Goal: Task Accomplishment & Management: Use online tool/utility

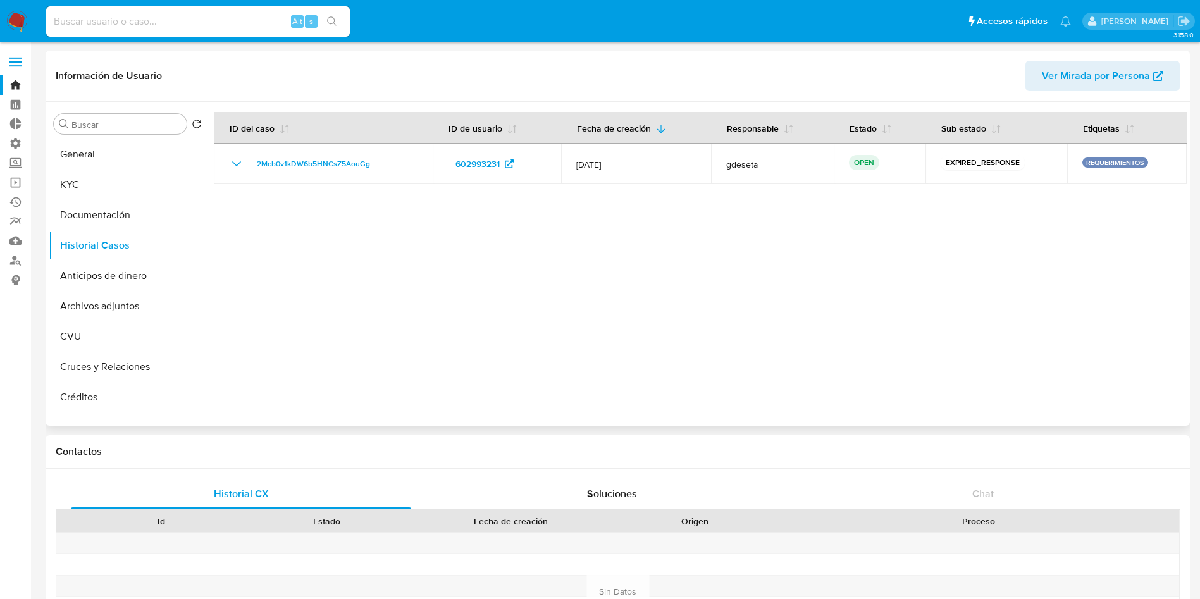
click at [698, 321] on div at bounding box center [697, 264] width 980 height 324
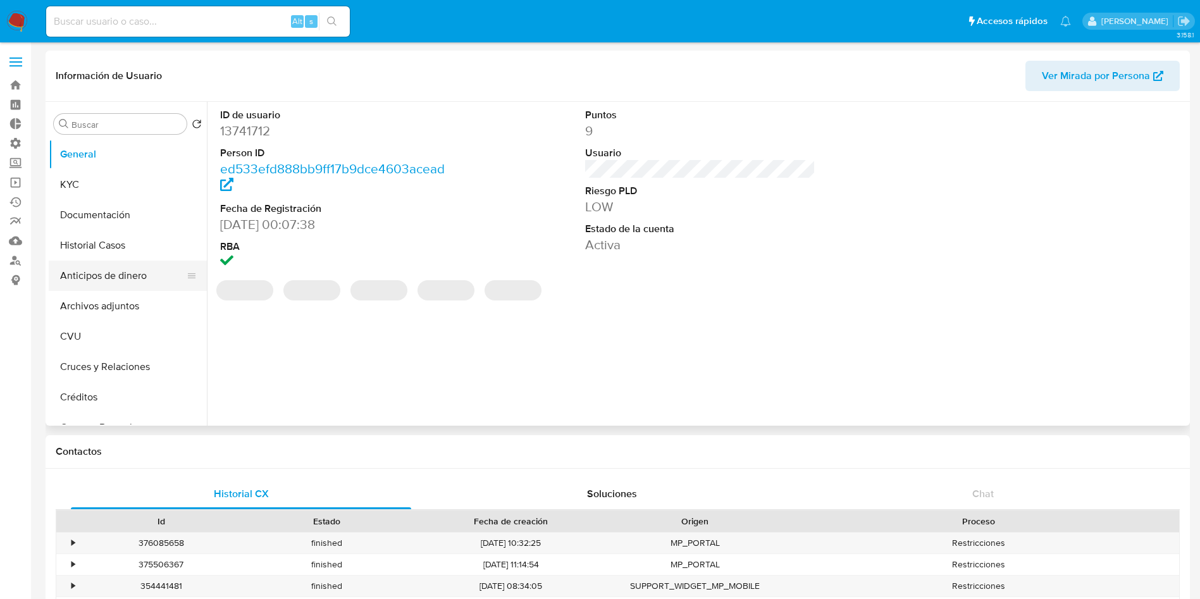
select select "10"
click at [143, 254] on button "Historial Casos" at bounding box center [123, 245] width 148 height 30
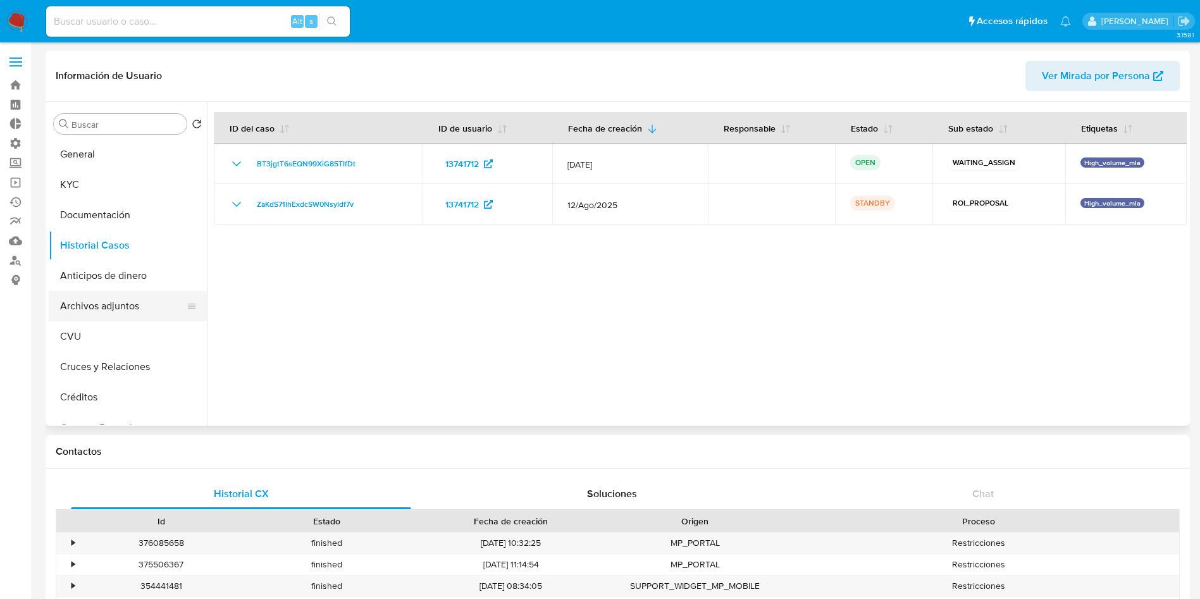
click at [158, 311] on button "Archivos adjuntos" at bounding box center [123, 306] width 148 height 30
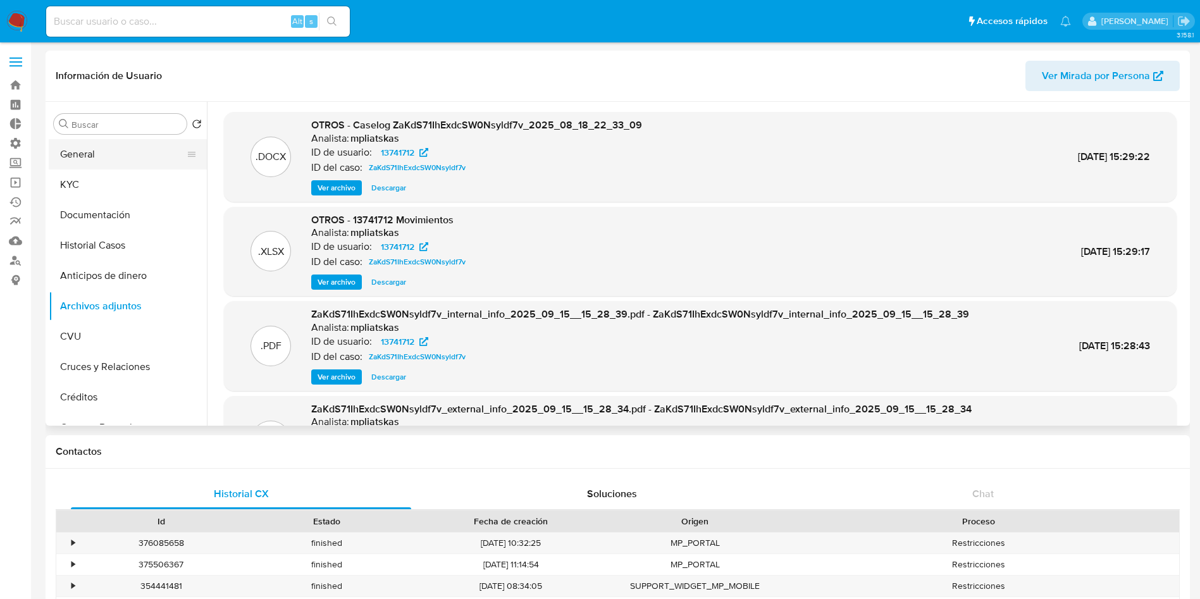
click at [68, 142] on button "General" at bounding box center [123, 154] width 148 height 30
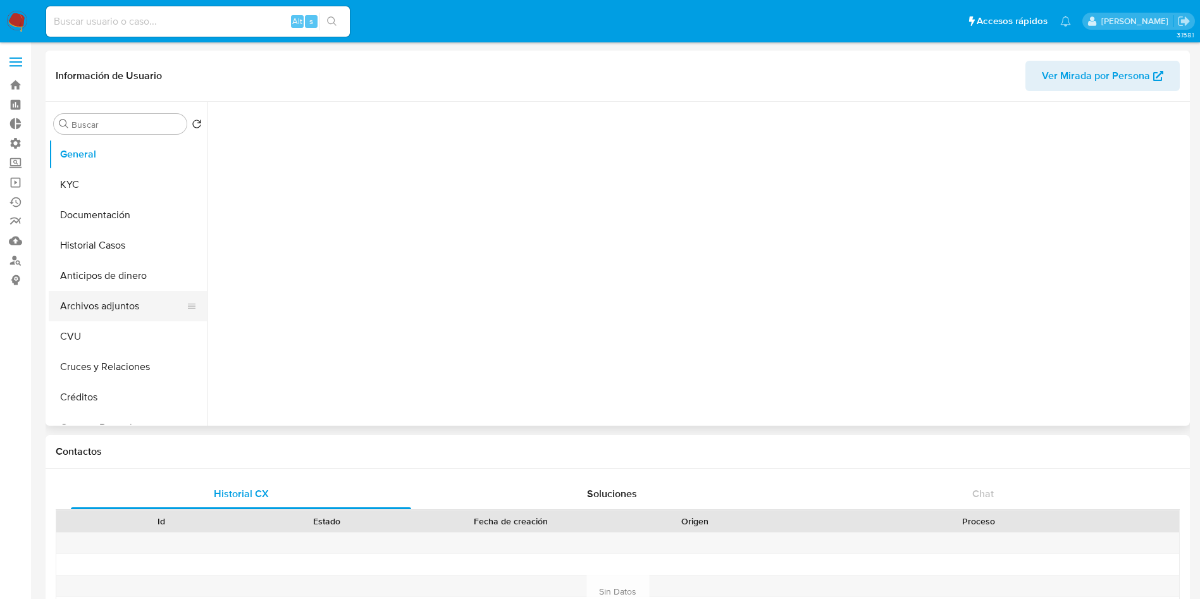
click at [93, 301] on button "Archivos adjuntos" at bounding box center [123, 306] width 148 height 30
select select "10"
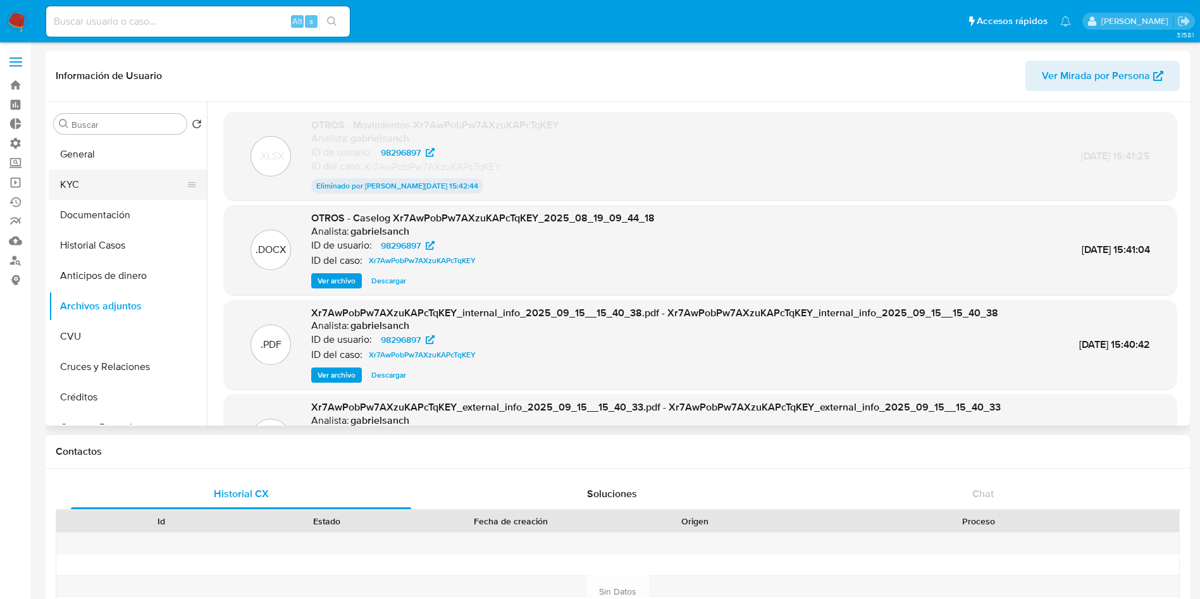
click at [98, 185] on button "KYC" at bounding box center [123, 184] width 148 height 30
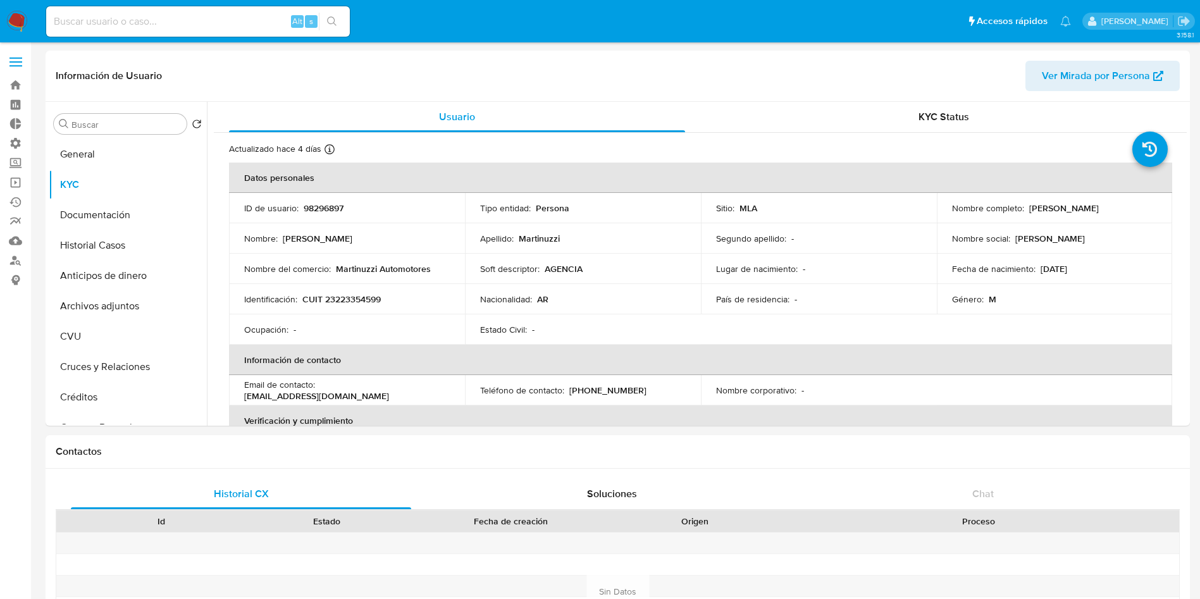
click at [181, 22] on input at bounding box center [198, 21] width 304 height 16
paste input "1249741405"
type input "1249741405"
click at [328, 18] on icon "search-icon" at bounding box center [331, 20] width 9 height 9
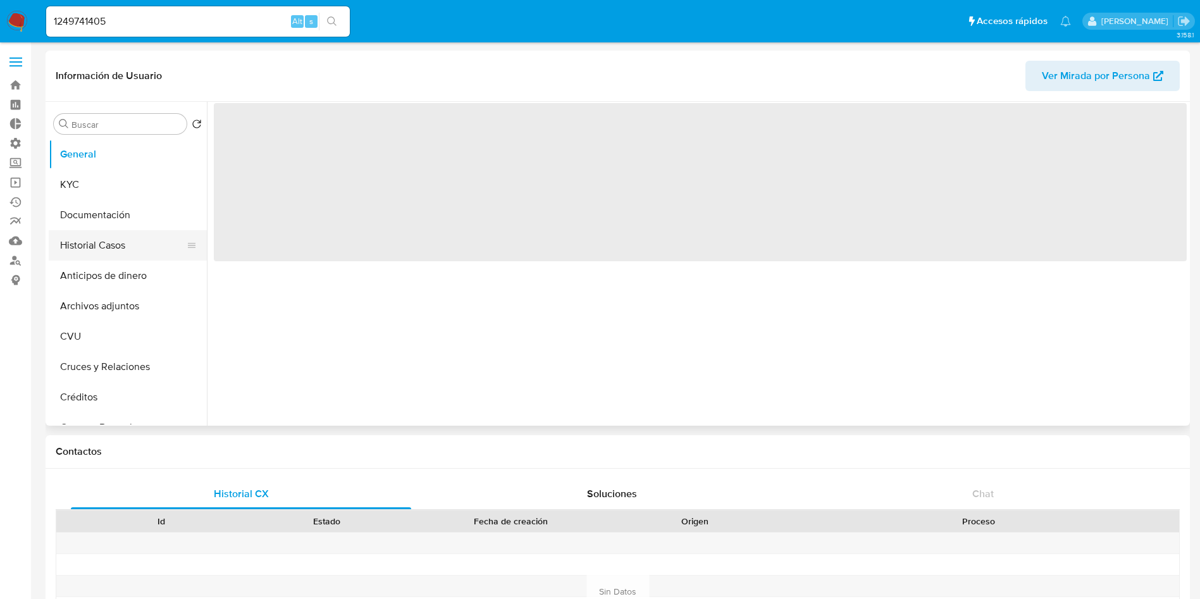
click at [128, 237] on button "Historial Casos" at bounding box center [123, 245] width 148 height 30
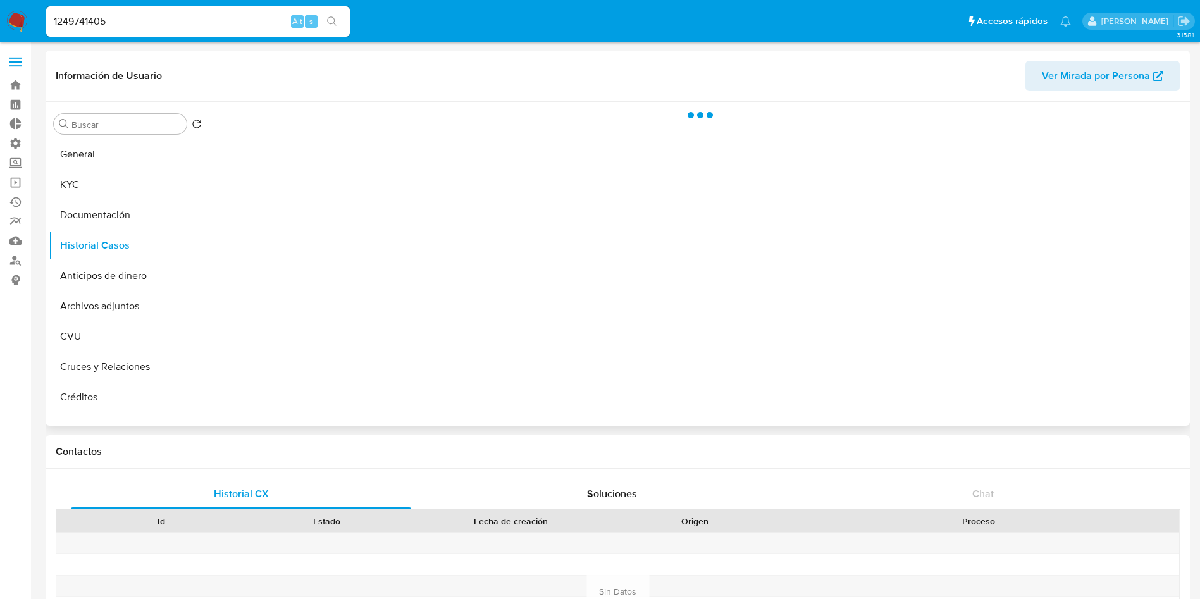
select select "10"
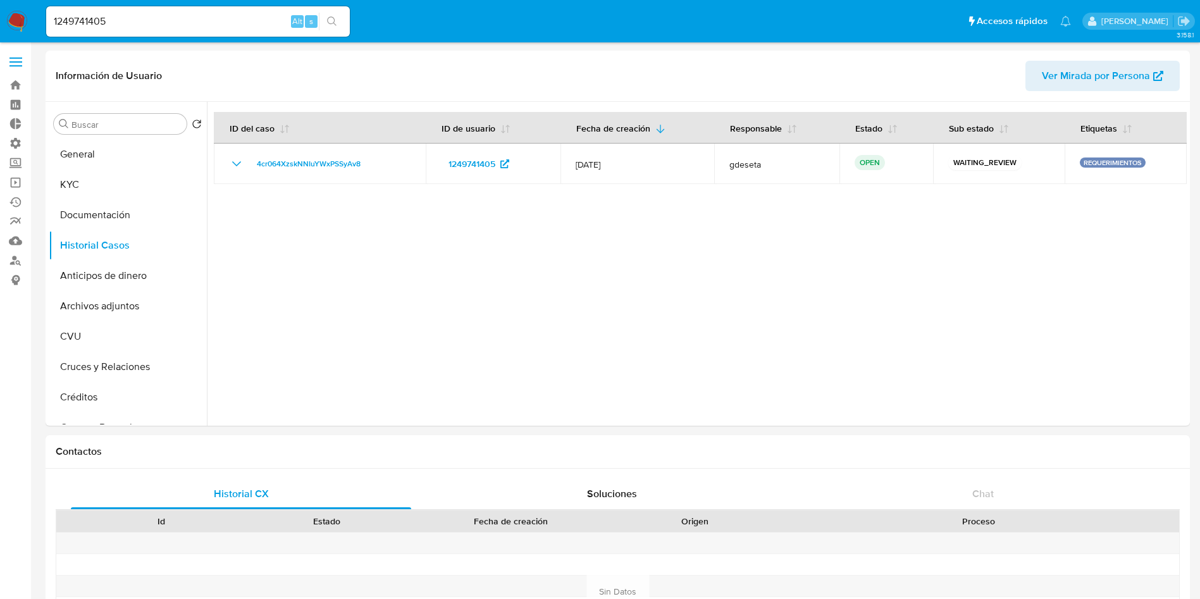
click at [114, 17] on input "1249741405" at bounding box center [198, 21] width 304 height 16
paste input "2293981552"
type input "2293981552"
click at [327, 11] on div "2293981552 Alt s" at bounding box center [198, 21] width 304 height 30
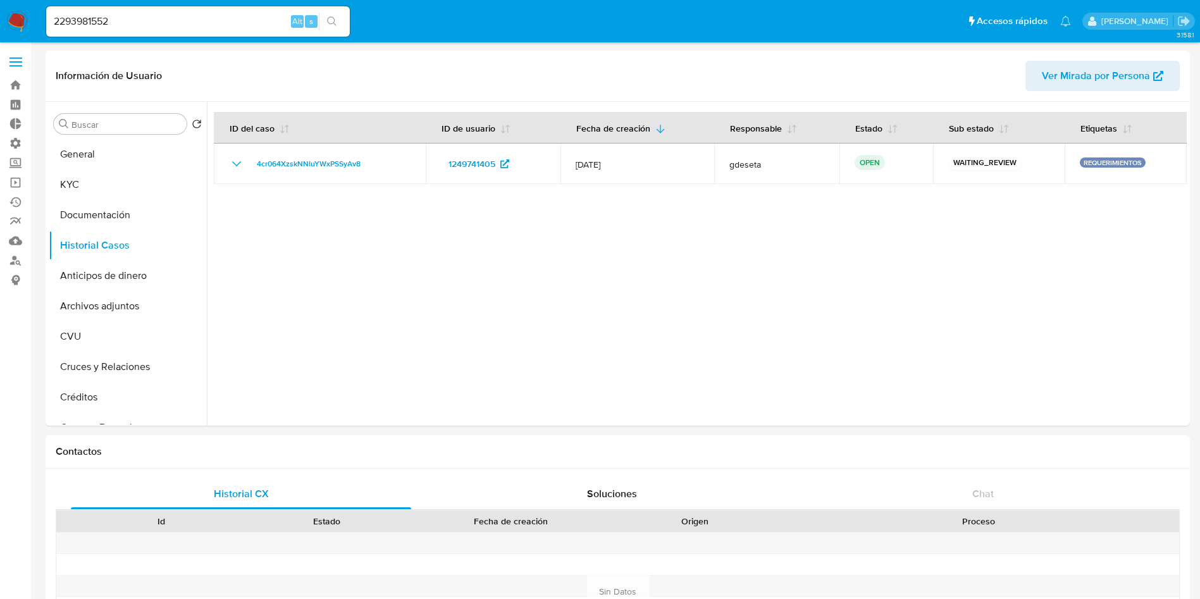
click at [329, 19] on icon "search-icon" at bounding box center [332, 21] width 10 height 10
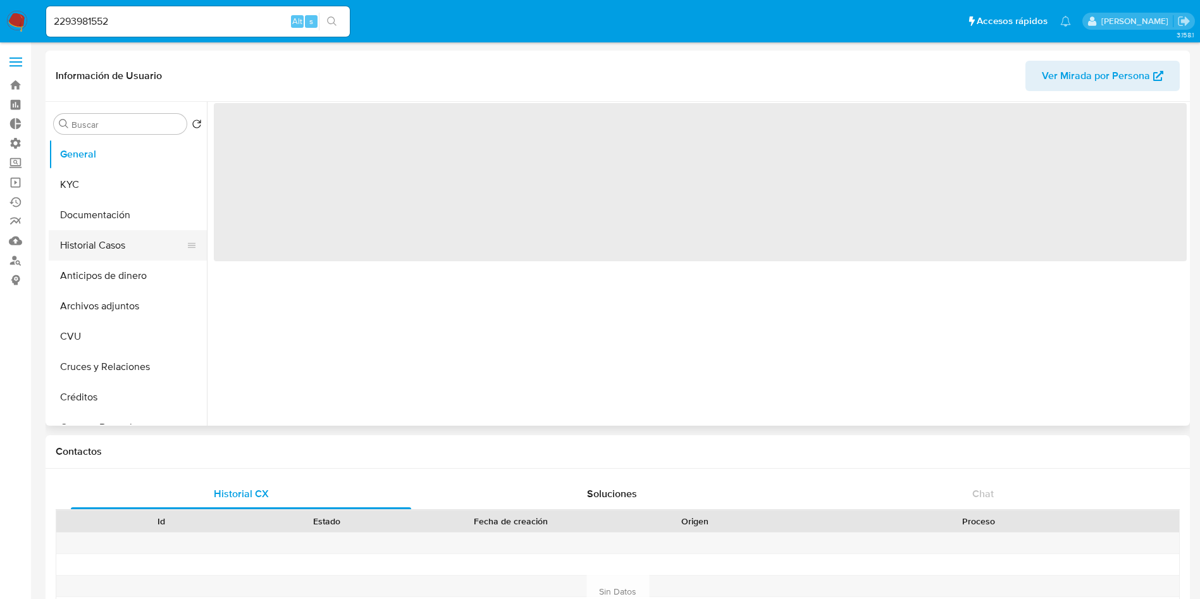
click at [122, 252] on button "Historial Casos" at bounding box center [123, 245] width 148 height 30
select select "10"
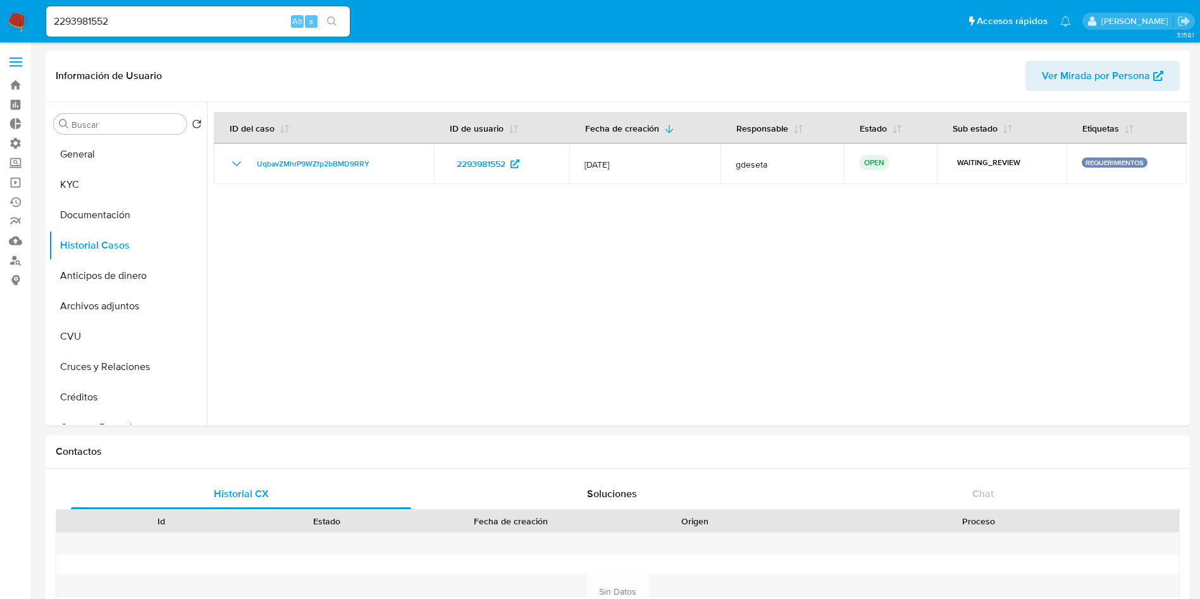
click at [165, 16] on input "2293981552" at bounding box center [198, 21] width 304 height 16
paste input "78990958"
type input "78990958"
click at [343, 16] on button "search-icon" at bounding box center [332, 22] width 26 height 18
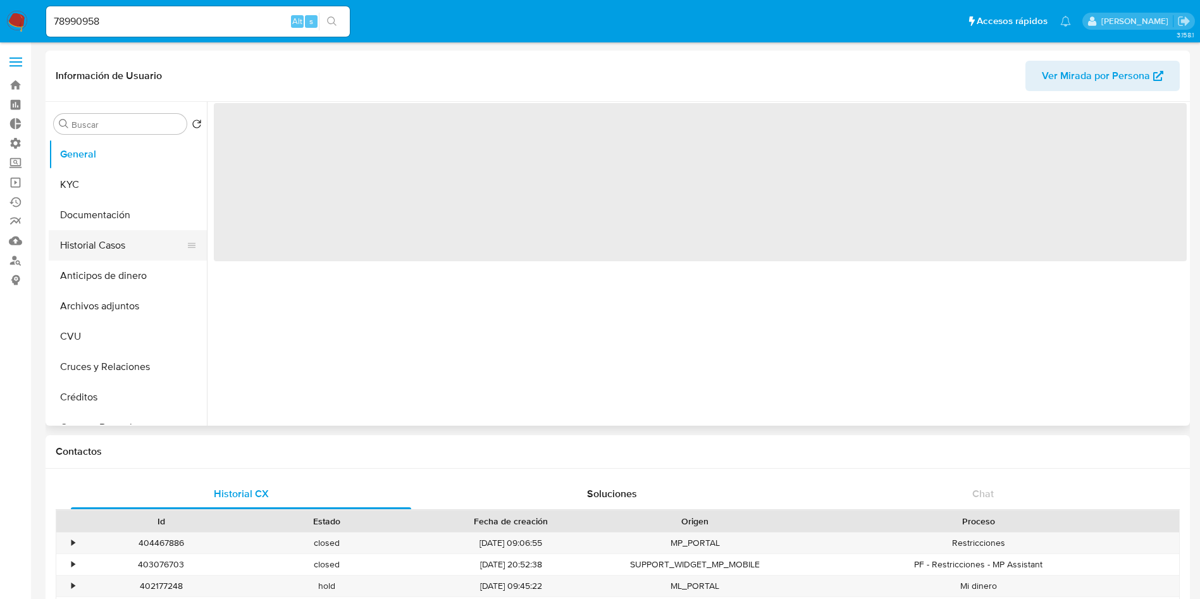
click at [118, 247] on button "Historial Casos" at bounding box center [123, 245] width 148 height 30
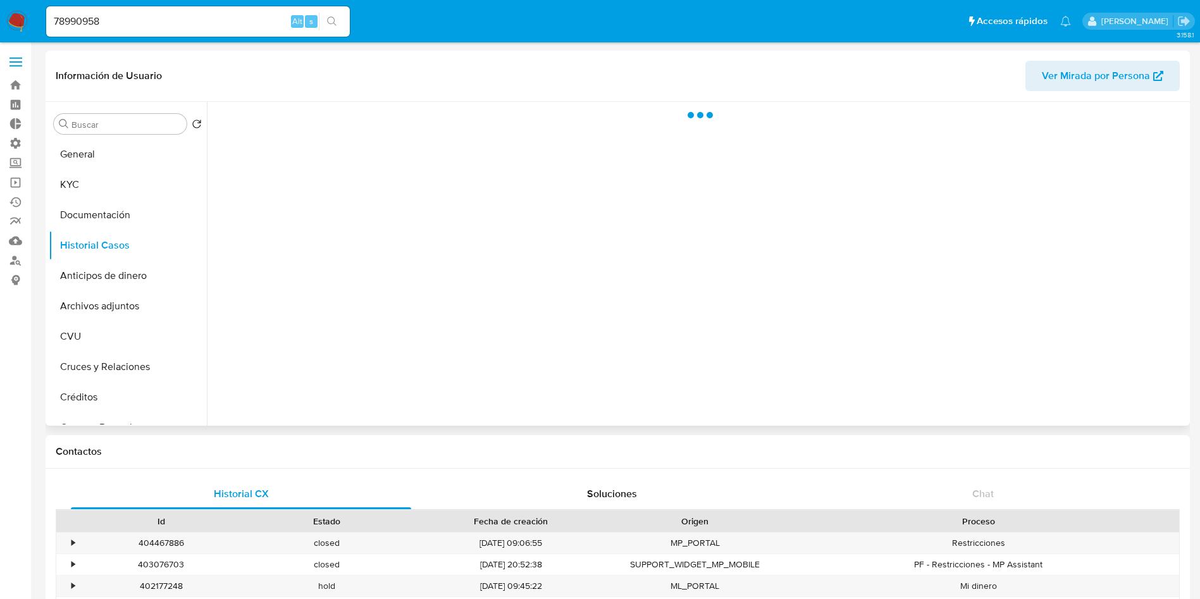
select select "10"
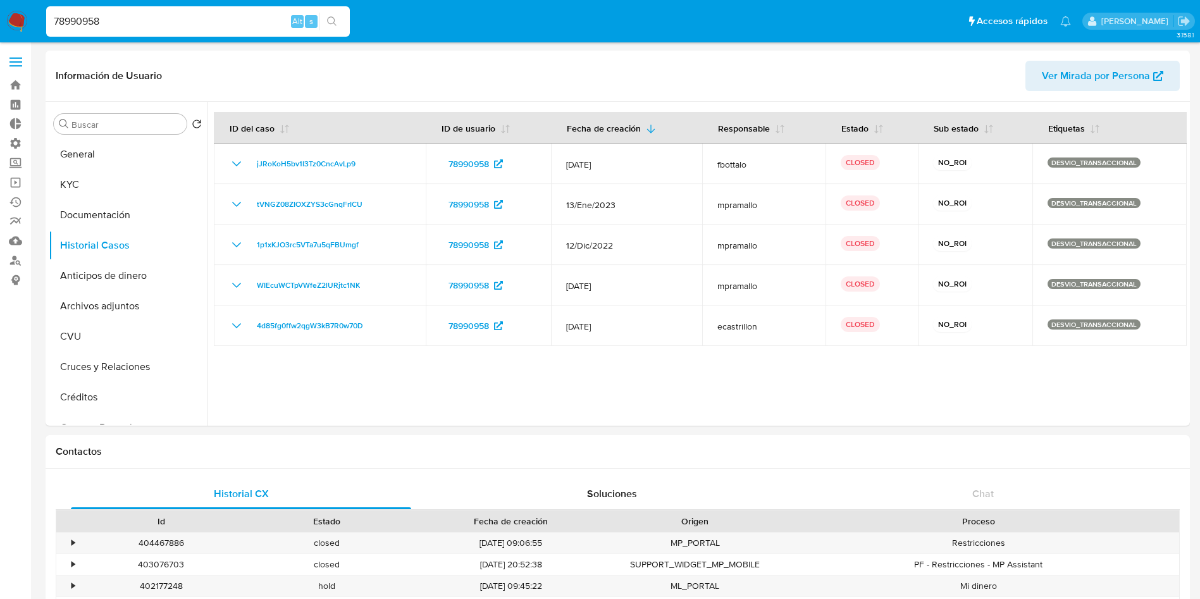
click at [162, 19] on input "78990958" at bounding box center [198, 21] width 304 height 16
paste input "1955131991"
type input "1955131991"
click at [328, 23] on icon "search-icon" at bounding box center [332, 21] width 10 height 10
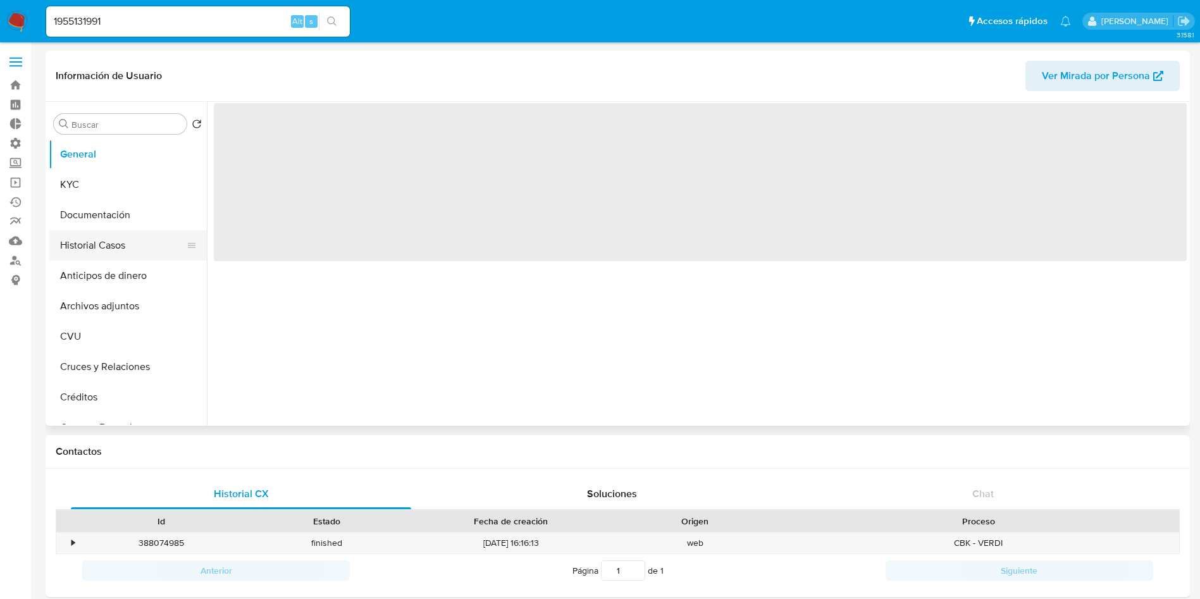
select select "10"
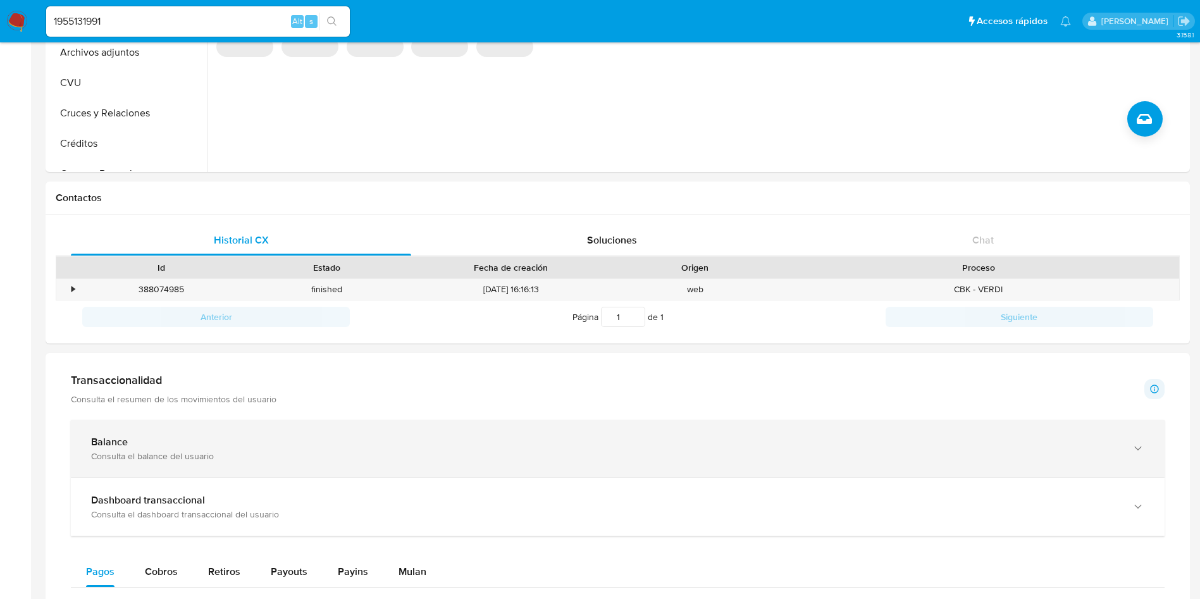
scroll to position [190, 0]
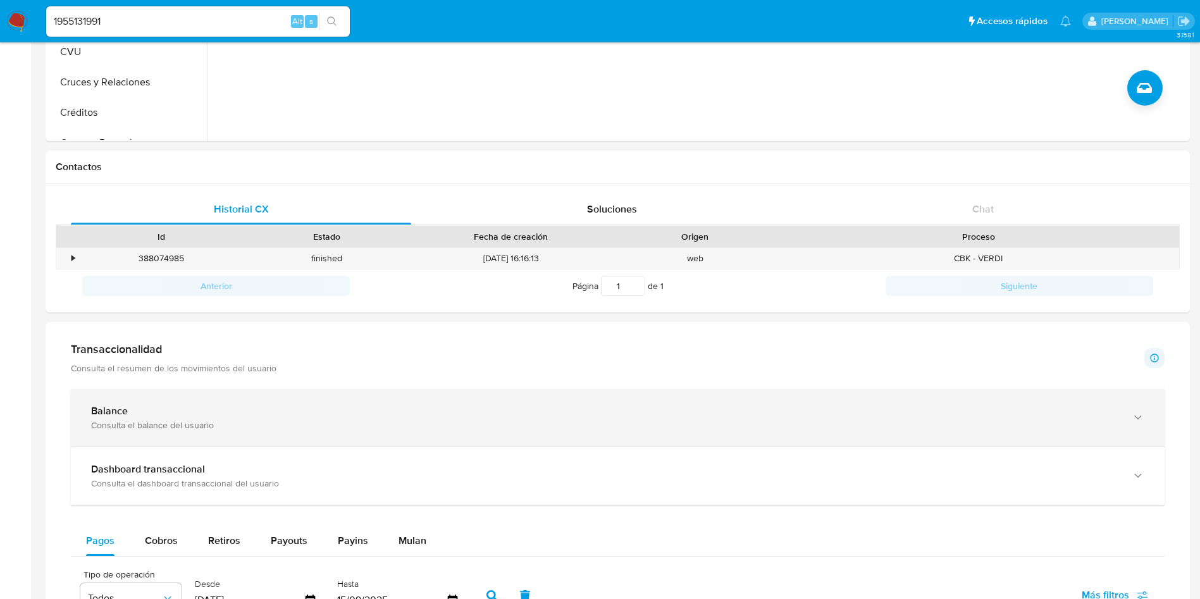
click at [219, 428] on div "Consulta el balance del usuario" at bounding box center [605, 424] width 1028 height 11
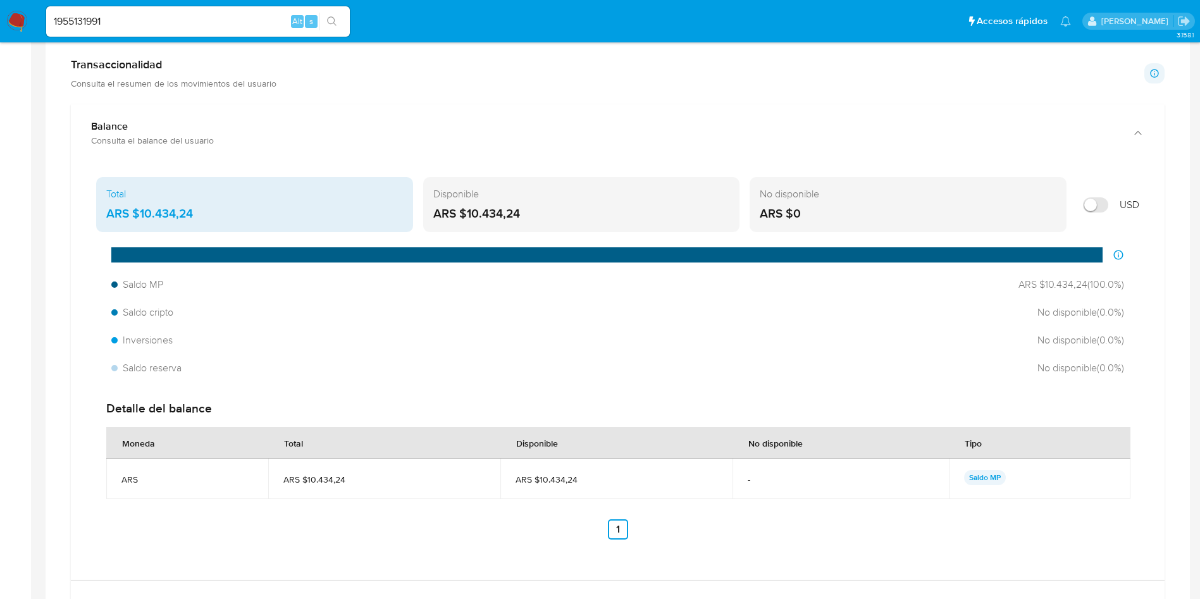
scroll to position [474, 0]
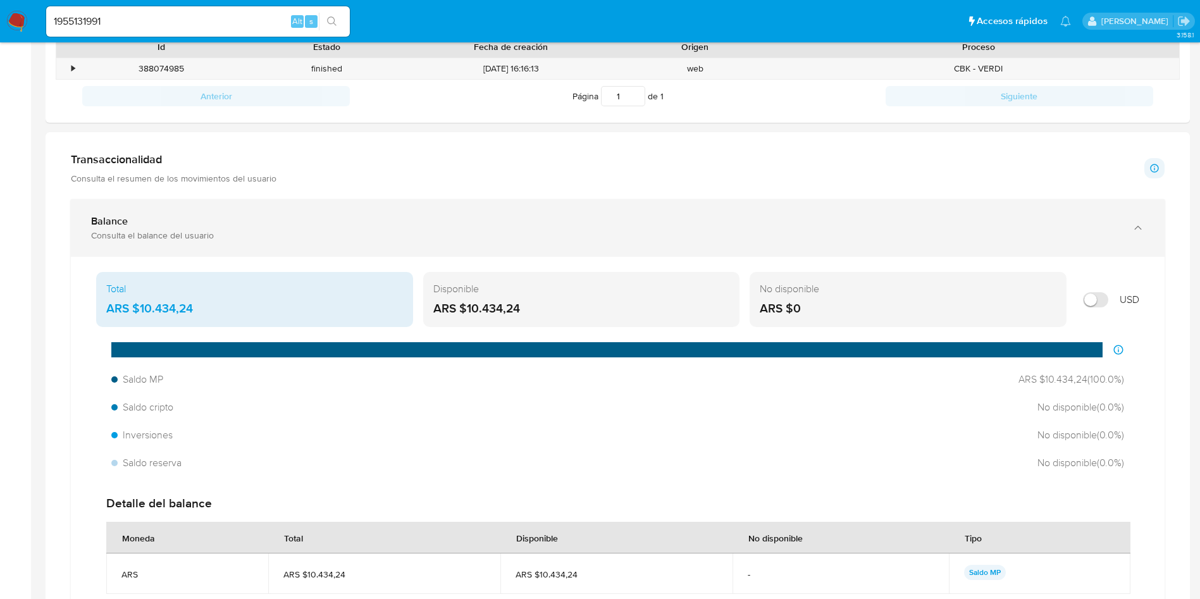
click at [186, 218] on div "Balance" at bounding box center [605, 221] width 1028 height 13
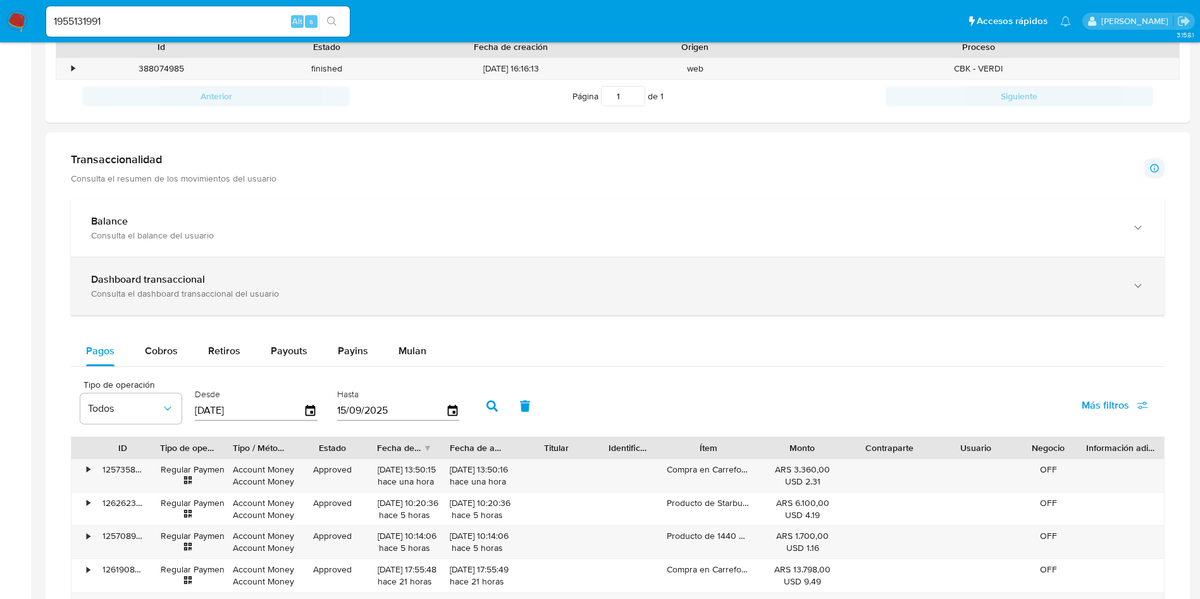
click at [187, 289] on div "Consulta el dashboard transaccional del usuario" at bounding box center [605, 293] width 1028 height 11
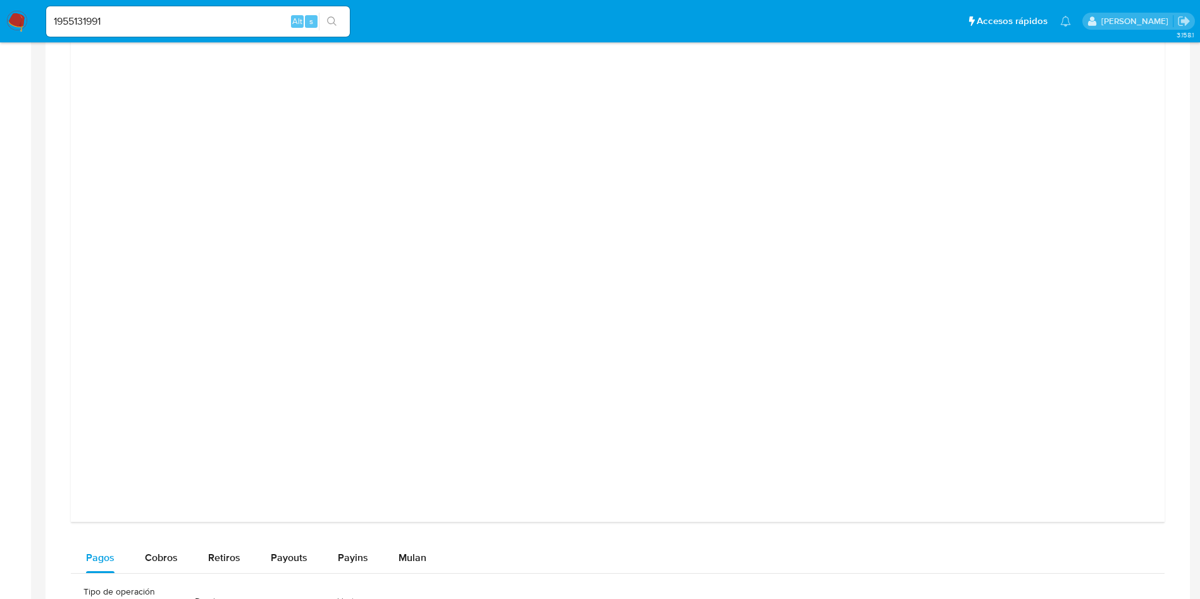
scroll to position [1138, 0]
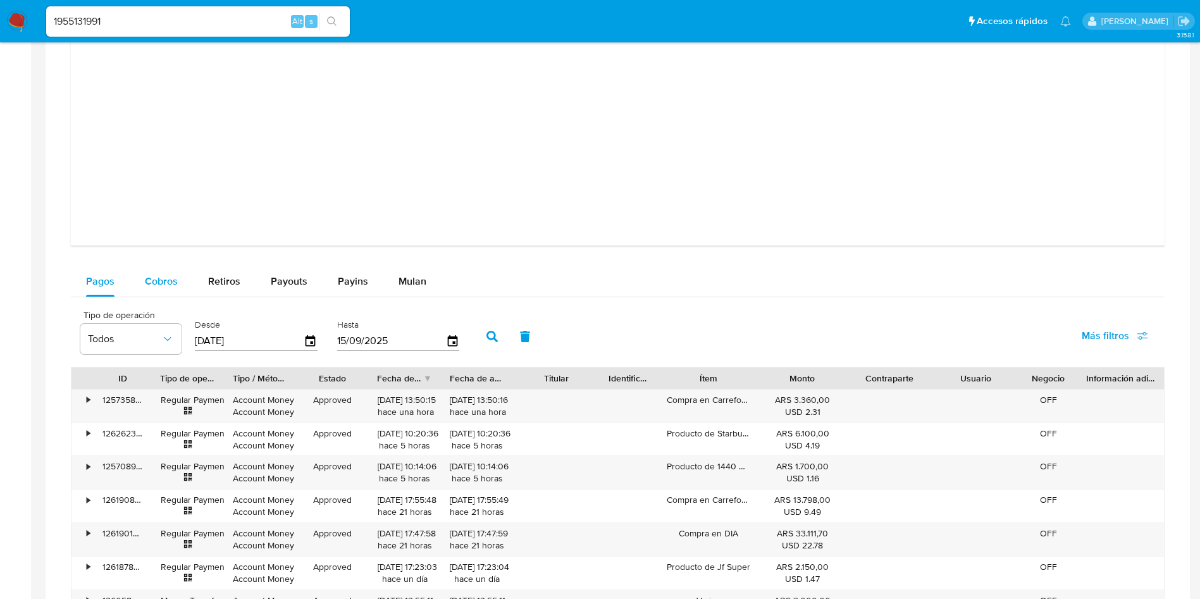
click at [163, 286] on span "Cobros" at bounding box center [161, 281] width 33 height 15
select select "10"
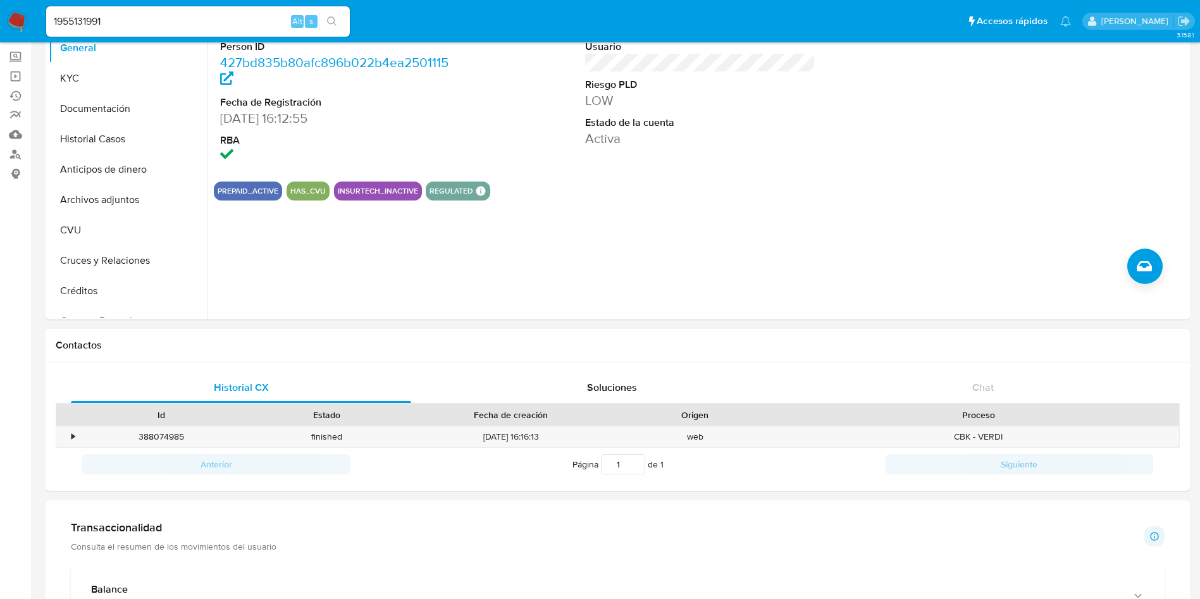
scroll to position [0, 0]
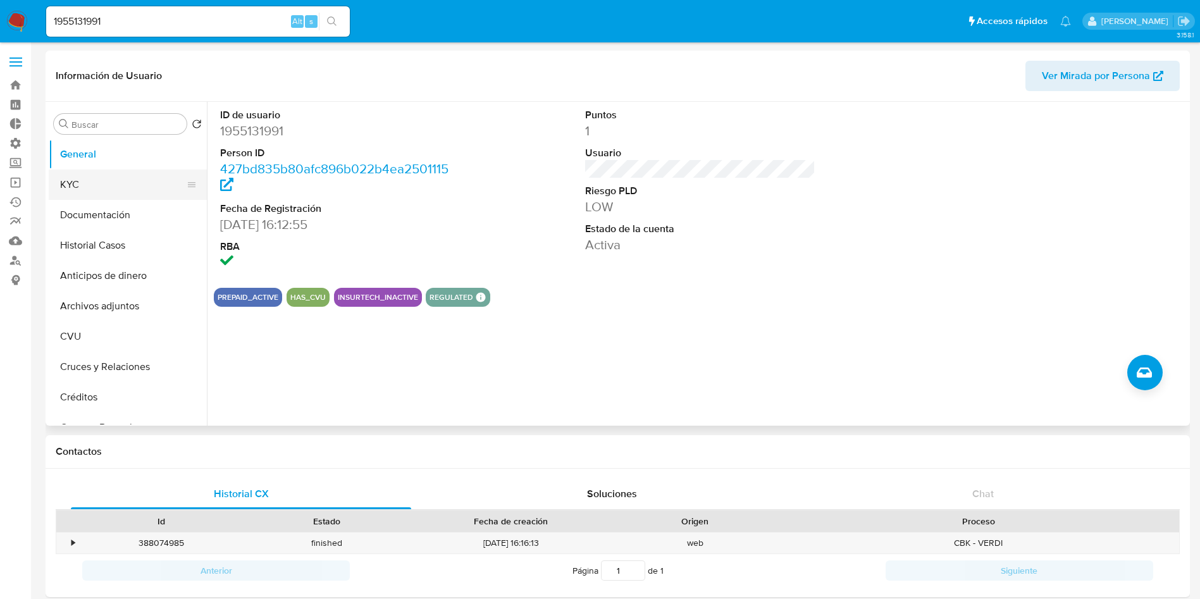
click at [83, 196] on button "KYC" at bounding box center [123, 184] width 148 height 30
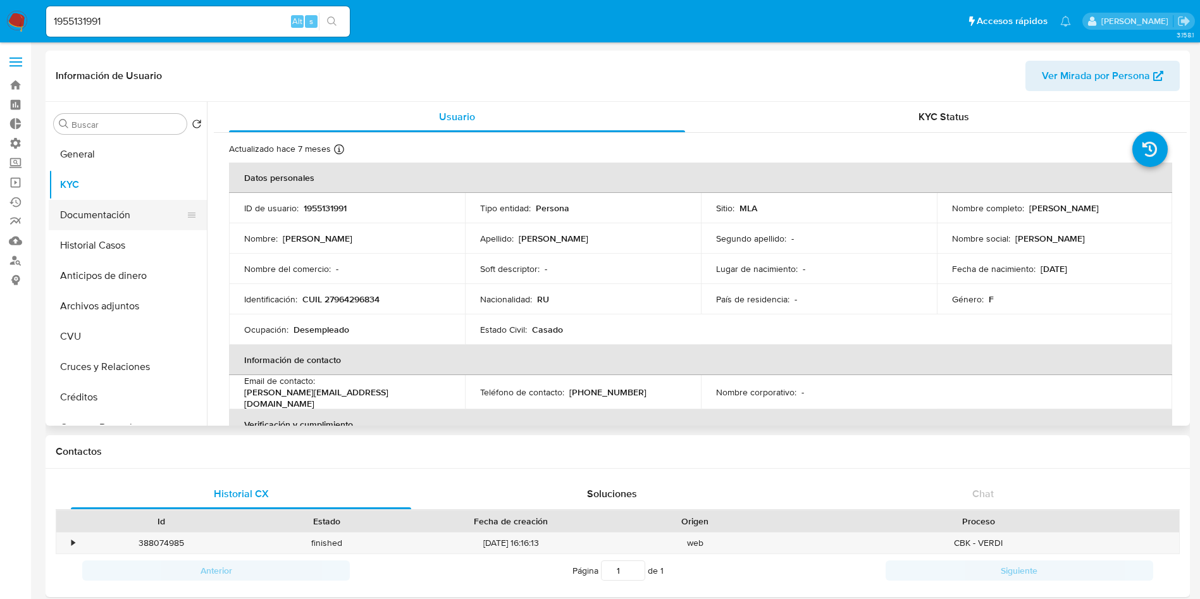
click at [89, 215] on button "Documentación" at bounding box center [123, 215] width 148 height 30
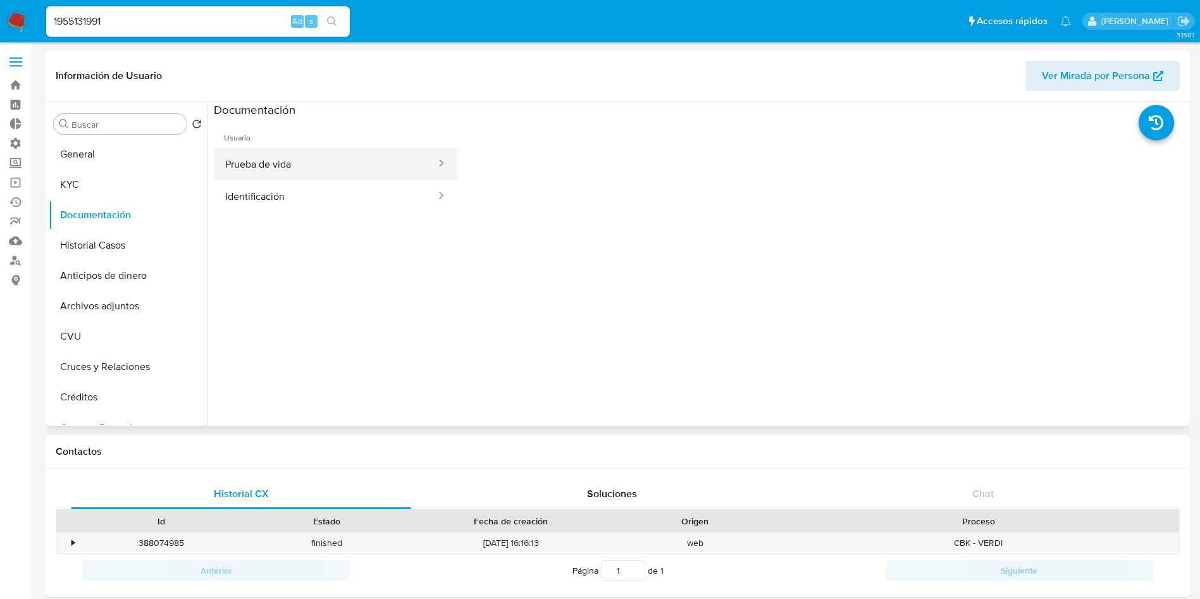
click at [276, 158] on button "Prueba de vida" at bounding box center [325, 164] width 223 height 32
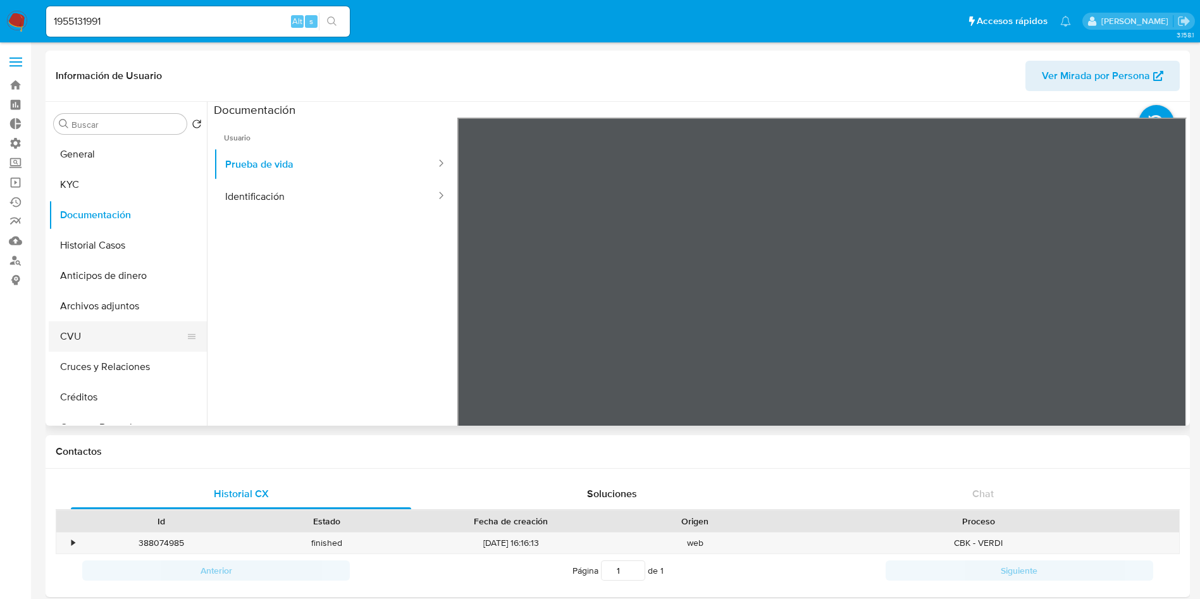
click at [114, 340] on button "CVU" at bounding box center [123, 336] width 148 height 30
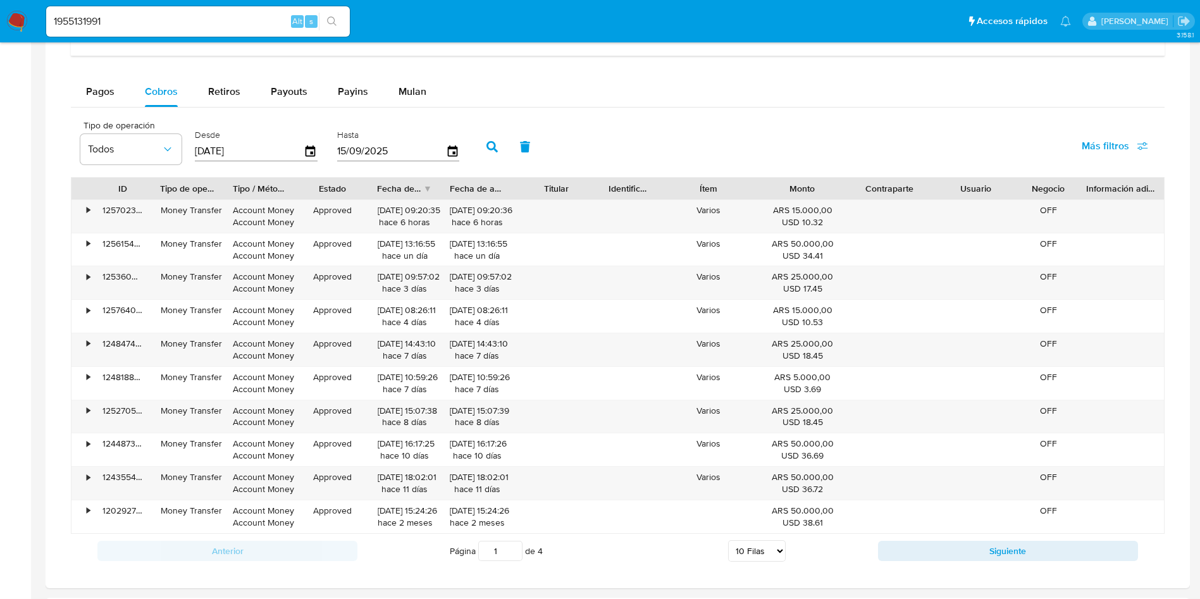
scroll to position [949, 0]
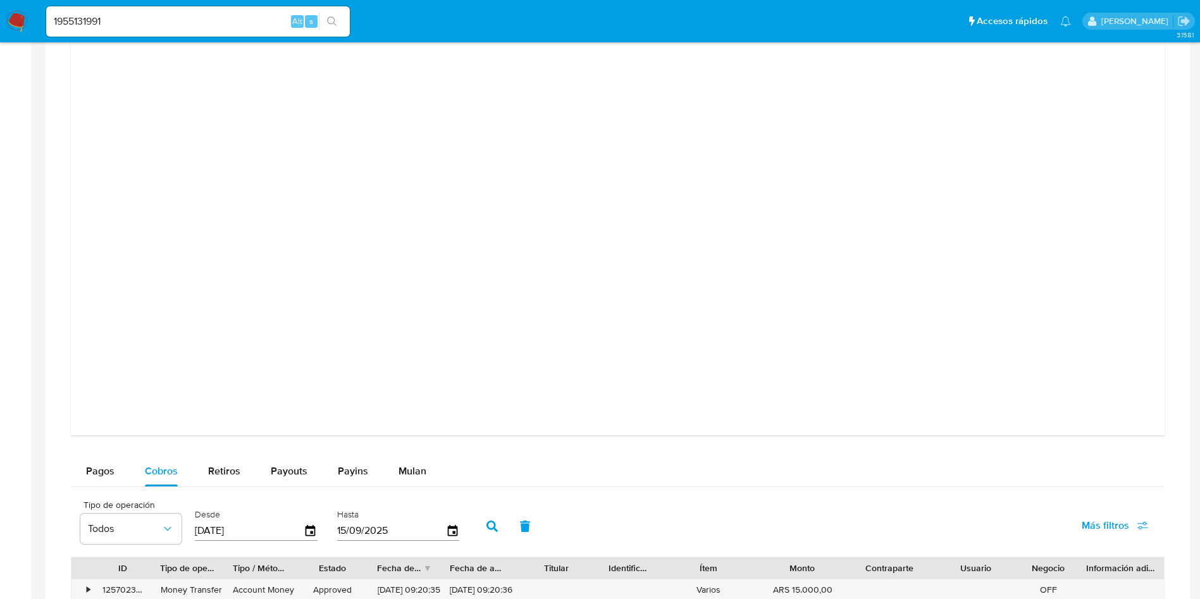
click at [183, 16] on input "1955131991" at bounding box center [198, 21] width 304 height 16
paste input "78467402"
type input "1978467402"
click at [334, 18] on icon "search-icon" at bounding box center [331, 20] width 9 height 9
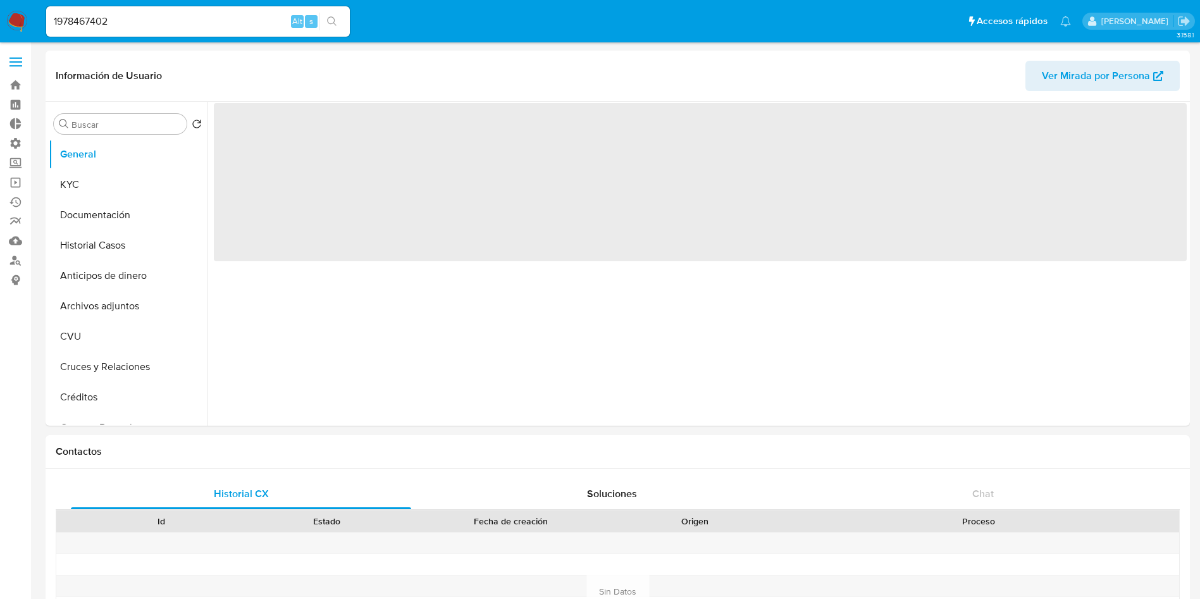
select select "10"
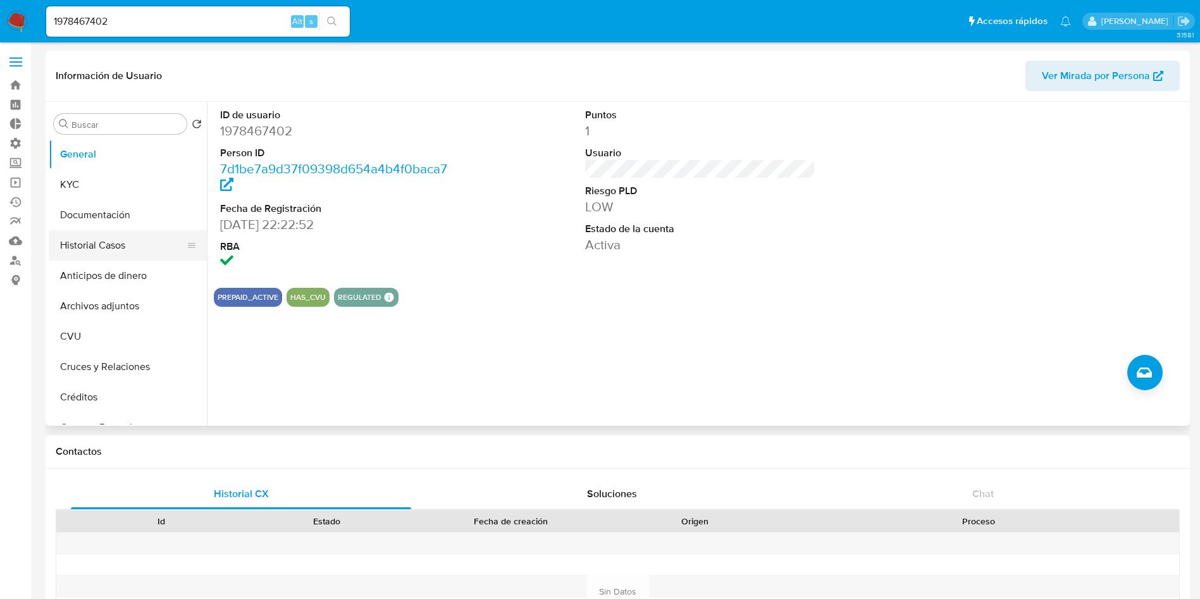
click at [125, 242] on button "Historial Casos" at bounding box center [123, 245] width 148 height 30
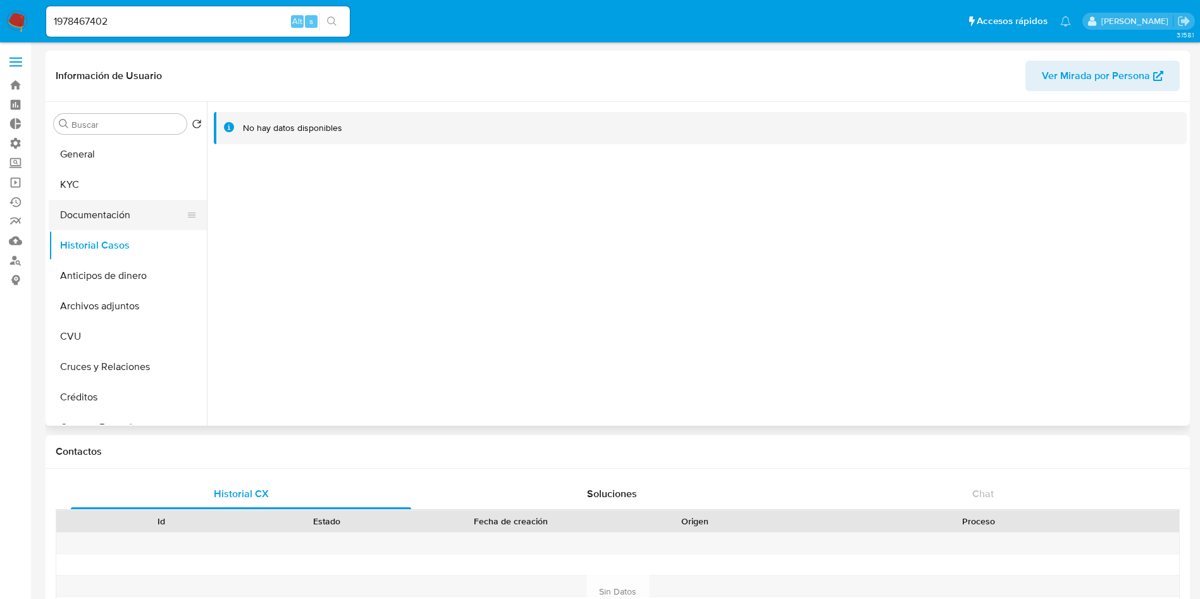
click at [144, 221] on button "Documentación" at bounding box center [123, 215] width 148 height 30
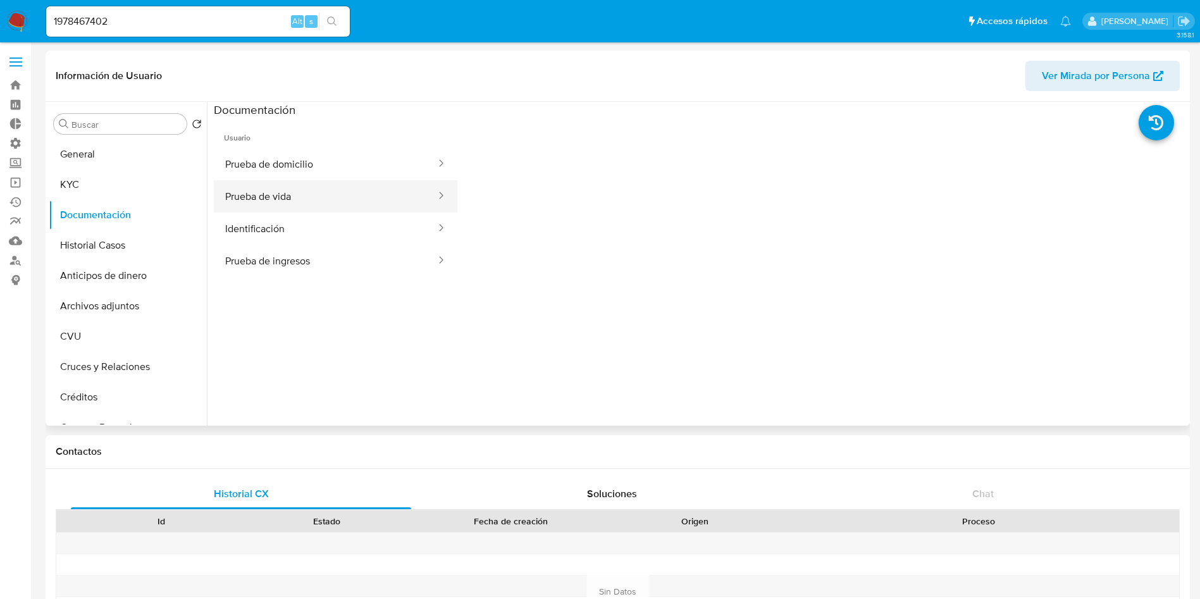
click at [328, 199] on button "Prueba de vida" at bounding box center [325, 196] width 223 height 32
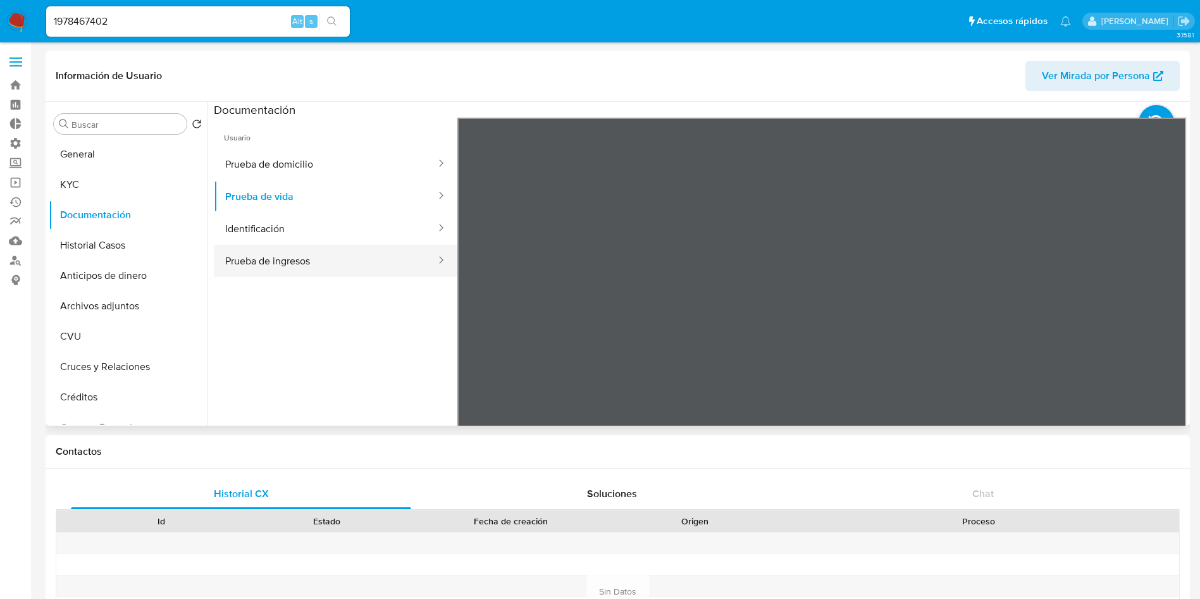
click at [310, 263] on button "Prueba de ingresos" at bounding box center [325, 261] width 223 height 32
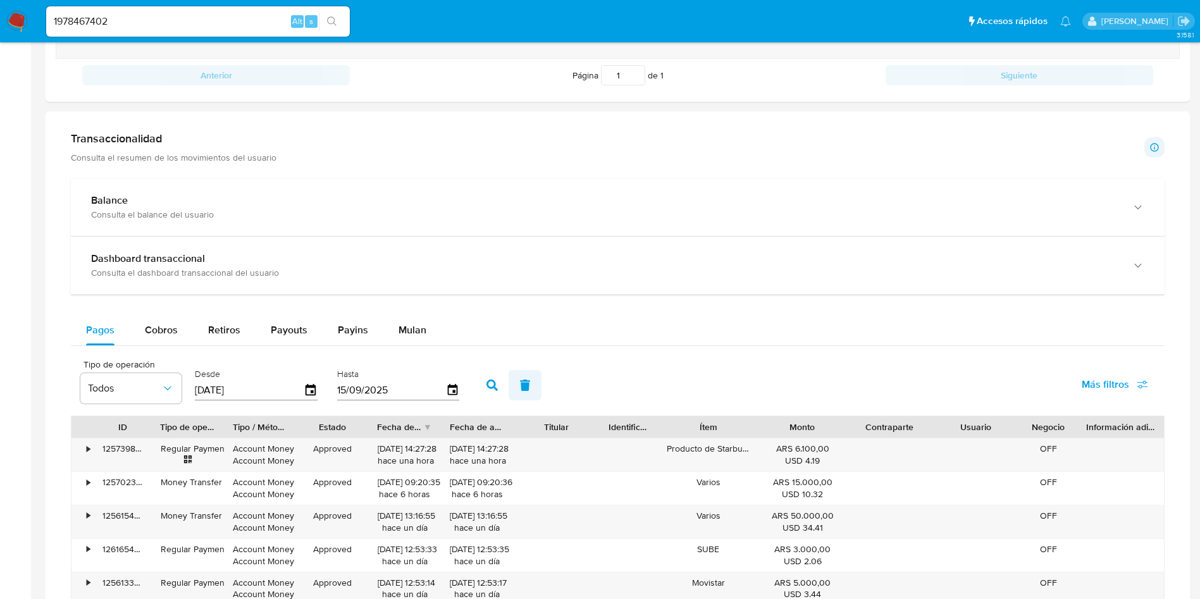
scroll to position [664, 0]
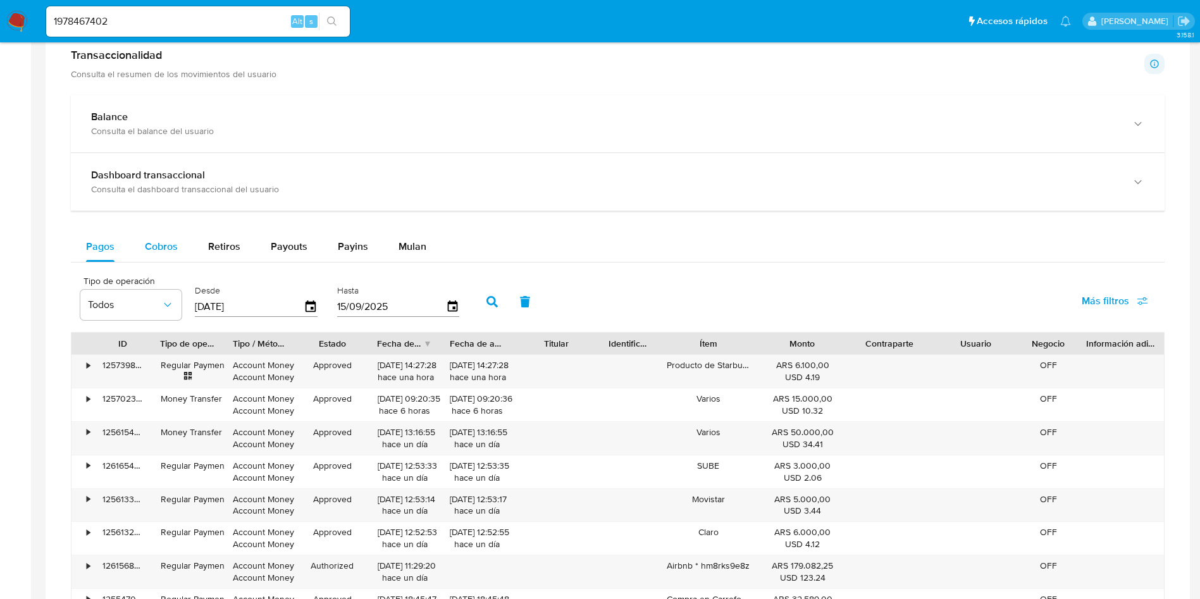
click at [164, 242] on span "Cobros" at bounding box center [161, 246] width 33 height 15
select select "10"
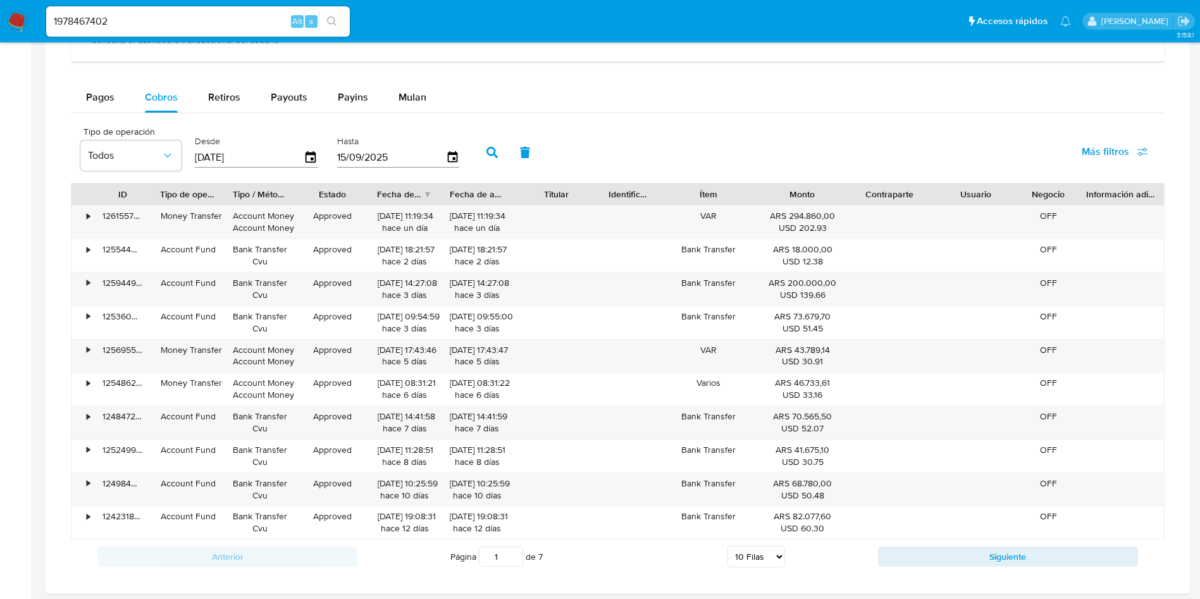
scroll to position [854, 0]
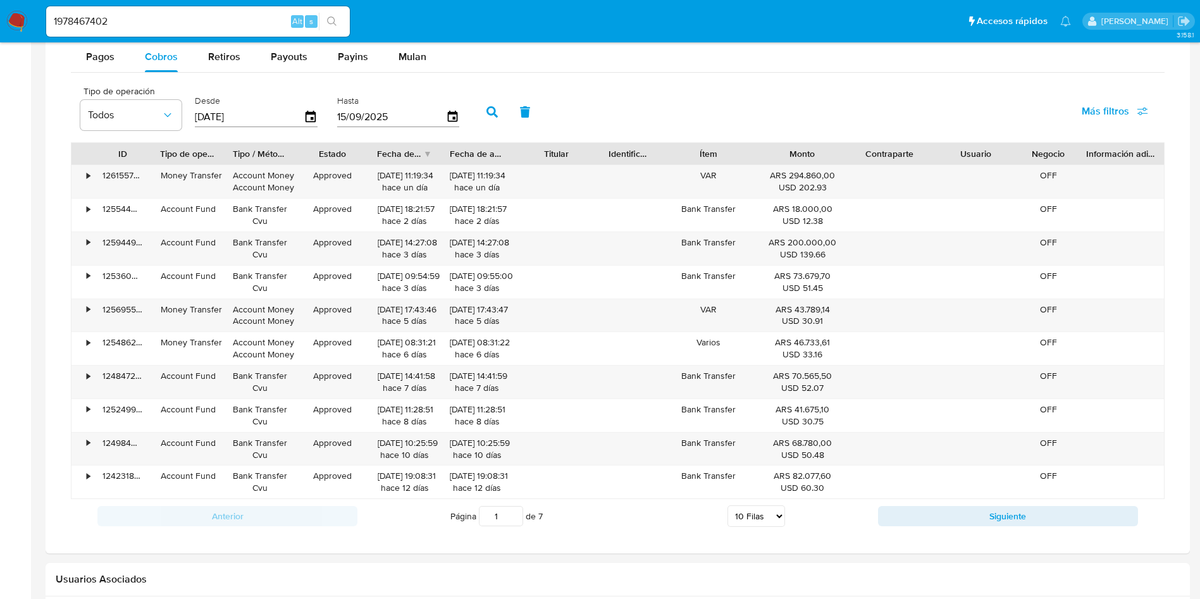
click at [154, 20] on input "1978467402" at bounding box center [198, 21] width 304 height 16
click at [332, 23] on icon "search-icon" at bounding box center [332, 21] width 10 height 10
click at [343, 16] on button "search-icon" at bounding box center [332, 22] width 26 height 18
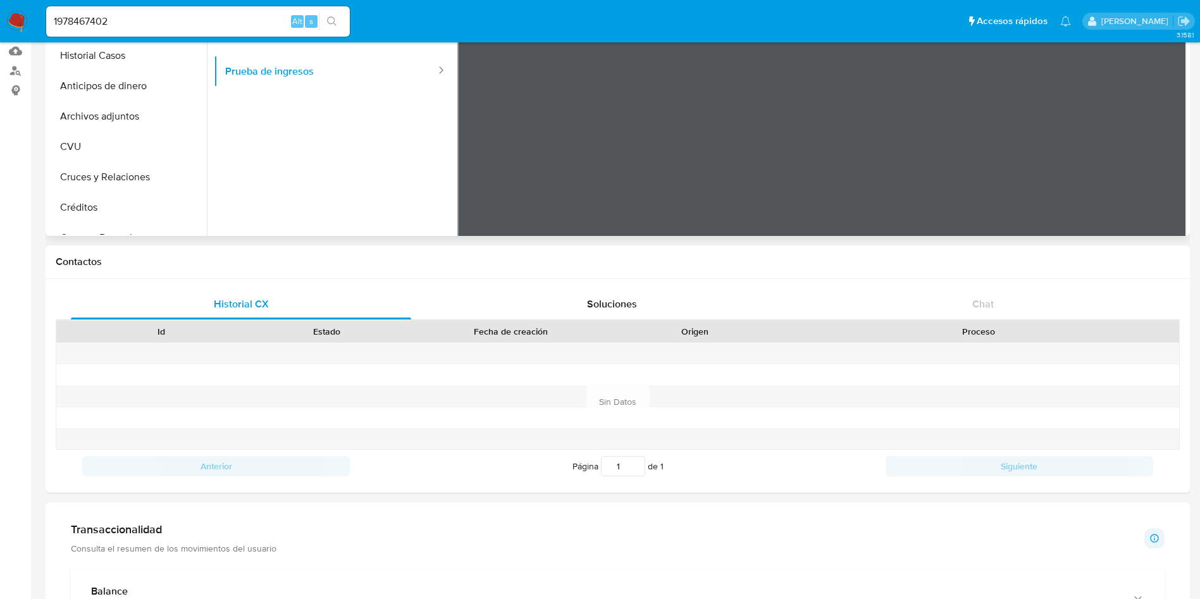
scroll to position [0, 0]
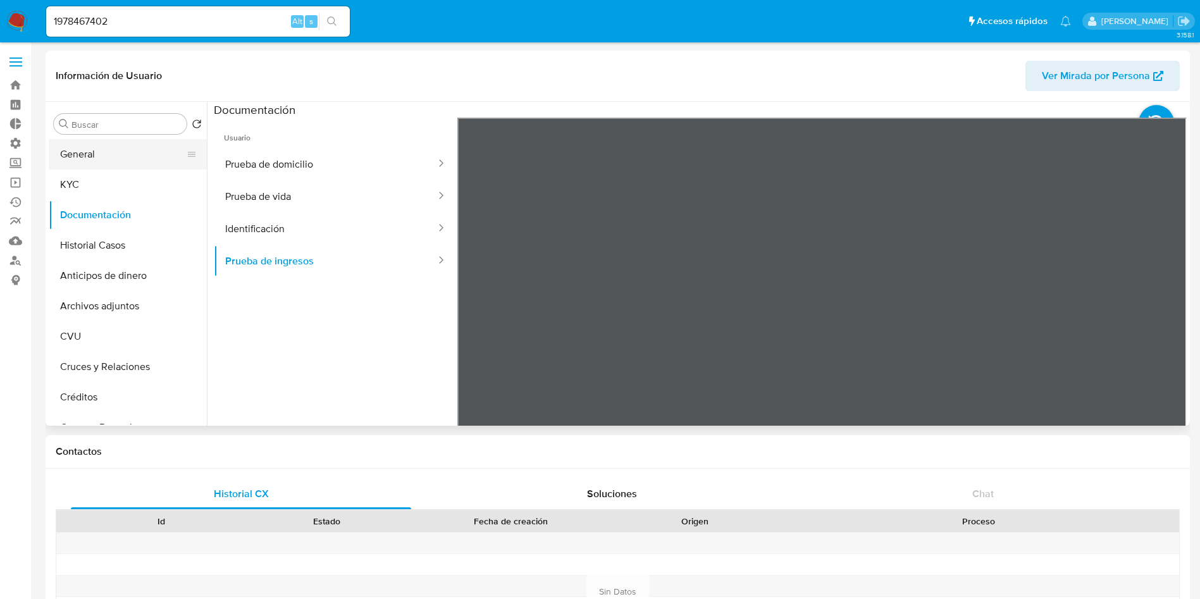
click at [88, 161] on button "General" at bounding box center [123, 154] width 148 height 30
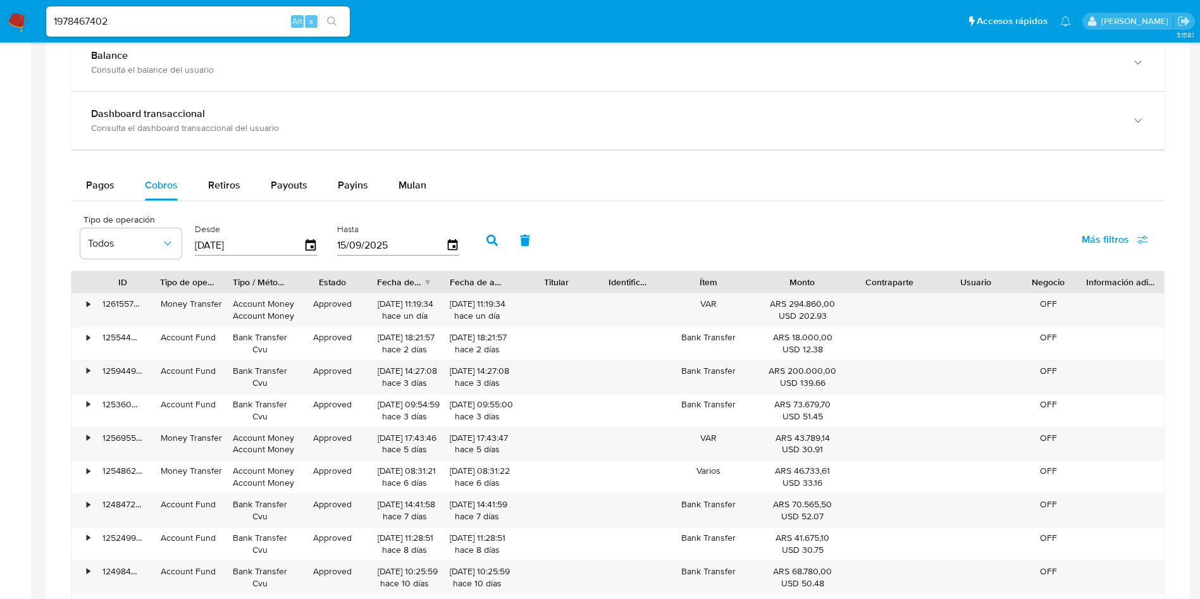
scroll to position [759, 0]
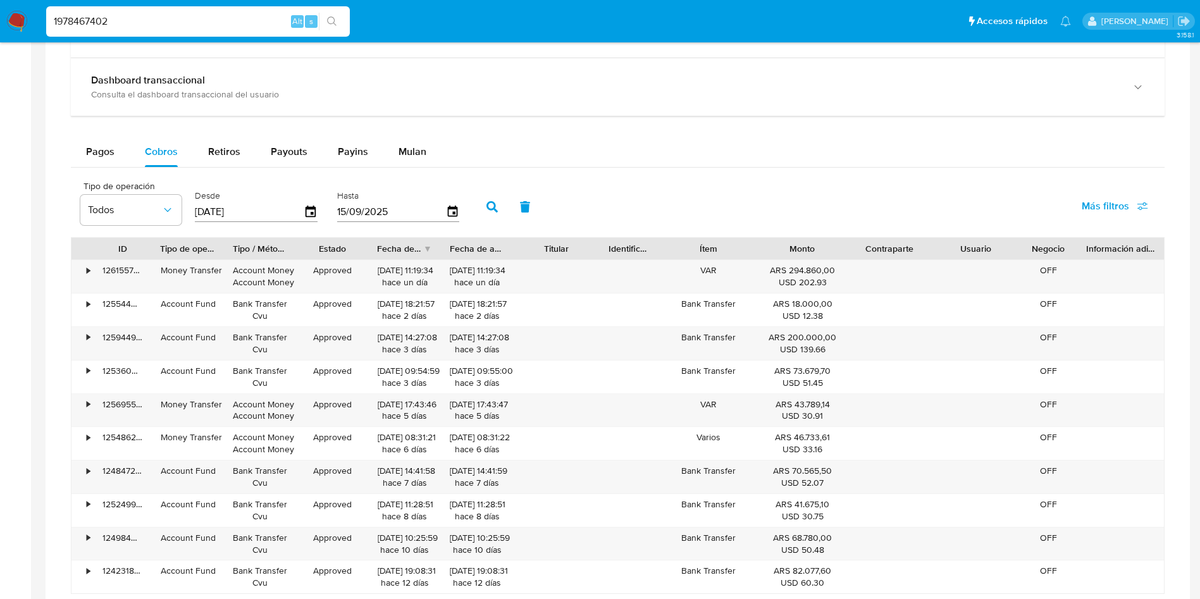
click at [187, 25] on input "1978467402" at bounding box center [198, 21] width 304 height 16
paste input "55131991"
type input "1955131991"
click at [340, 23] on button "search-icon" at bounding box center [332, 22] width 26 height 18
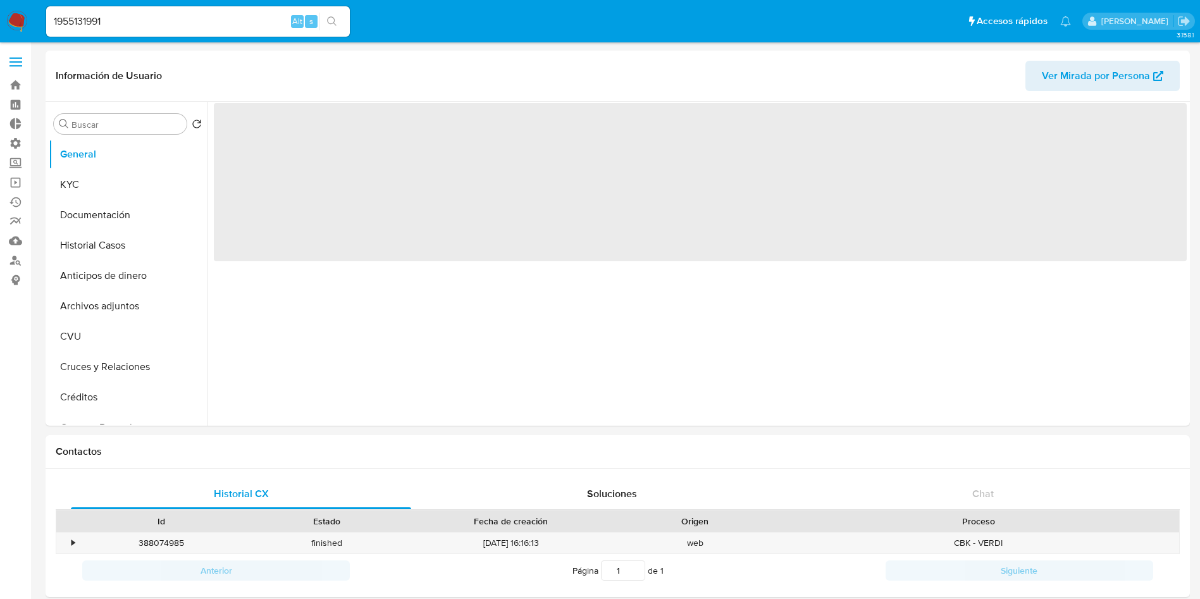
select select "10"
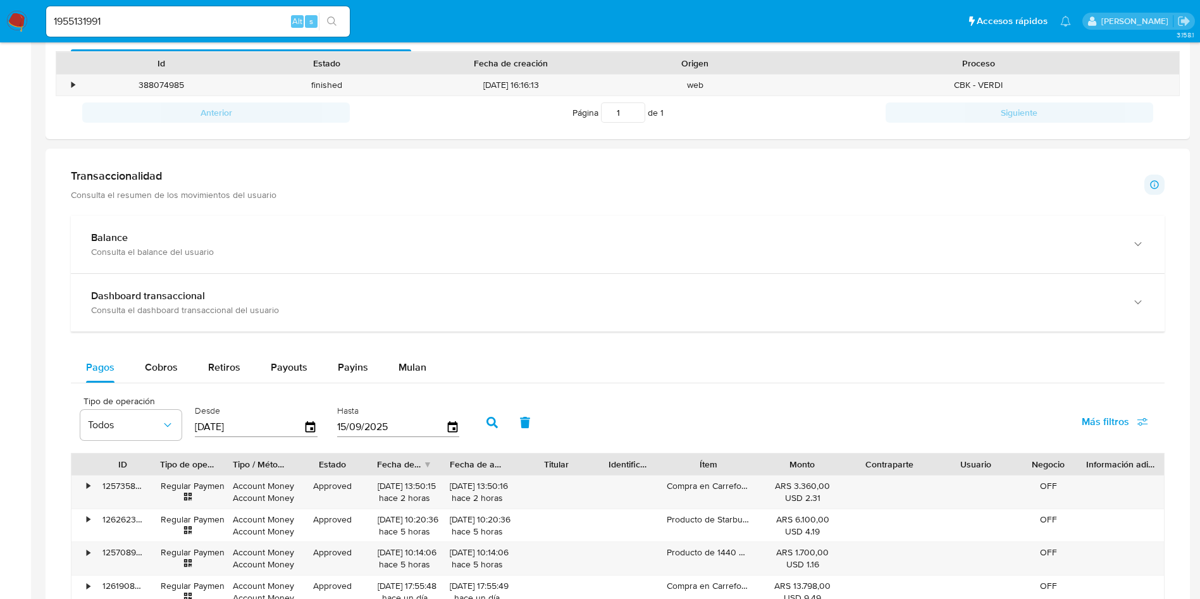
scroll to position [569, 0]
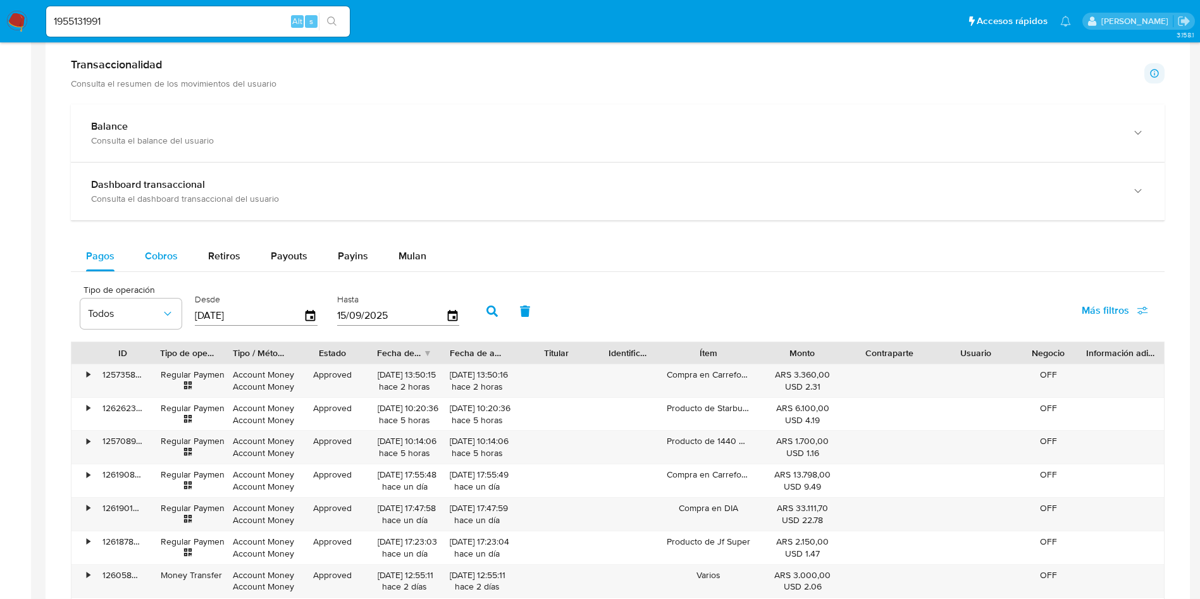
click at [155, 255] on span "Cobros" at bounding box center [161, 256] width 33 height 15
select select "10"
click at [148, 19] on input "1955131991" at bounding box center [198, 21] width 304 height 16
paste input "39369810"
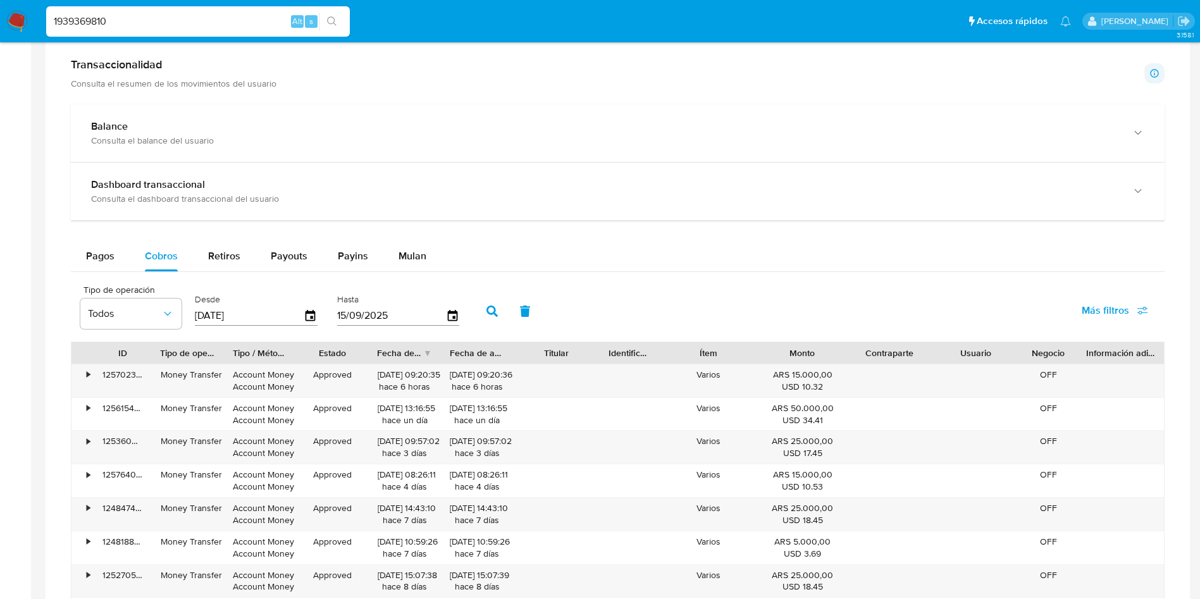
type input "1939369810"
click at [337, 19] on icon "search-icon" at bounding box center [332, 21] width 10 height 10
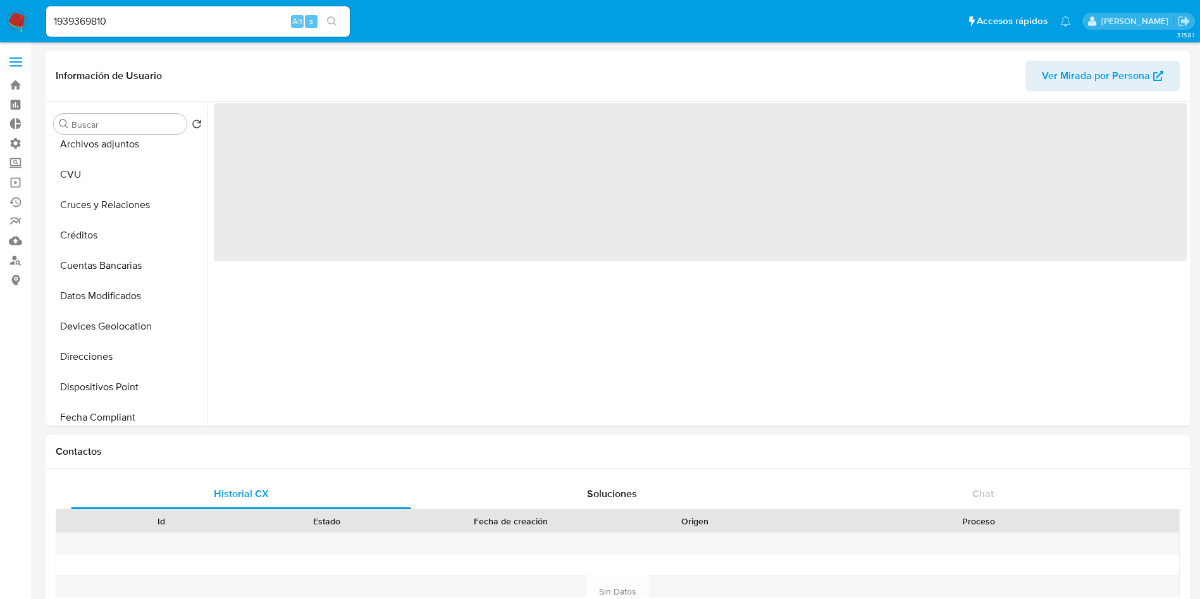
scroll to position [190, 0]
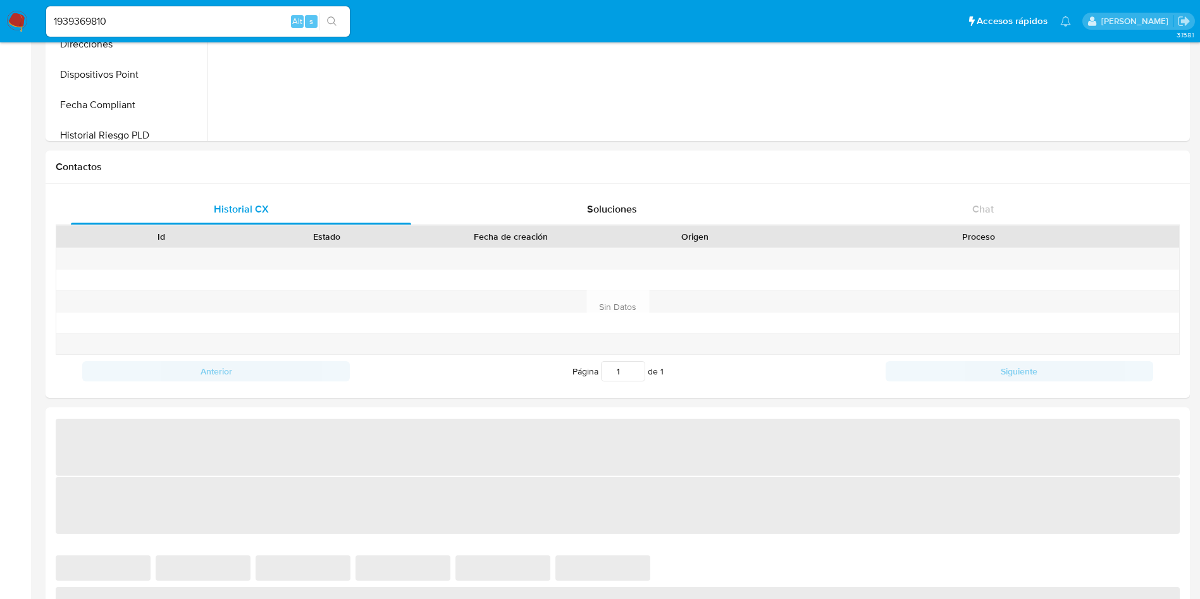
select select "10"
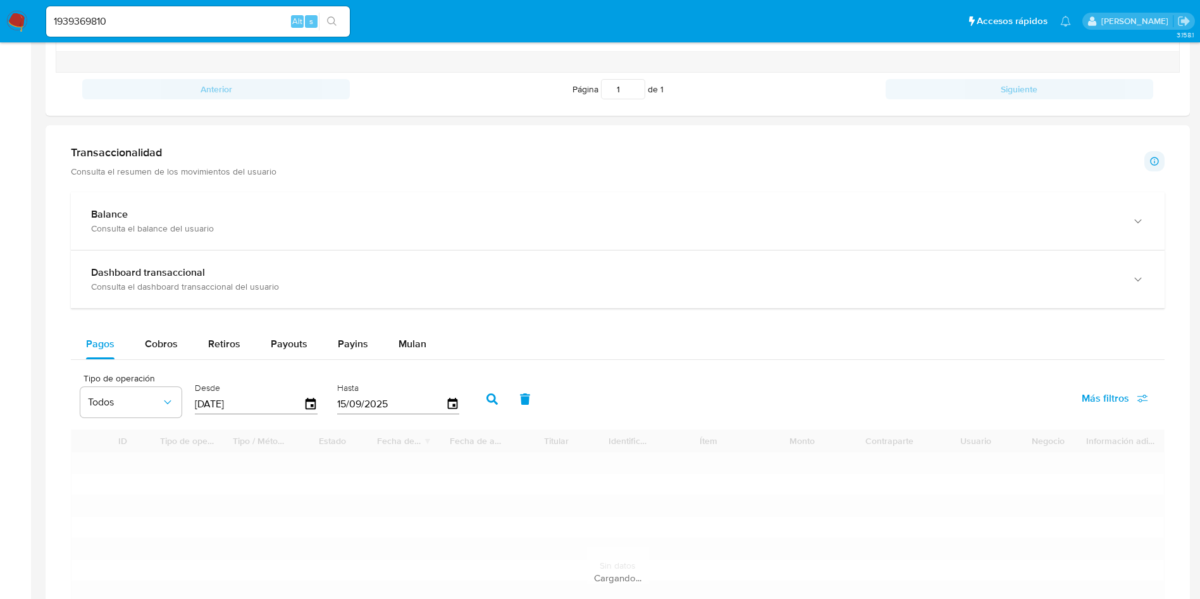
scroll to position [569, 0]
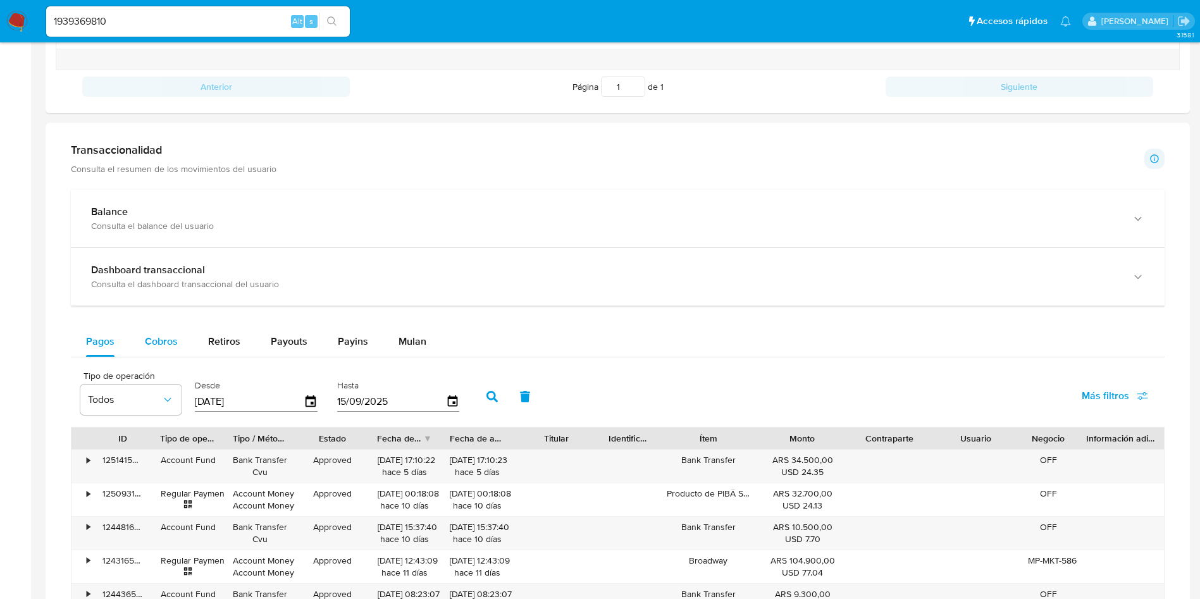
click at [154, 341] on span "Cobros" at bounding box center [161, 341] width 33 height 15
select select "10"
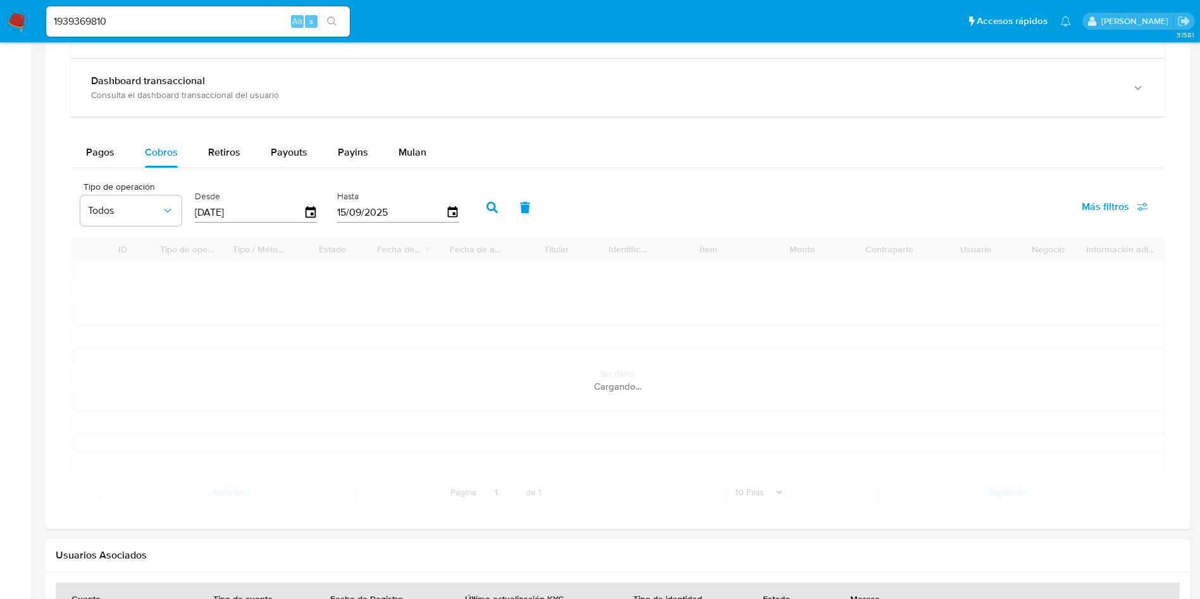
scroll to position [759, 0]
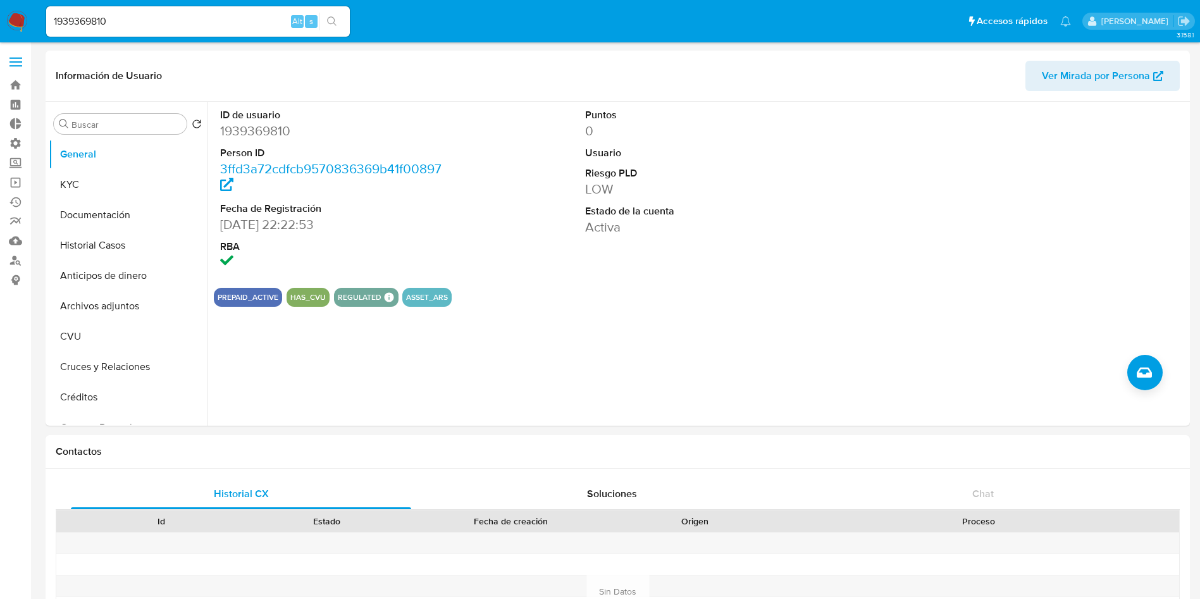
select select "10"
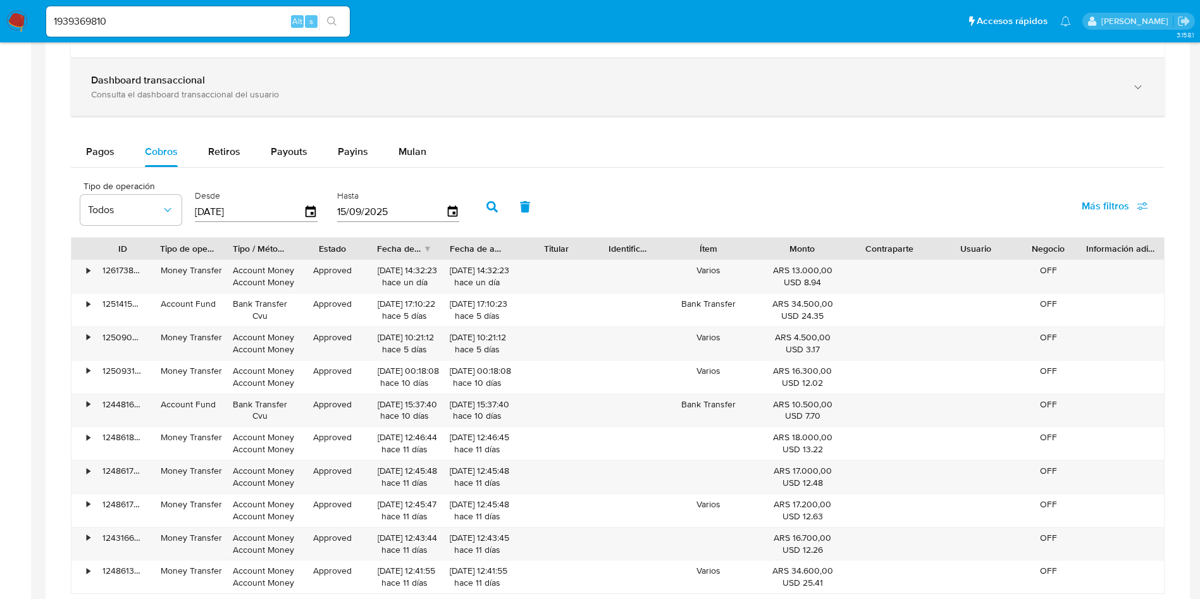
scroll to position [190, 0]
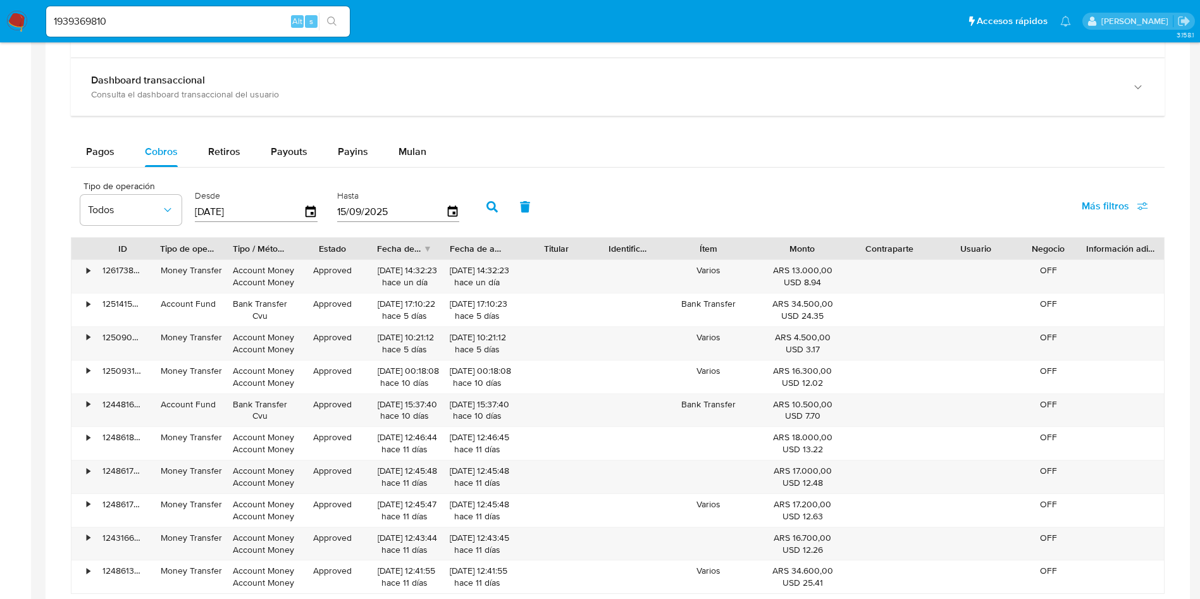
click at [147, 19] on input "1939369810" at bounding box center [198, 21] width 304 height 16
paste input "582746782"
type input "582746782"
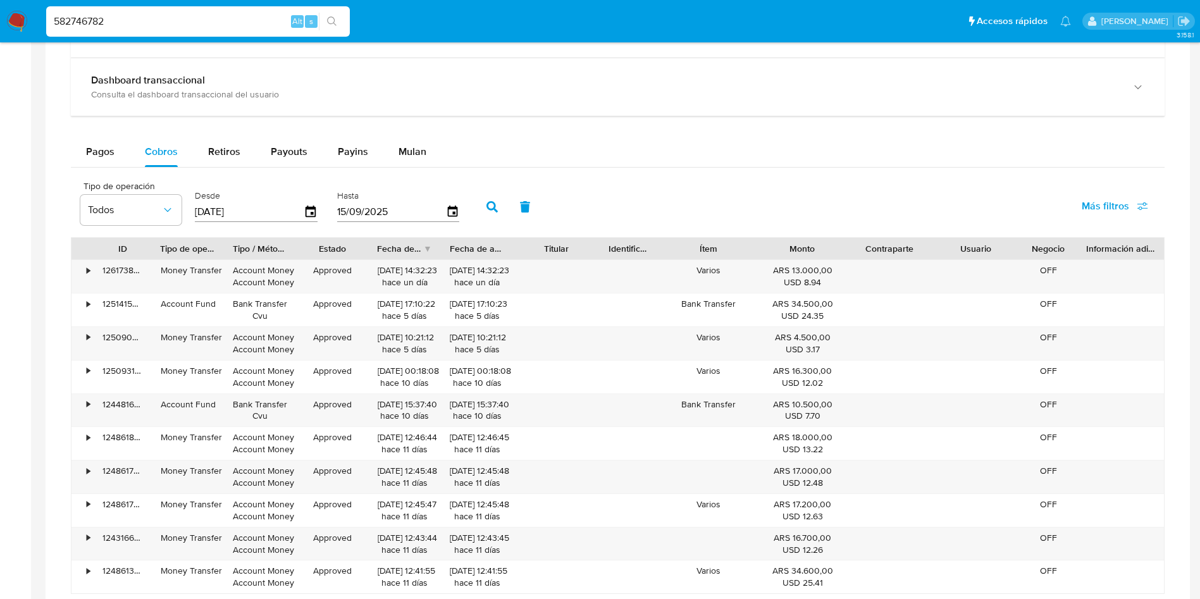
click at [337, 27] on button "search-icon" at bounding box center [332, 22] width 26 height 18
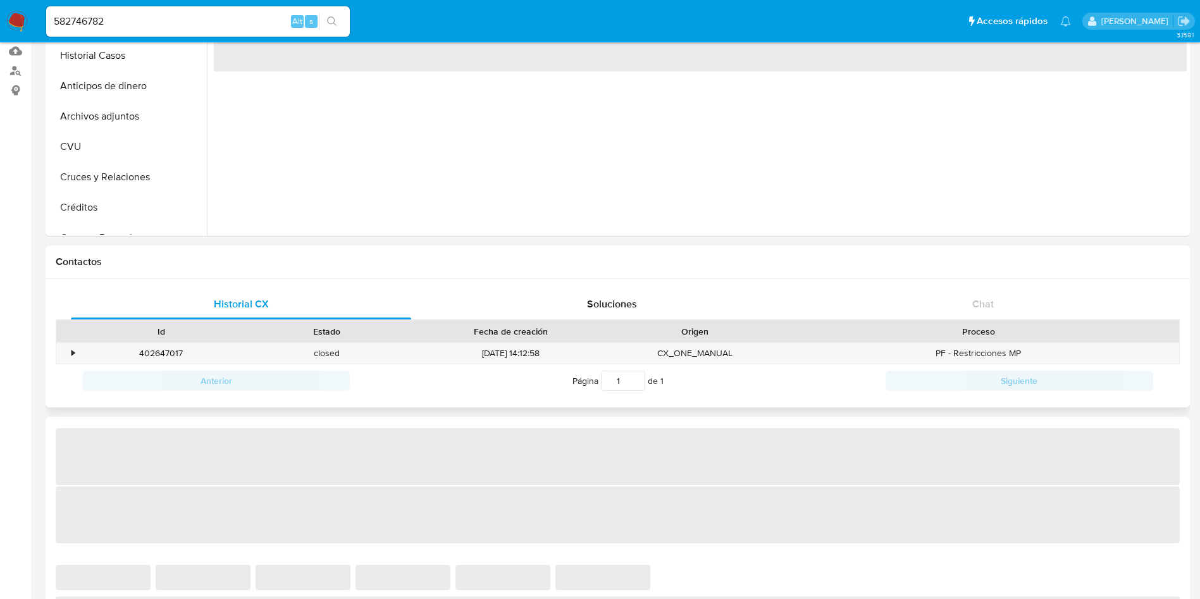
select select "10"
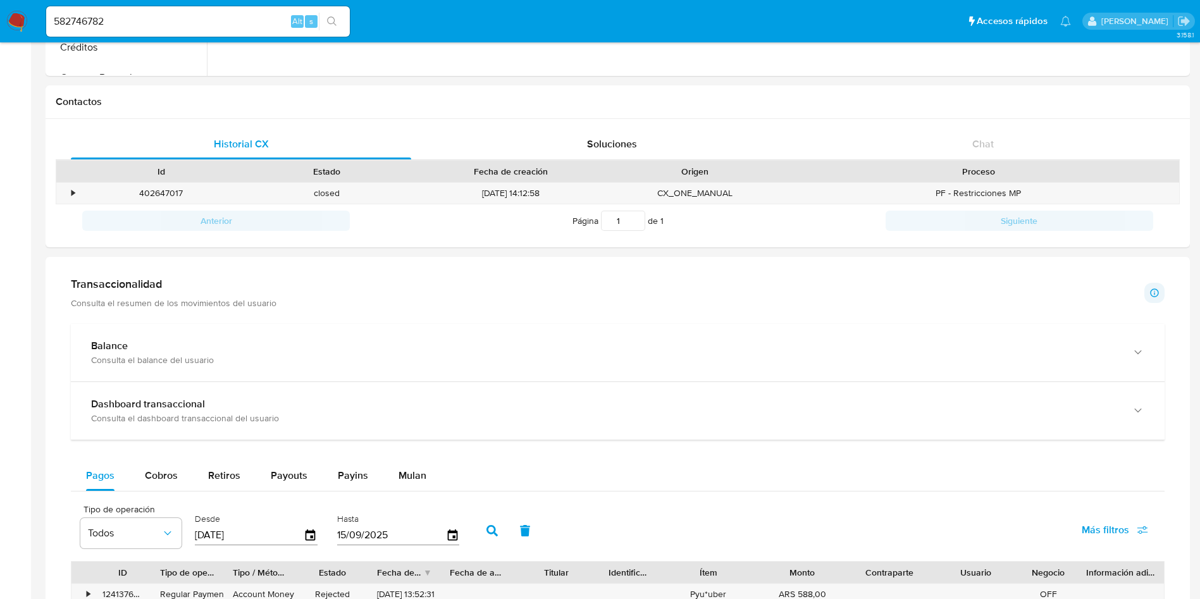
scroll to position [569, 0]
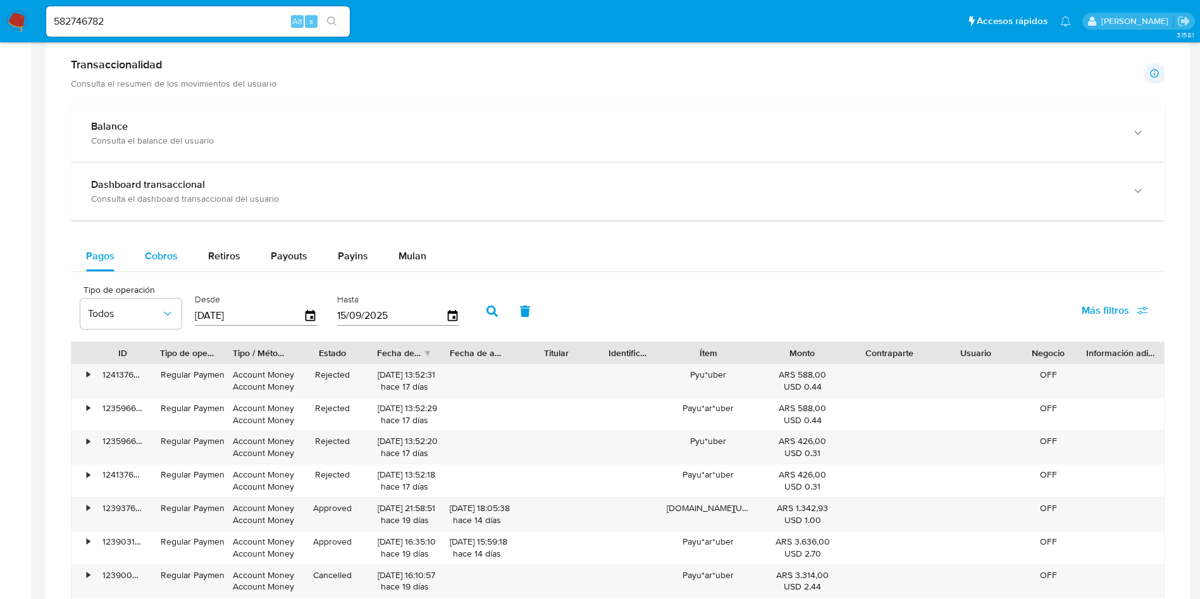
click at [178, 267] on button "Cobros" at bounding box center [161, 256] width 63 height 30
select select "10"
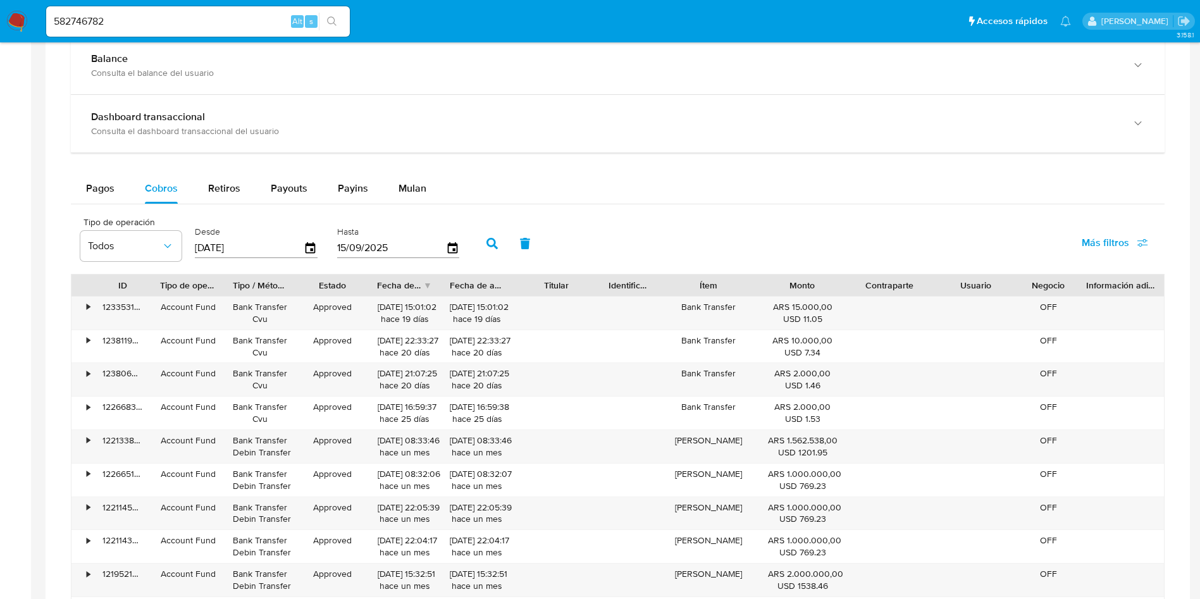
scroll to position [664, 0]
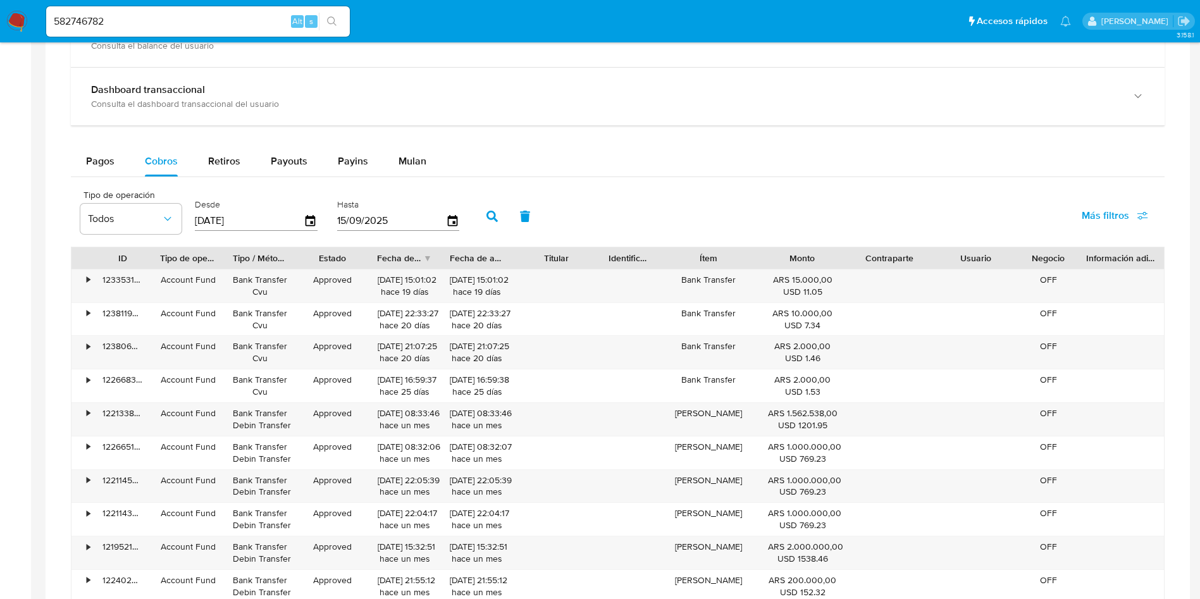
click at [168, 30] on div "582746782 Alt s" at bounding box center [198, 21] width 304 height 30
click at [171, 18] on input "582746782" at bounding box center [198, 21] width 304 height 16
click at [171, 15] on input "582746782" at bounding box center [198, 21] width 304 height 16
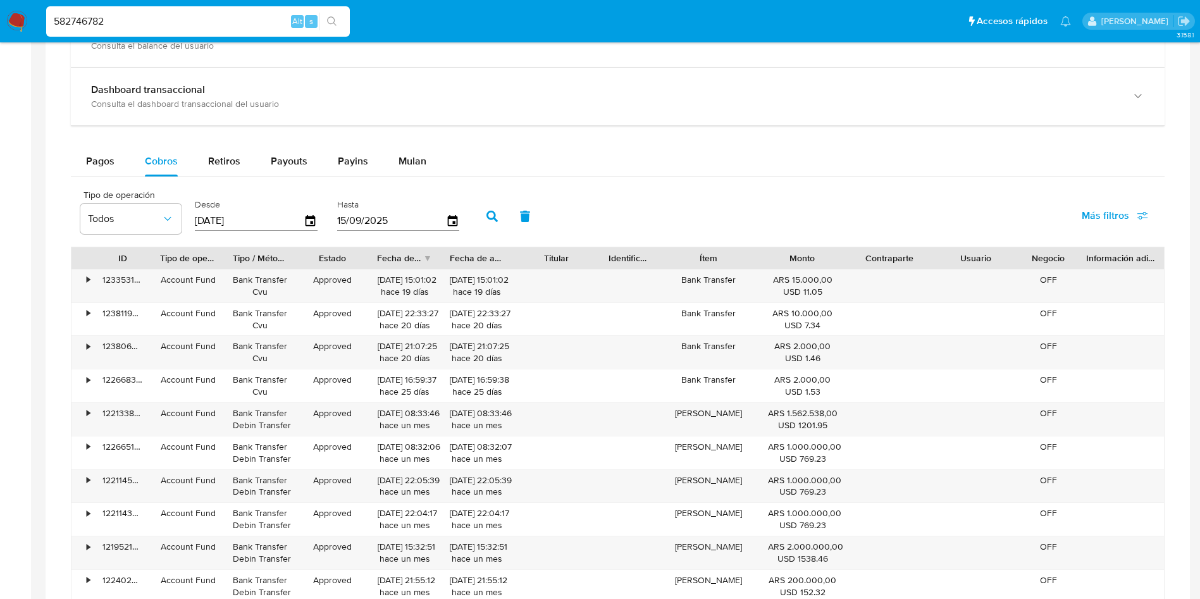
paste input "378646079"
click at [171, 15] on input "582746782378646079" at bounding box center [198, 21] width 304 height 16
paste input
type input "378646079"
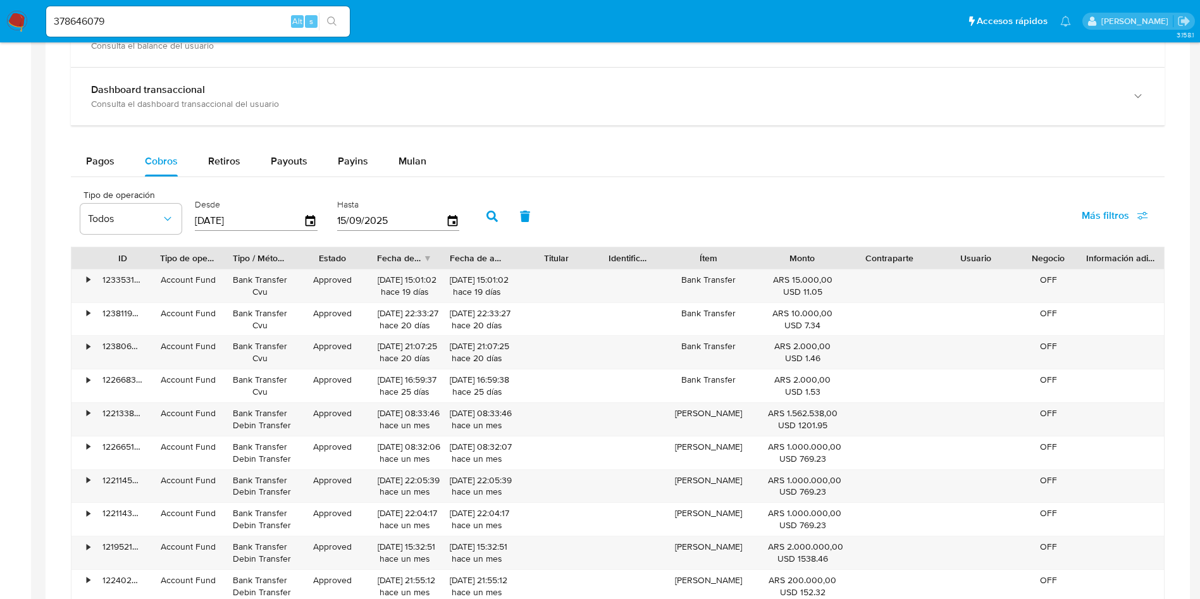
click at [341, 18] on button "search-icon" at bounding box center [332, 22] width 26 height 18
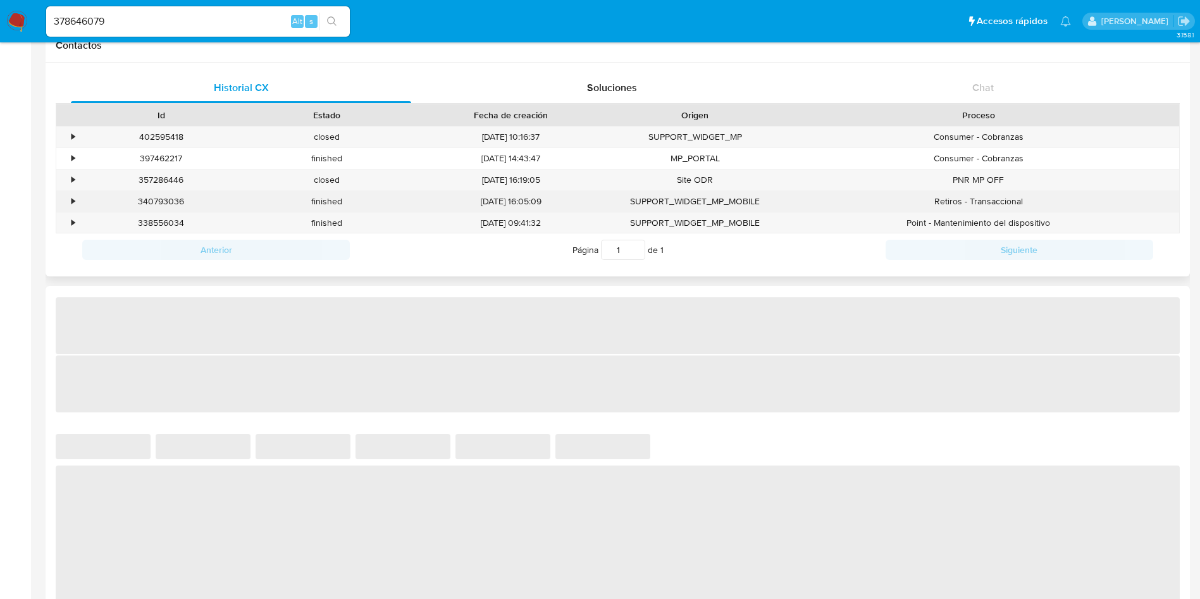
select select "10"
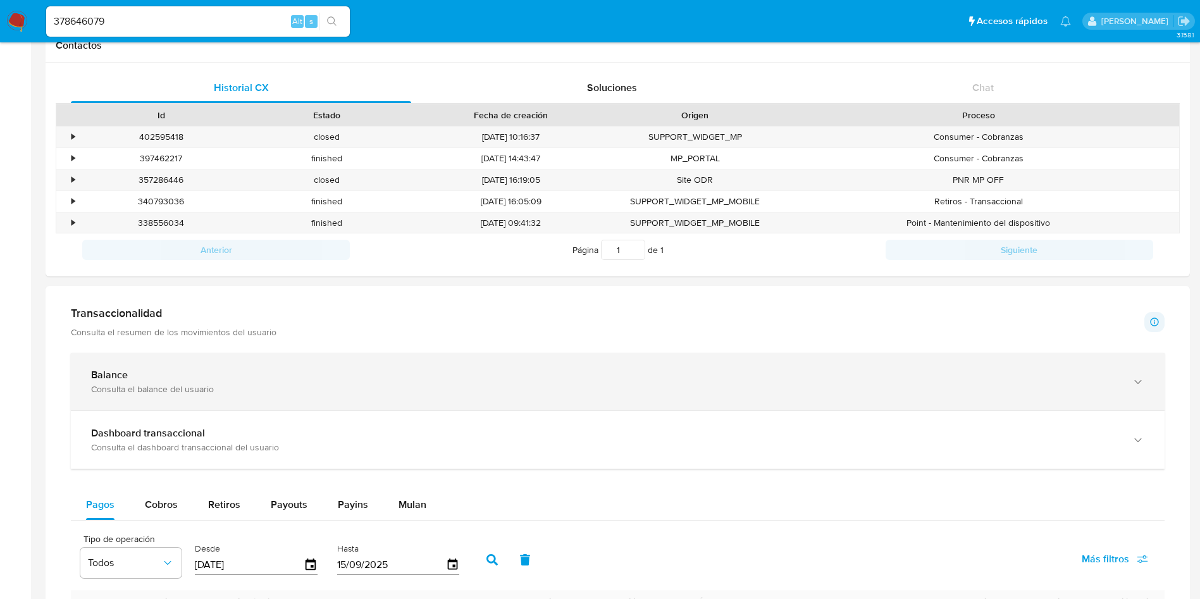
scroll to position [474, 0]
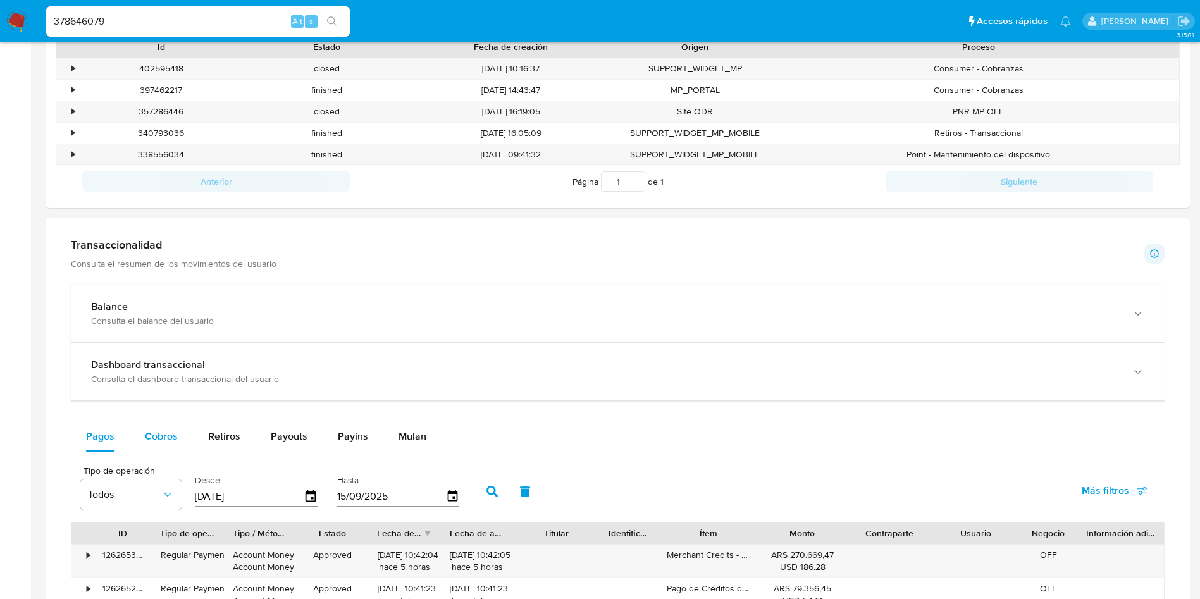
drag, startPoint x: 156, startPoint y: 440, endPoint x: 151, endPoint y: 431, distance: 10.0
click at [156, 439] on span "Cobros" at bounding box center [161, 436] width 33 height 15
select select "10"
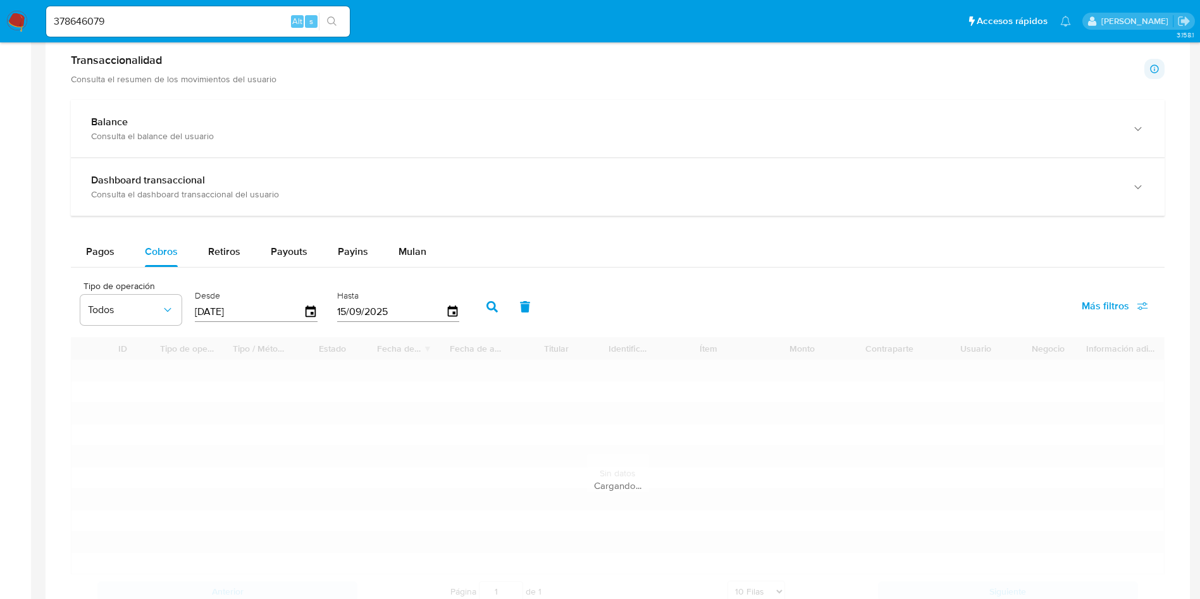
scroll to position [664, 0]
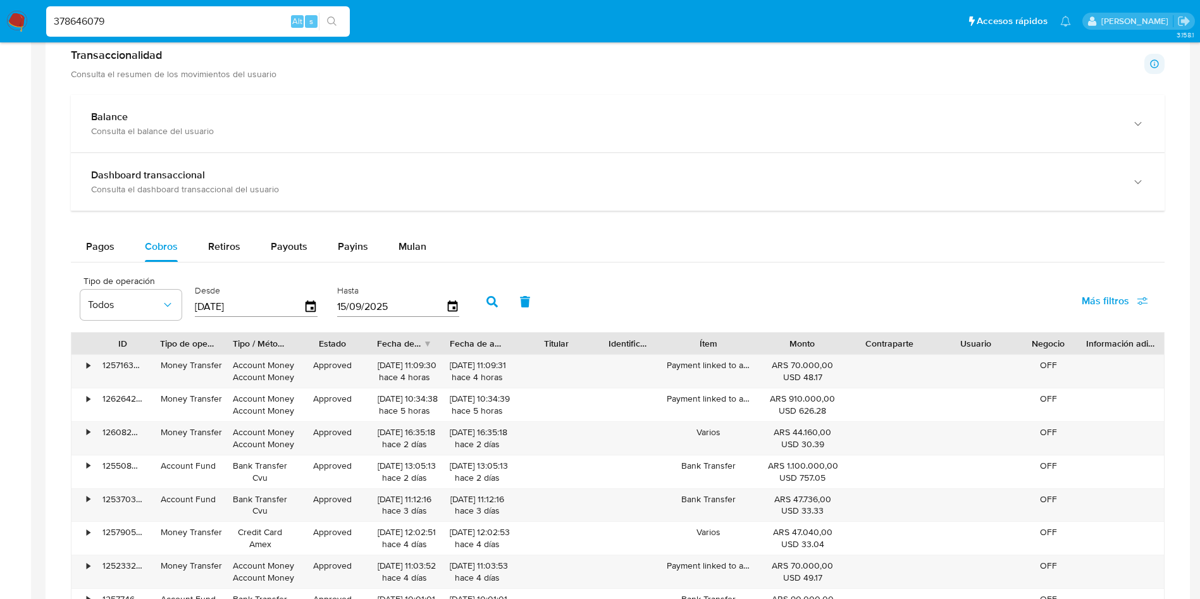
click at [164, 21] on input "378646079" at bounding box center [198, 21] width 304 height 16
paste input "1979947888"
type input "1979947888"
click at [341, 17] on button "search-icon" at bounding box center [332, 22] width 26 height 18
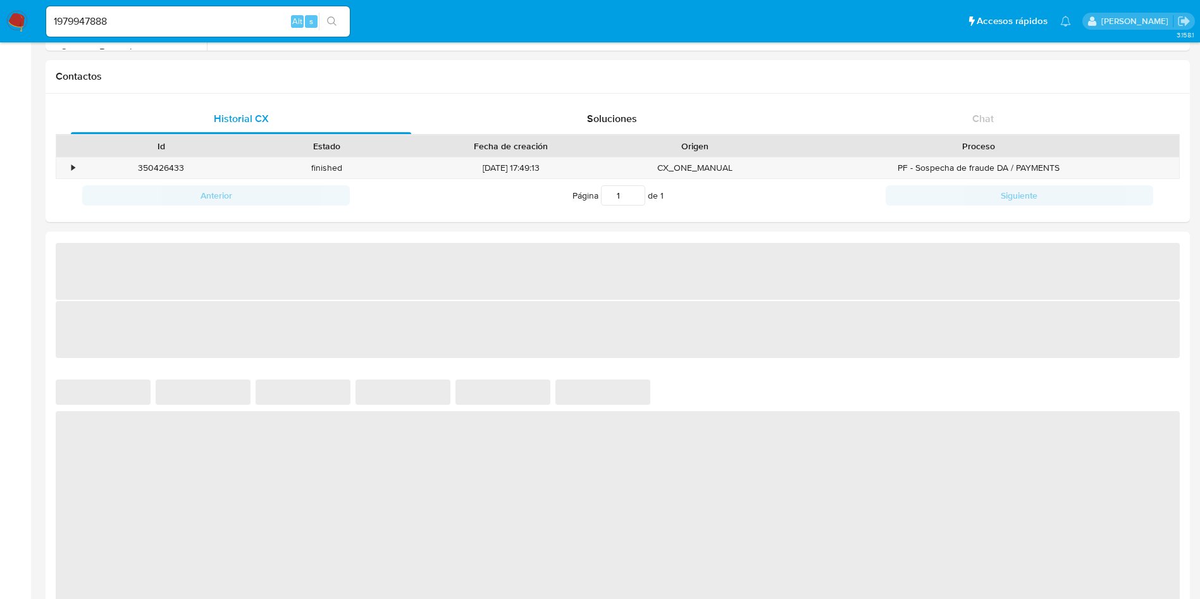
scroll to position [474, 0]
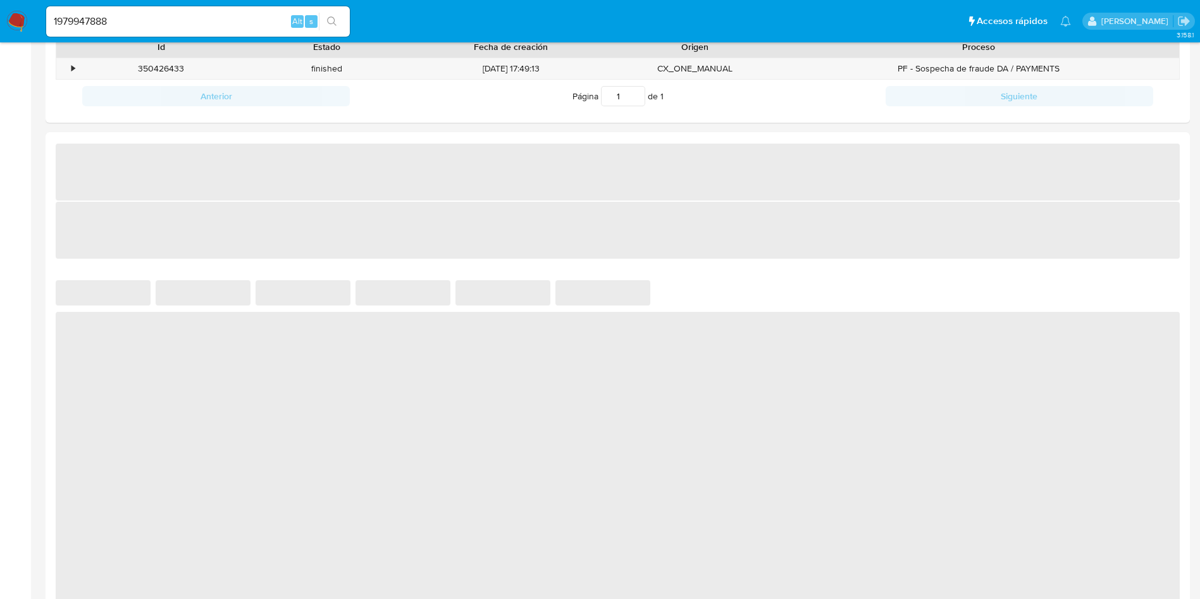
select select "10"
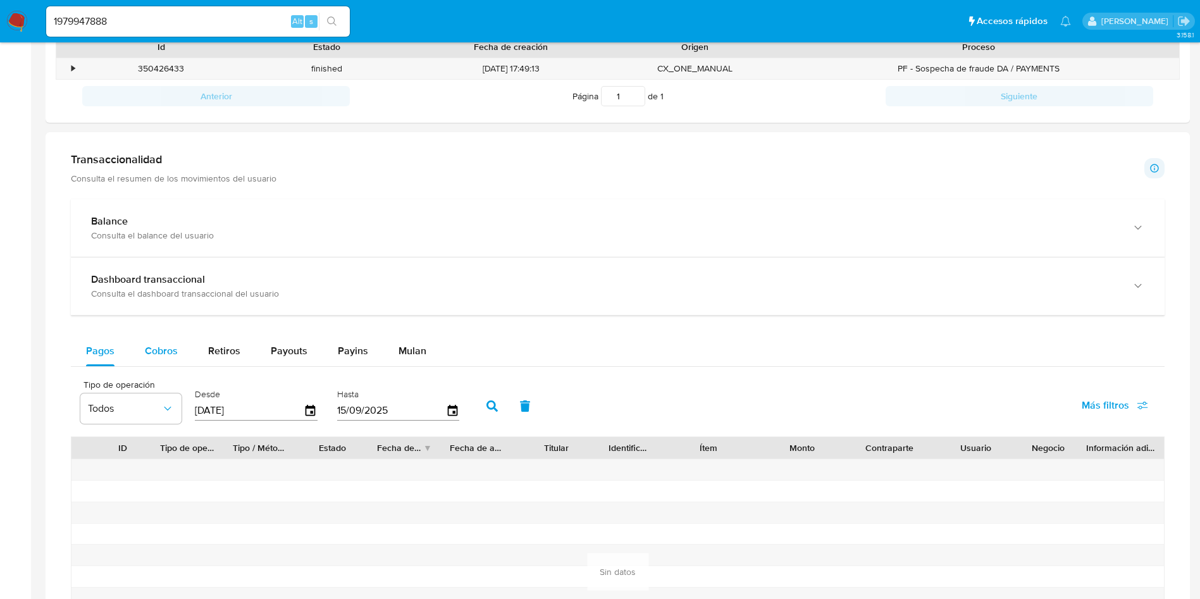
click at [138, 344] on button "Cobros" at bounding box center [161, 351] width 63 height 30
select select "10"
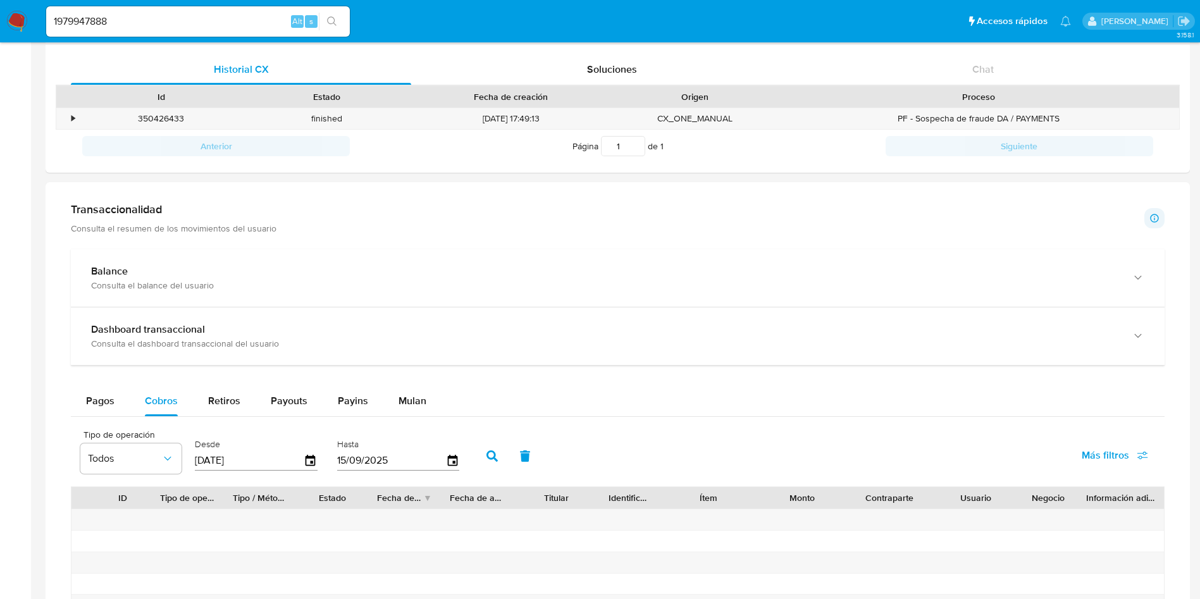
scroll to position [569, 0]
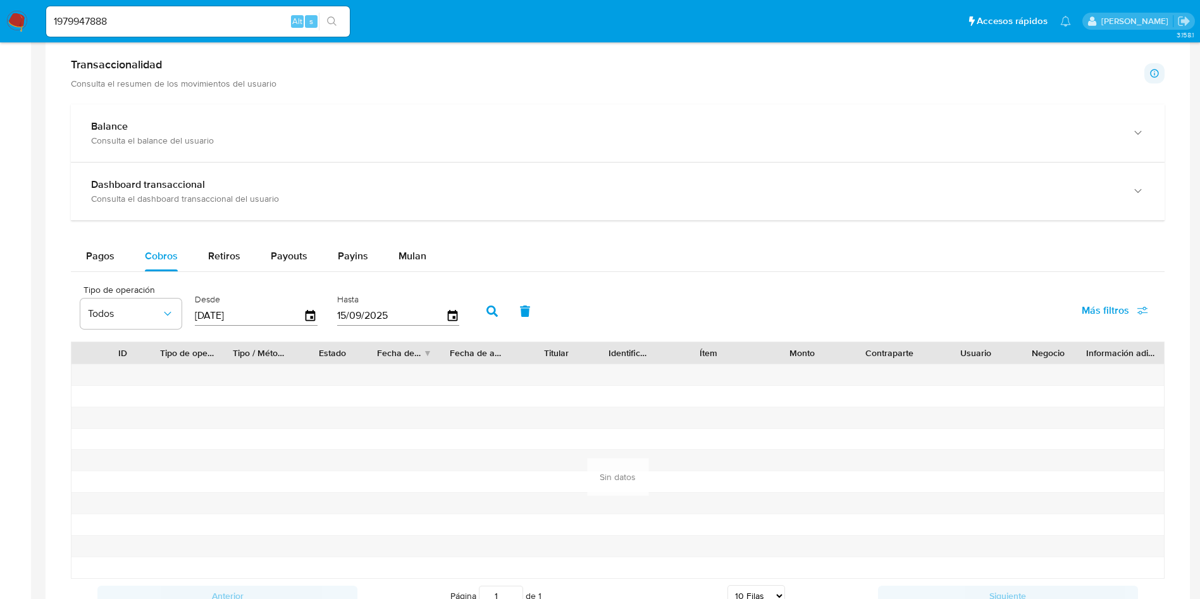
click at [278, 313] on input "[DATE]" at bounding box center [249, 315] width 109 height 20
type input "18/06/202_"
type input "01/01/2025"
click at [479, 317] on button "button" at bounding box center [492, 311] width 33 height 30
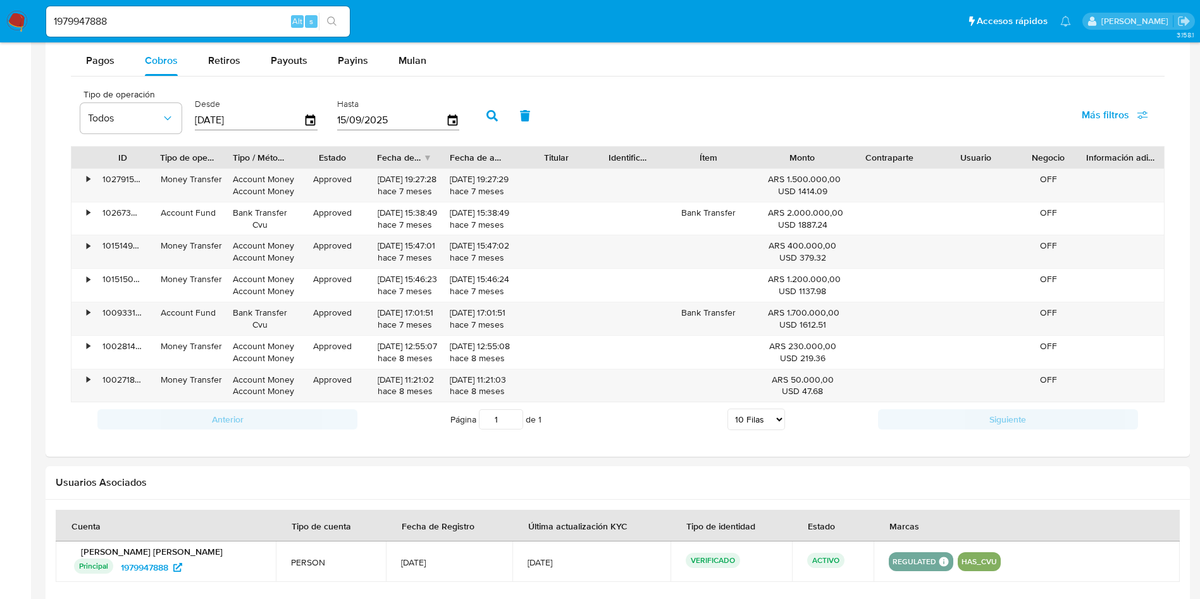
scroll to position [672, 0]
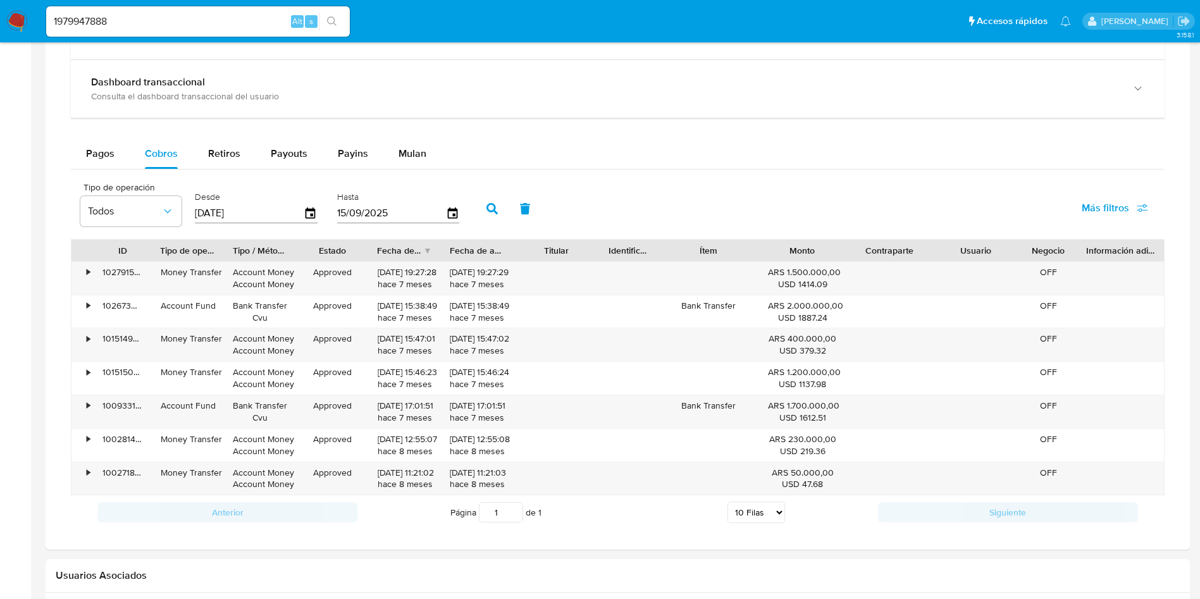
click at [144, 30] on div "1979947888 Alt s" at bounding box center [198, 21] width 304 height 30
click at [150, 9] on div "1979947888 Alt s" at bounding box center [198, 21] width 304 height 30
click at [149, 14] on input "1979947888" at bounding box center [198, 21] width 304 height 16
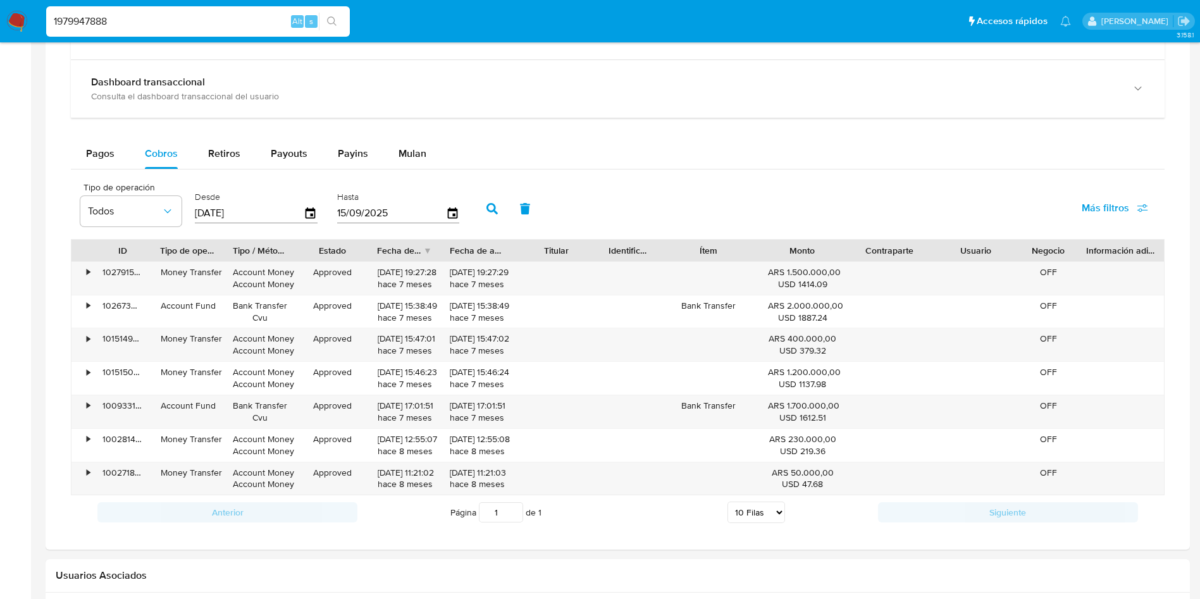
paste input "228642943"
type input "228642943"
click at [340, 16] on button "search-icon" at bounding box center [332, 22] width 26 height 18
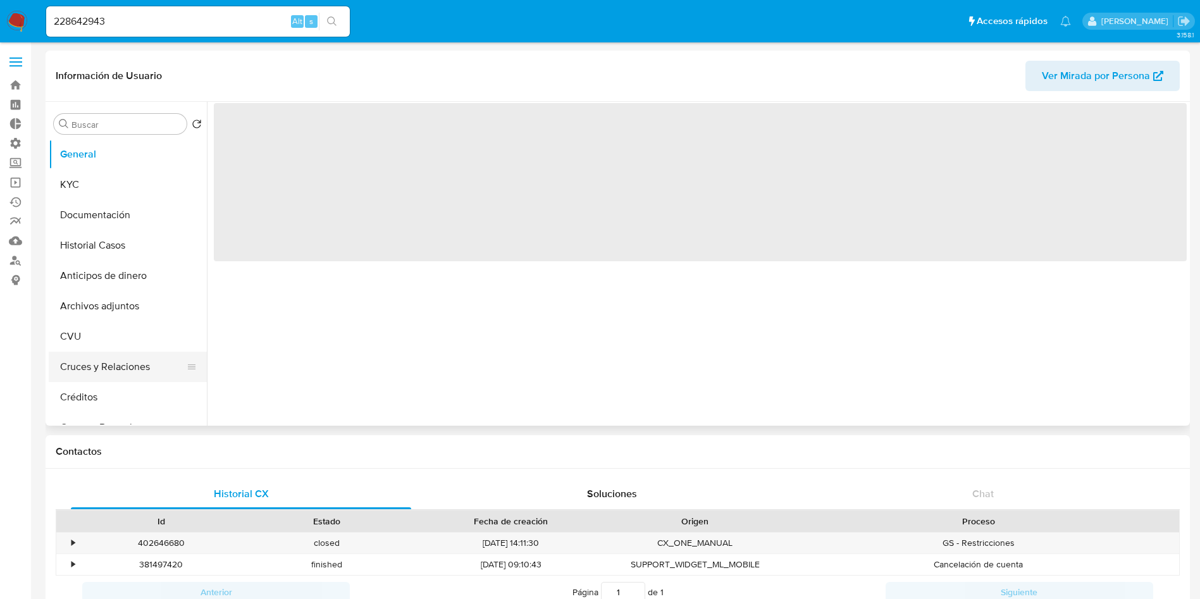
select select "10"
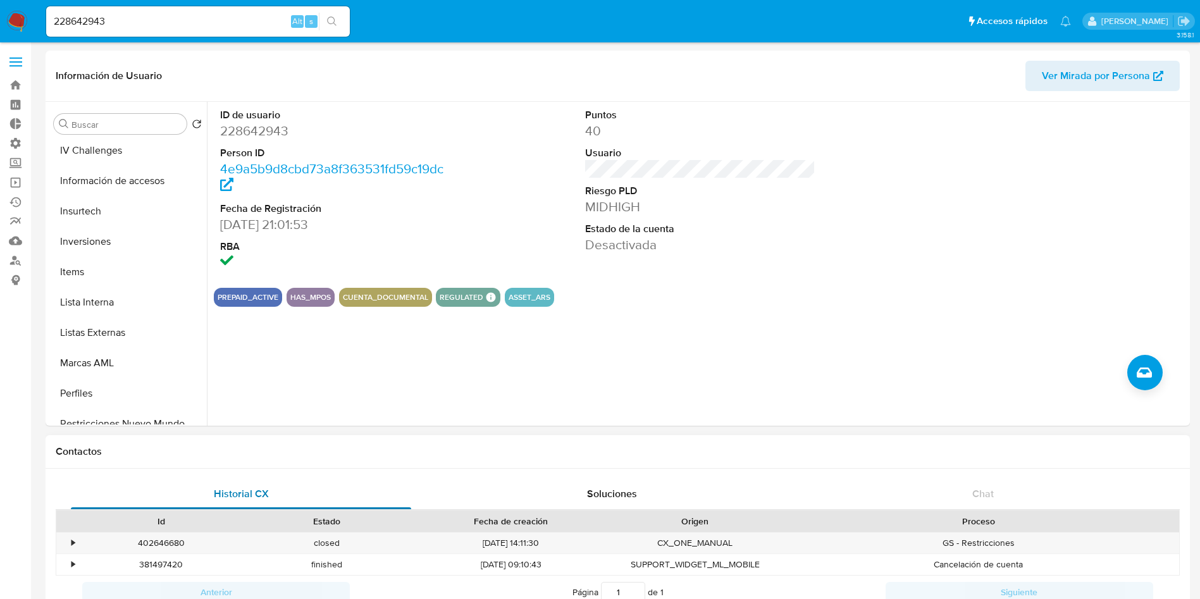
scroll to position [569, 0]
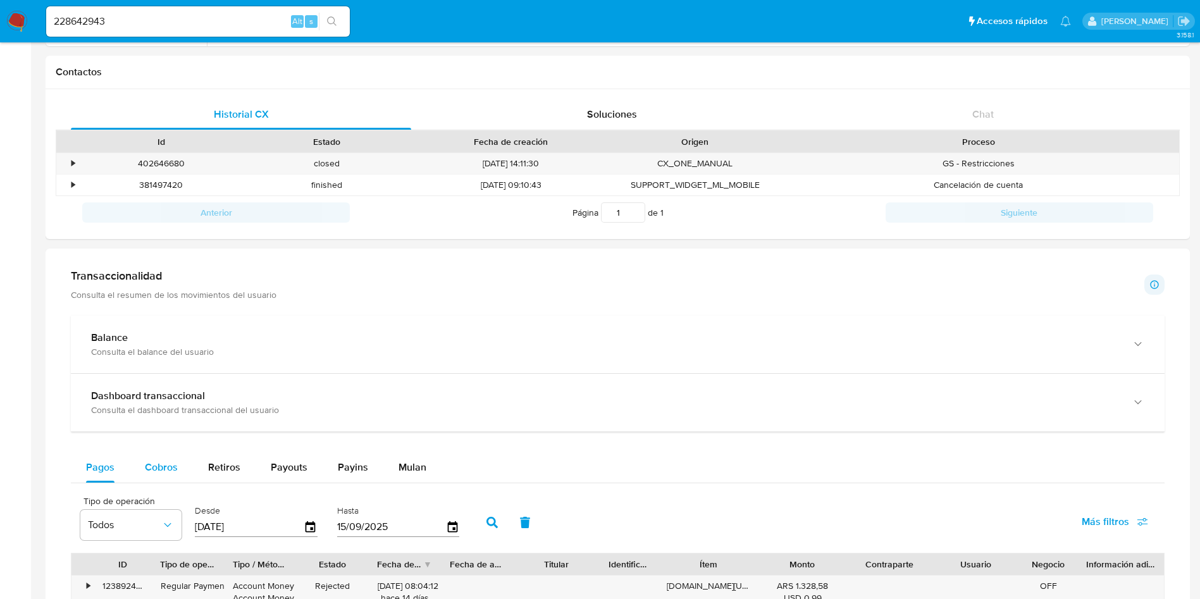
click at [168, 457] on div "Cobros" at bounding box center [161, 467] width 33 height 30
select select "10"
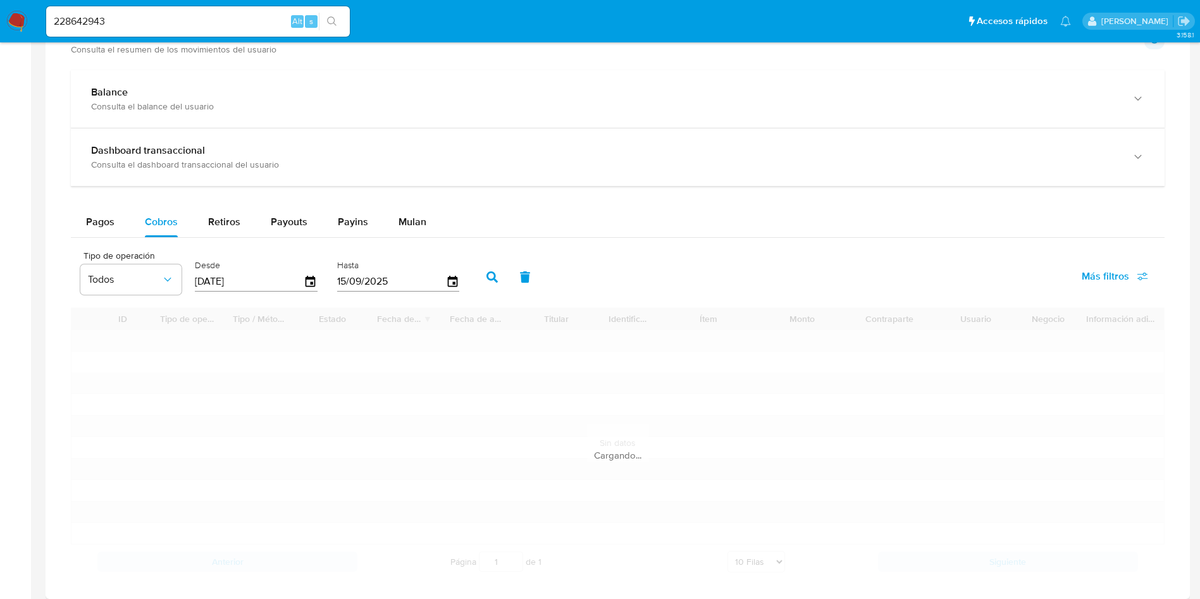
scroll to position [664, 0]
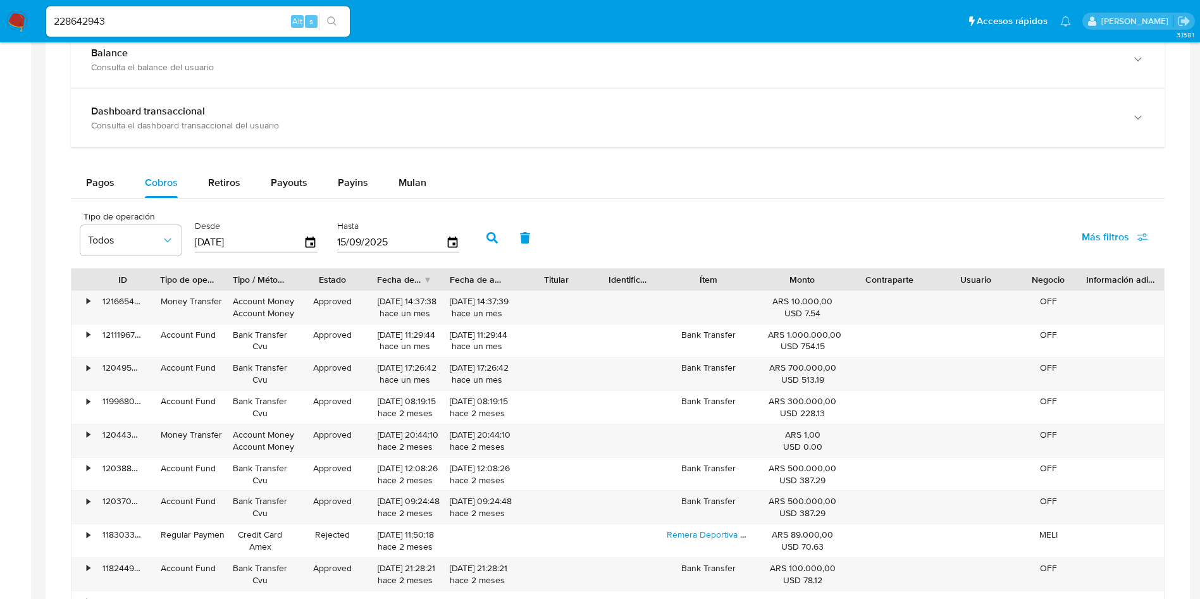
click at [172, 25] on input "228642943" at bounding box center [198, 21] width 304 height 16
paste input "78990958"
type input "78990958"
click at [323, 28] on button "search-icon" at bounding box center [332, 22] width 26 height 18
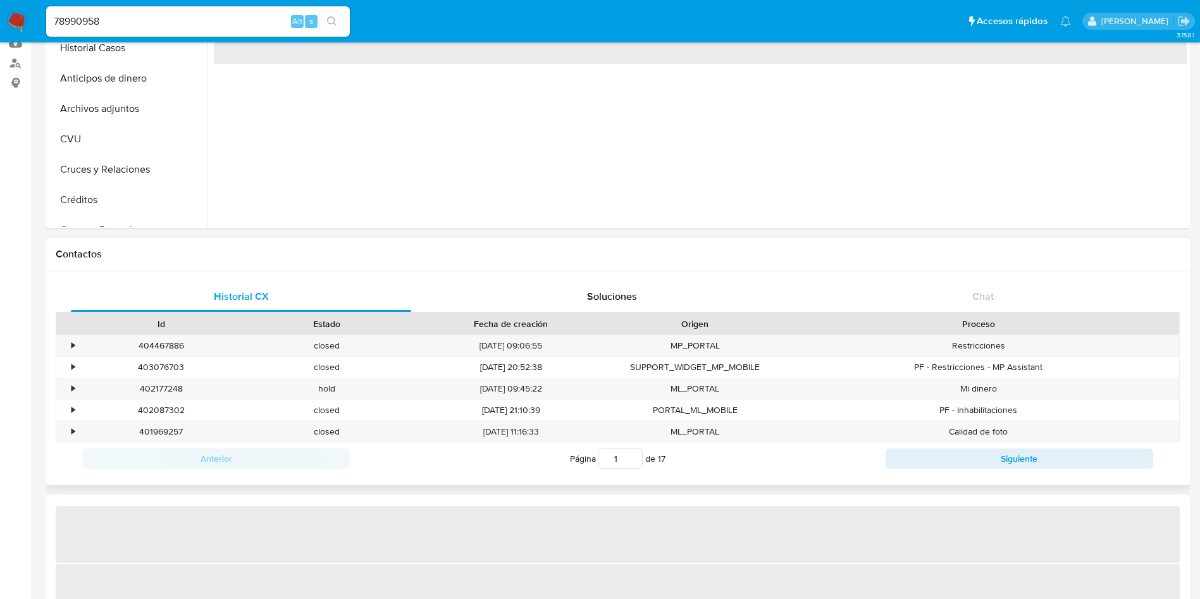
select select "10"
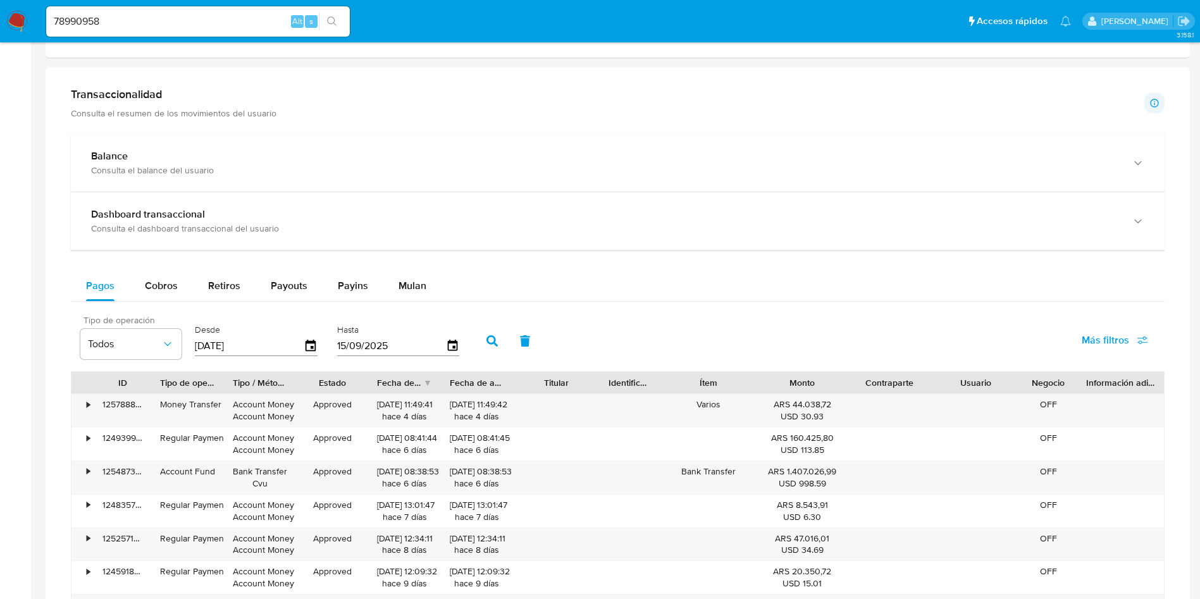
scroll to position [664, 0]
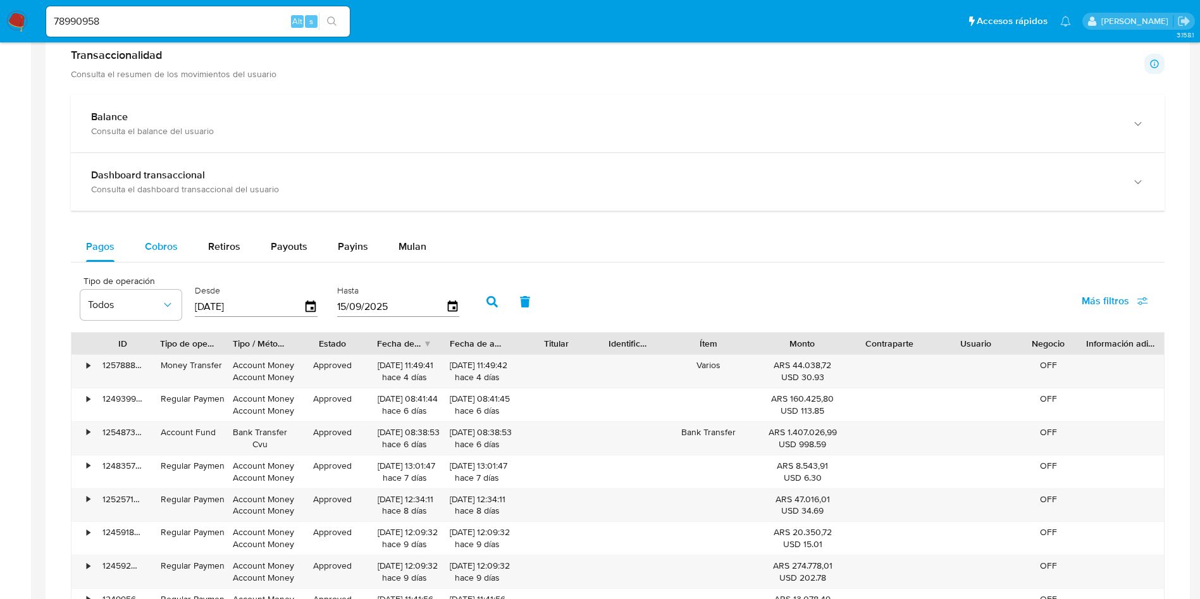
click at [167, 245] on span "Cobros" at bounding box center [161, 246] width 33 height 15
select select "10"
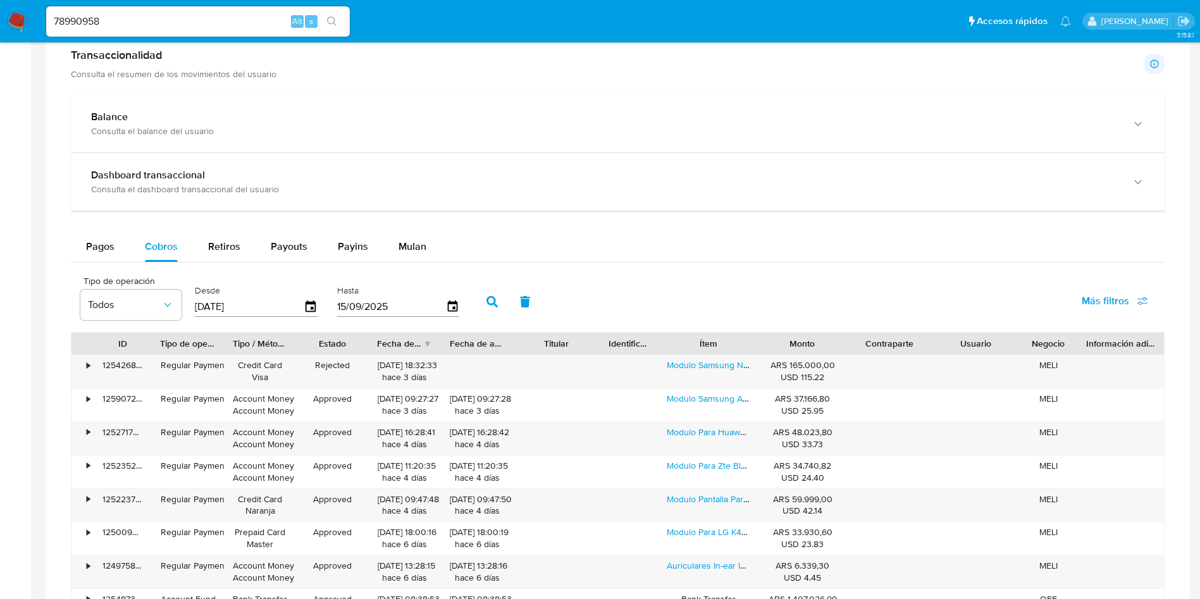
click at [255, 22] on input "78990958" at bounding box center [198, 21] width 304 height 16
paste input "6788890"
type input "76788890"
click at [329, 22] on icon "search-icon" at bounding box center [331, 20] width 9 height 9
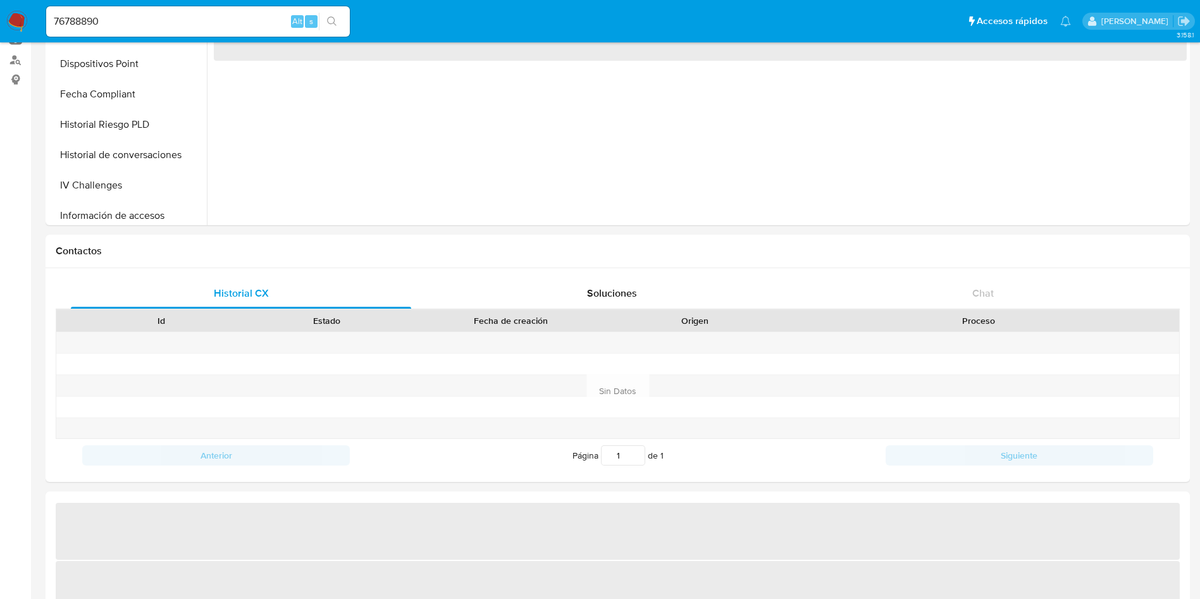
scroll to position [379, 0]
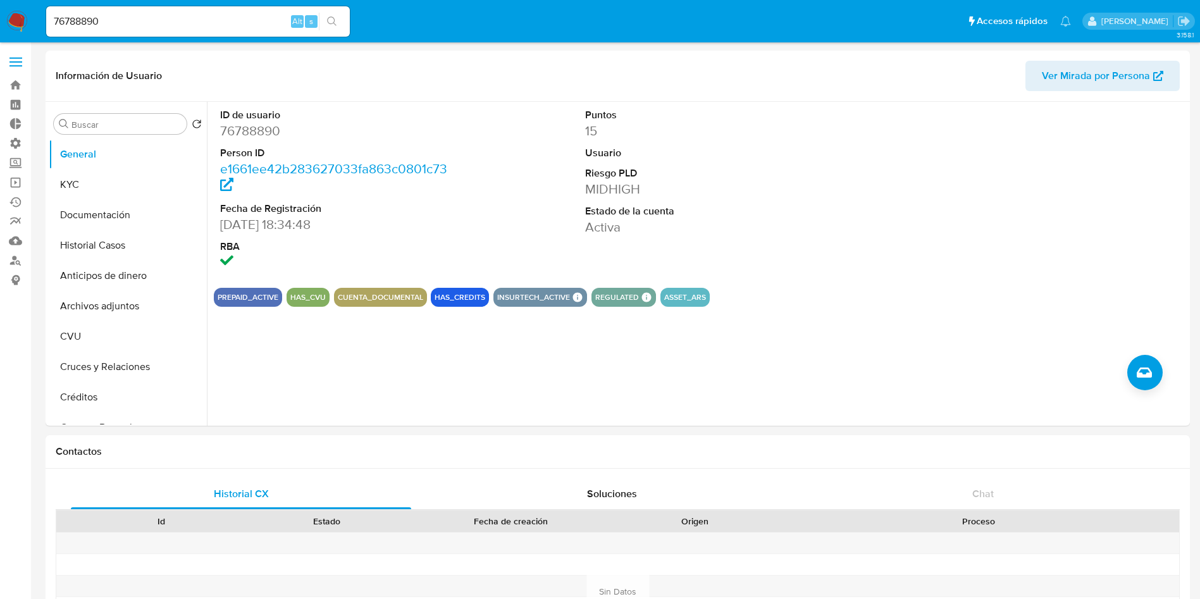
select select "10"
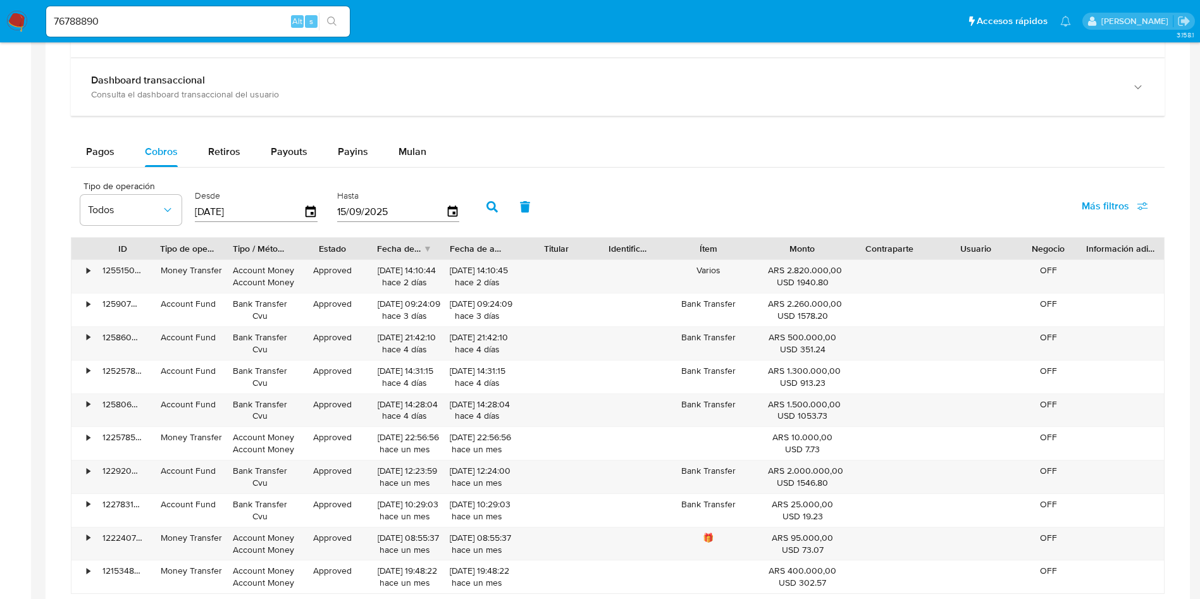
scroll to position [285, 0]
click at [167, 30] on div "76788890 Alt s" at bounding box center [198, 21] width 304 height 30
click at [168, 20] on input "76788890" at bounding box center [198, 21] width 304 height 16
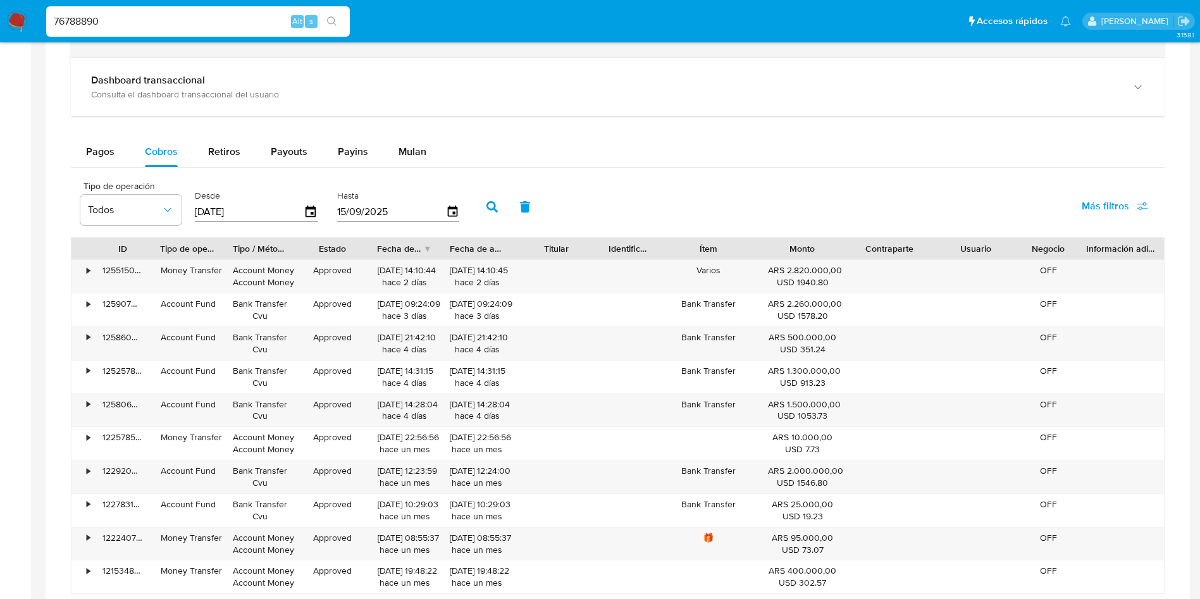
paste input "1469829584"
type input "1469829584"
click at [340, 26] on button "search-icon" at bounding box center [332, 22] width 26 height 18
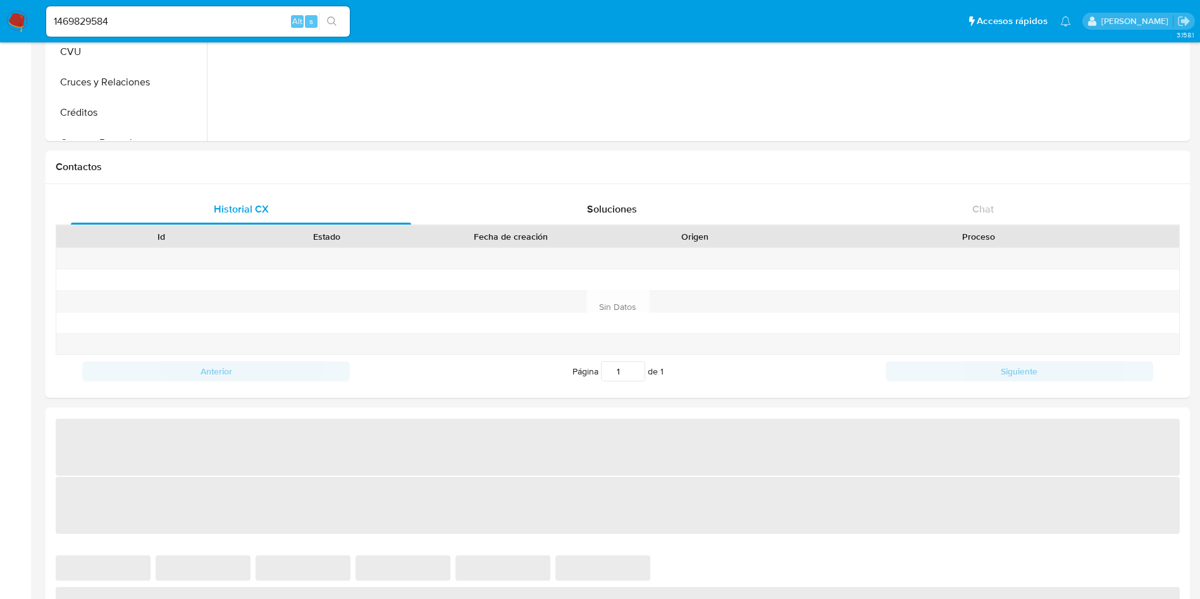
select select "10"
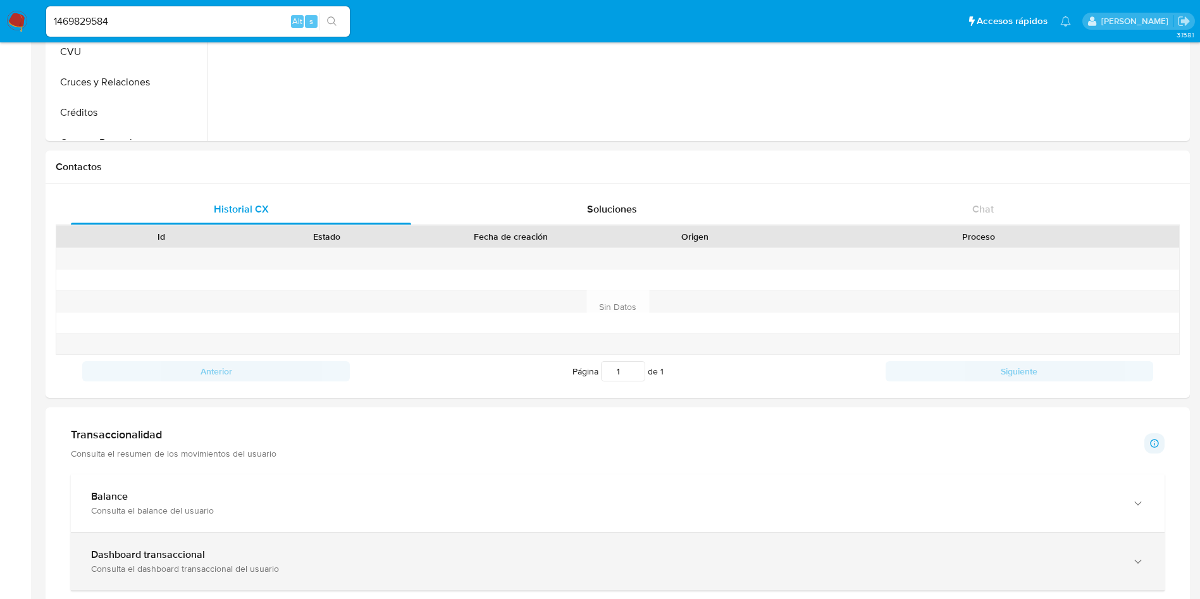
scroll to position [474, 0]
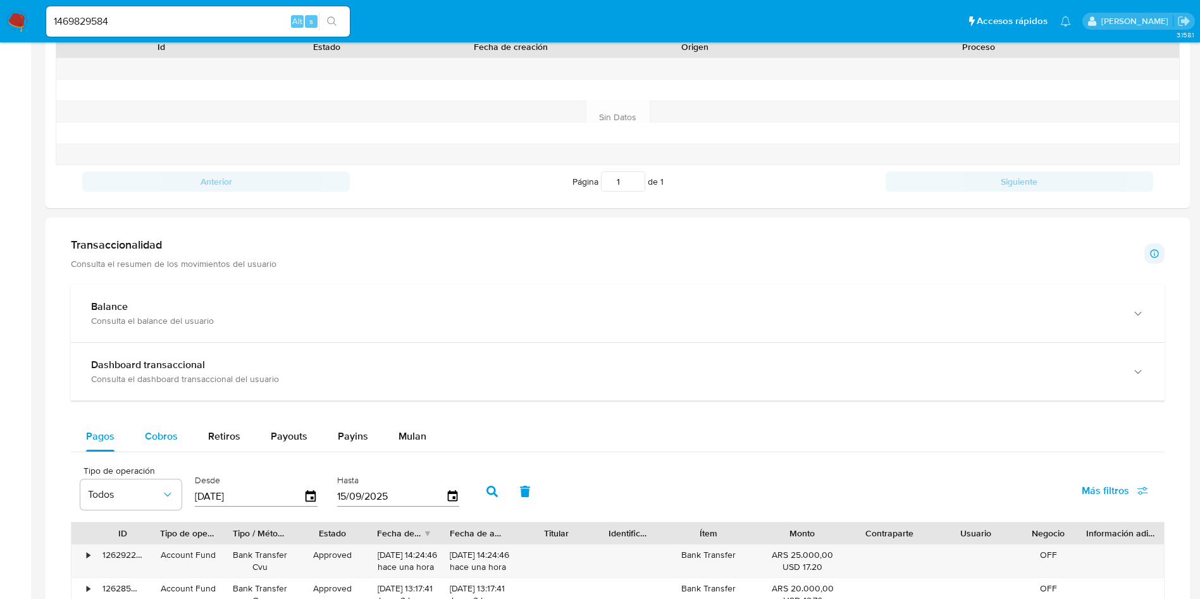
click at [171, 437] on span "Cobros" at bounding box center [161, 436] width 33 height 15
select select "10"
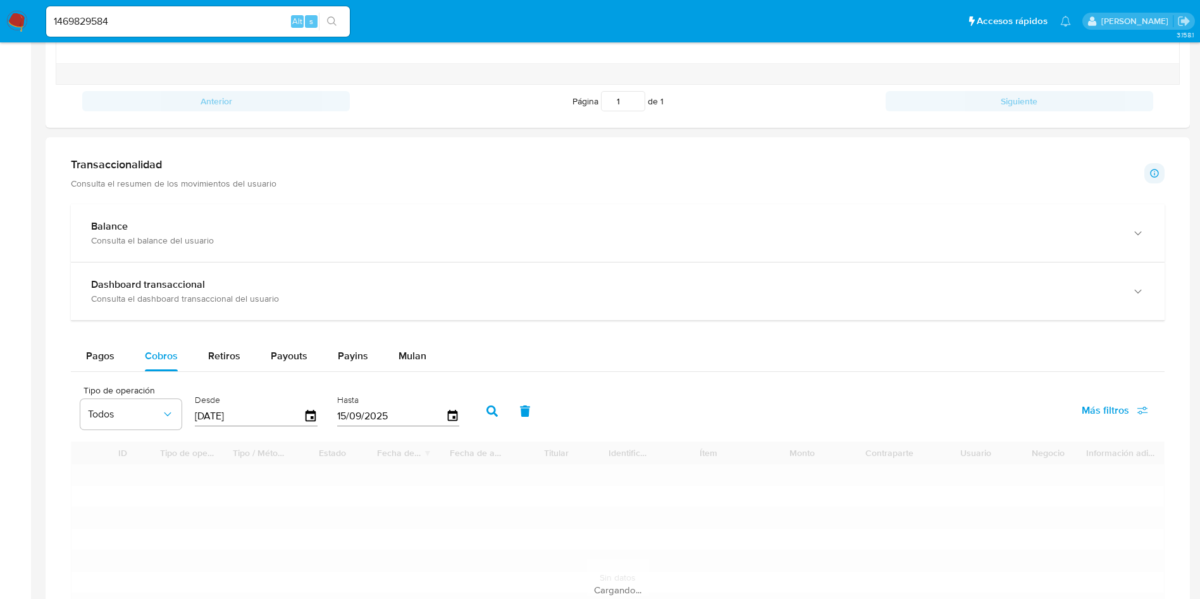
scroll to position [664, 0]
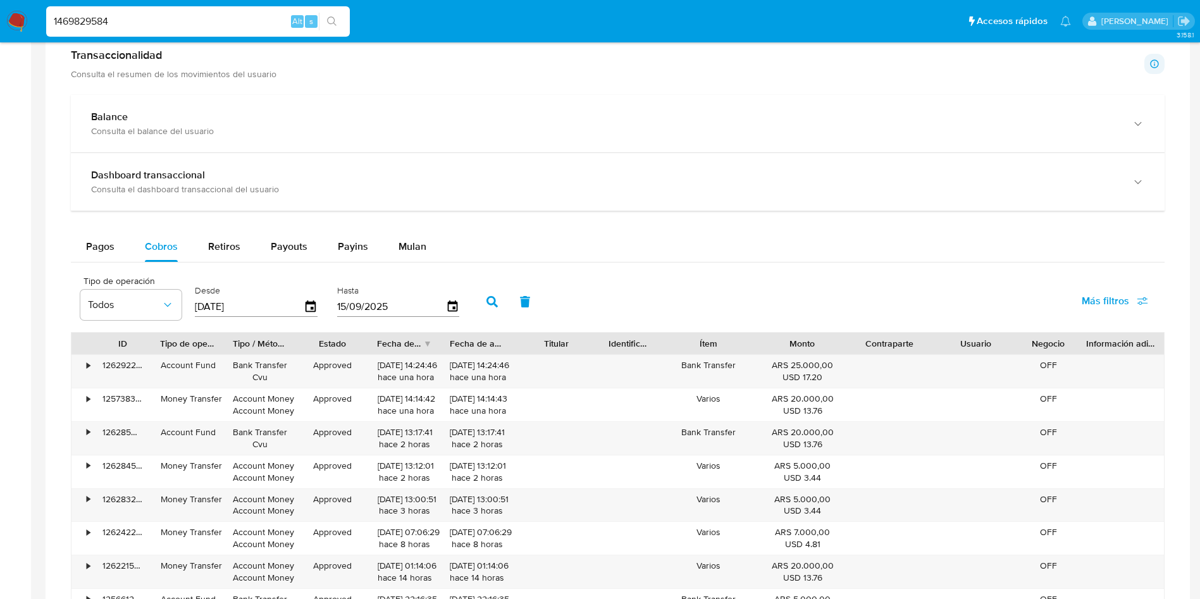
click at [192, 20] on input "1469829584" at bounding box center [198, 21] width 304 height 16
paste input "81674608"
type input "81674608"
click at [336, 23] on icon "search-icon" at bounding box center [332, 21] width 10 height 10
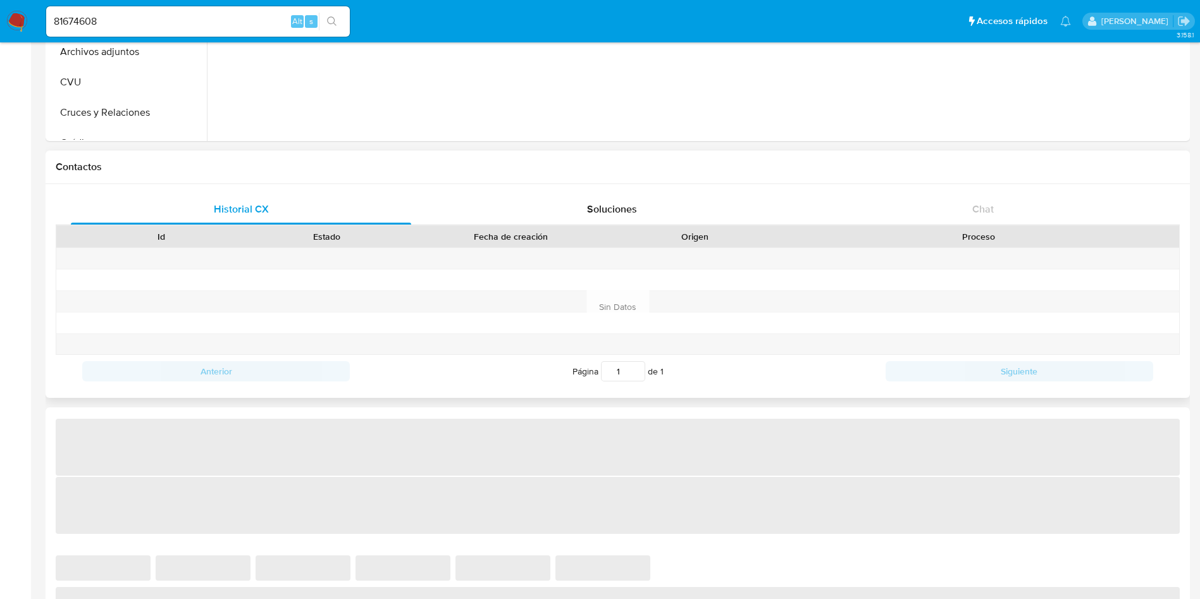
select select "10"
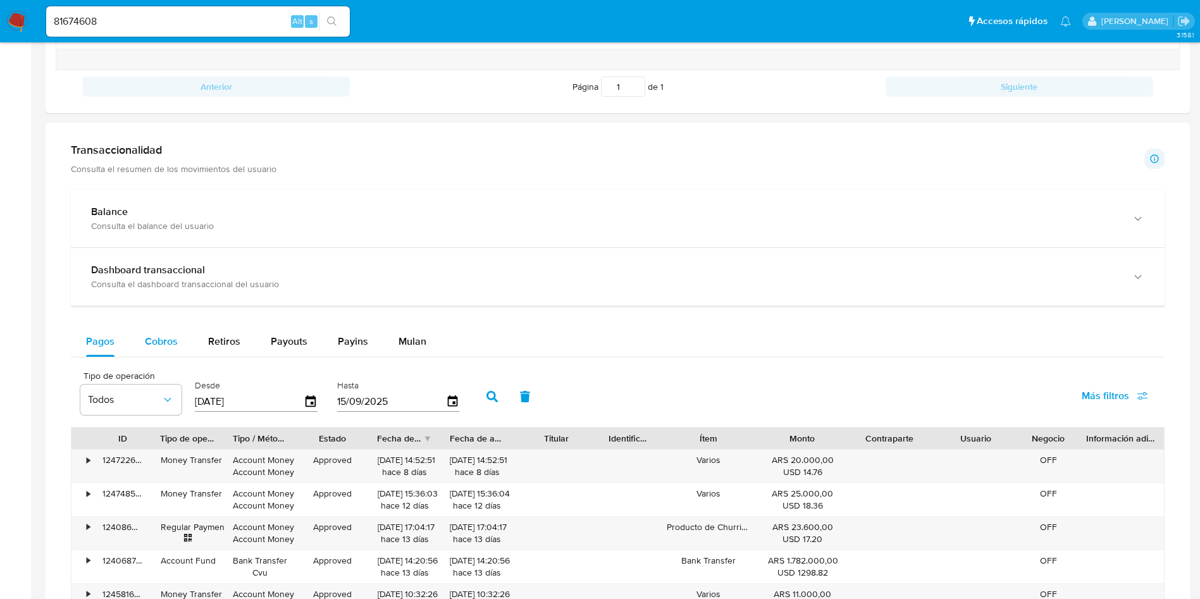
click at [156, 352] on div "Cobros" at bounding box center [161, 341] width 33 height 30
select select "10"
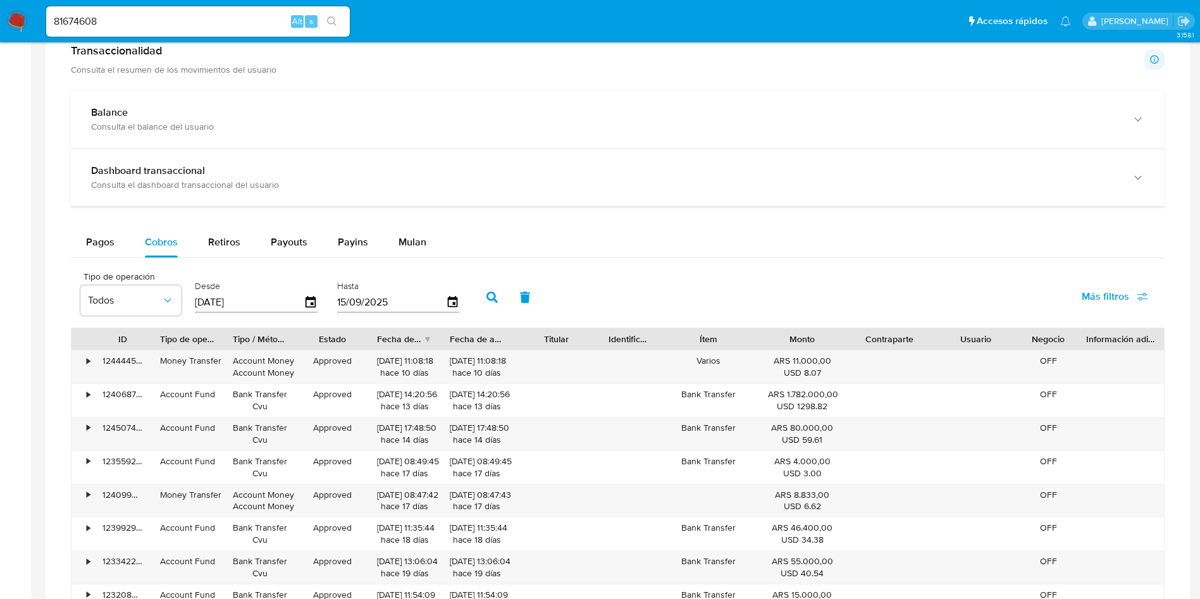
scroll to position [759, 0]
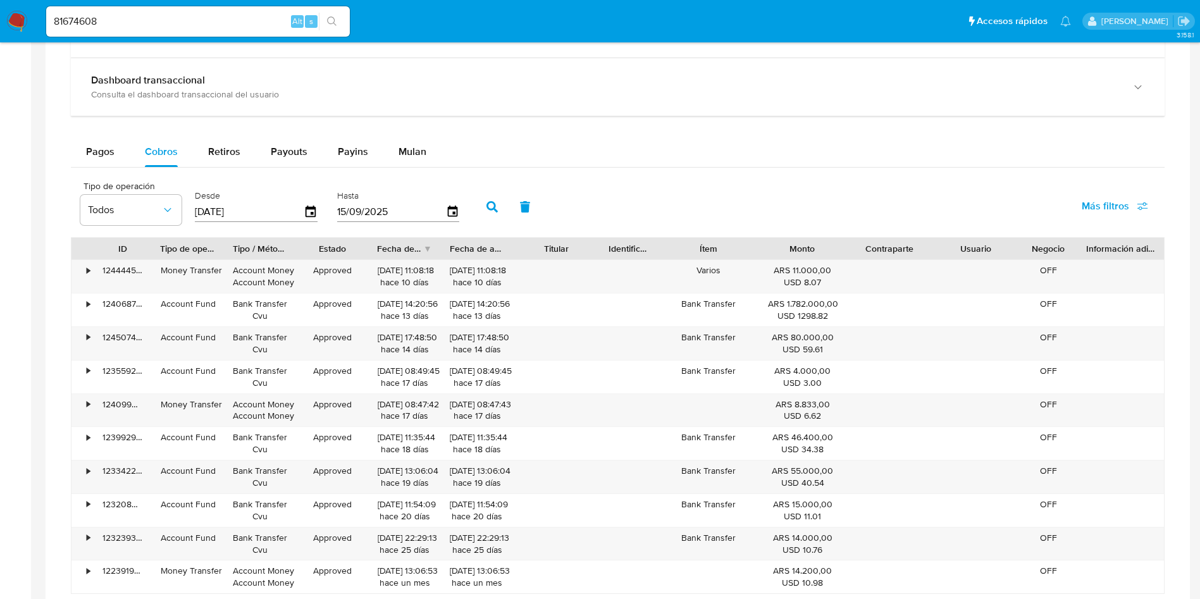
click at [194, 16] on input "81674608" at bounding box center [198, 21] width 304 height 16
paste input "167572892"
type input "167572892"
click at [336, 22] on icon "search-icon" at bounding box center [332, 21] width 10 height 10
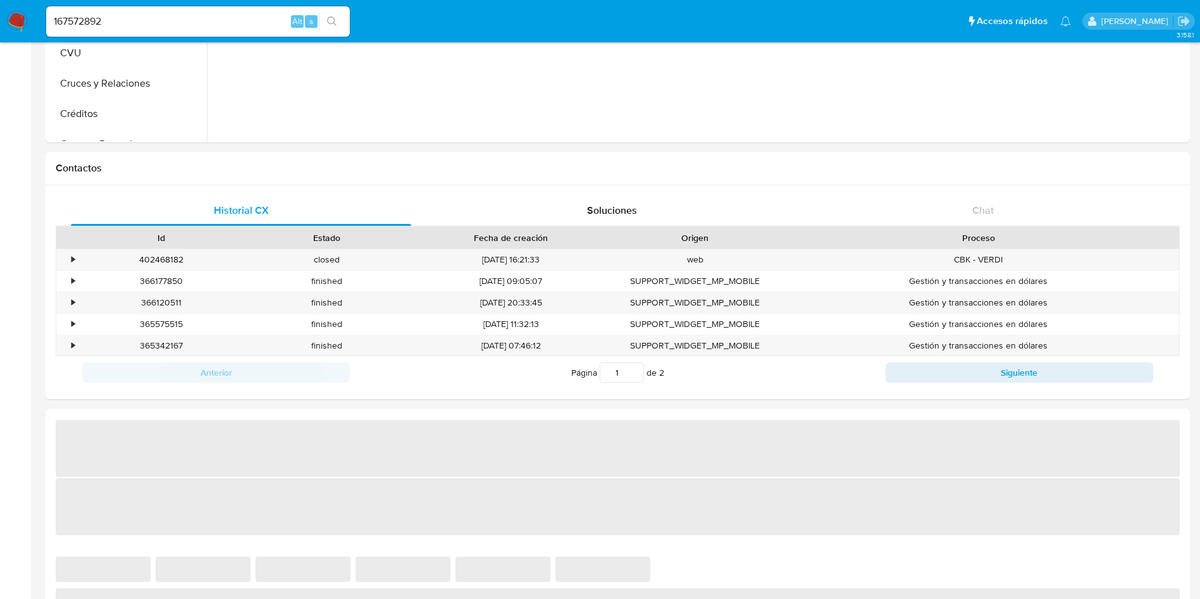
select select "10"
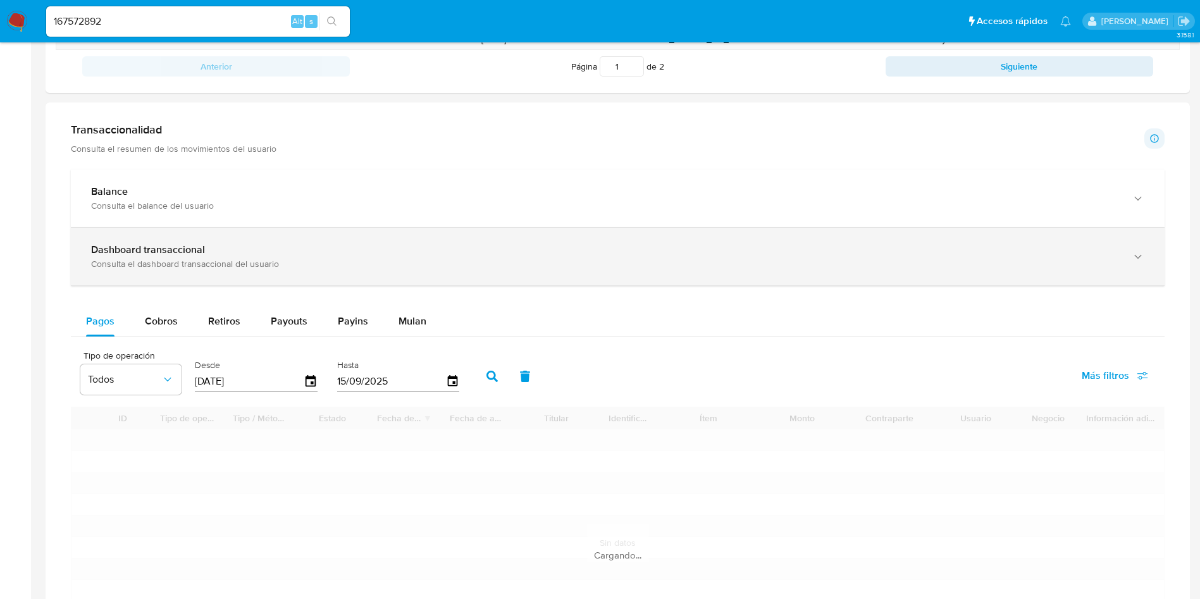
scroll to position [664, 0]
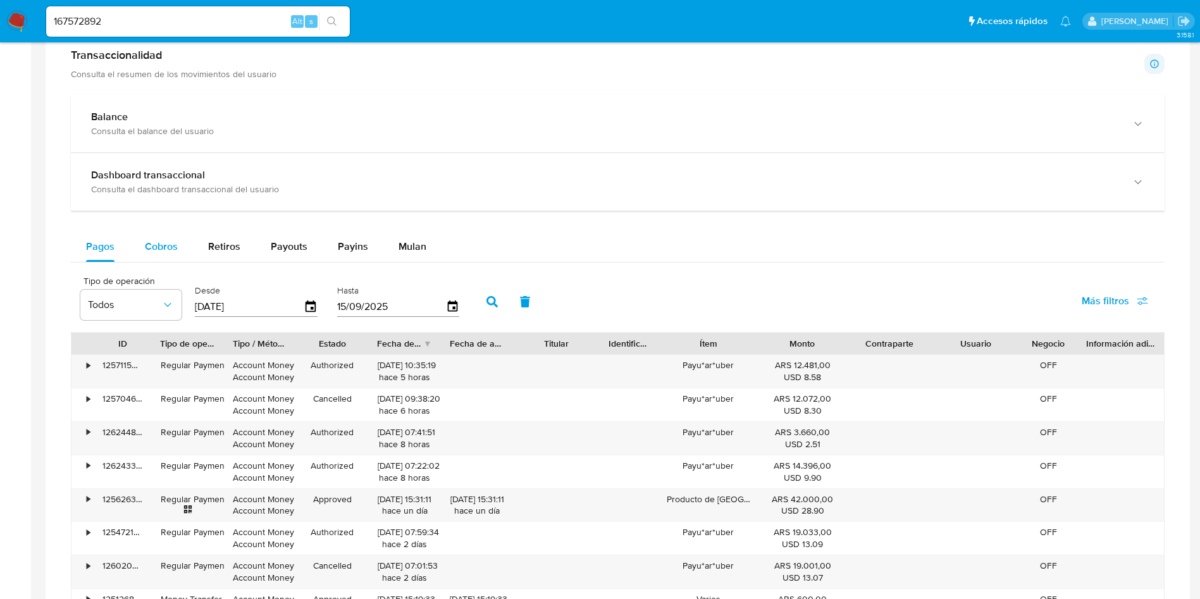
click at [143, 253] on button "Cobros" at bounding box center [161, 246] width 63 height 30
select select "10"
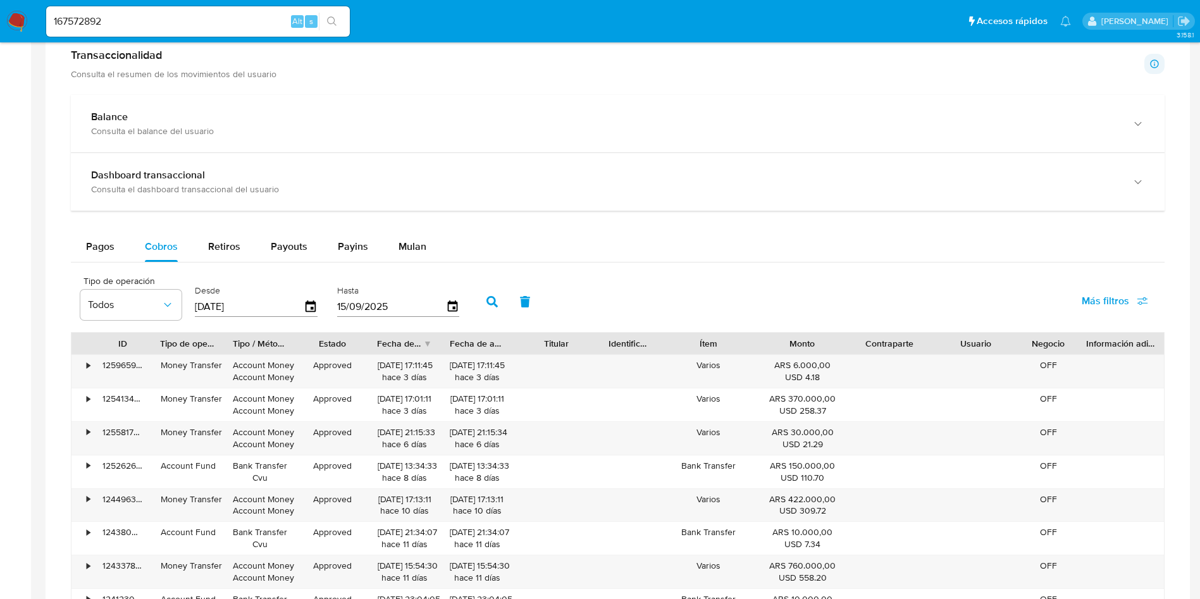
click at [202, 22] on input "167572892" at bounding box center [198, 21] width 304 height 16
paste input "24033533"
type input "240335332"
click at [338, 29] on button "search-icon" at bounding box center [332, 22] width 26 height 18
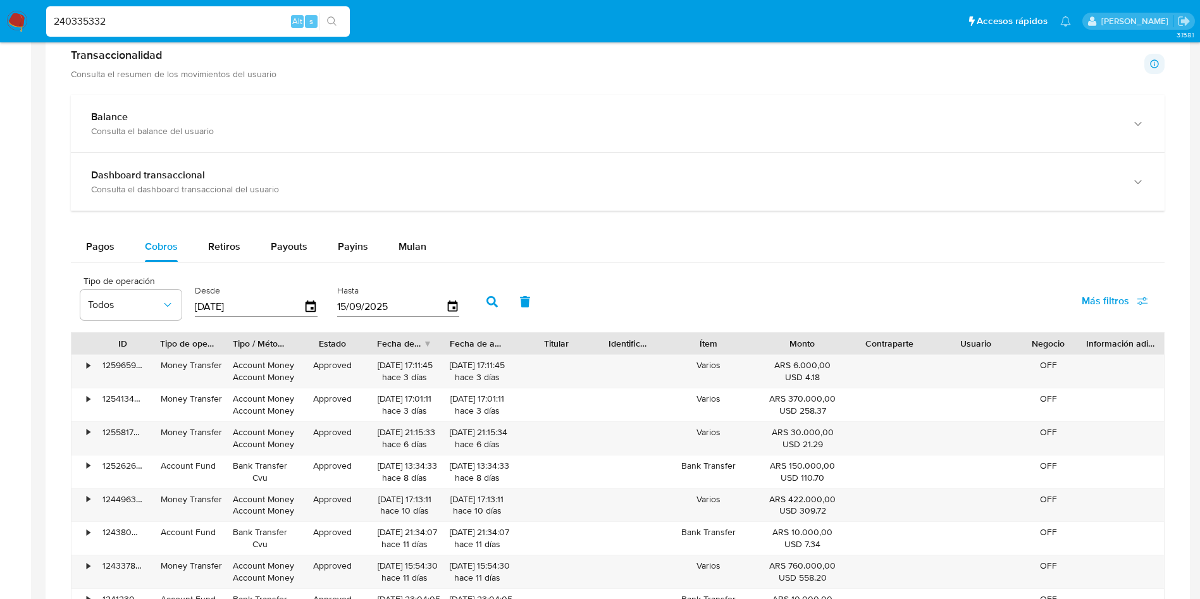
click at [145, 21] on input "240335332" at bounding box center [198, 21] width 304 height 16
click at [330, 18] on icon "search-icon" at bounding box center [332, 21] width 10 height 10
click at [338, 22] on button "search-icon" at bounding box center [332, 22] width 26 height 18
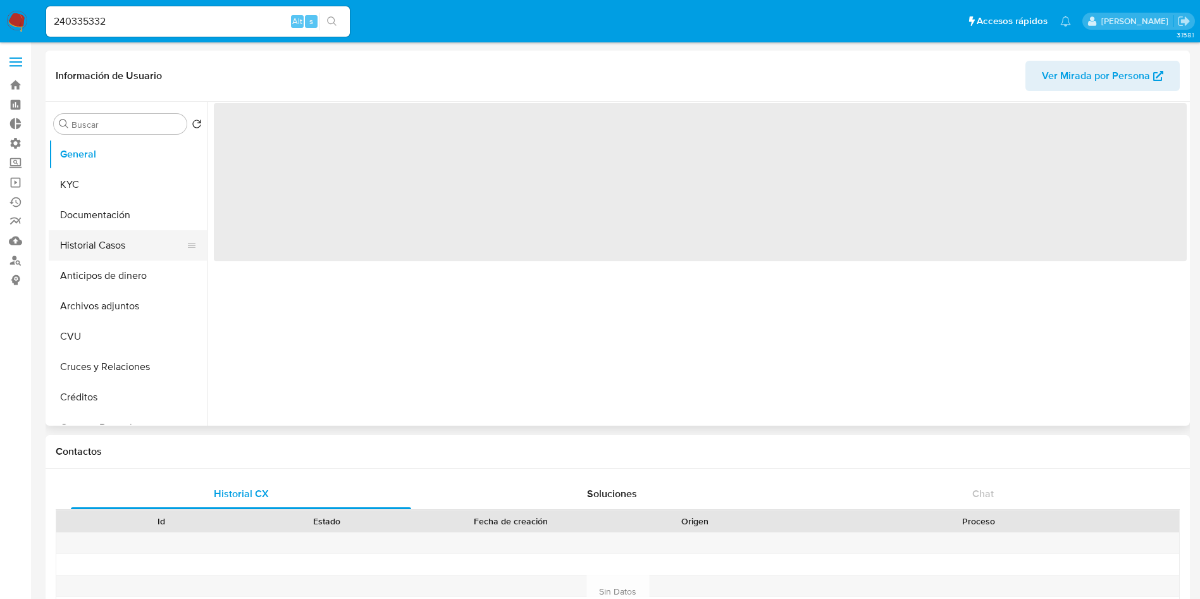
select select "10"
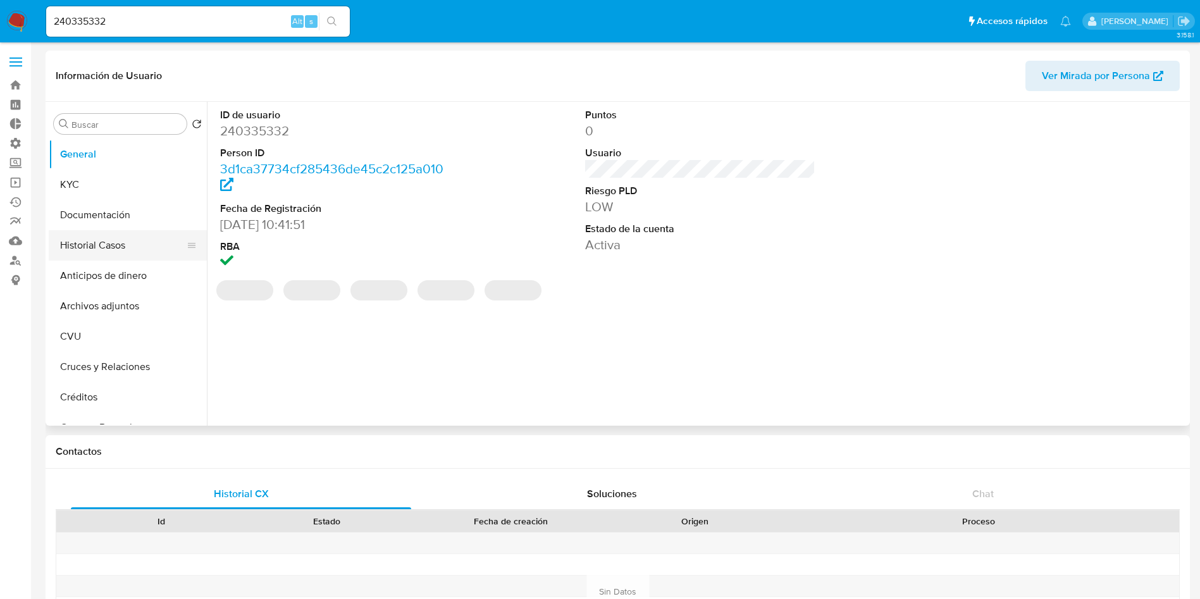
click at [111, 243] on button "Historial Casos" at bounding box center [123, 245] width 148 height 30
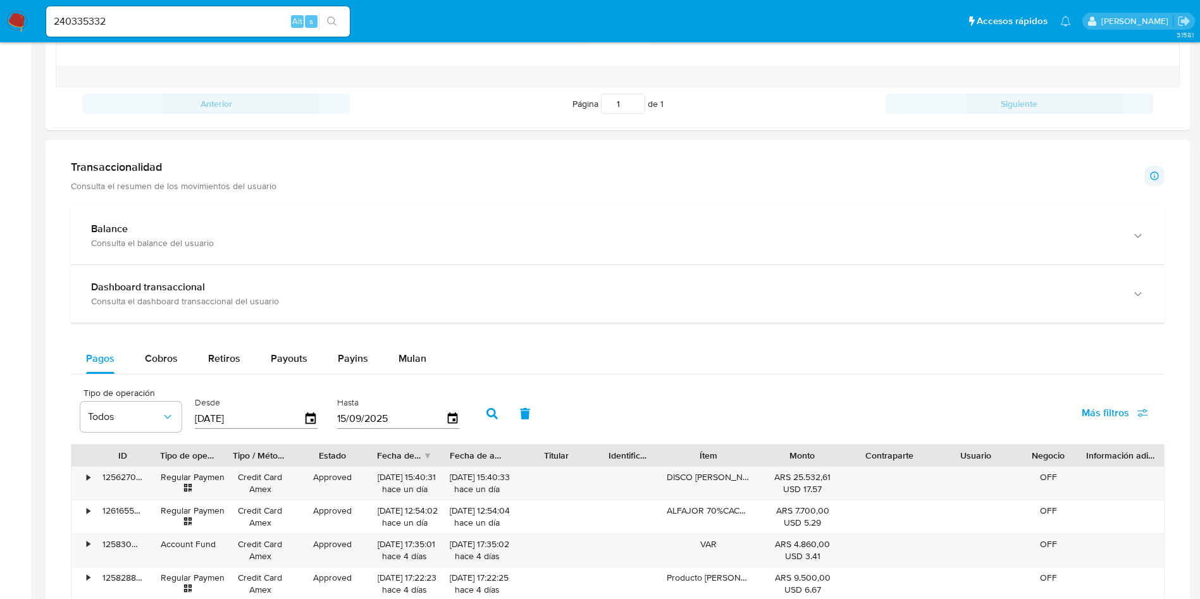
scroll to position [569, 0]
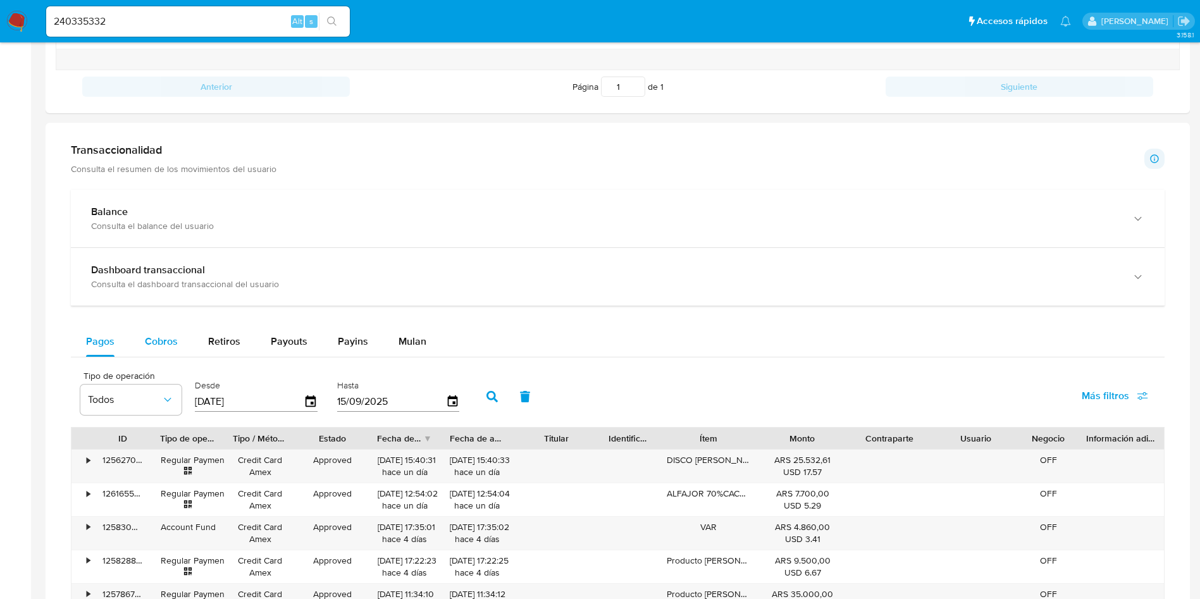
click at [162, 341] on span "Cobros" at bounding box center [161, 341] width 33 height 15
select select "10"
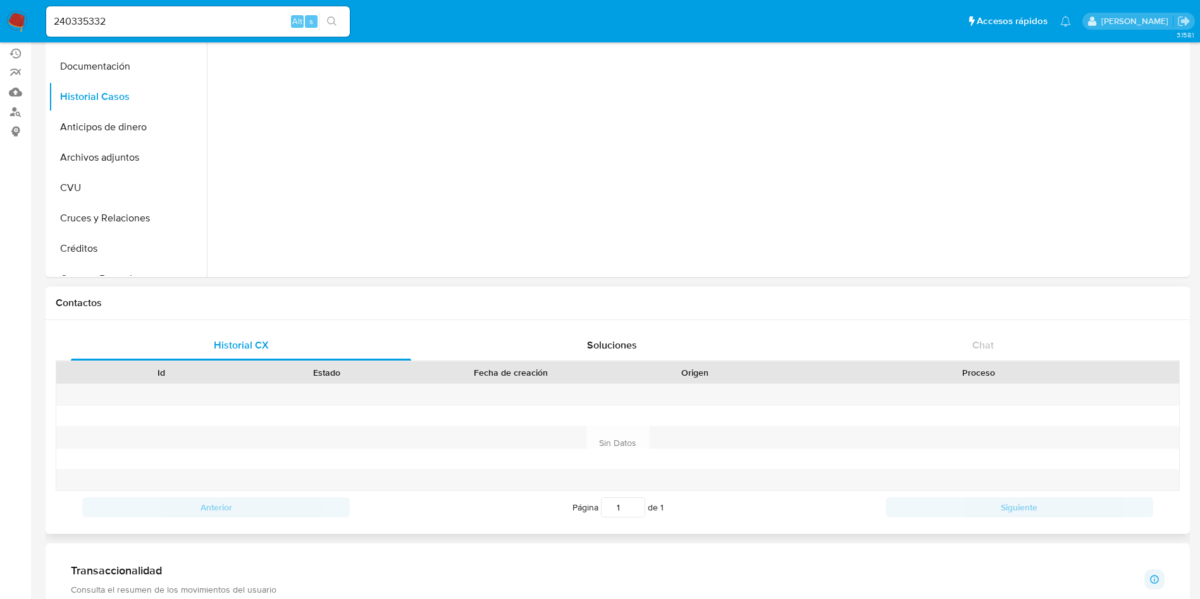
scroll to position [0, 0]
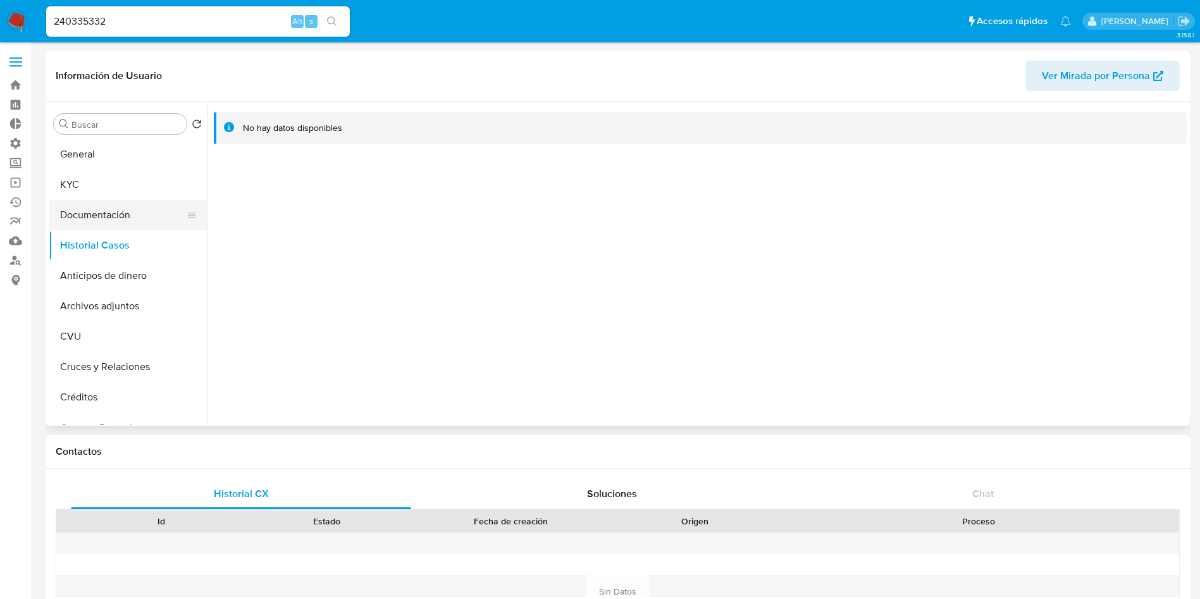
click at [130, 219] on button "Documentación" at bounding box center [123, 215] width 148 height 30
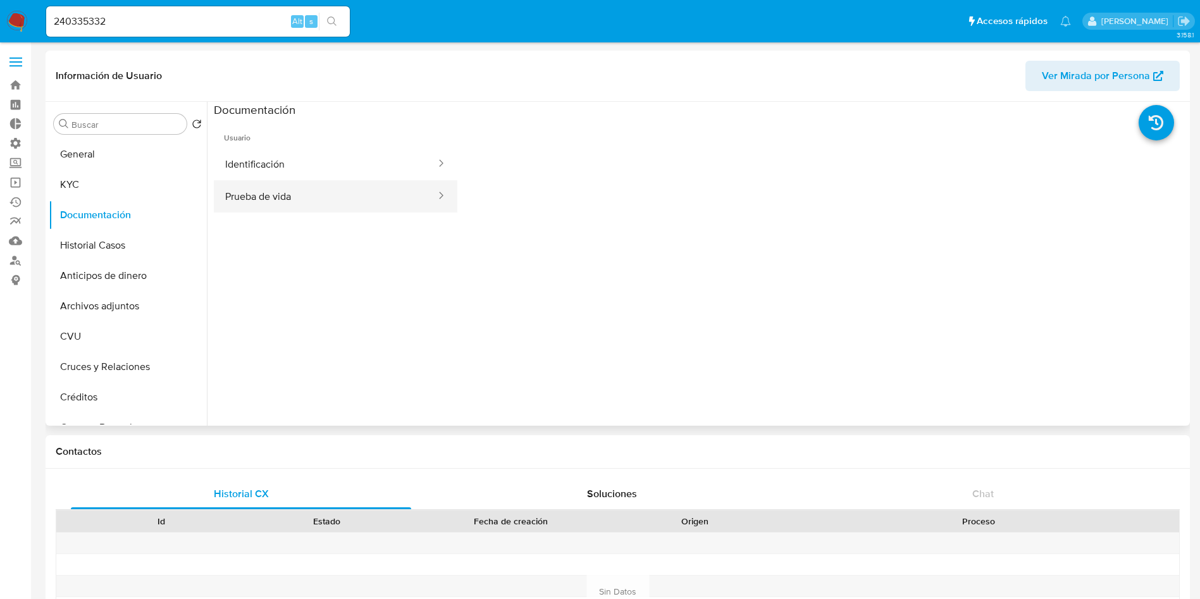
click at [314, 204] on button "Prueba de vida" at bounding box center [325, 196] width 223 height 32
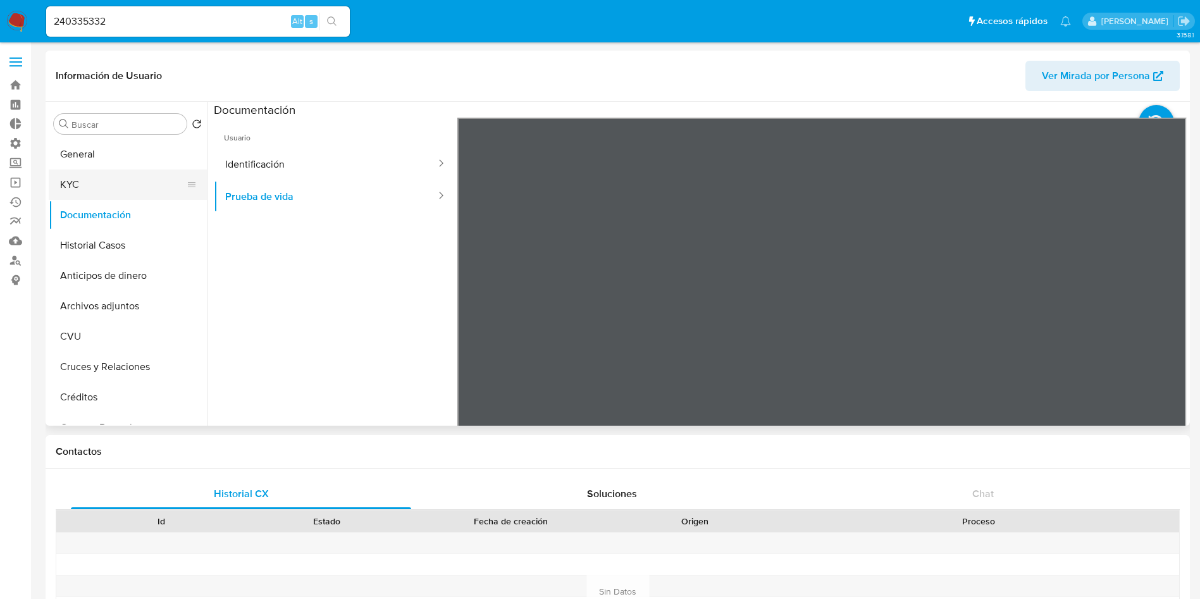
click at [134, 187] on button "KYC" at bounding box center [123, 184] width 148 height 30
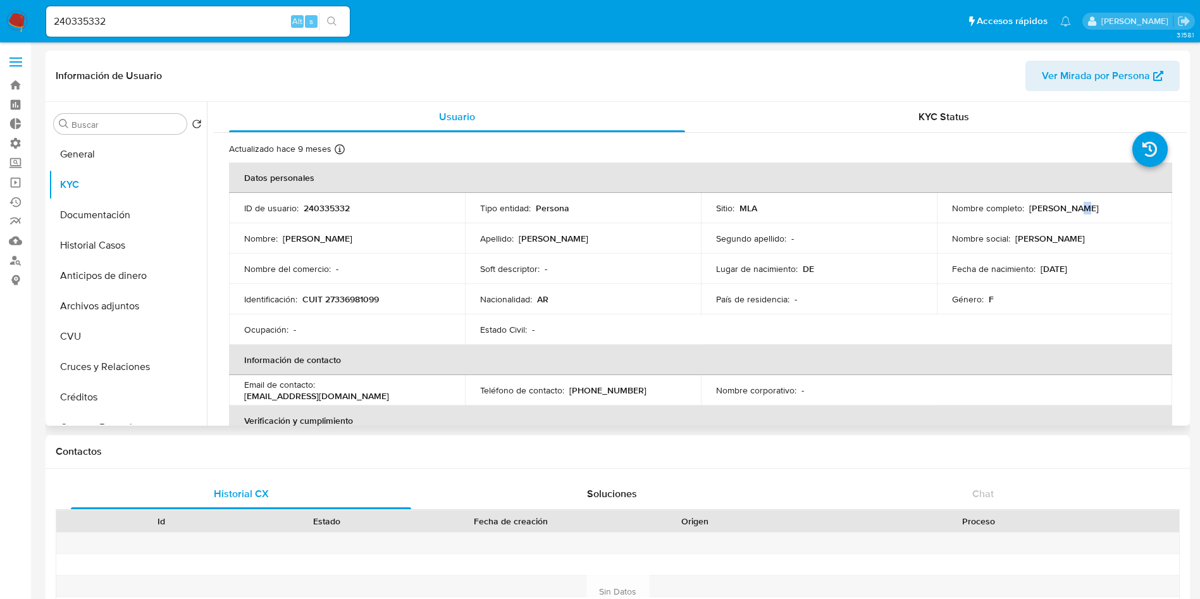
click at [1069, 213] on p "Jesica Cavuoti" at bounding box center [1064, 207] width 70 height 11
click at [1069, 217] on td "Nombre completo : Jesica Cavuoti" at bounding box center [1055, 208] width 236 height 30
click at [1069, 232] on td "Nombre social : Jesica" at bounding box center [1055, 238] width 236 height 30
drag, startPoint x: 1095, startPoint y: 209, endPoint x: 1023, endPoint y: 208, distance: 71.5
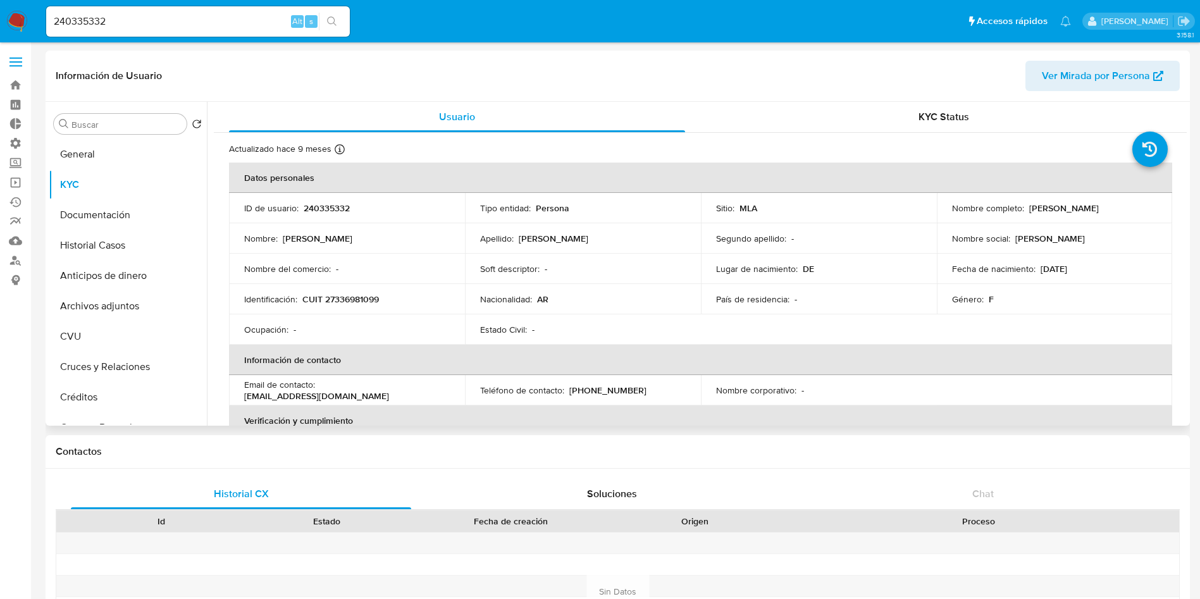
click at [1023, 208] on div "Nombre completo : Jesica Cavuoti" at bounding box center [1055, 207] width 206 height 11
copy div "Jesica Cavuoti"
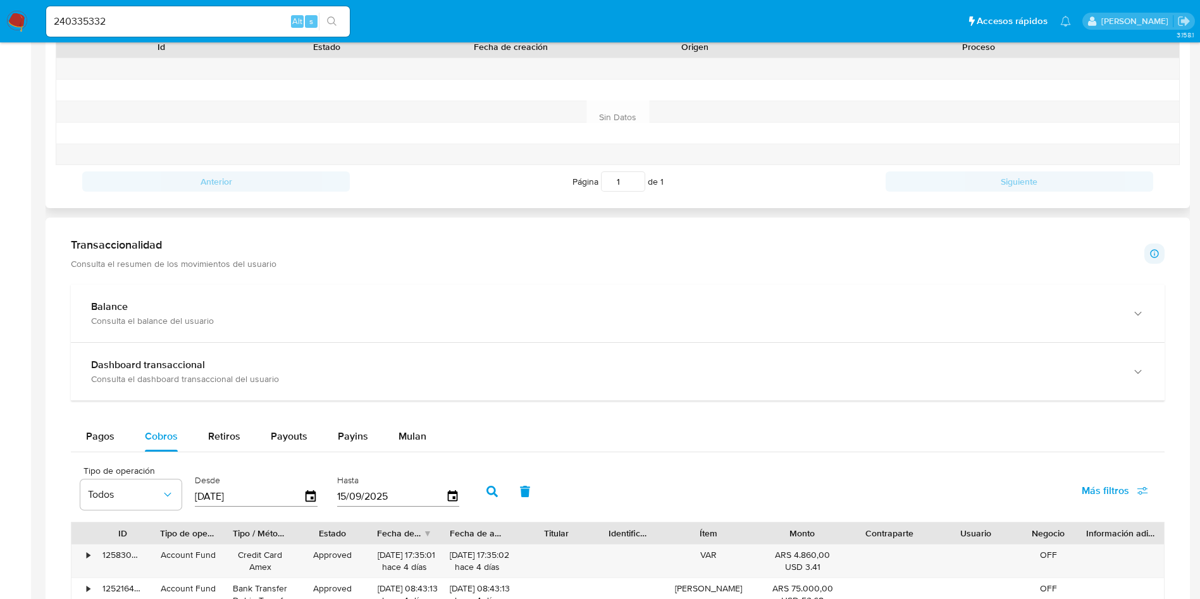
scroll to position [664, 0]
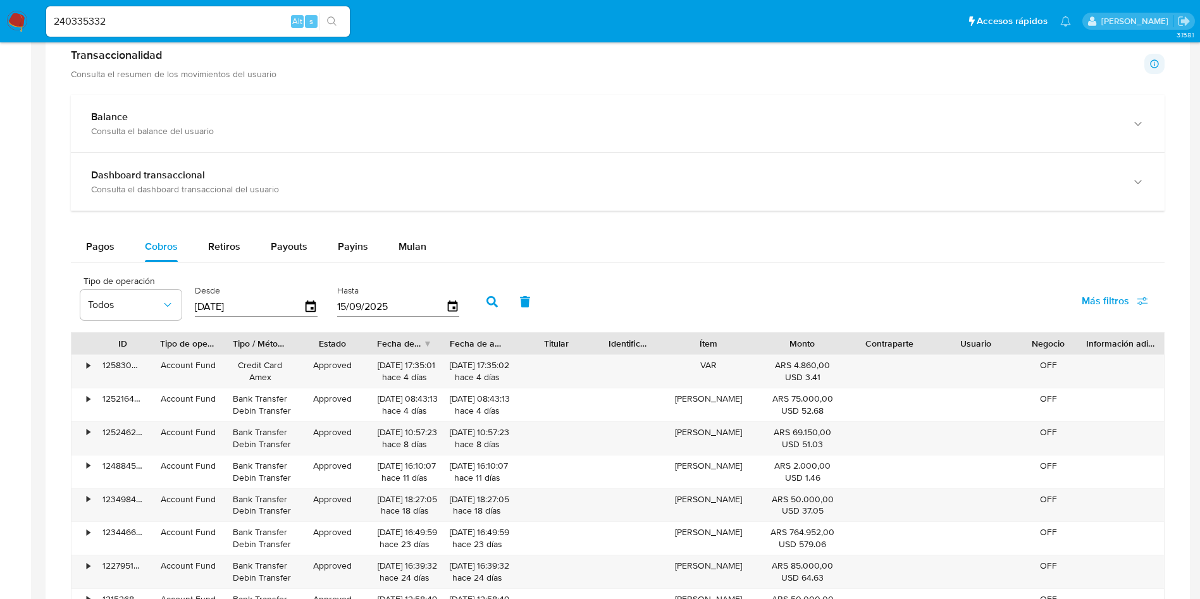
click at [236, 17] on input "240335332" at bounding box center [198, 21] width 304 height 16
paste input "131070953"
type input "131070953"
click at [333, 22] on icon "search-icon" at bounding box center [332, 21] width 10 height 10
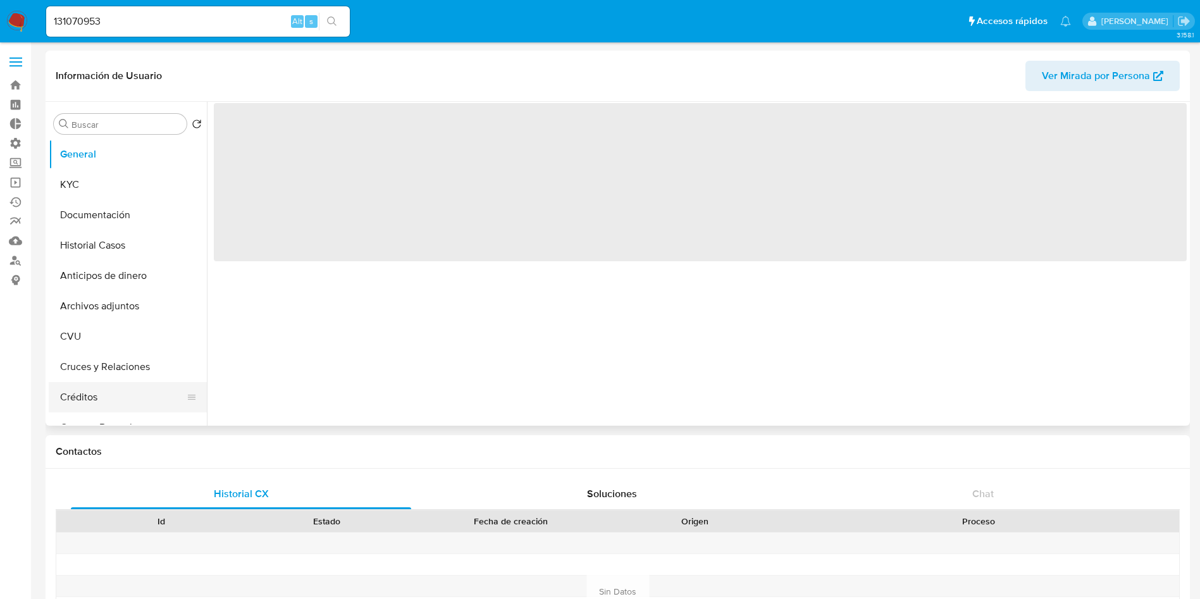
select select "10"
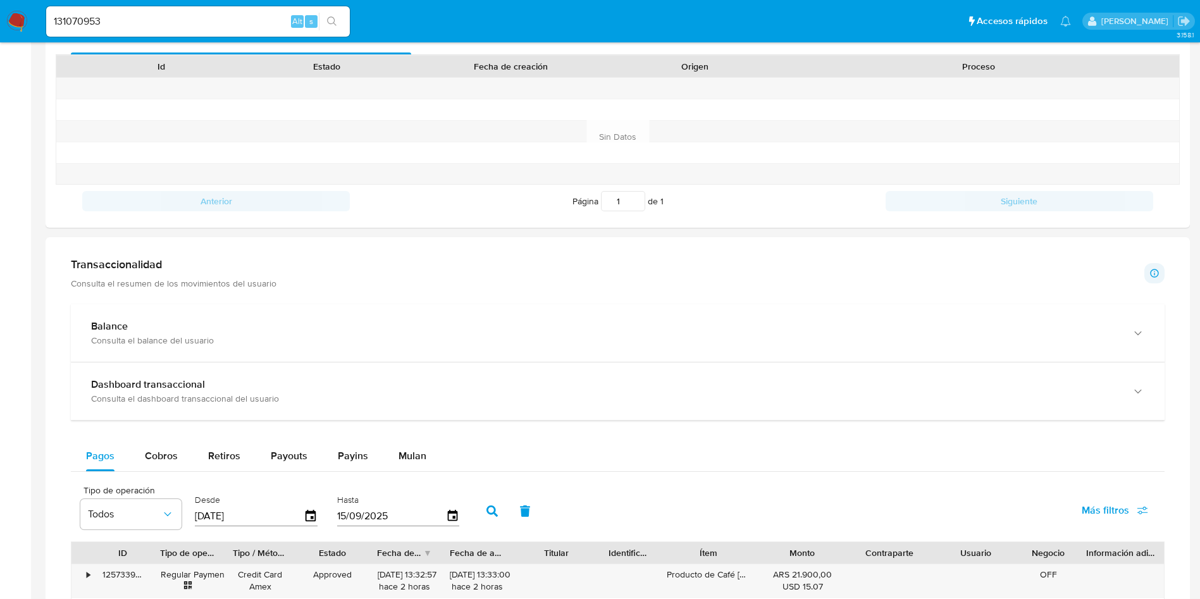
scroll to position [664, 0]
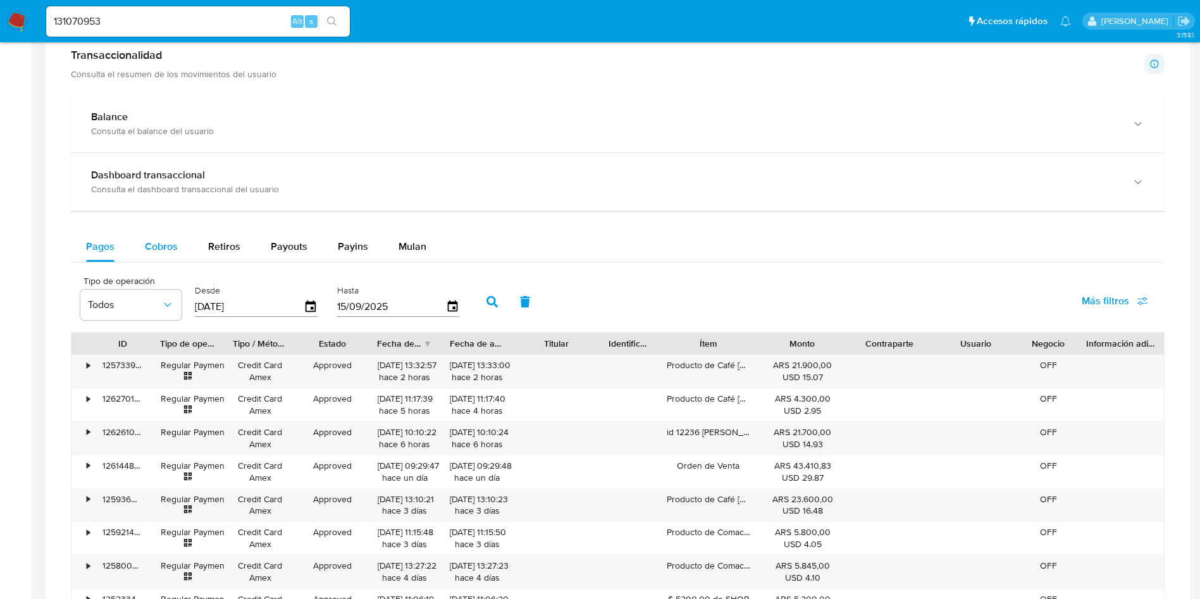
click at [157, 249] on span "Cobros" at bounding box center [161, 246] width 33 height 15
select select "10"
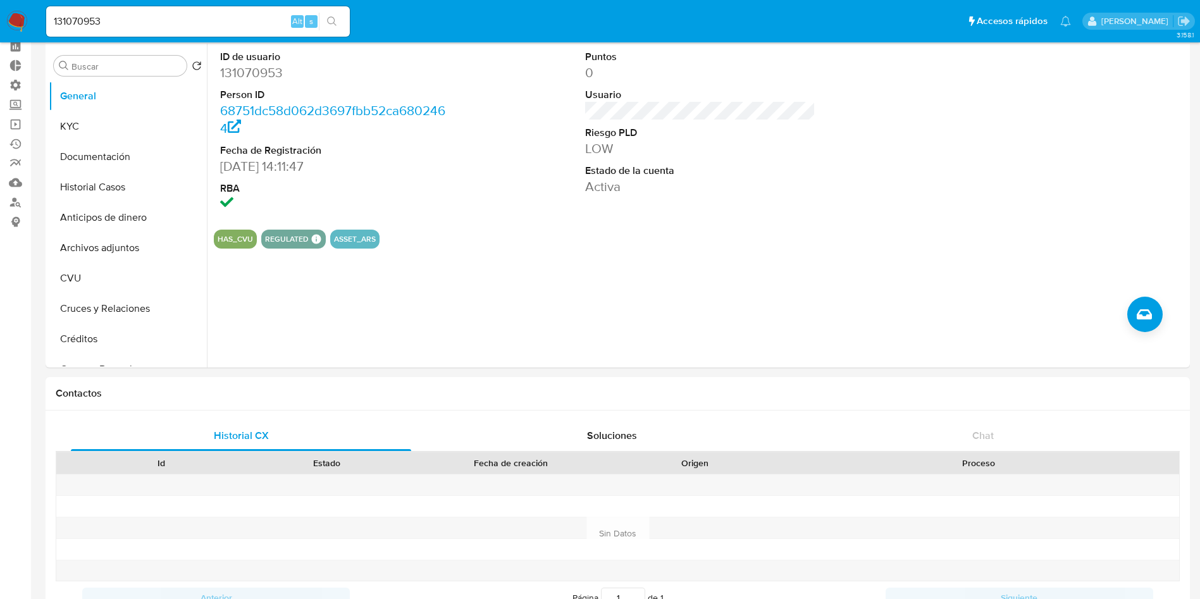
scroll to position [0, 0]
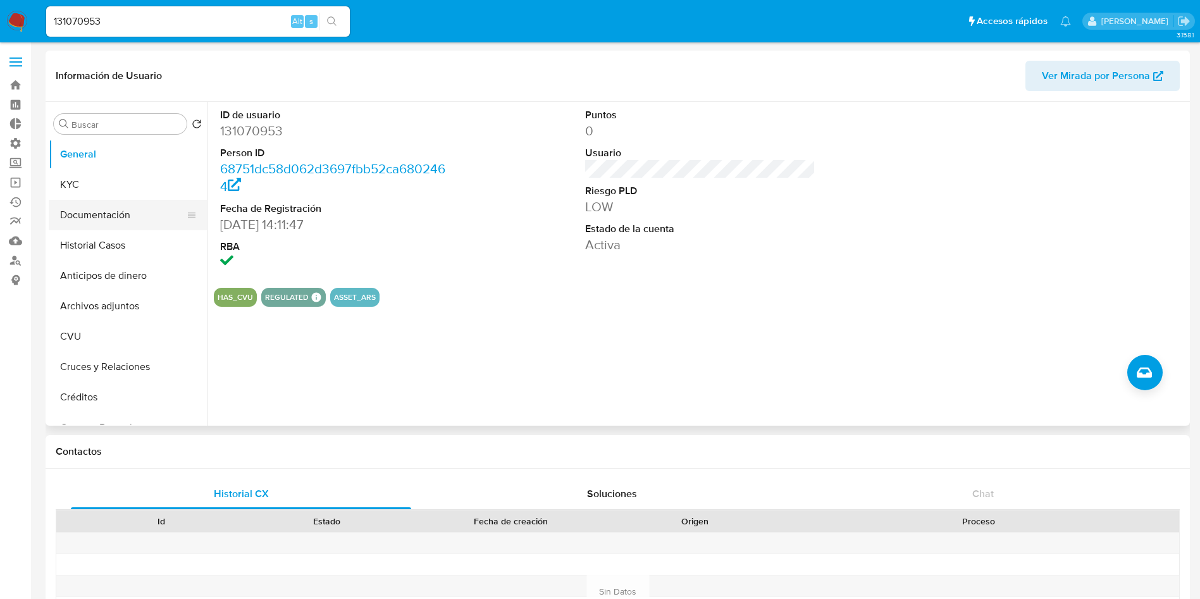
click at [124, 225] on button "Documentación" at bounding box center [123, 215] width 148 height 30
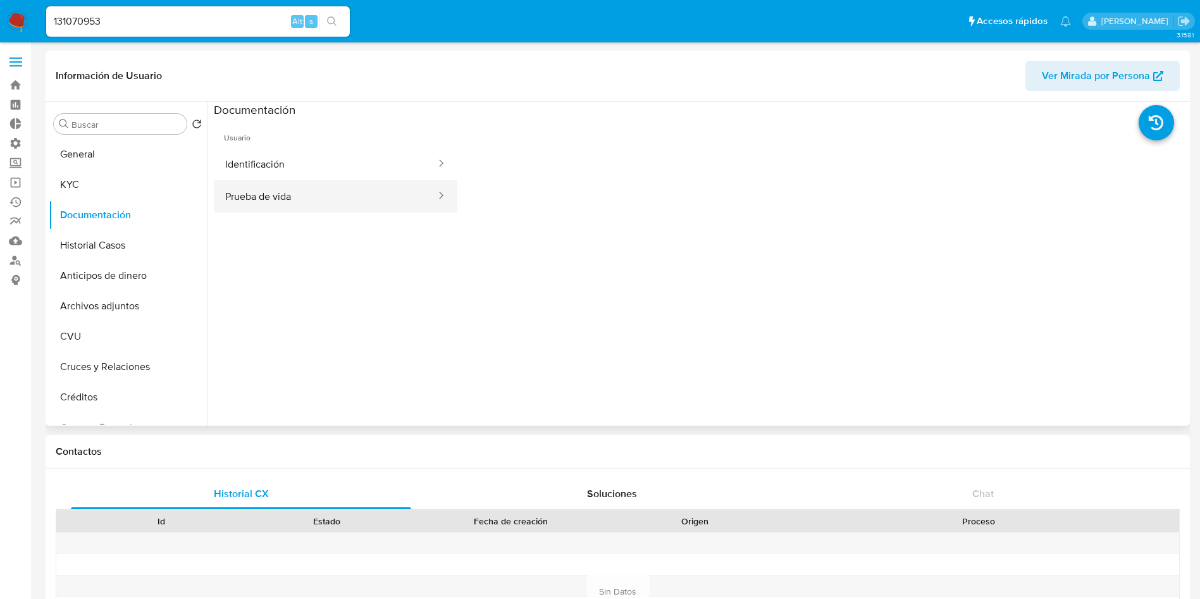
click at [285, 212] on button "Prueba de vida" at bounding box center [325, 196] width 223 height 32
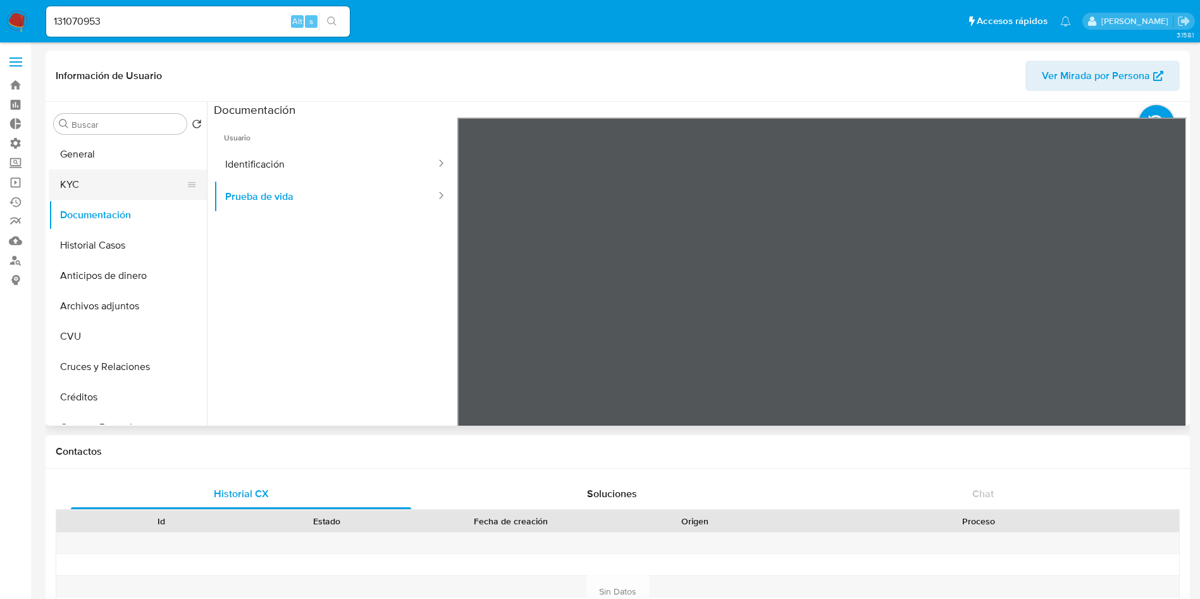
click at [70, 176] on button "KYC" at bounding box center [123, 184] width 148 height 30
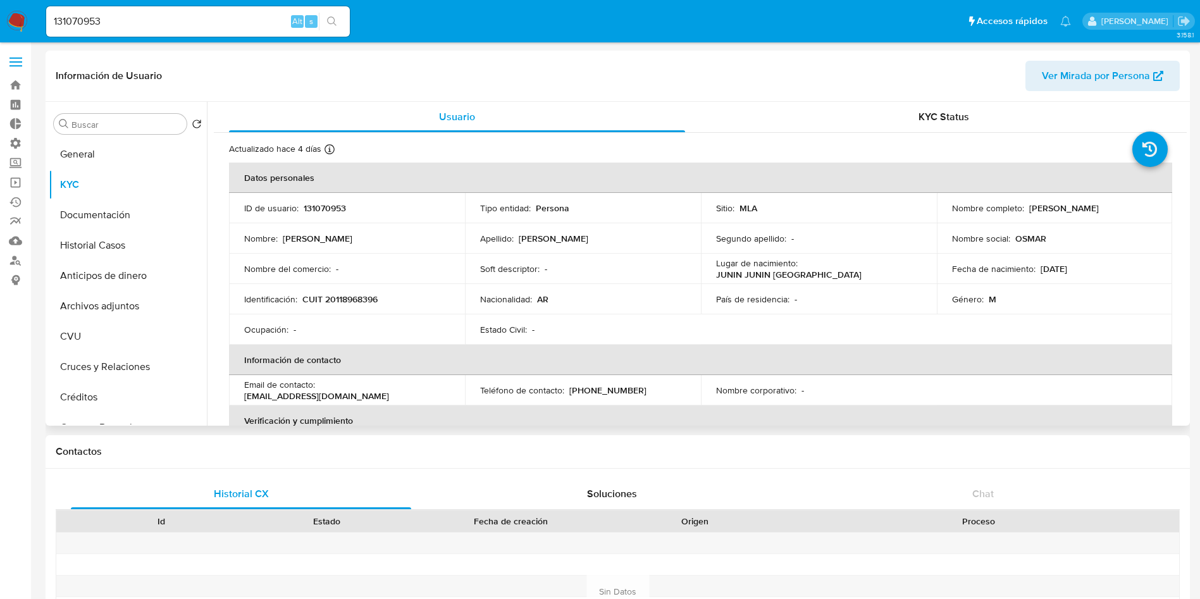
drag, startPoint x: 1125, startPoint y: 211, endPoint x: 1012, endPoint y: 175, distance: 119.0
click at [1026, 204] on div "Nombre completo : Osmar Pascual Cavuoti" at bounding box center [1055, 207] width 206 height 11
copy p "Osmar Pascual Cavuoti"
click at [207, 26] on input "131070953" at bounding box center [198, 21] width 304 height 16
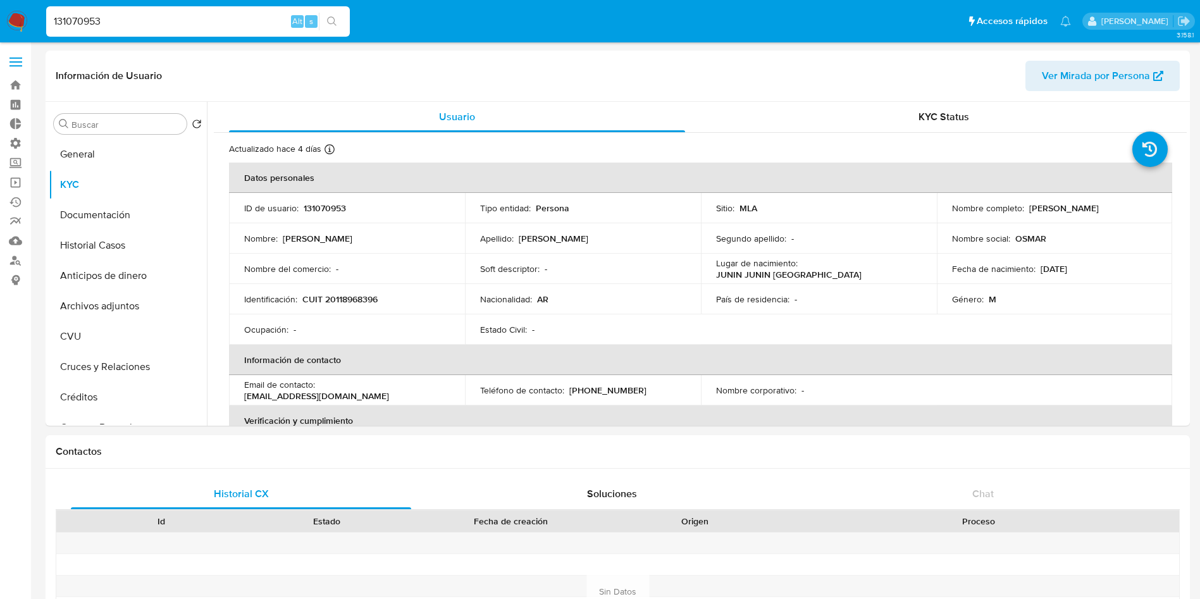
paste input "78990958"
type input "78990958"
click at [331, 23] on icon "search-icon" at bounding box center [332, 21] width 10 height 10
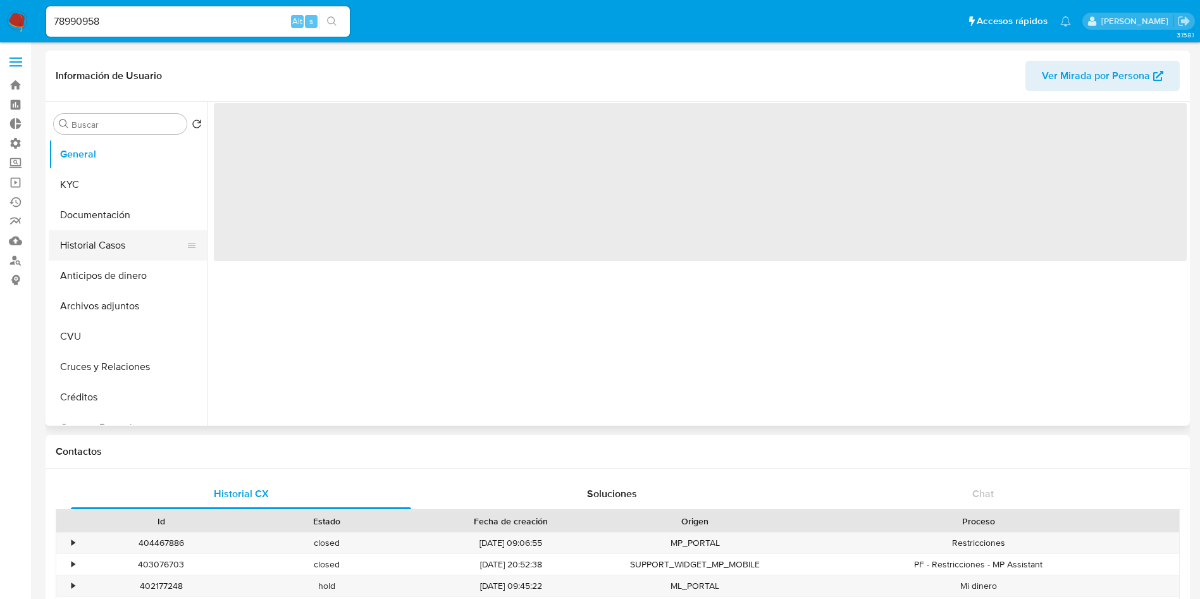
click at [132, 248] on button "Historial Casos" at bounding box center [123, 245] width 148 height 30
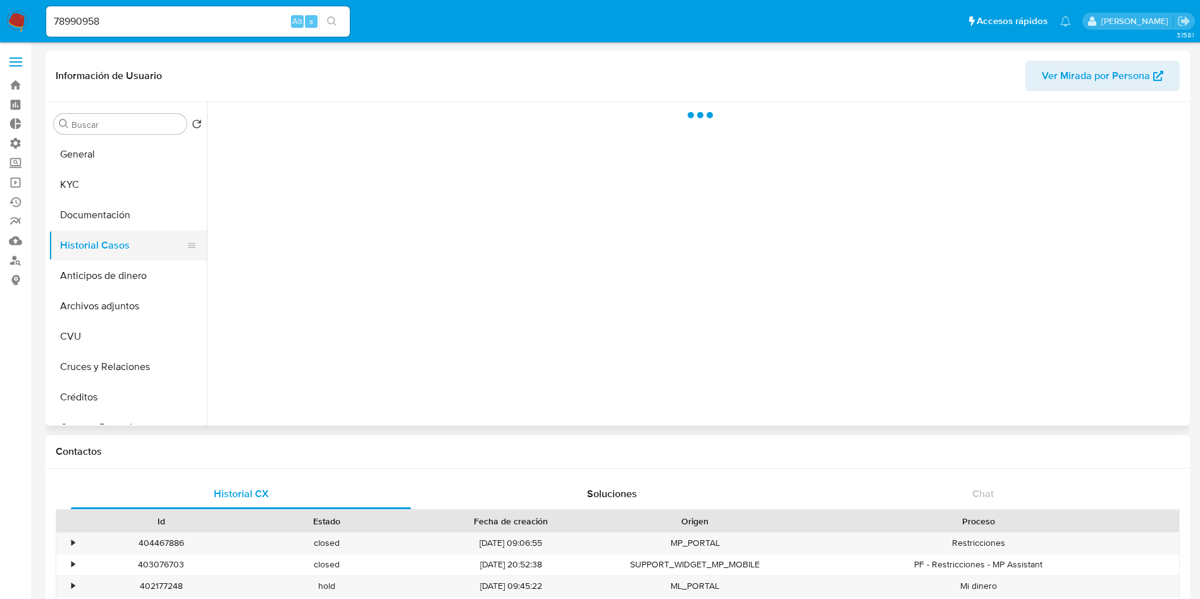
select select "10"
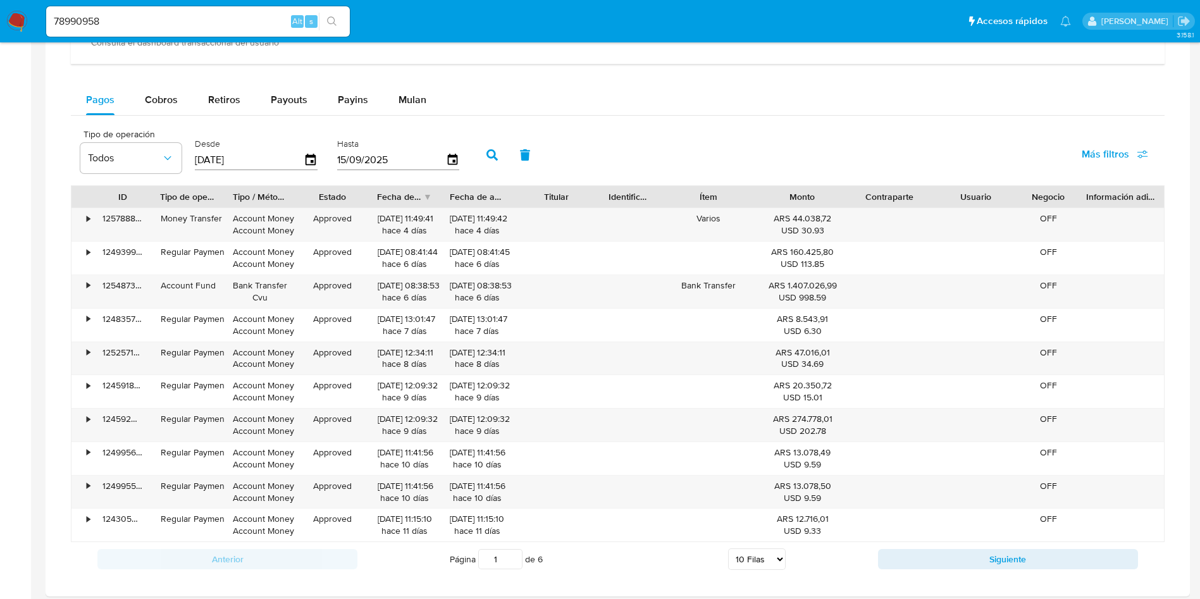
scroll to position [1073, 0]
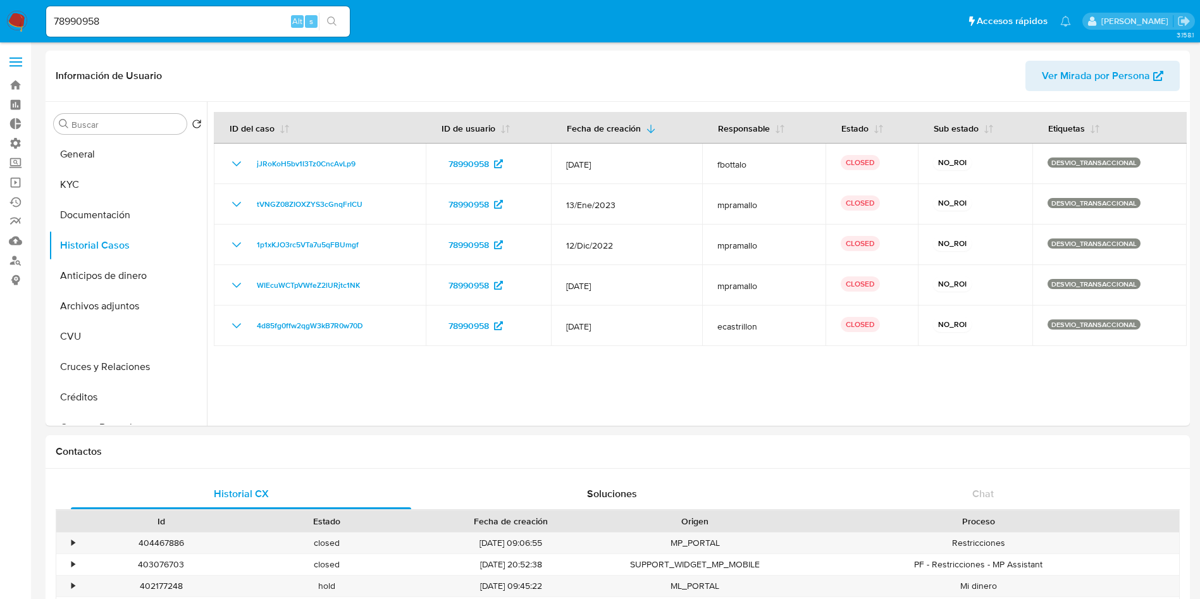
select select "10"
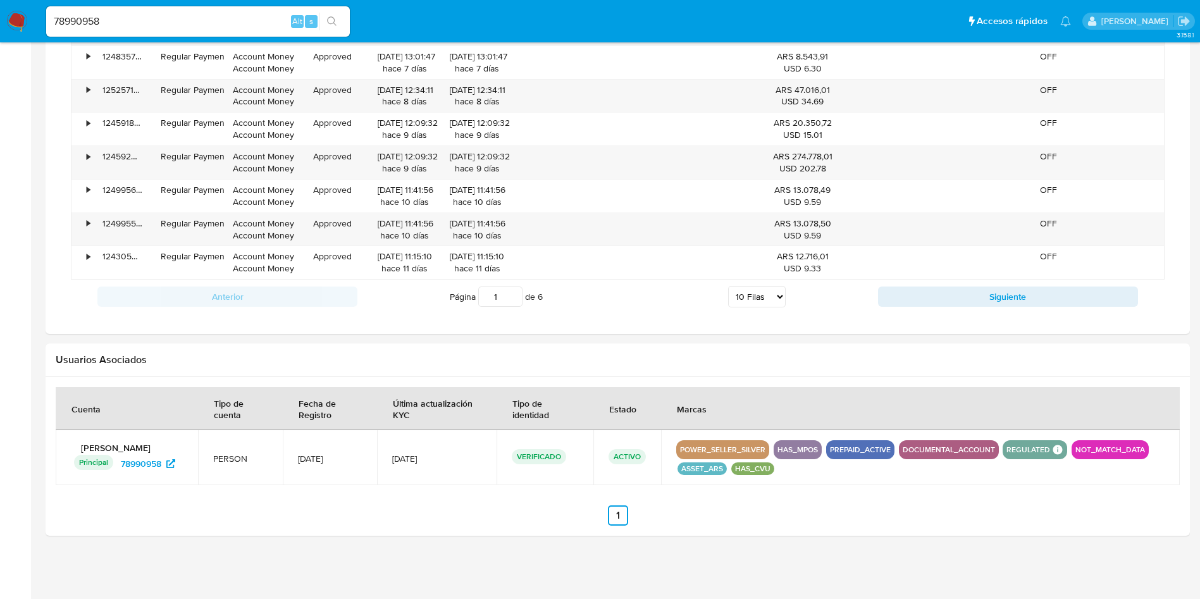
click at [216, 22] on input "78990958" at bounding box center [198, 21] width 304 height 16
click at [216, 21] on input "78990958" at bounding box center [198, 21] width 304 height 16
paste input "1978467402"
type input "1978467402"
click at [337, 25] on icon "search-icon" at bounding box center [332, 21] width 10 height 10
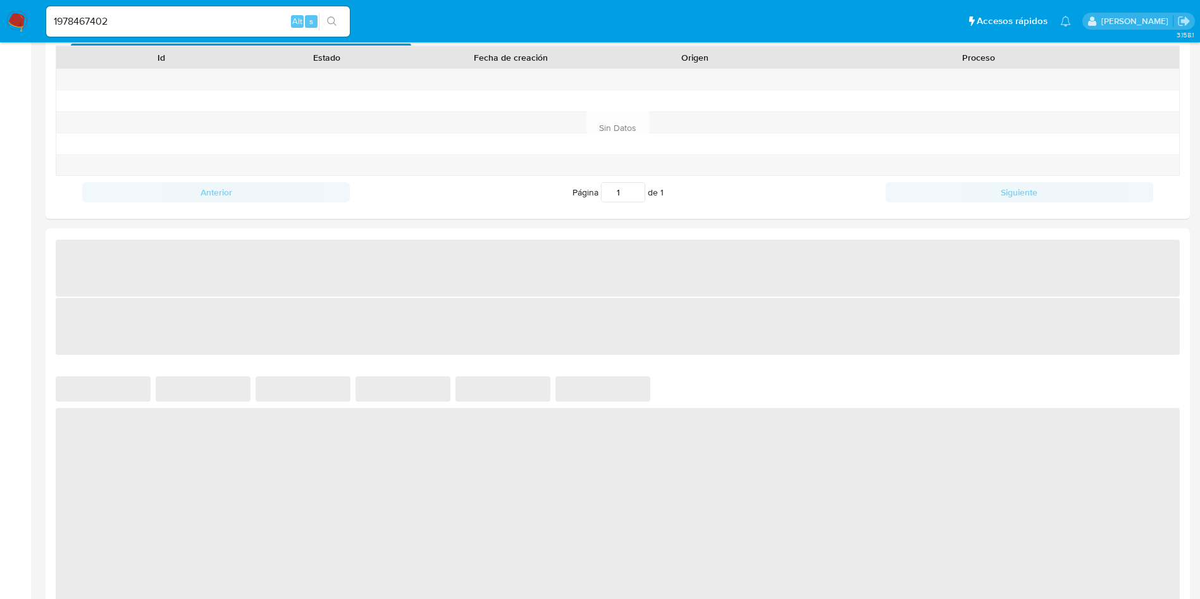
scroll to position [569, 0]
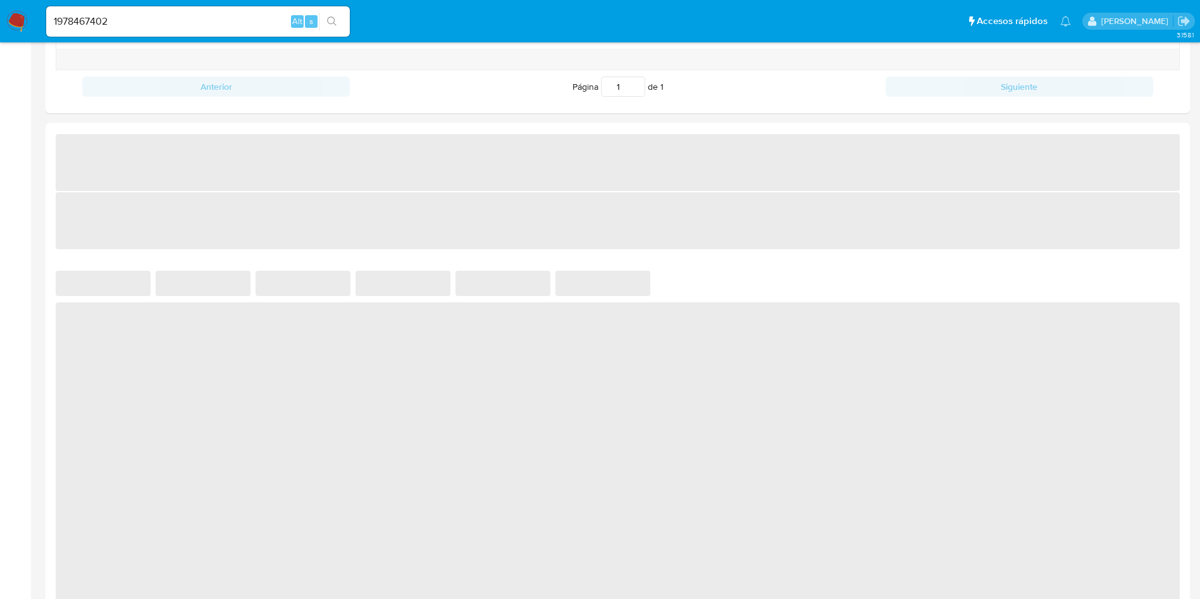
select select "10"
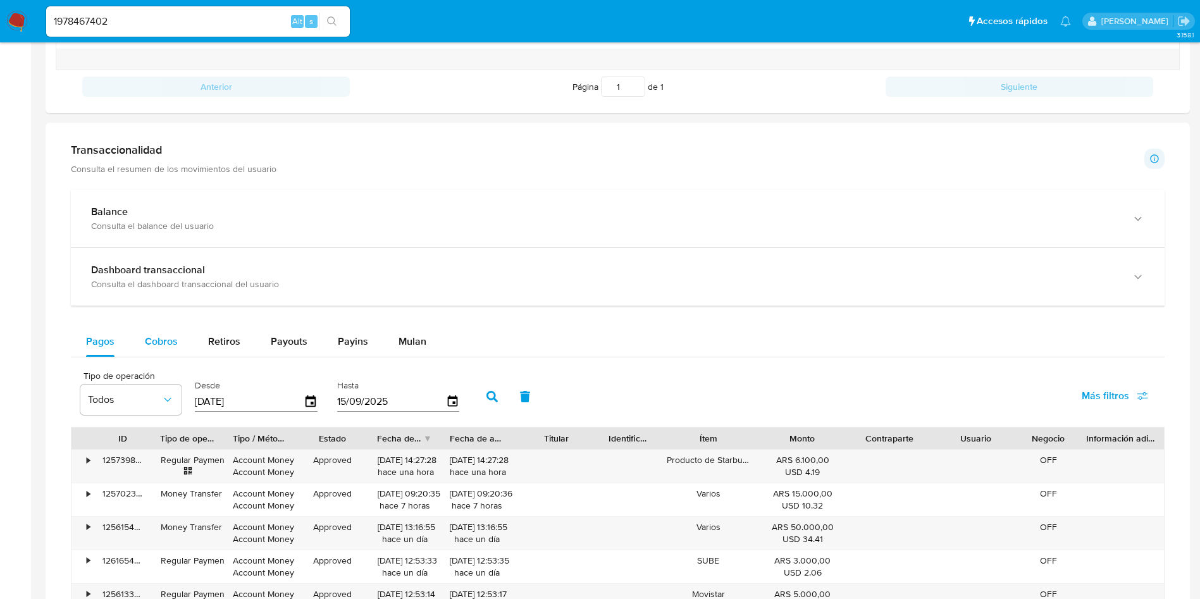
click at [147, 348] on div "Cobros" at bounding box center [161, 341] width 33 height 30
select select "10"
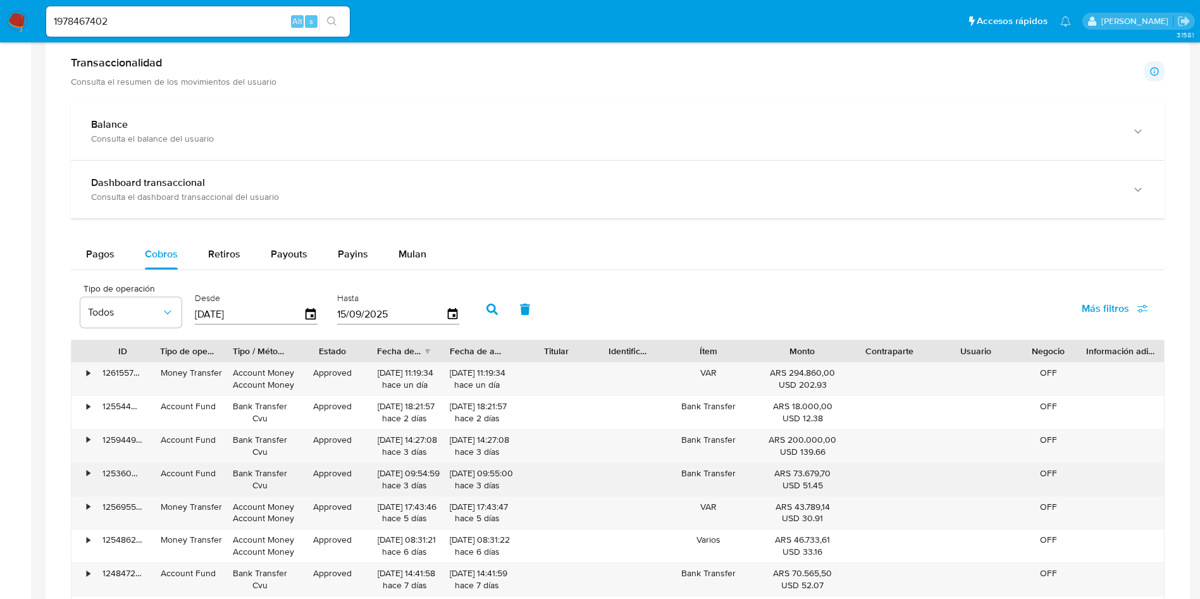
scroll to position [759, 0]
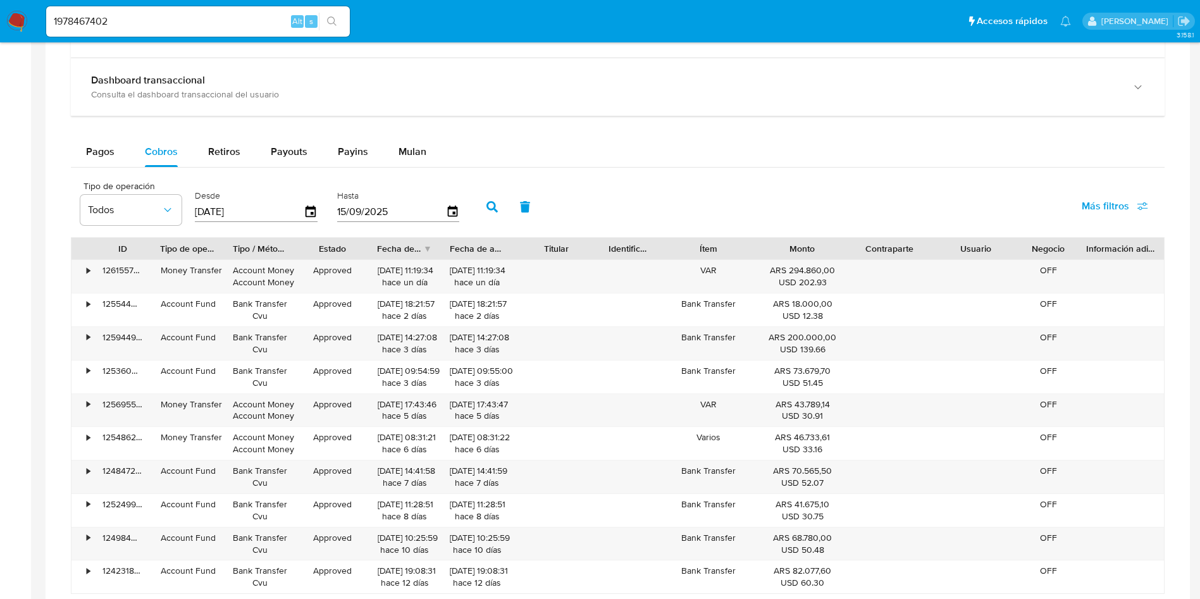
click at [204, 25] on input "1978467402" at bounding box center [198, 21] width 304 height 16
paste input "55131991"
type input "1955131991"
click at [329, 23] on icon "search-icon" at bounding box center [332, 21] width 10 height 10
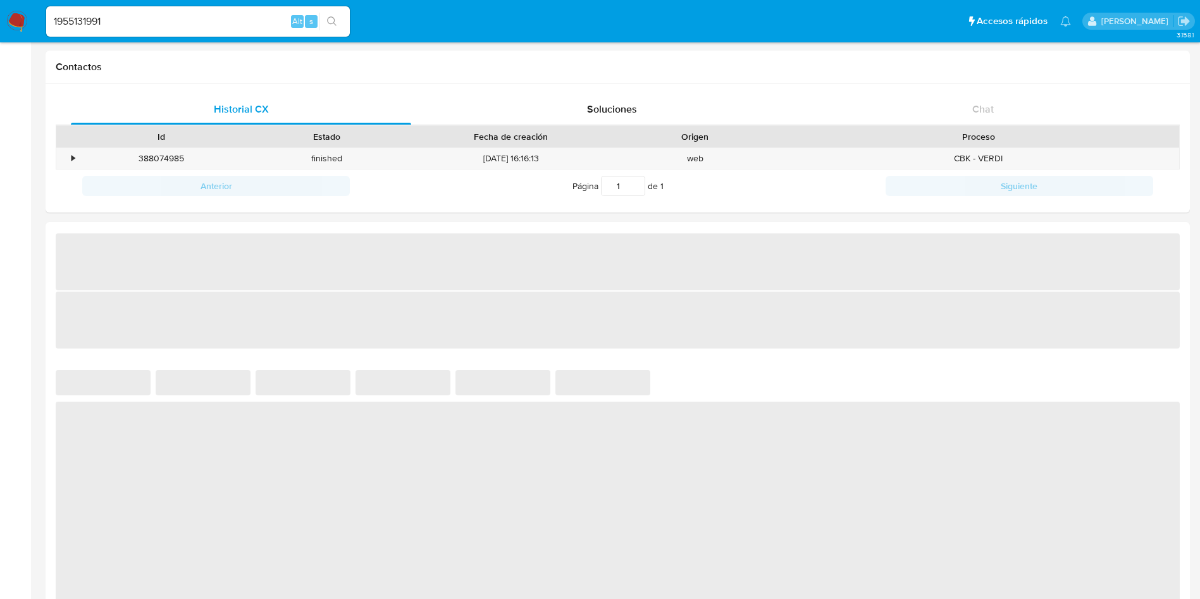
select select "10"
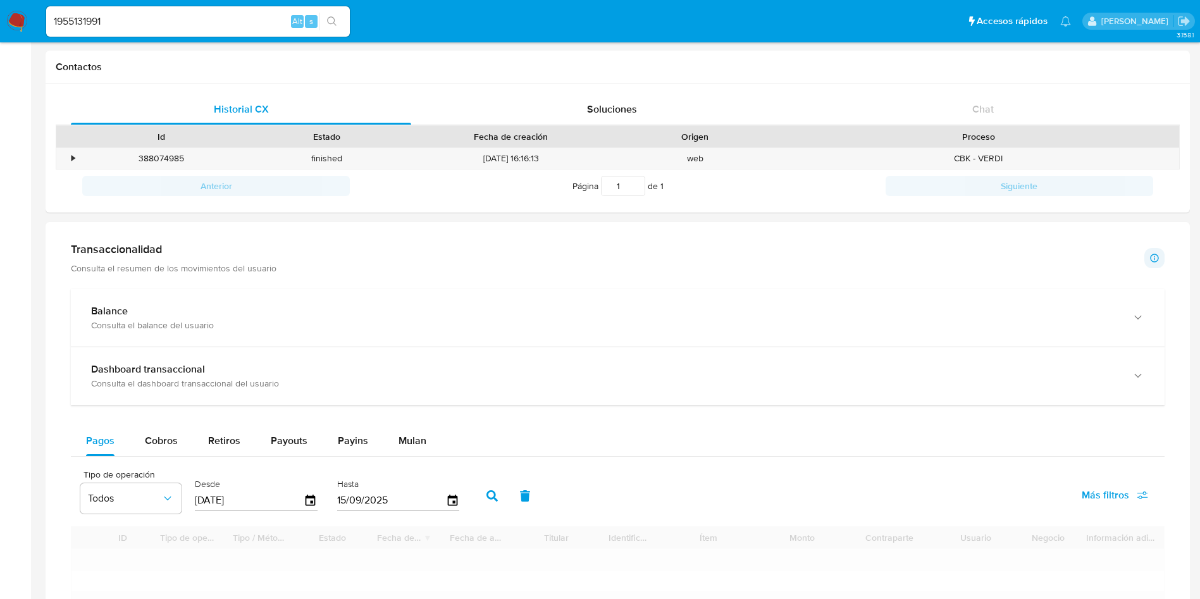
scroll to position [569, 0]
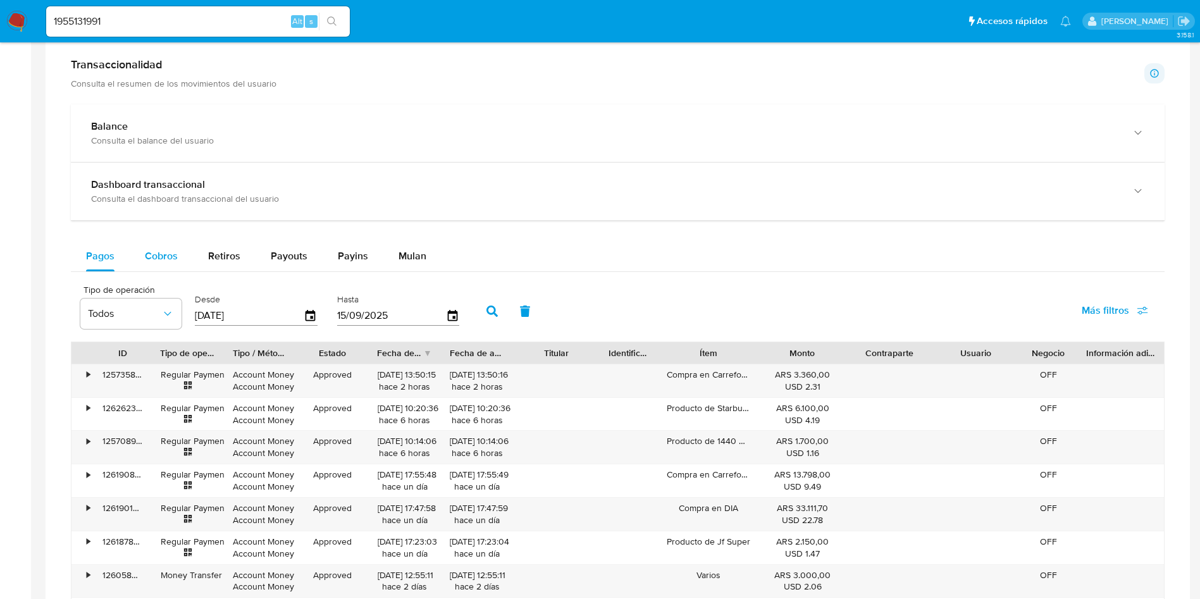
click at [150, 263] on div "Cobros" at bounding box center [161, 256] width 33 height 30
select select "10"
click at [192, 28] on input "1955131991" at bounding box center [198, 21] width 304 height 16
paste input "469829584"
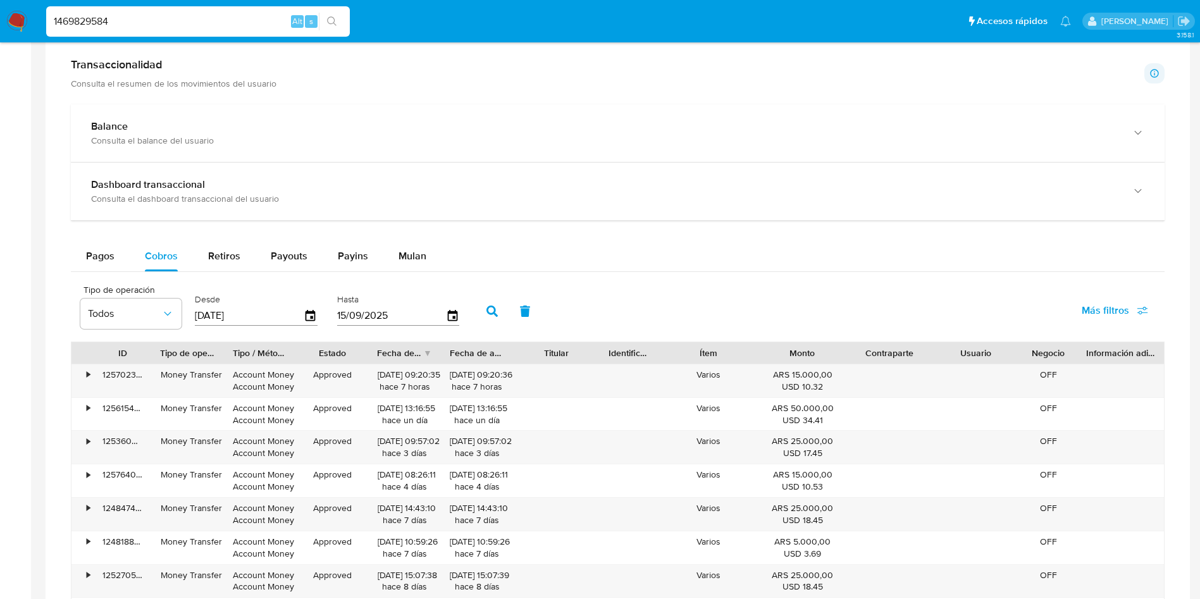
type input "1469829584"
click at [339, 28] on button "search-icon" at bounding box center [332, 22] width 26 height 18
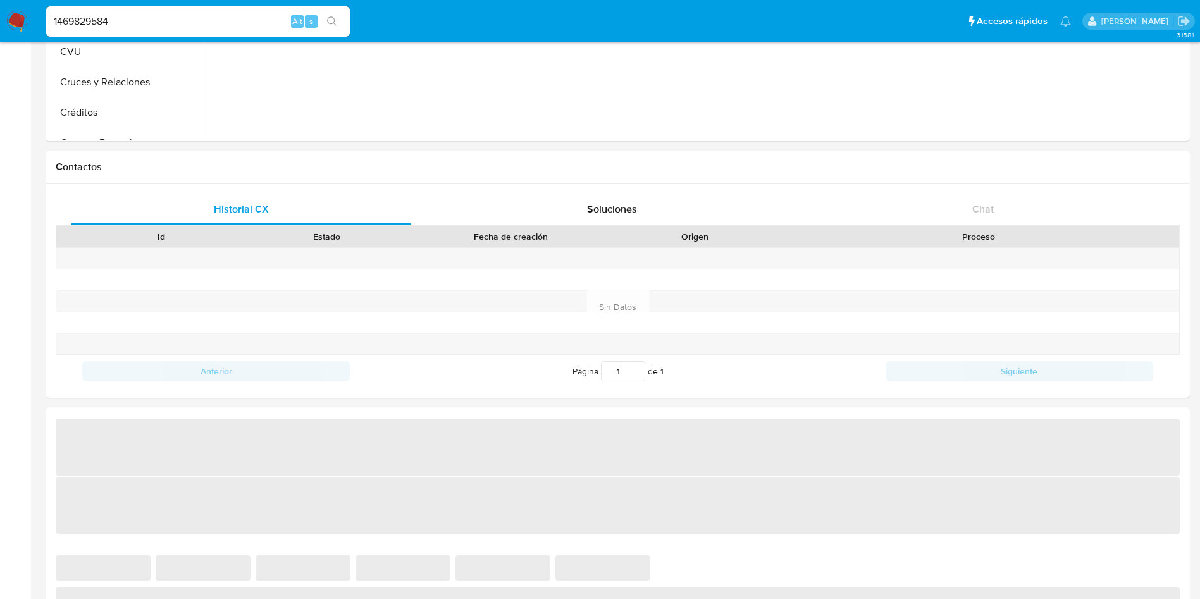
select select "10"
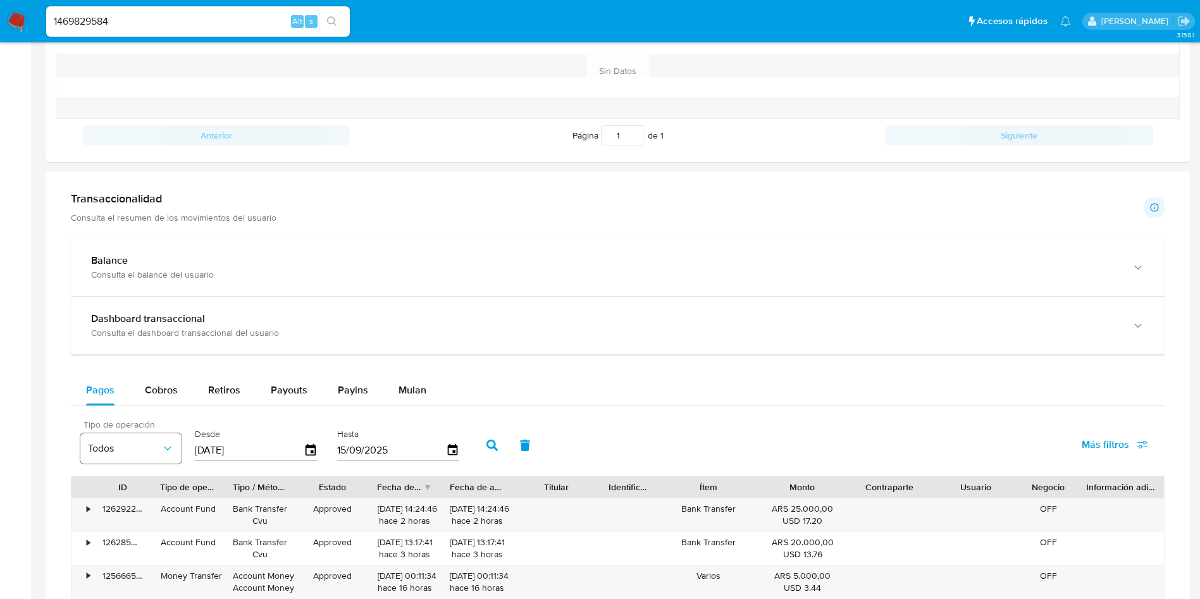
scroll to position [623, 0]
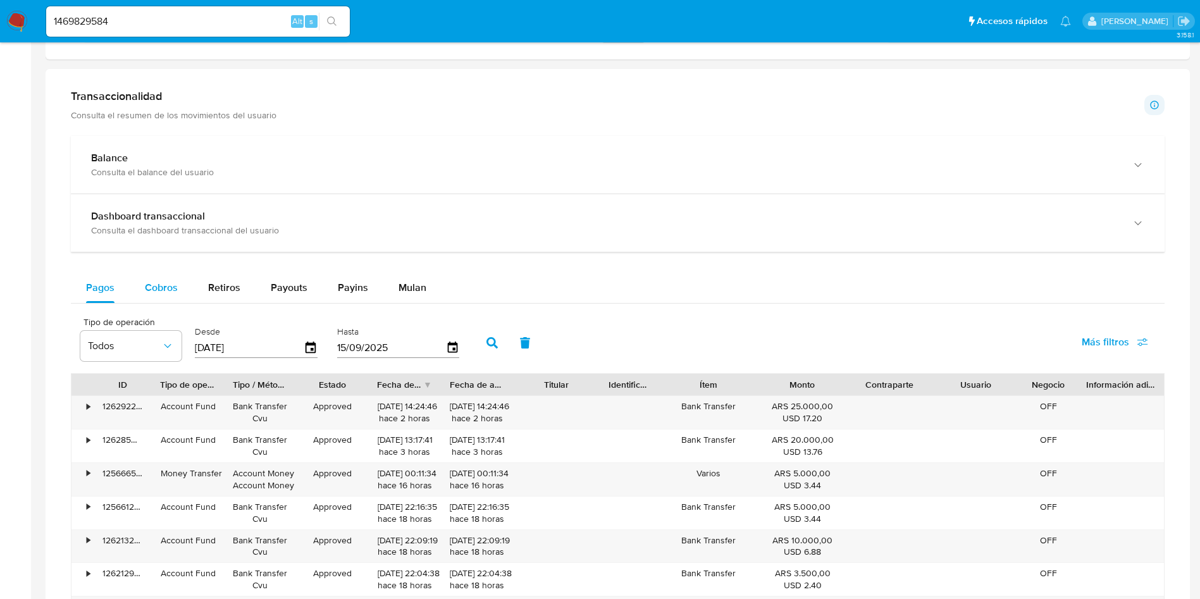
click at [148, 292] on span "Cobros" at bounding box center [161, 287] width 33 height 15
select select "10"
click at [283, 22] on input "1469829584" at bounding box center [198, 21] width 304 height 16
paste input "582746782"
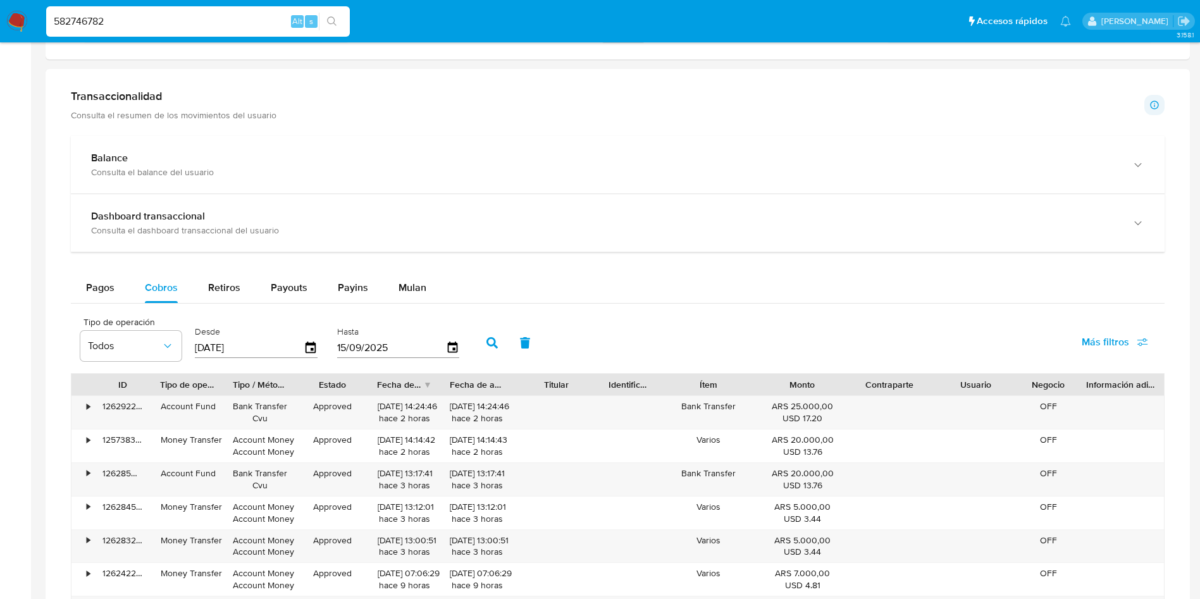
type input "582746782"
click at [335, 32] on div "582746782 Alt s" at bounding box center [198, 21] width 304 height 30
click at [334, 21] on icon "search-icon" at bounding box center [331, 20] width 9 height 9
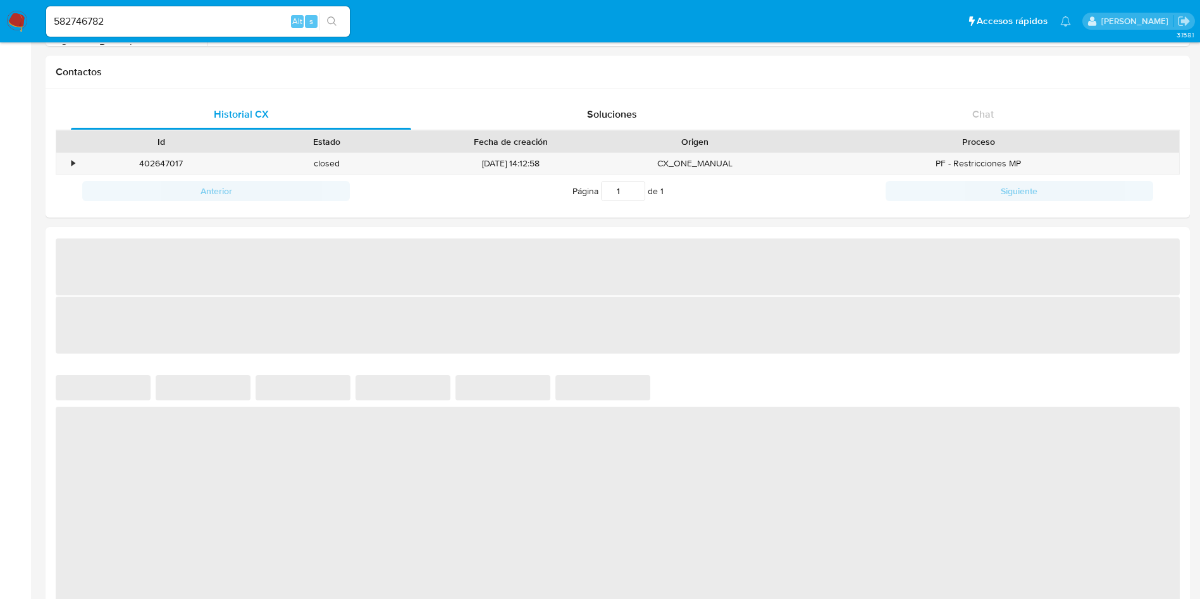
select select "10"
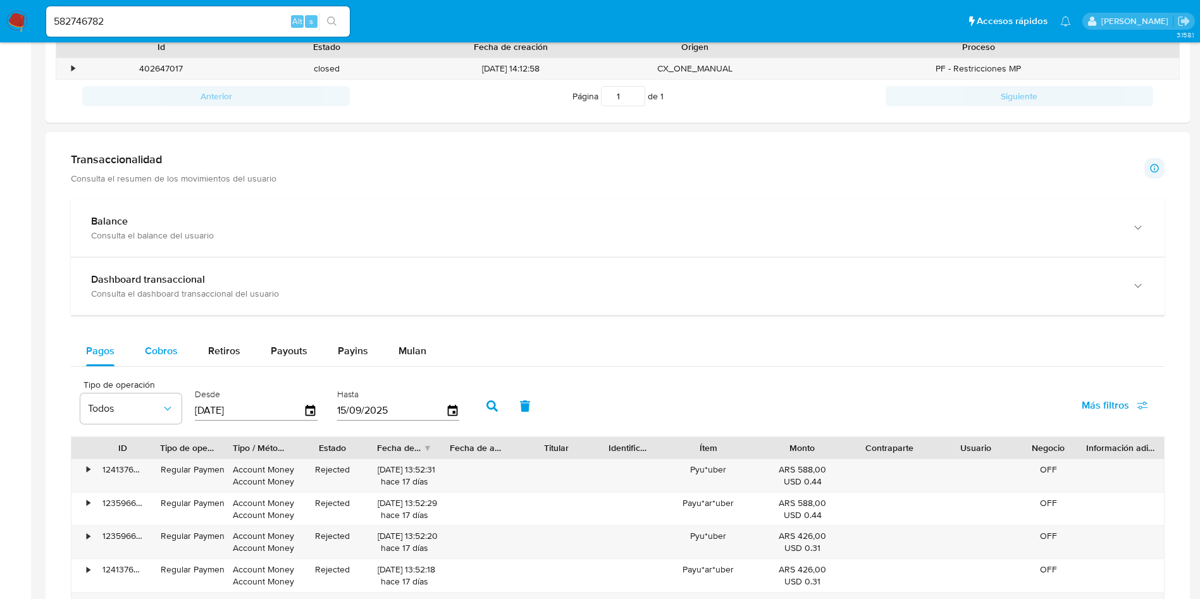
click at [163, 358] on div "Cobros" at bounding box center [161, 351] width 33 height 30
select select "10"
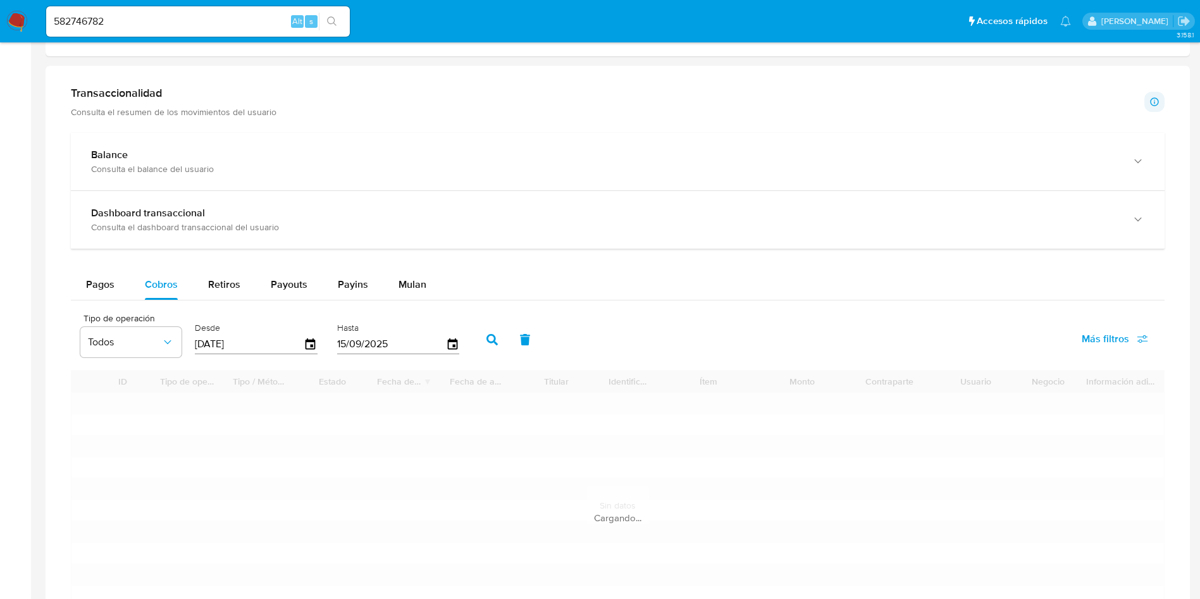
scroll to position [569, 0]
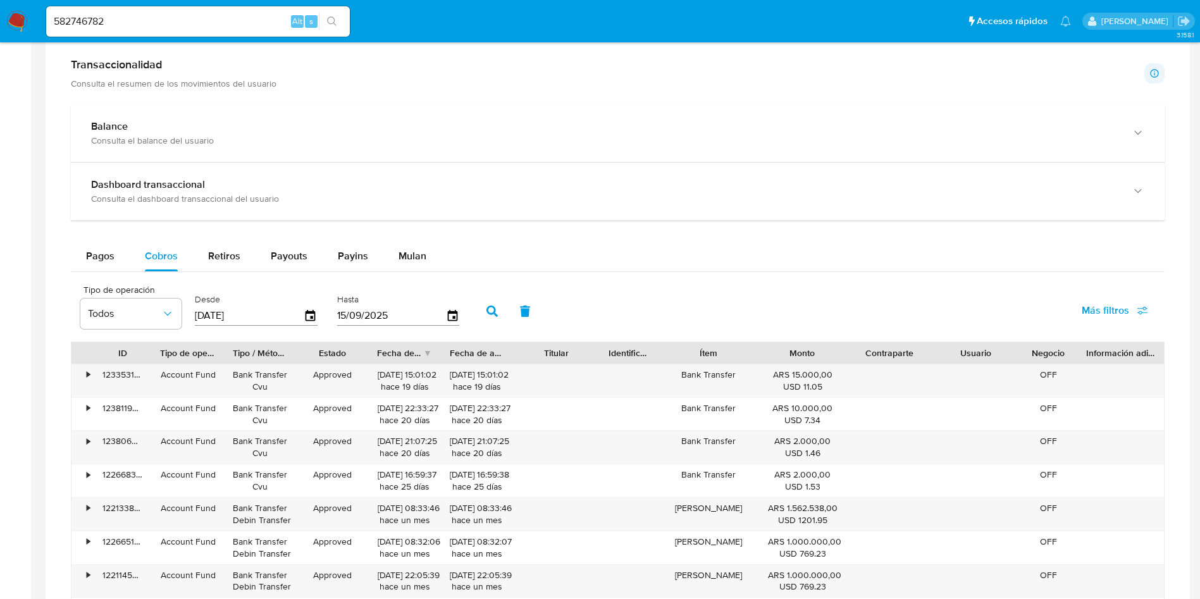
click at [249, 20] on input "582746782" at bounding box center [198, 21] width 304 height 16
paste input "228642943"
type input "228642943"
click at [328, 19] on icon "search-icon" at bounding box center [331, 20] width 9 height 9
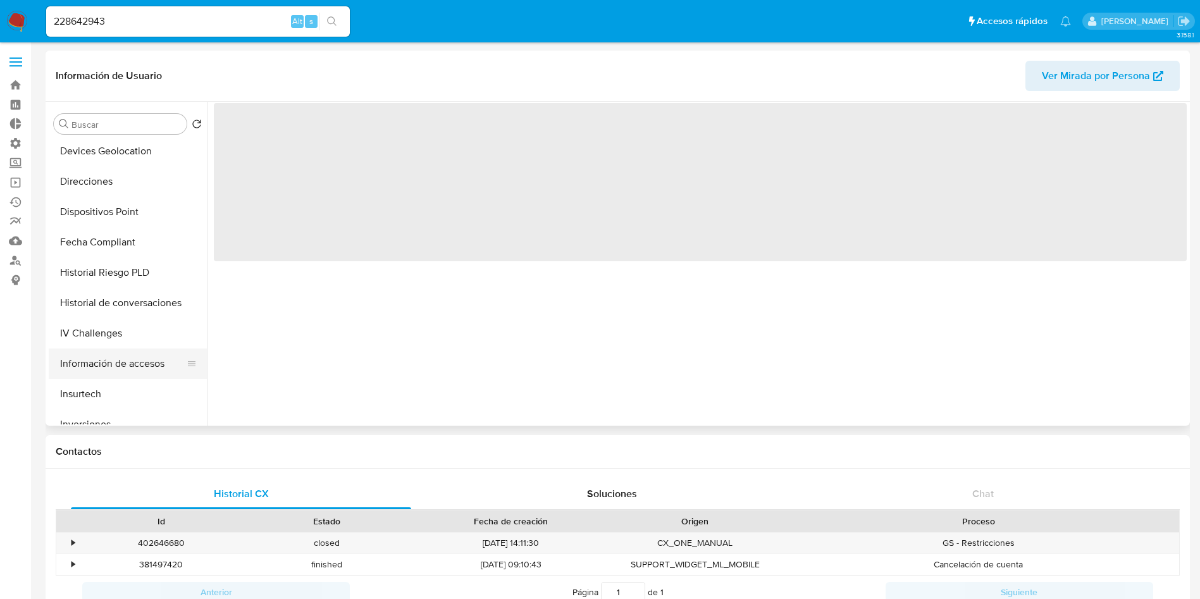
scroll to position [379, 0]
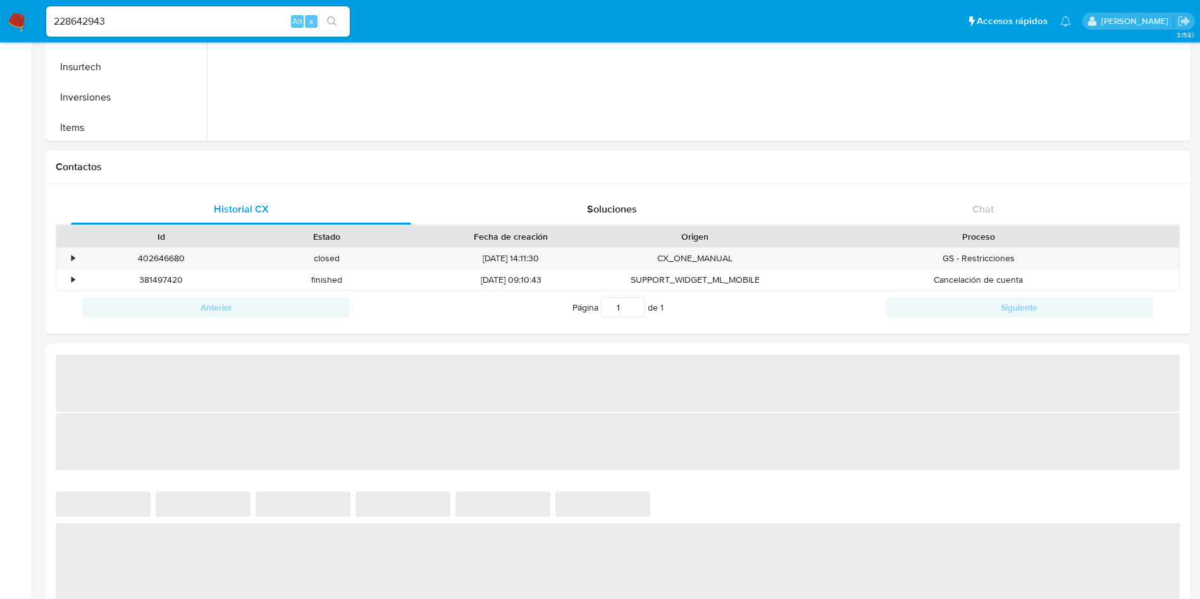
select select "10"
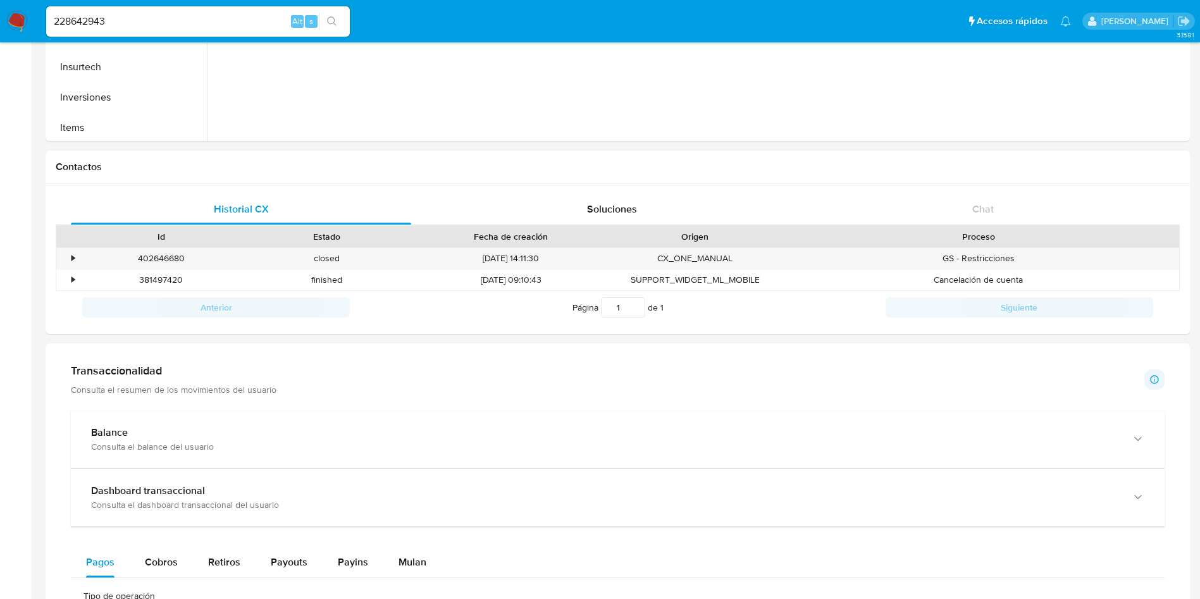
scroll to position [474, 0]
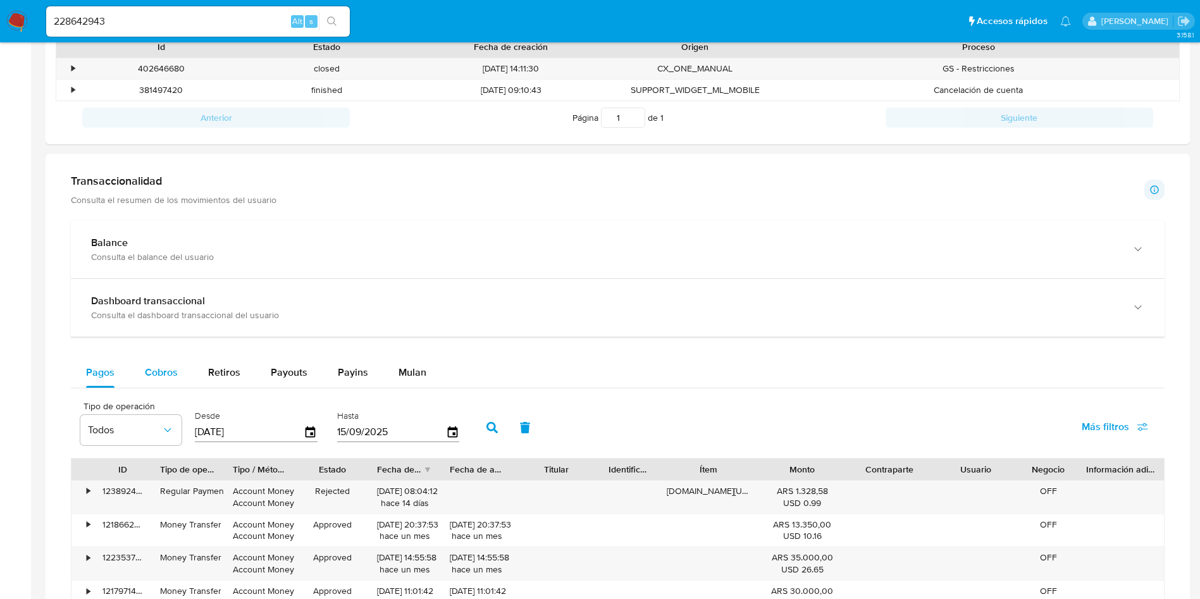
click at [149, 373] on span "Cobros" at bounding box center [161, 372] width 33 height 15
select select "10"
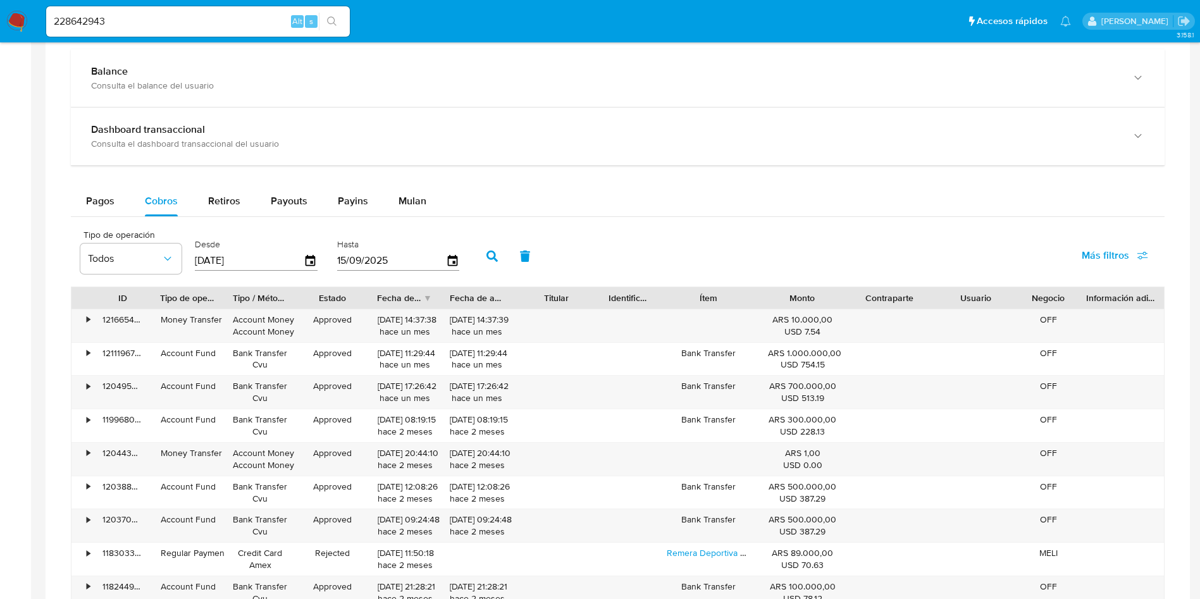
scroll to position [664, 0]
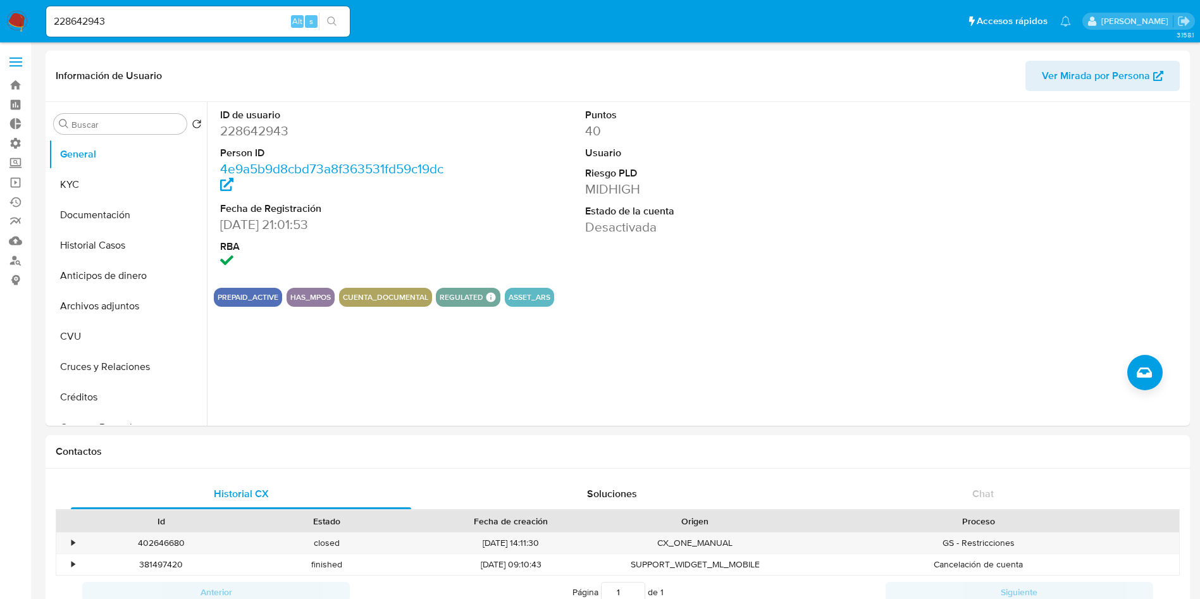
select select "10"
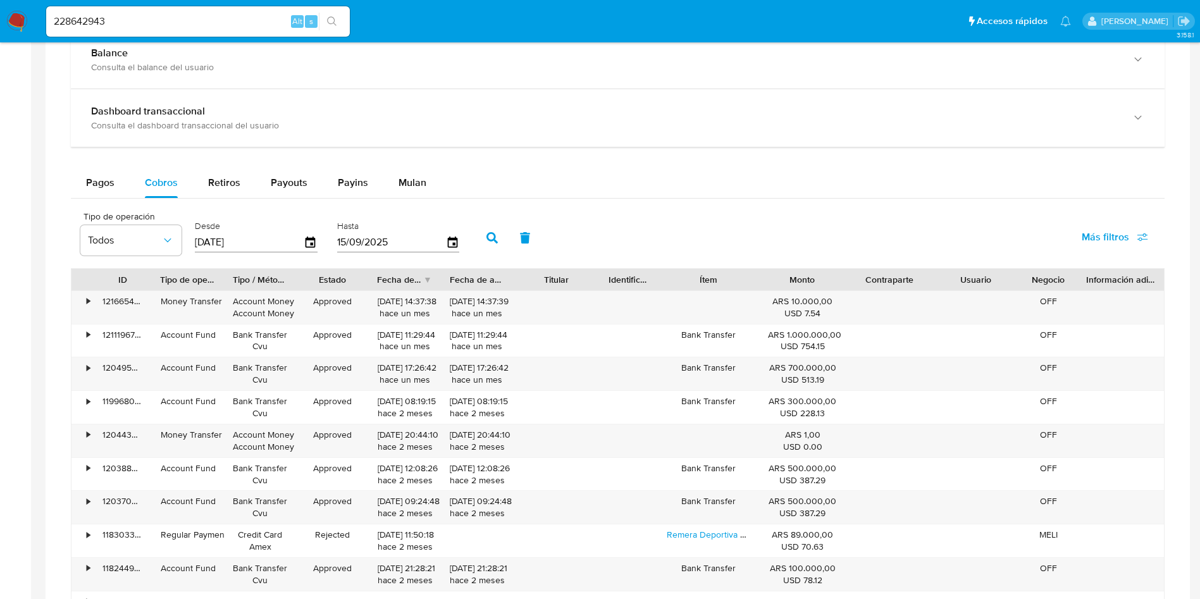
scroll to position [379, 0]
click at [233, 22] on input "228642943" at bounding box center [198, 21] width 304 height 16
paste input "378646079"
type input "378646079"
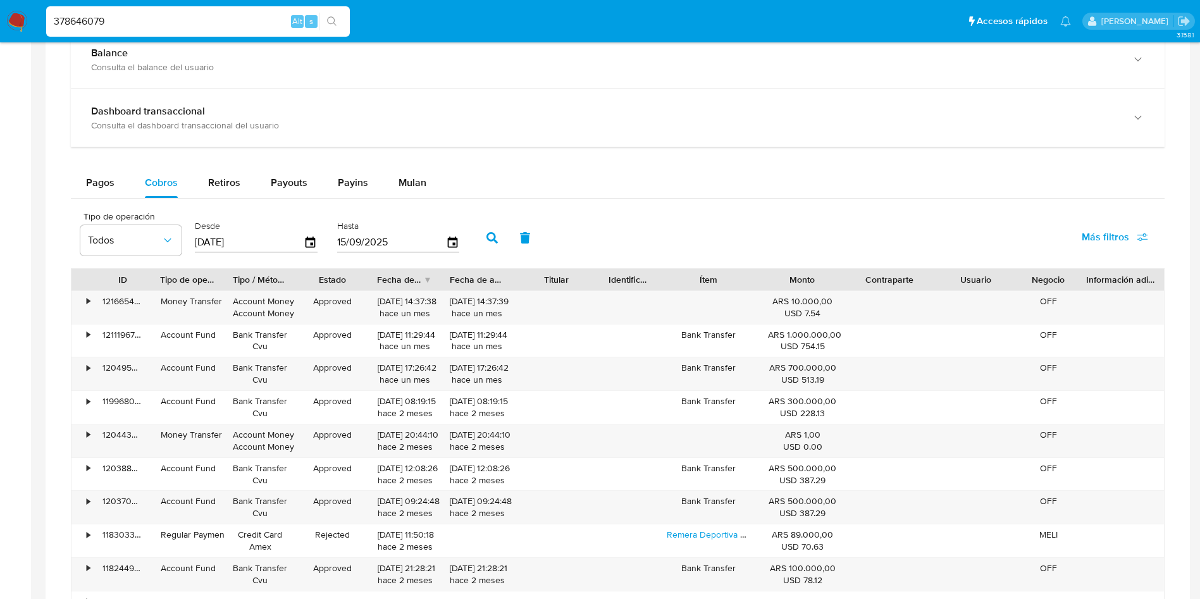
click at [335, 30] on button "search-icon" at bounding box center [332, 22] width 26 height 18
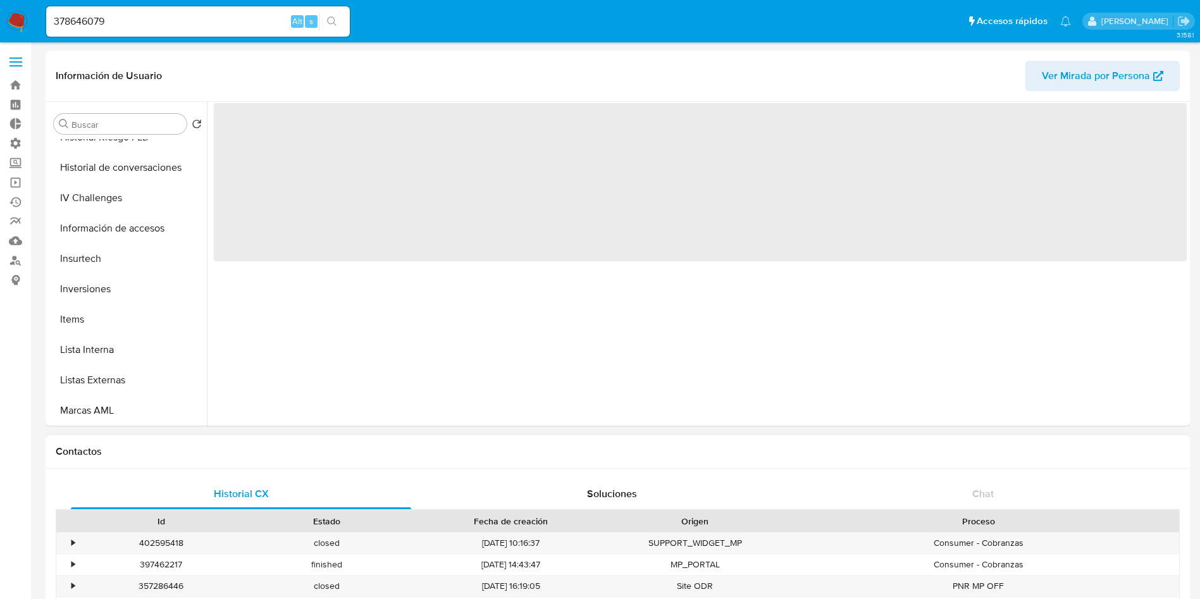
scroll to position [474, 0]
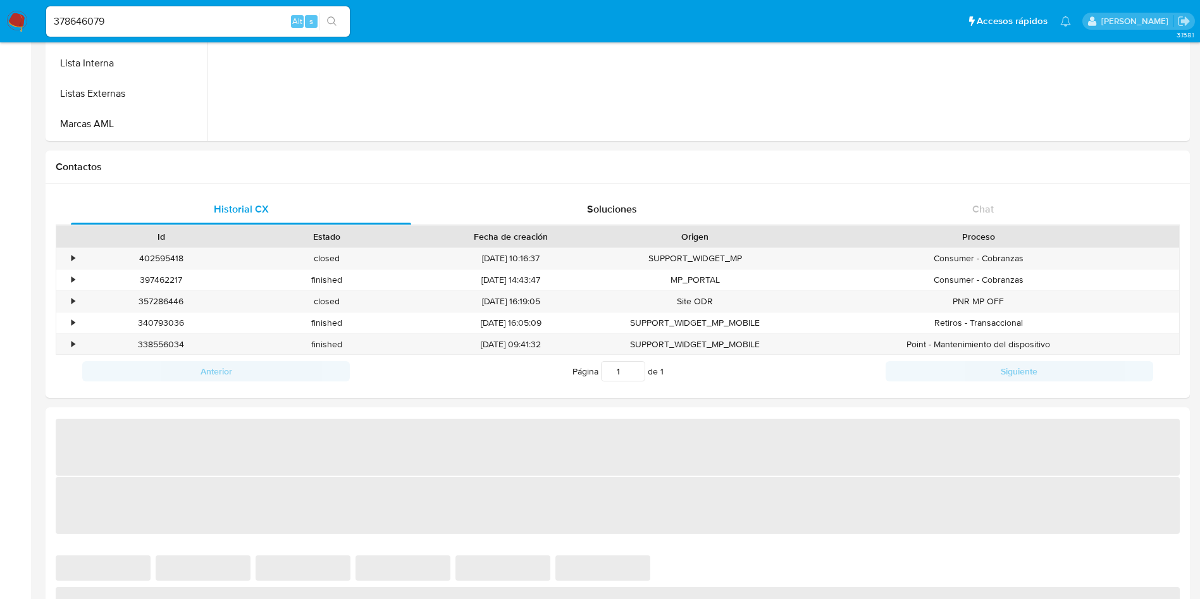
select select "10"
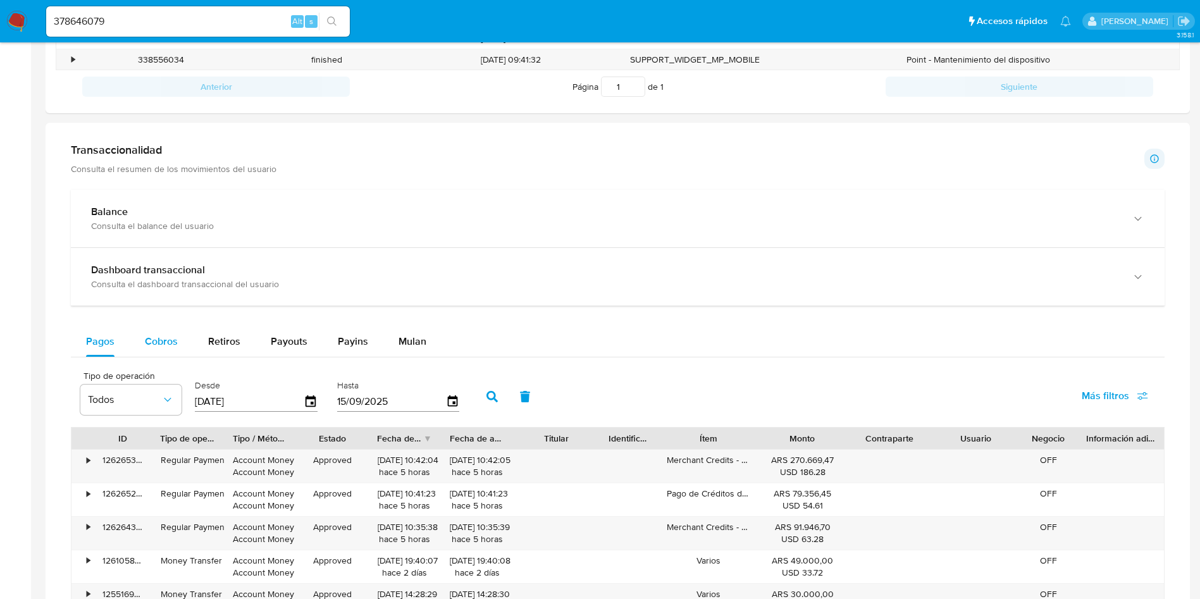
click at [172, 350] on div "Cobros" at bounding box center [161, 341] width 33 height 30
select select "10"
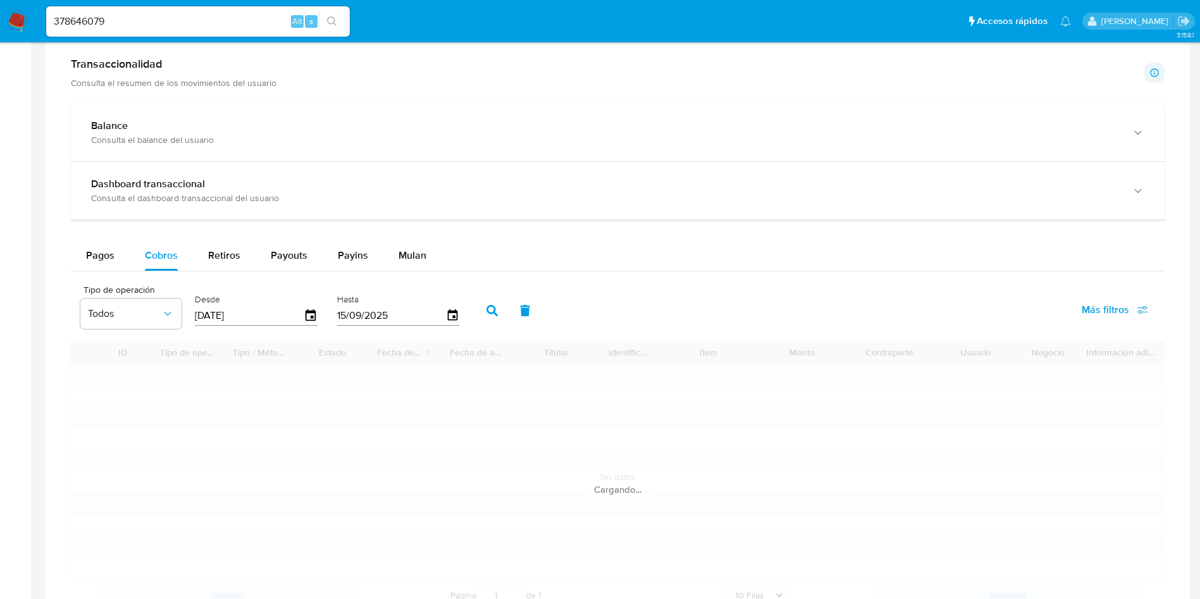
scroll to position [759, 0]
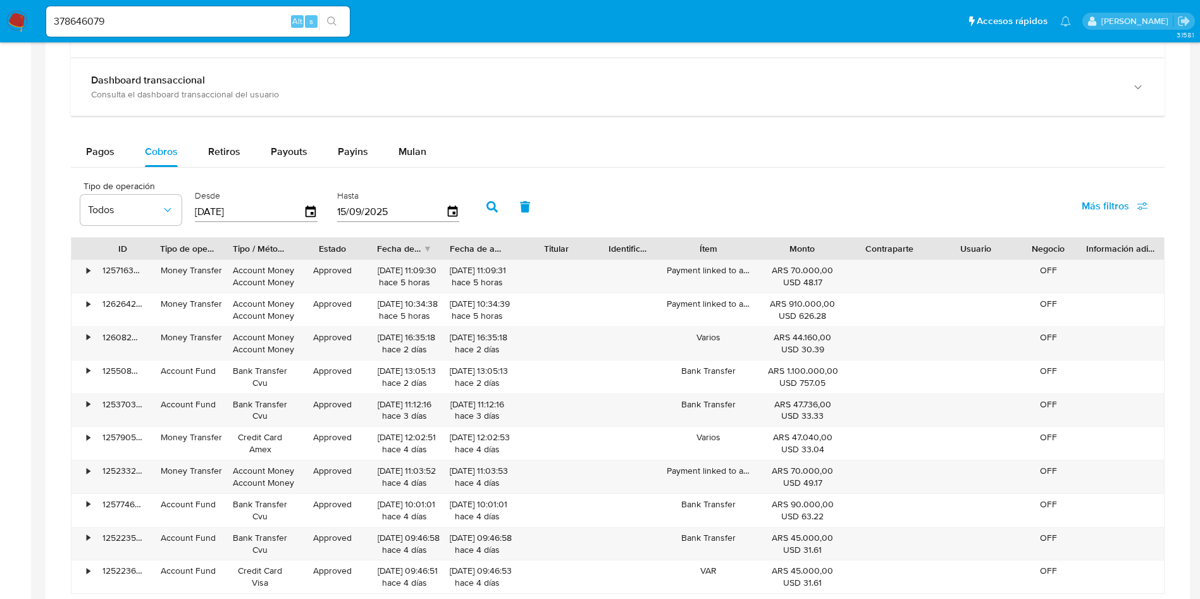
click at [227, 28] on input "378646079" at bounding box center [198, 21] width 304 height 16
paste input "167572892"
type input "167572892"
click at [338, 23] on button "search-icon" at bounding box center [332, 22] width 26 height 18
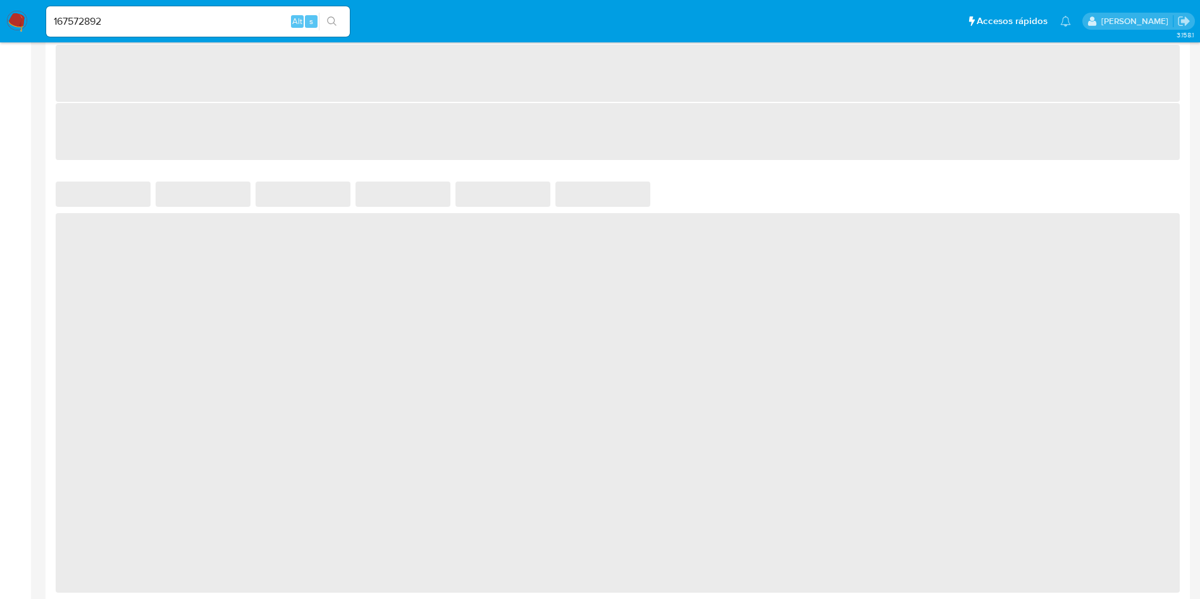
select select "10"
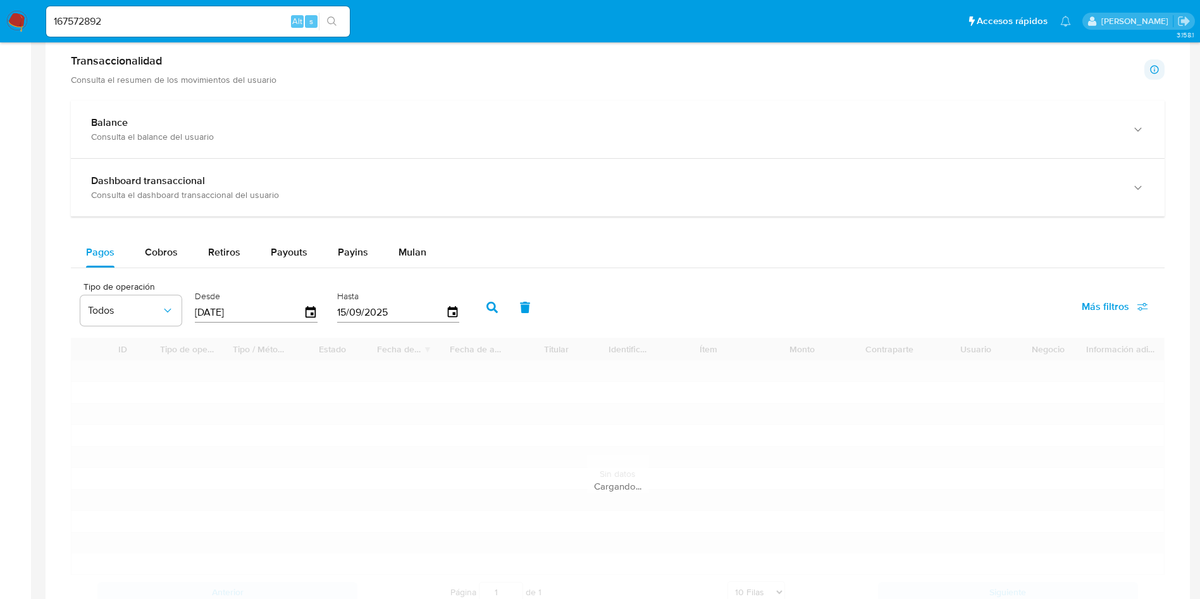
scroll to position [664, 0]
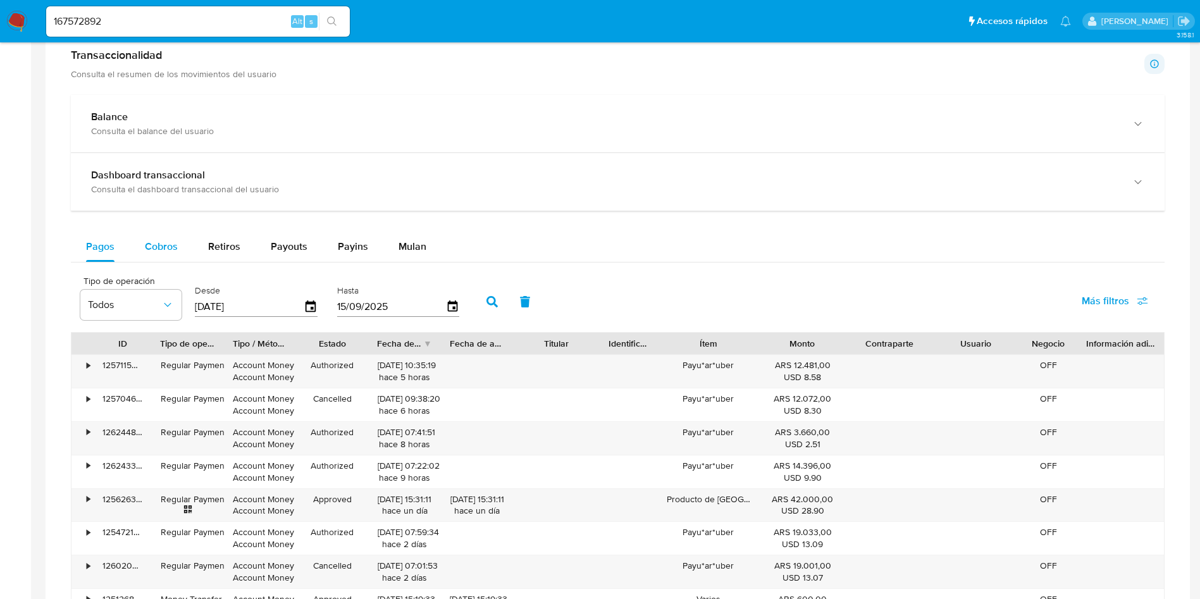
click at [149, 246] on span "Cobros" at bounding box center [161, 246] width 33 height 15
select select "10"
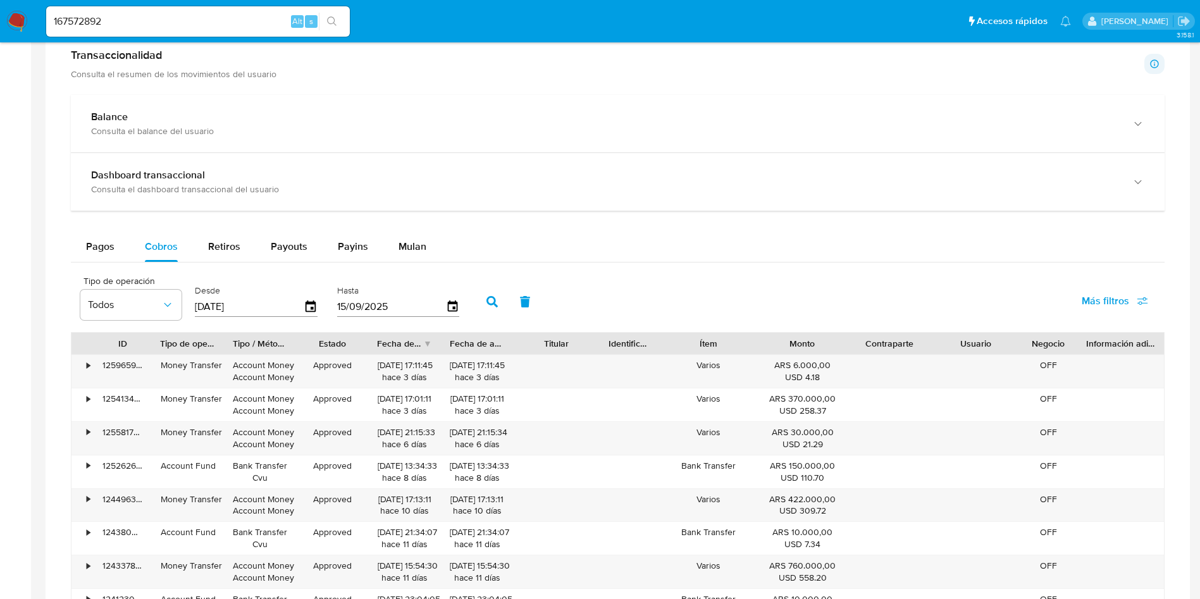
click at [194, 18] on input "167572892" at bounding box center [198, 21] width 304 height 16
paste input "939369810"
type input "1939369810"
click at [331, 20] on icon "search-icon" at bounding box center [332, 21] width 10 height 10
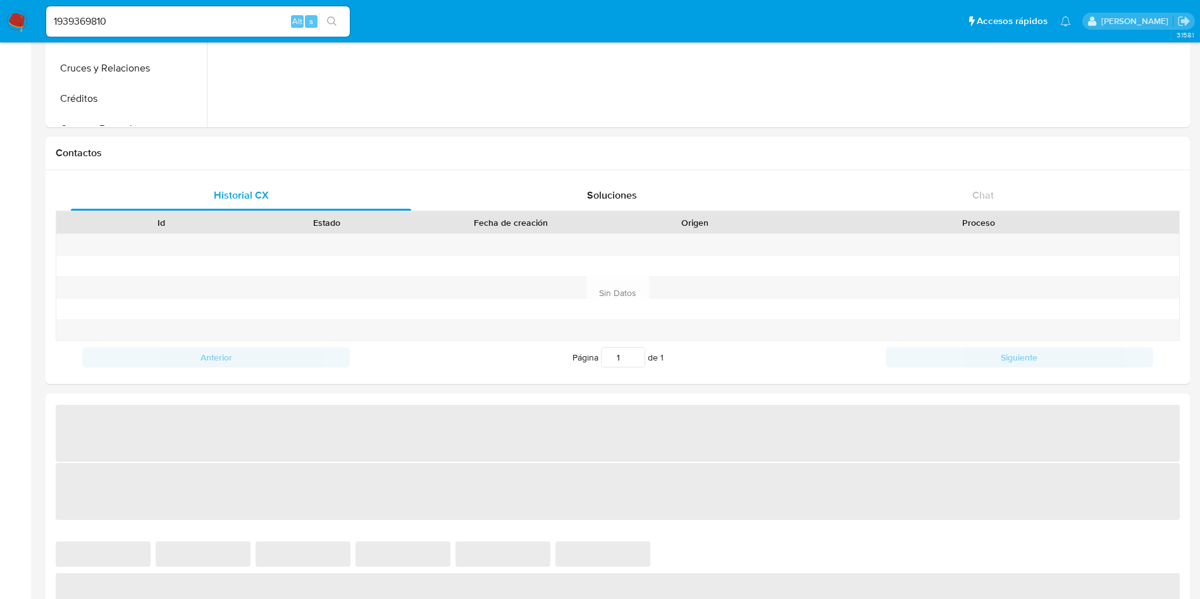
select select "10"
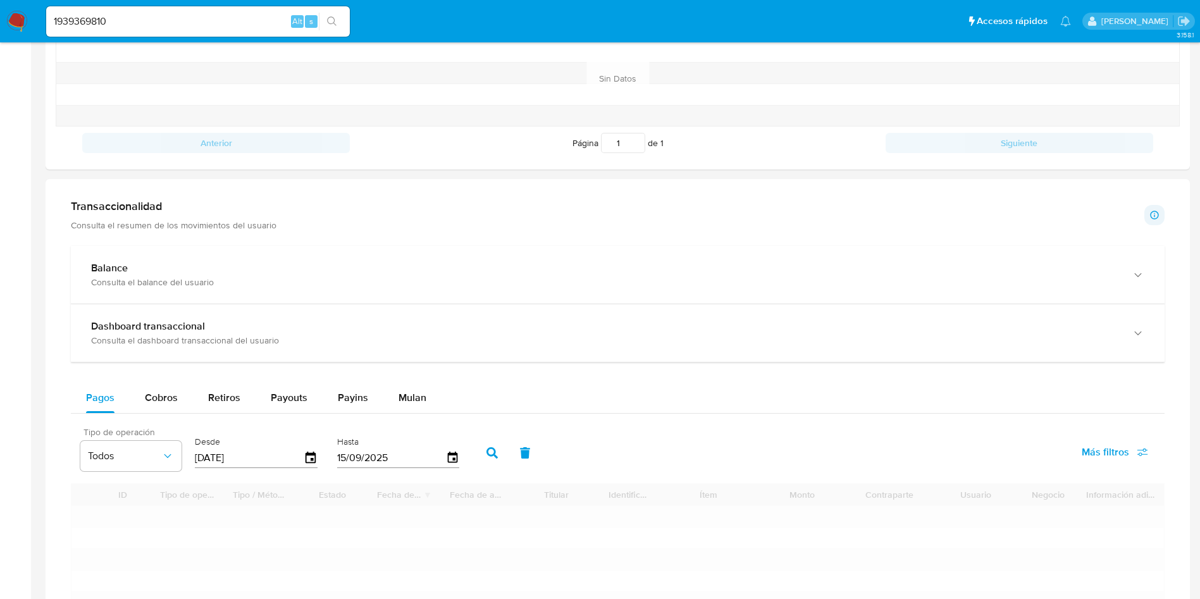
scroll to position [569, 0]
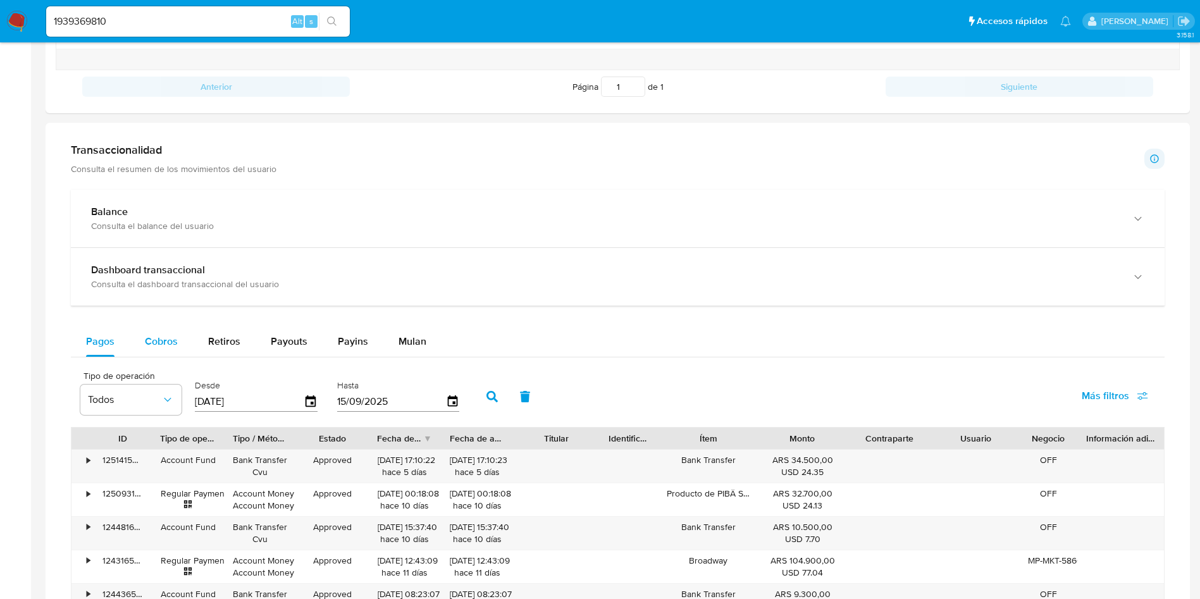
click at [147, 347] on span "Cobros" at bounding box center [161, 341] width 33 height 15
select select "10"
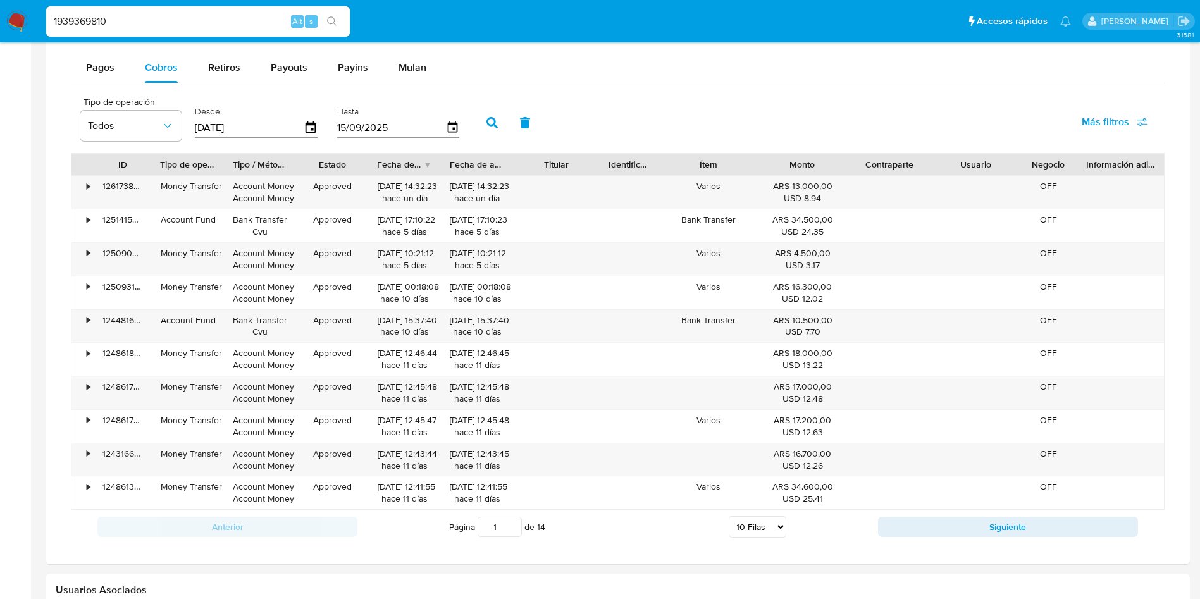
scroll to position [854, 0]
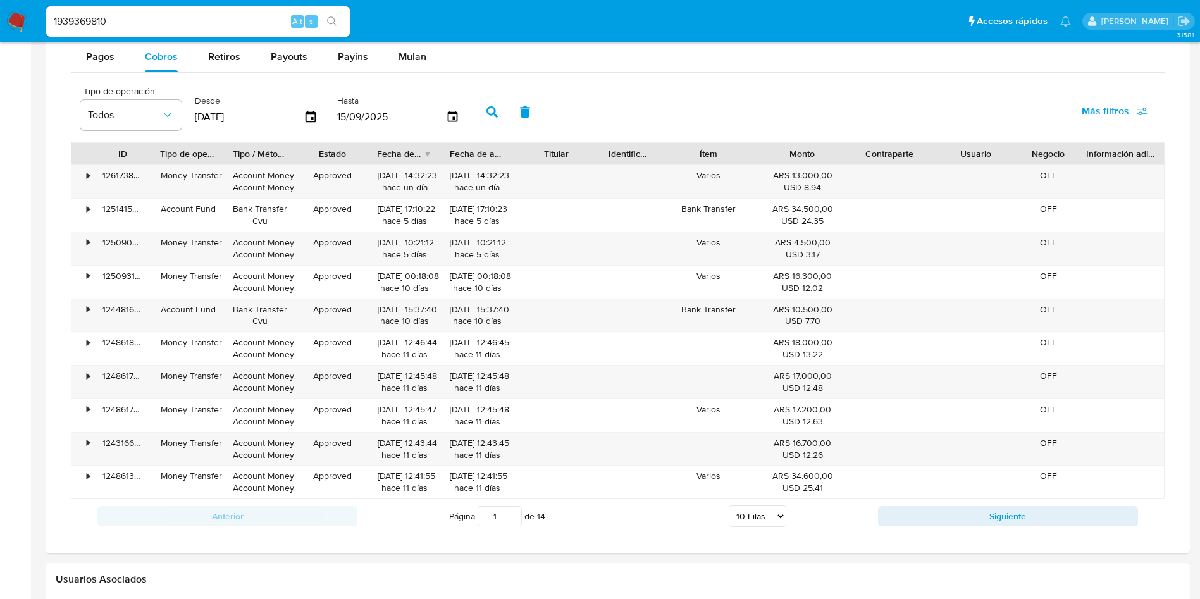
click at [218, 25] on input "1939369810" at bounding box center [198, 21] width 304 height 16
paste input "78990958"
click at [218, 23] on input "193936981078990958" at bounding box center [198, 21] width 304 height 16
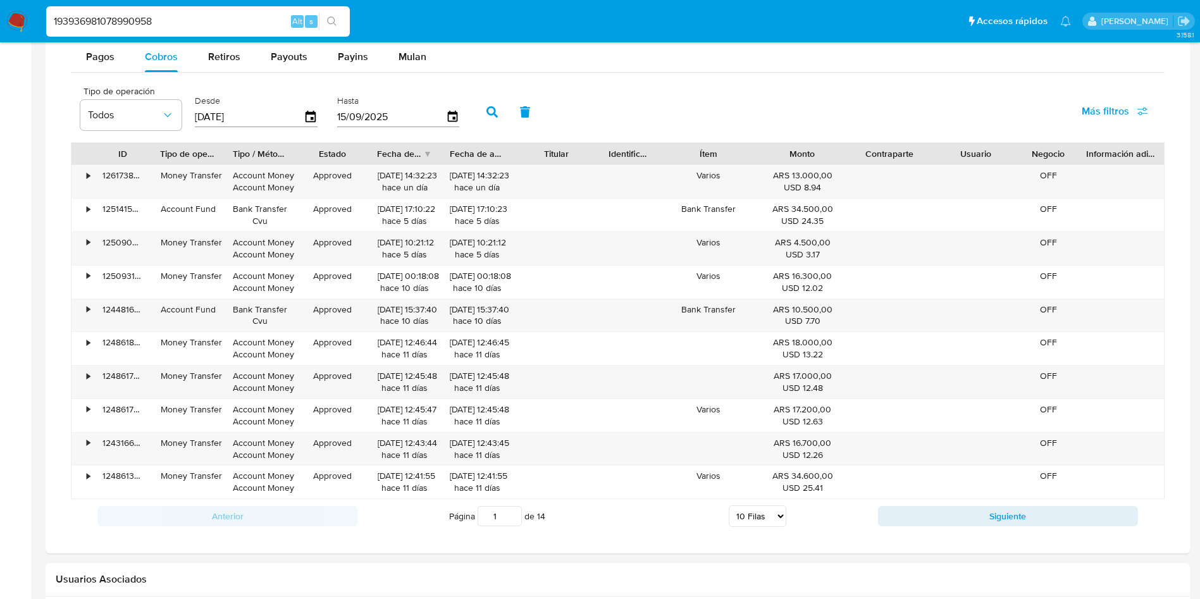
paste input "78990958"
click at [218, 20] on input "19393698107899095878990958" at bounding box center [198, 21] width 304 height 16
paste input
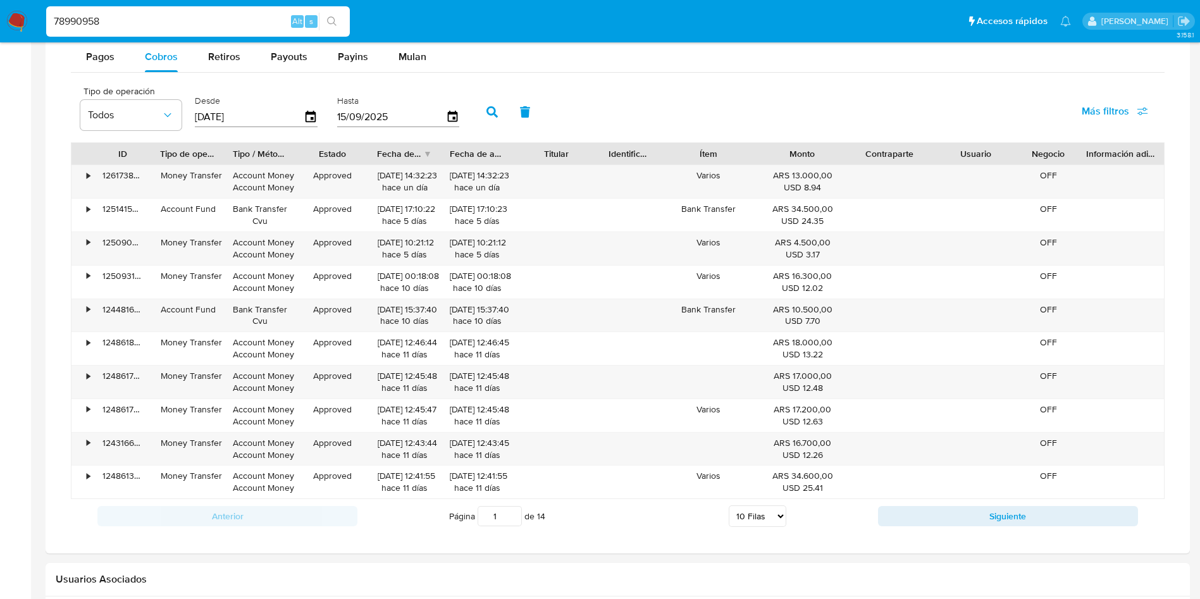
type input "78990958"
click at [337, 20] on icon "search-icon" at bounding box center [332, 21] width 10 height 10
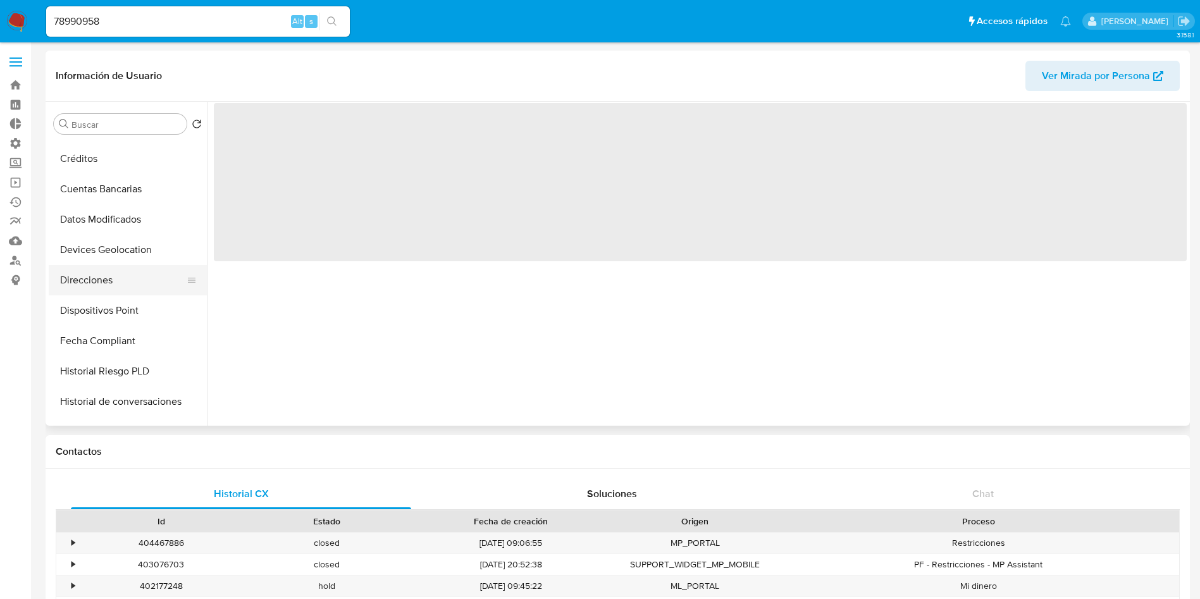
scroll to position [379, 0]
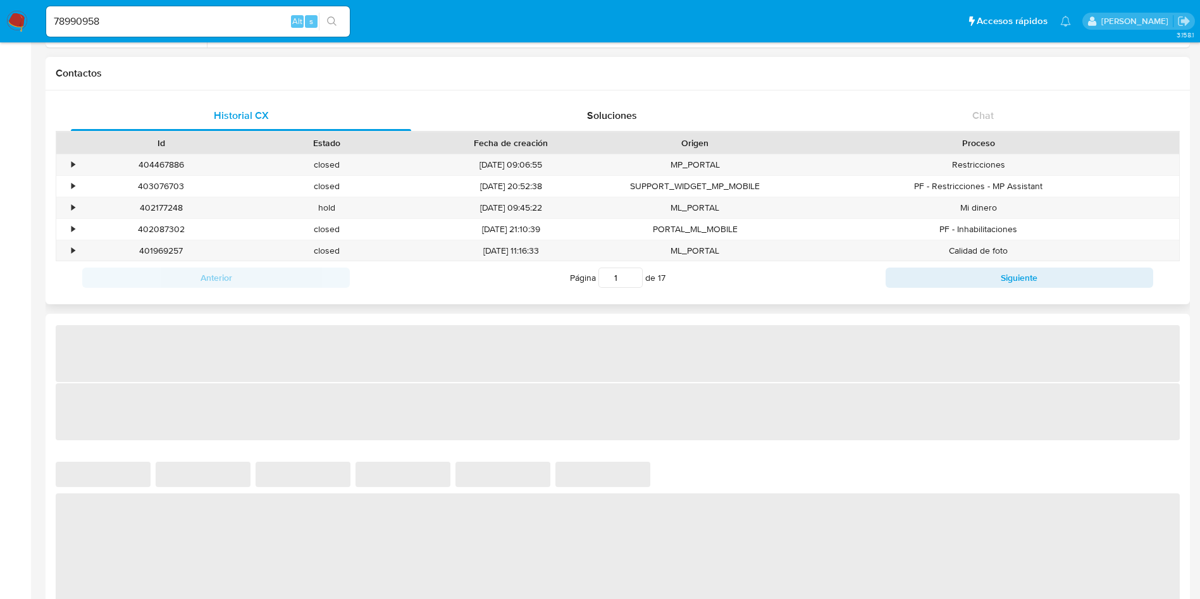
select select "10"
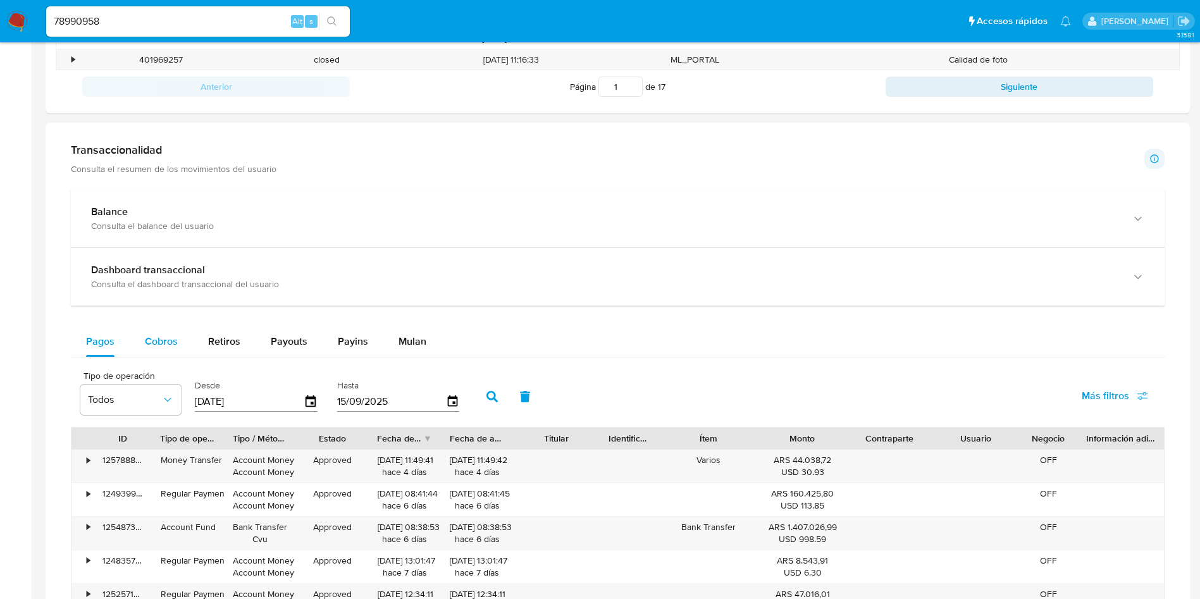
click at [174, 354] on div "Cobros" at bounding box center [161, 341] width 33 height 30
select select "10"
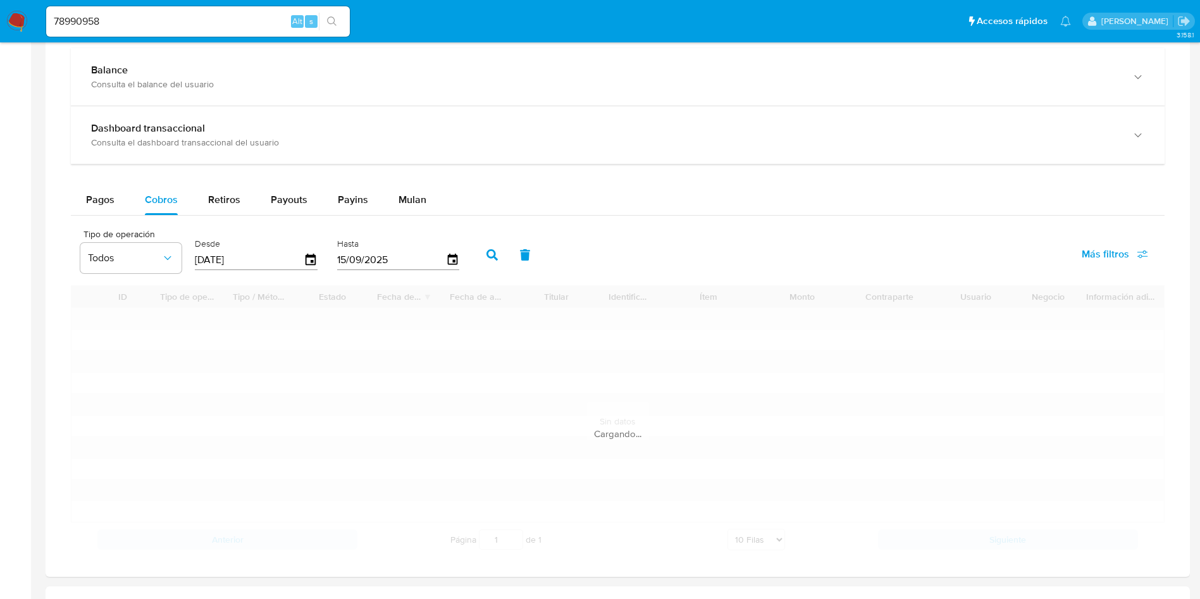
scroll to position [854, 0]
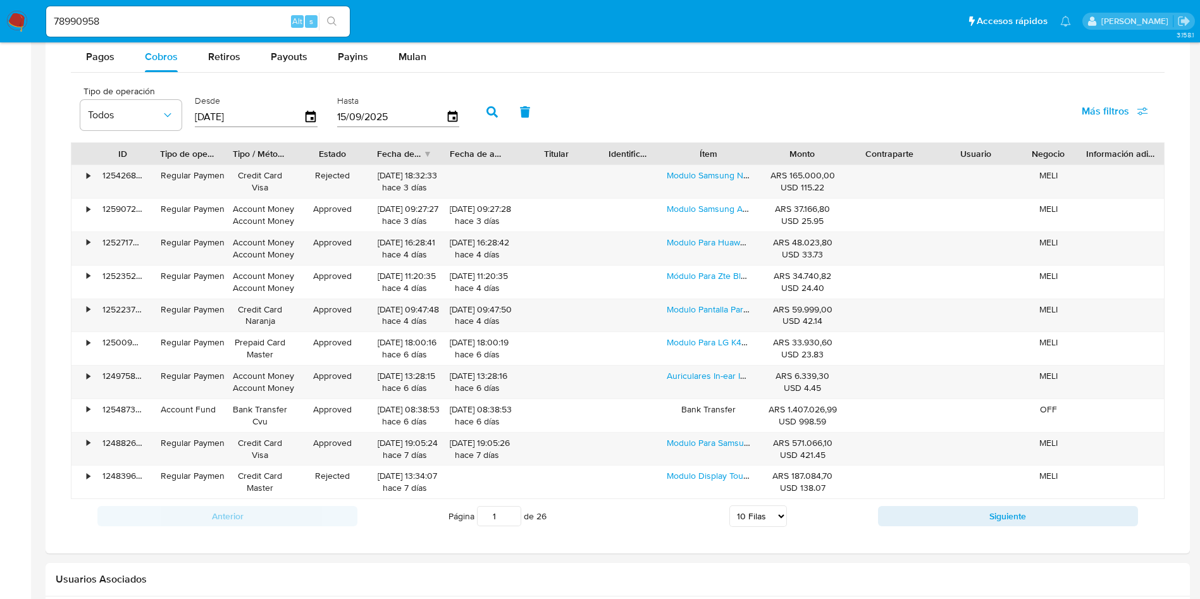
click at [221, 18] on input "78990958" at bounding box center [198, 21] width 304 height 16
paste input "8167460"
type input "81674608"
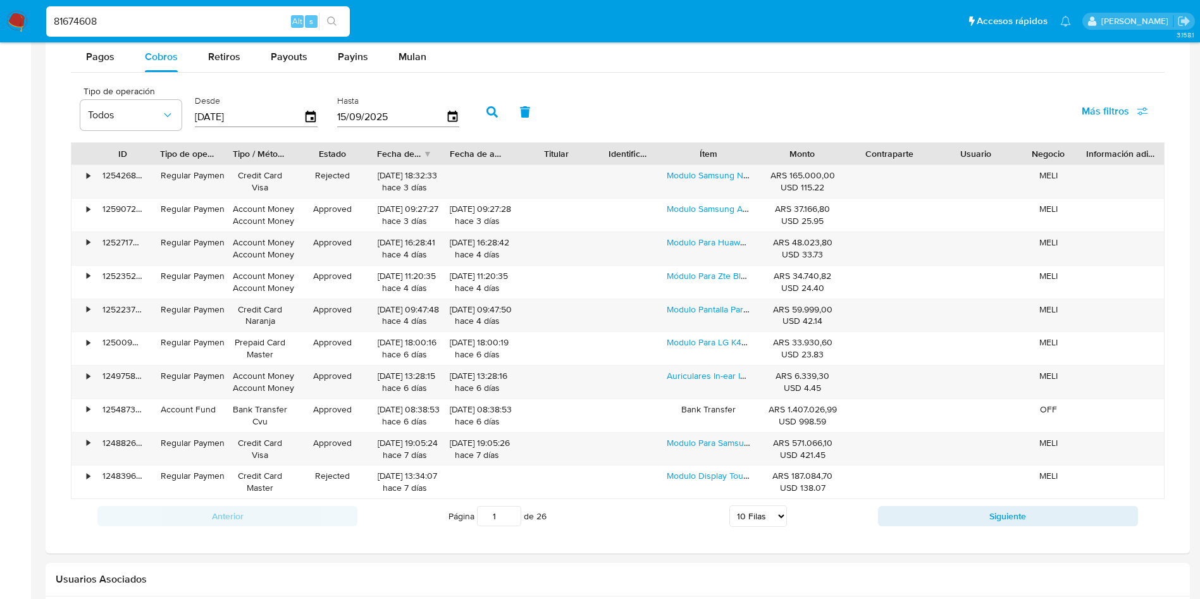
click at [338, 22] on button "search-icon" at bounding box center [332, 22] width 26 height 18
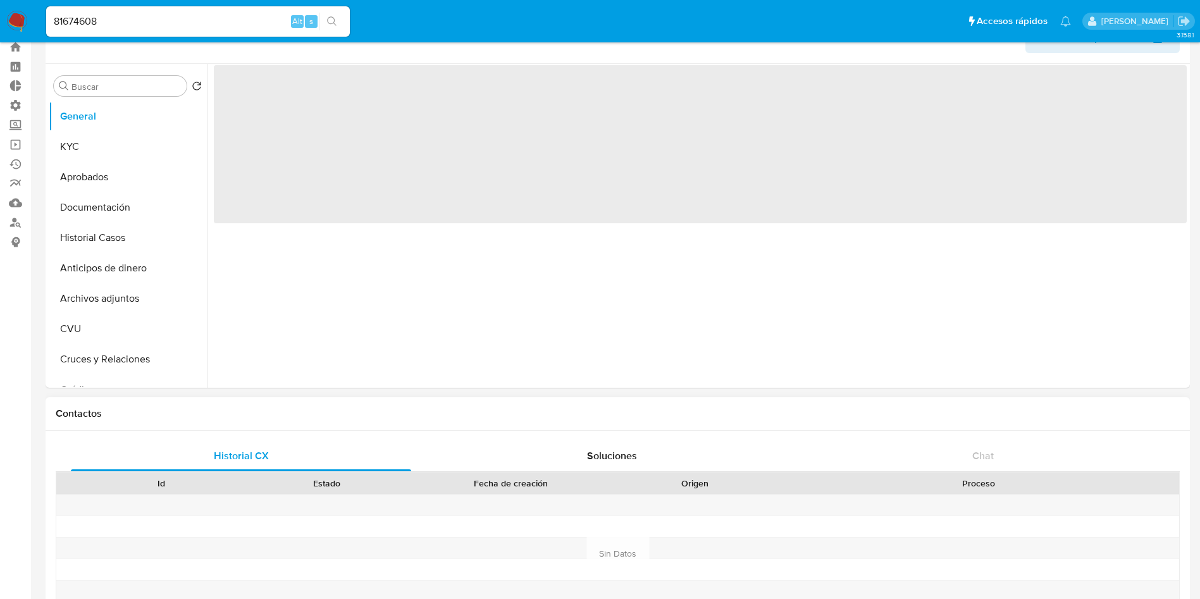
select select "10"
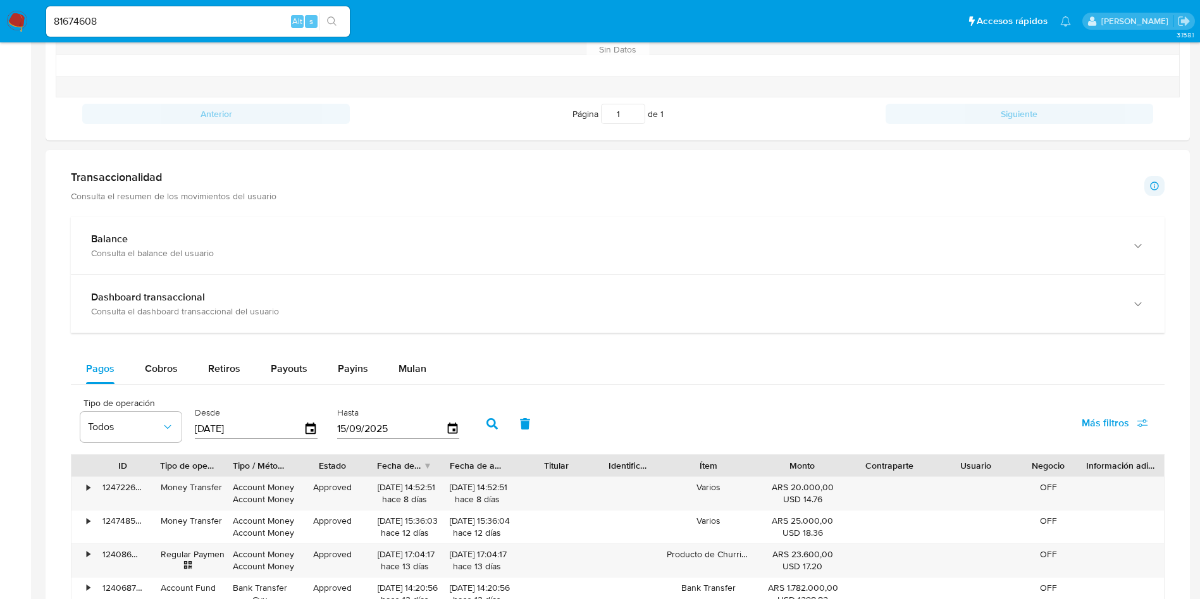
scroll to position [664, 0]
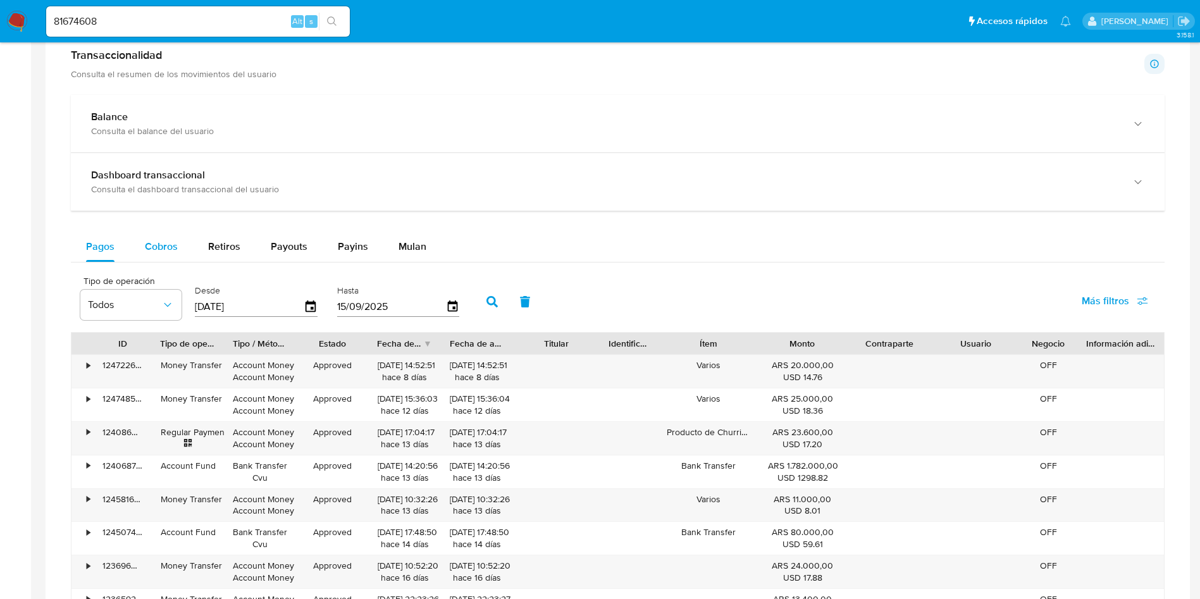
click at [169, 254] on div "Cobros" at bounding box center [161, 246] width 33 height 30
select select "10"
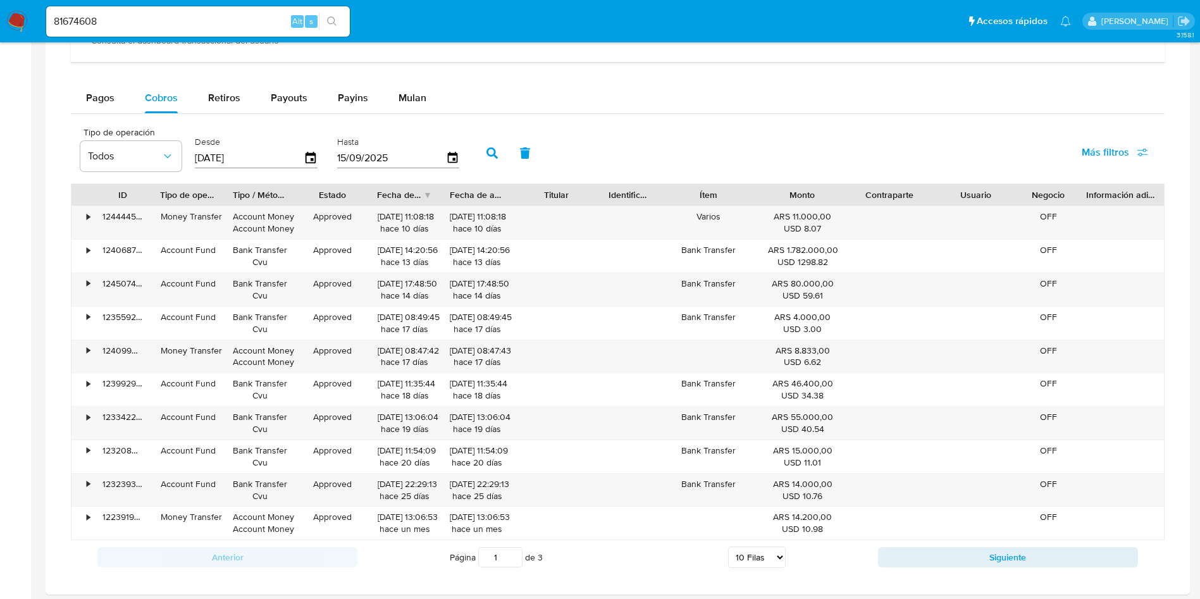
scroll to position [854, 0]
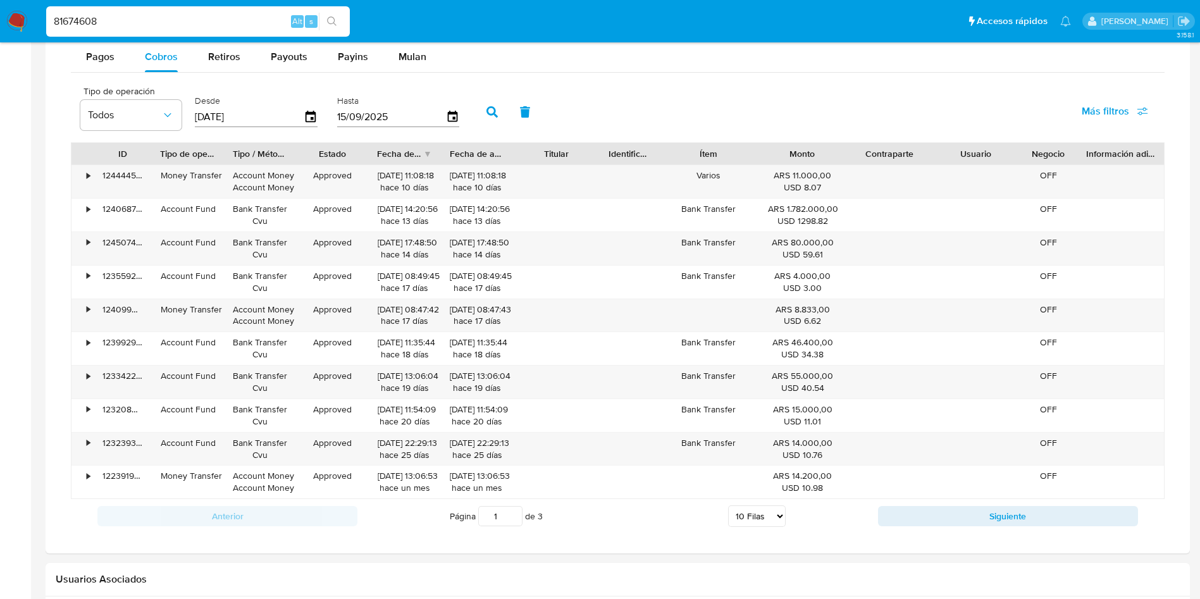
click at [189, 22] on input "81674608" at bounding box center [198, 21] width 304 height 16
paste input "76788890"
type input "76788890"
click at [333, 18] on icon "search-icon" at bounding box center [332, 21] width 10 height 10
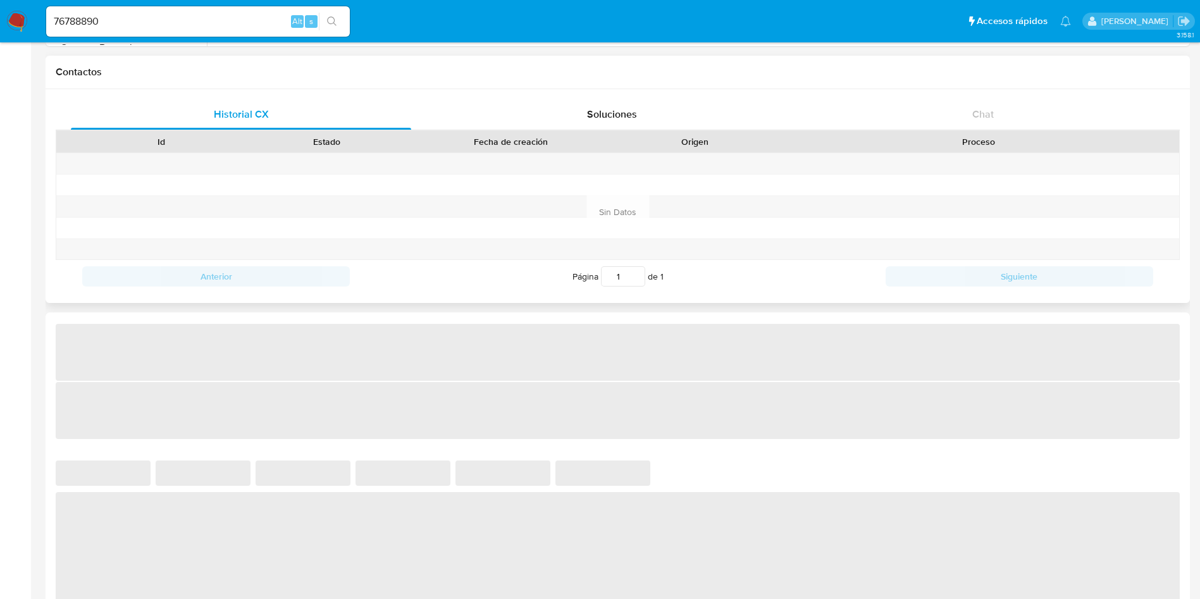
select select "10"
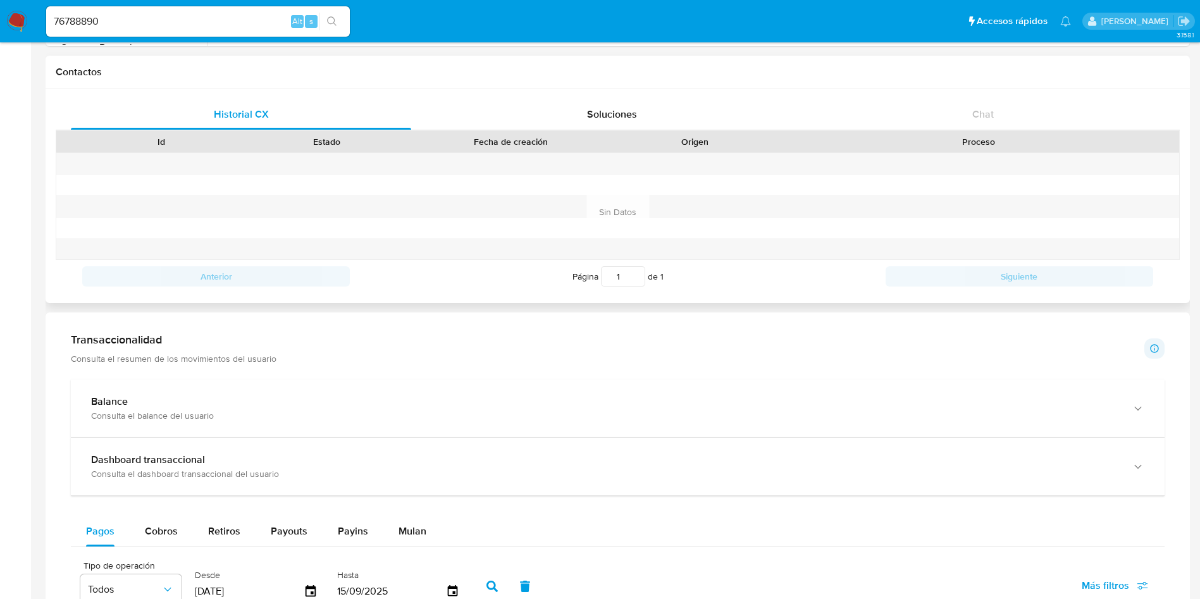
scroll to position [393, 0]
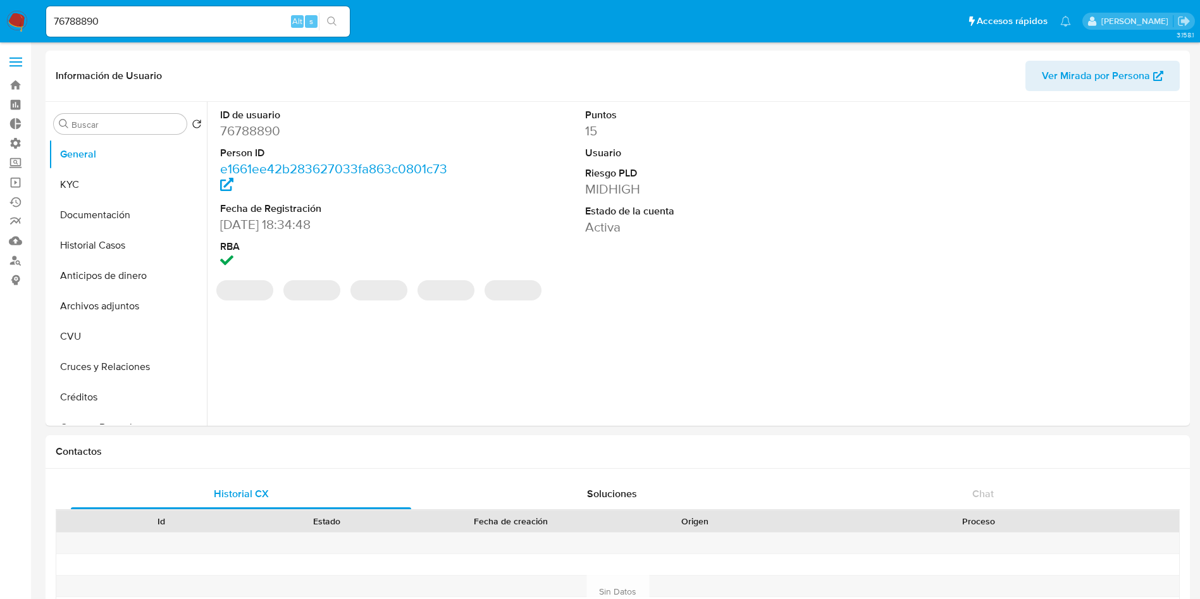
select select "10"
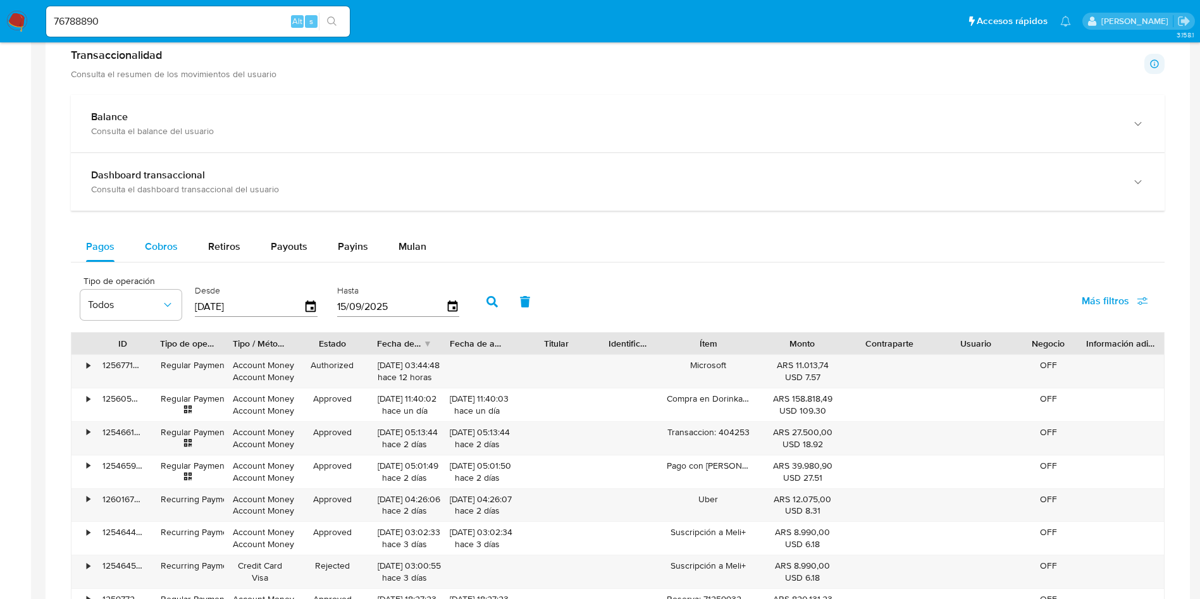
click at [175, 233] on div "Cobros" at bounding box center [161, 246] width 33 height 30
select select "10"
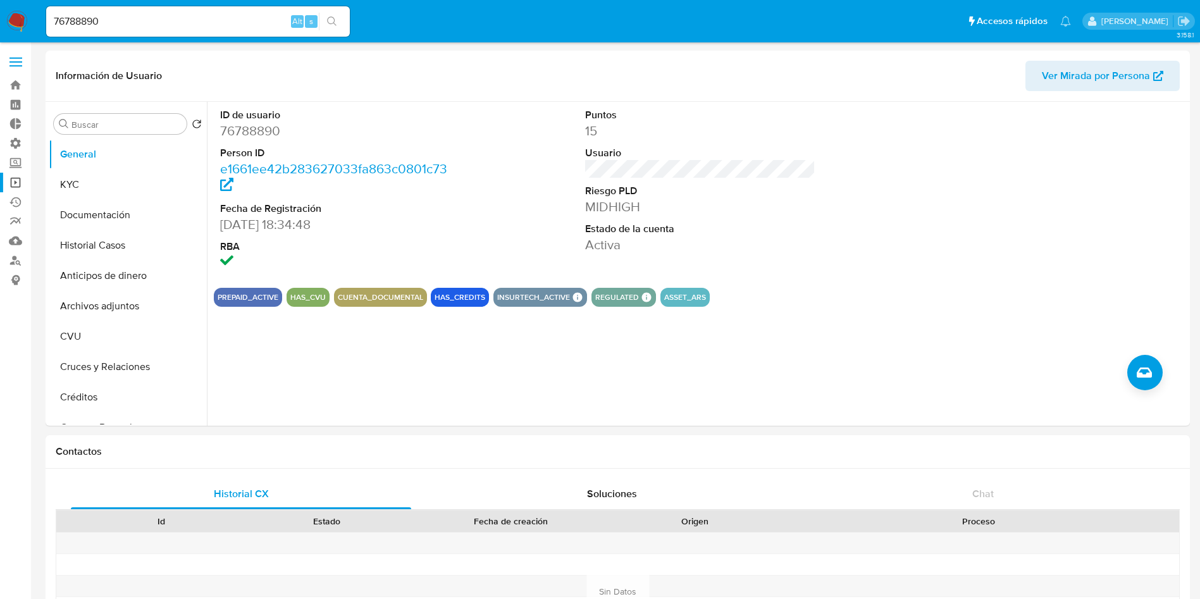
click at [20, 185] on link "Operaciones masivas" at bounding box center [75, 183] width 151 height 20
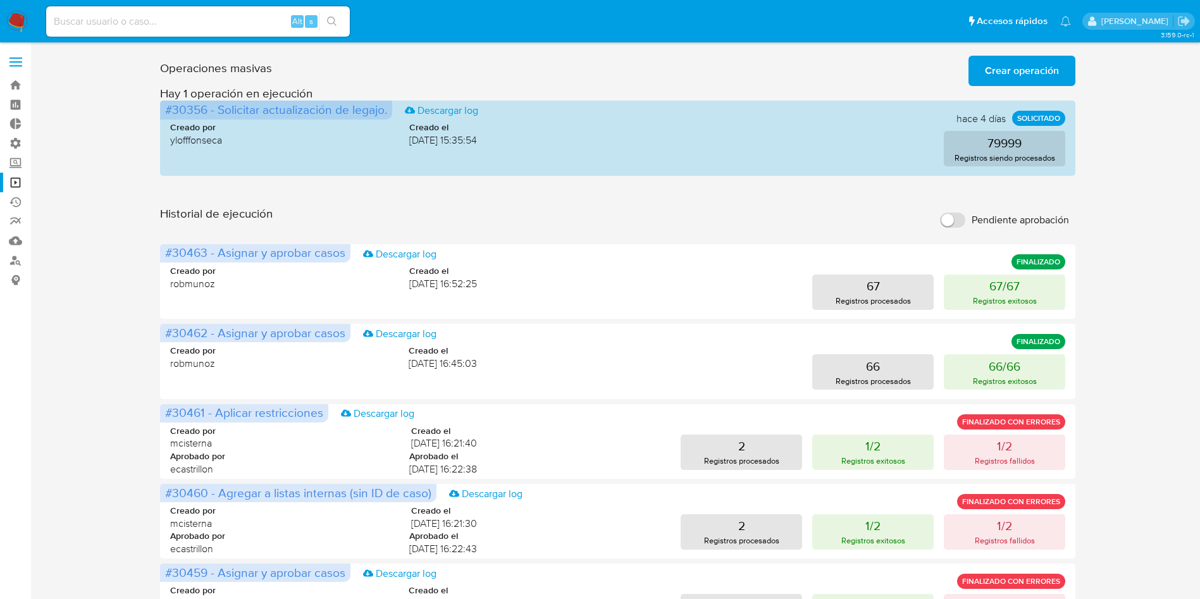
click at [1014, 77] on span "Crear operación" at bounding box center [1022, 71] width 74 height 28
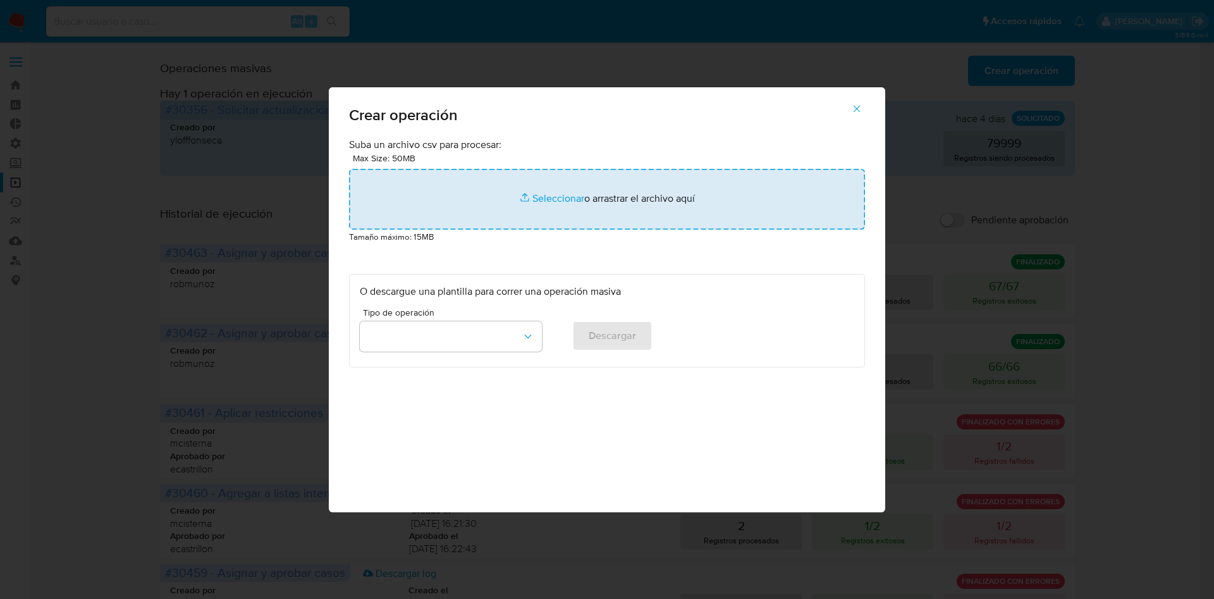
click at [575, 204] on input "file" at bounding box center [607, 199] width 516 height 61
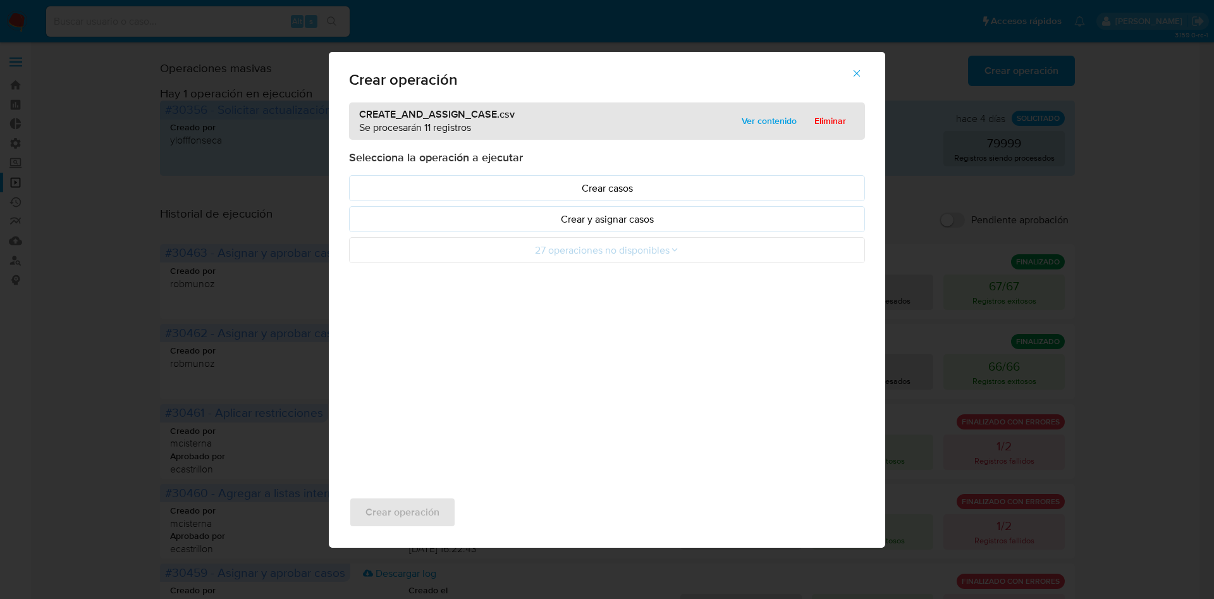
click at [748, 128] on span "Ver contenido" at bounding box center [769, 121] width 55 height 18
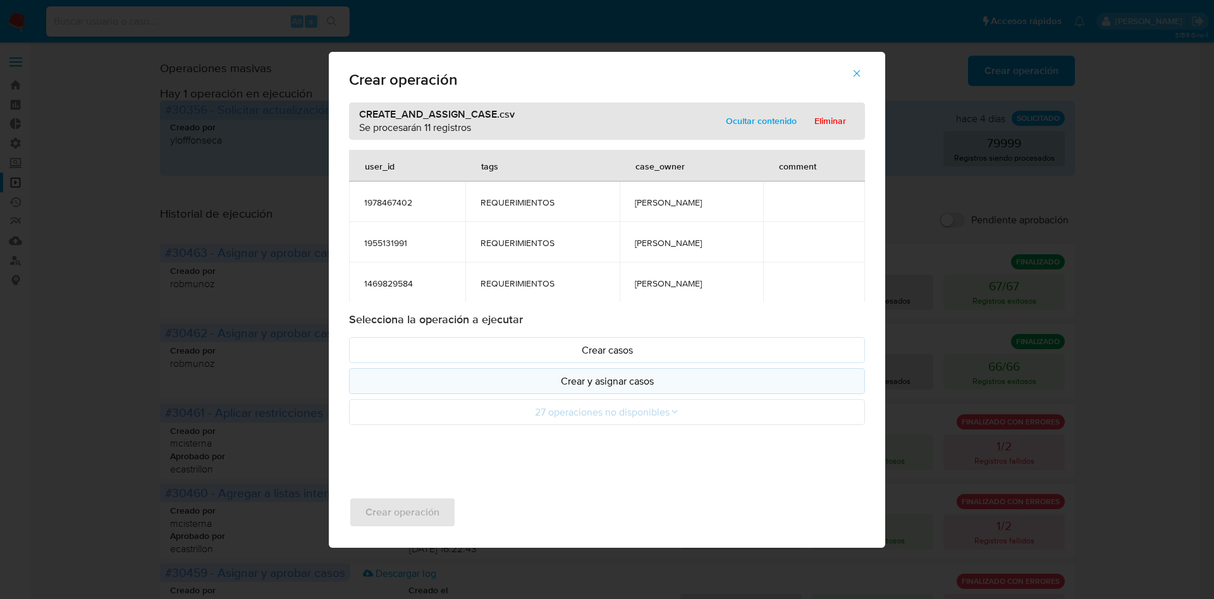
click at [582, 389] on button "Crear y asignar casos" at bounding box center [607, 381] width 516 height 26
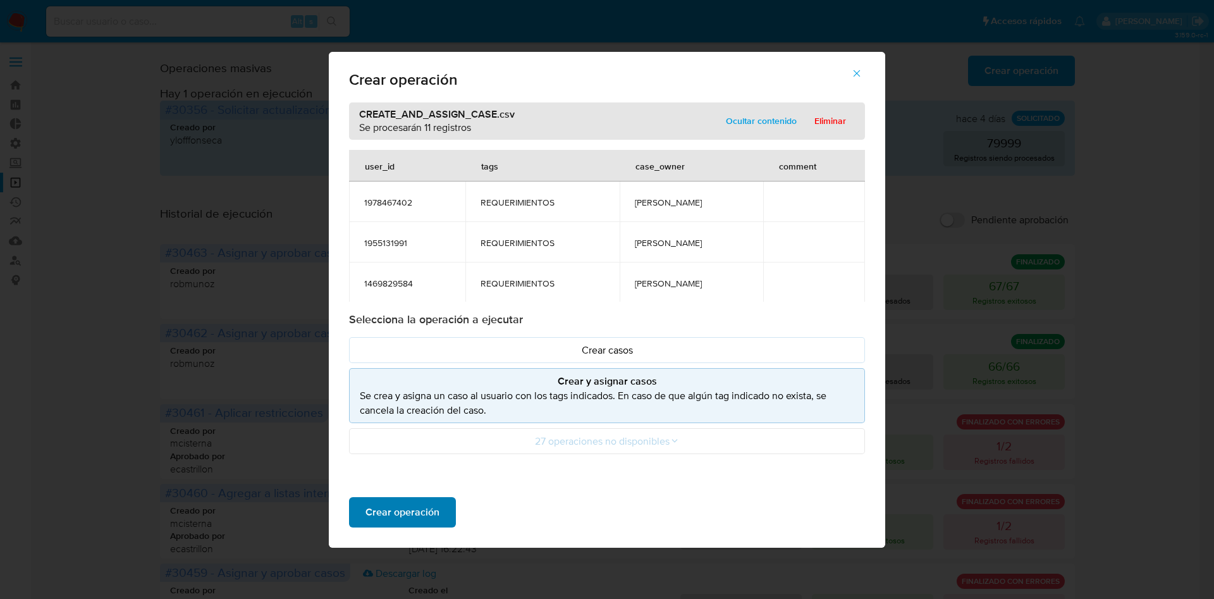
click at [424, 515] on span "Crear operación" at bounding box center [403, 512] width 74 height 28
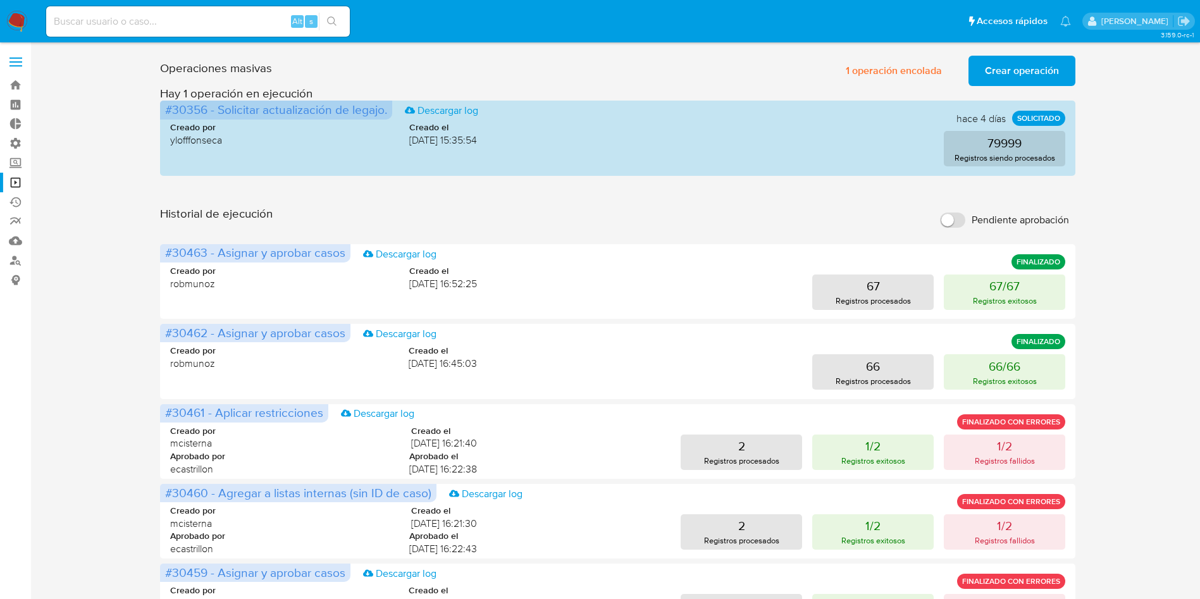
click at [1019, 73] on span "Crear operación" at bounding box center [1022, 71] width 74 height 28
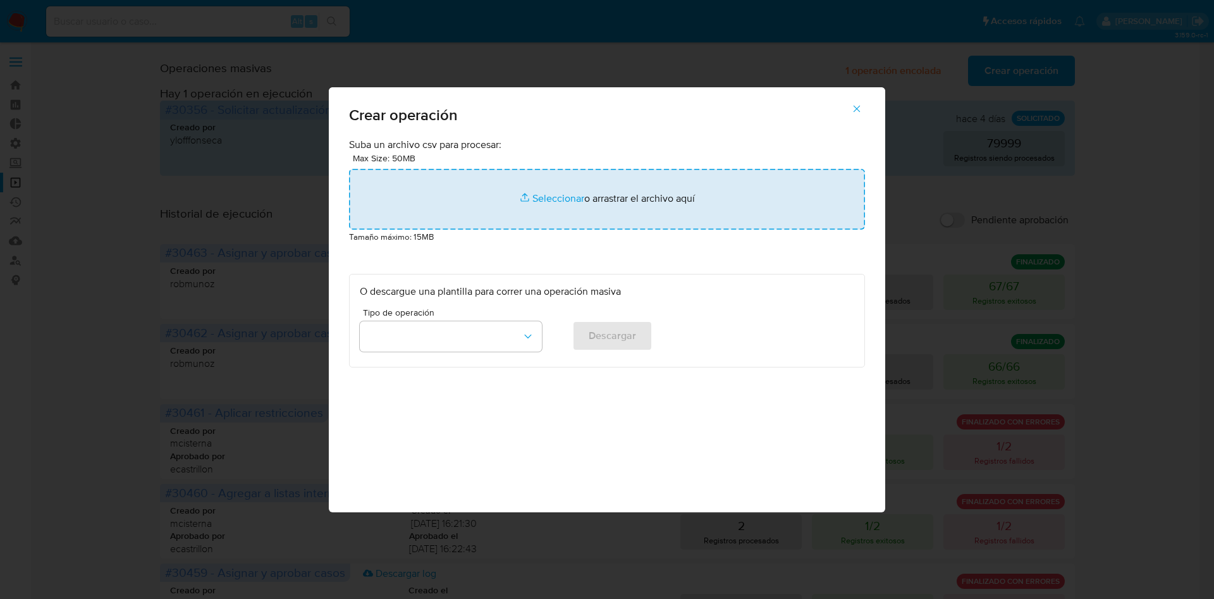
click at [648, 196] on input "file" at bounding box center [607, 199] width 516 height 61
type input "C:\fakepath\listainterna_bcra_test.csv"
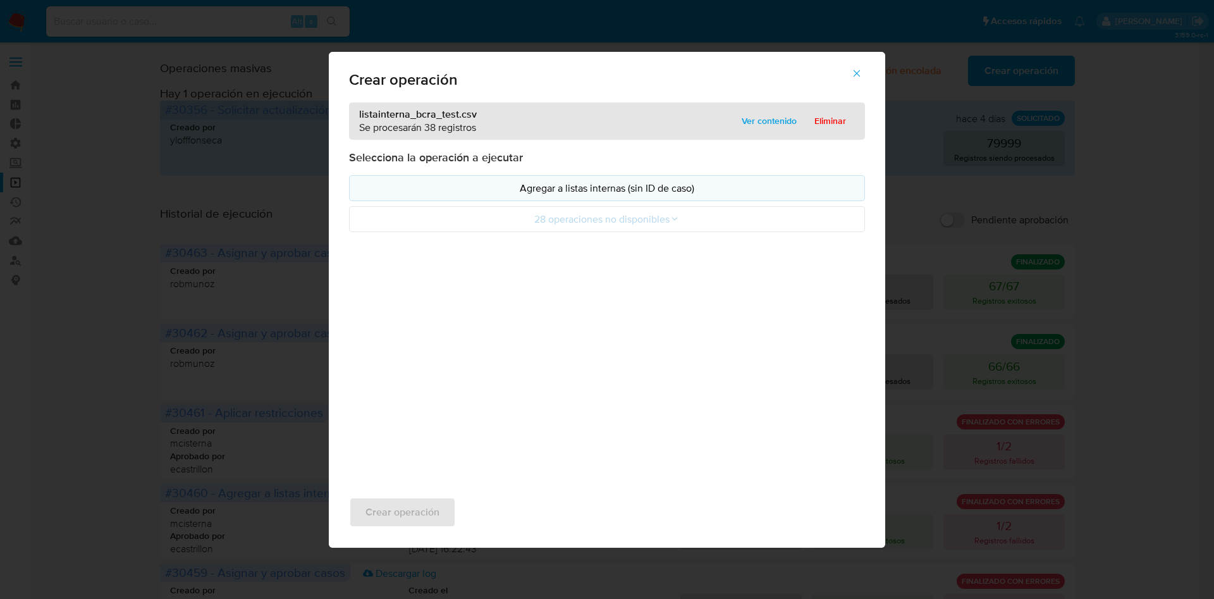
click at [588, 183] on p "Agregar a listas internas (sin ID de caso)" at bounding box center [607, 188] width 495 height 15
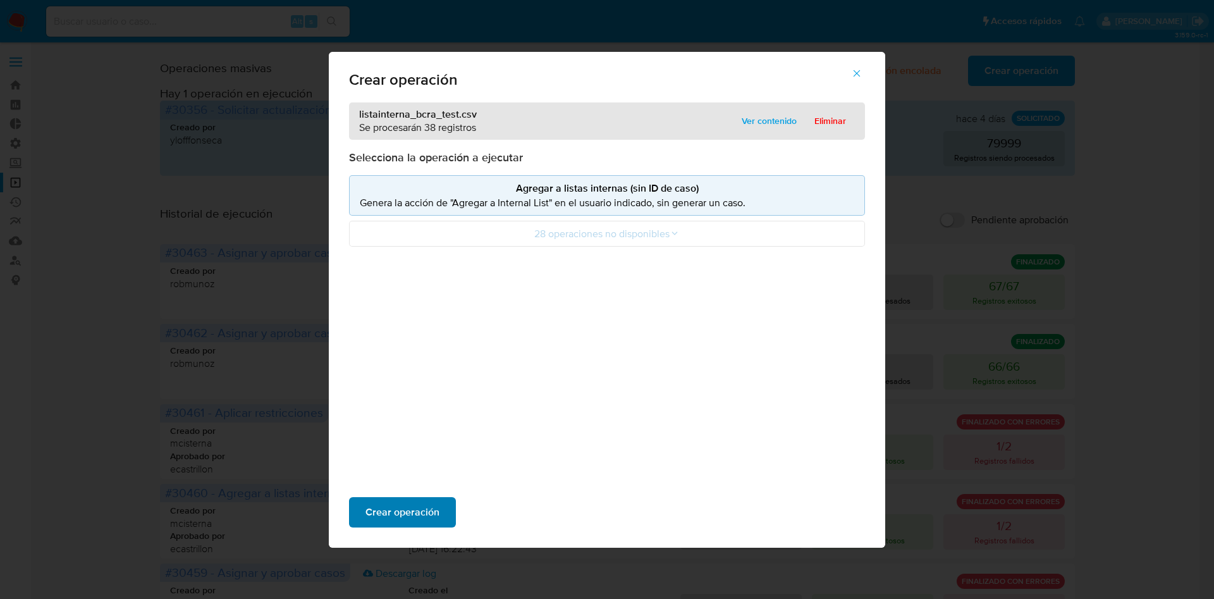
click at [391, 499] on span "Crear operación" at bounding box center [403, 512] width 74 height 28
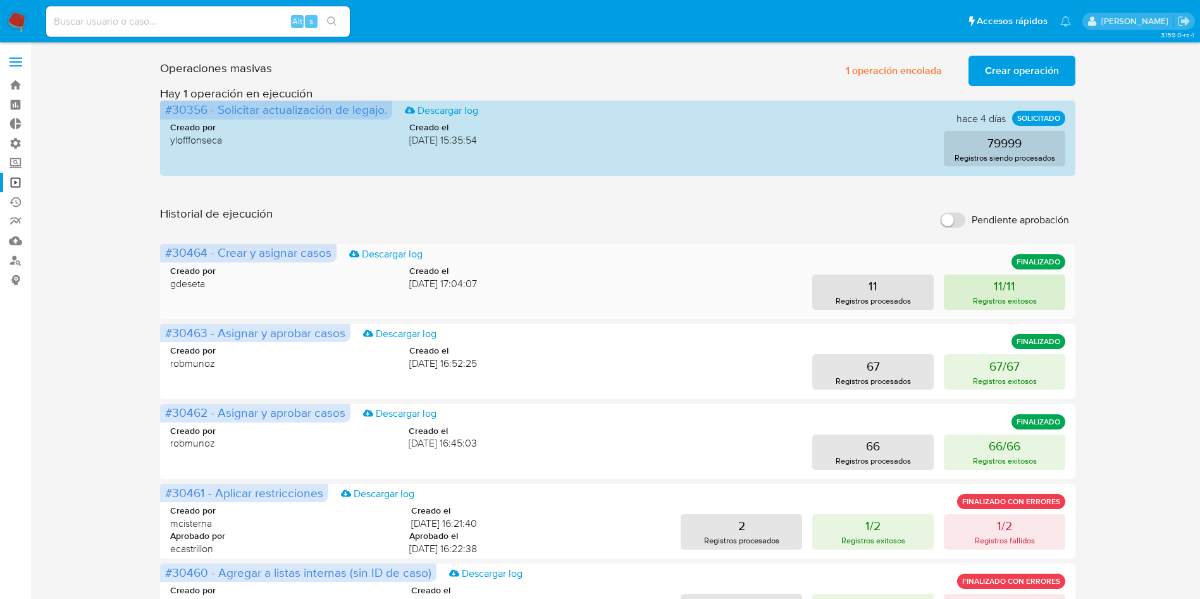
click at [1001, 295] on p "Registros exitosos" at bounding box center [1005, 301] width 64 height 12
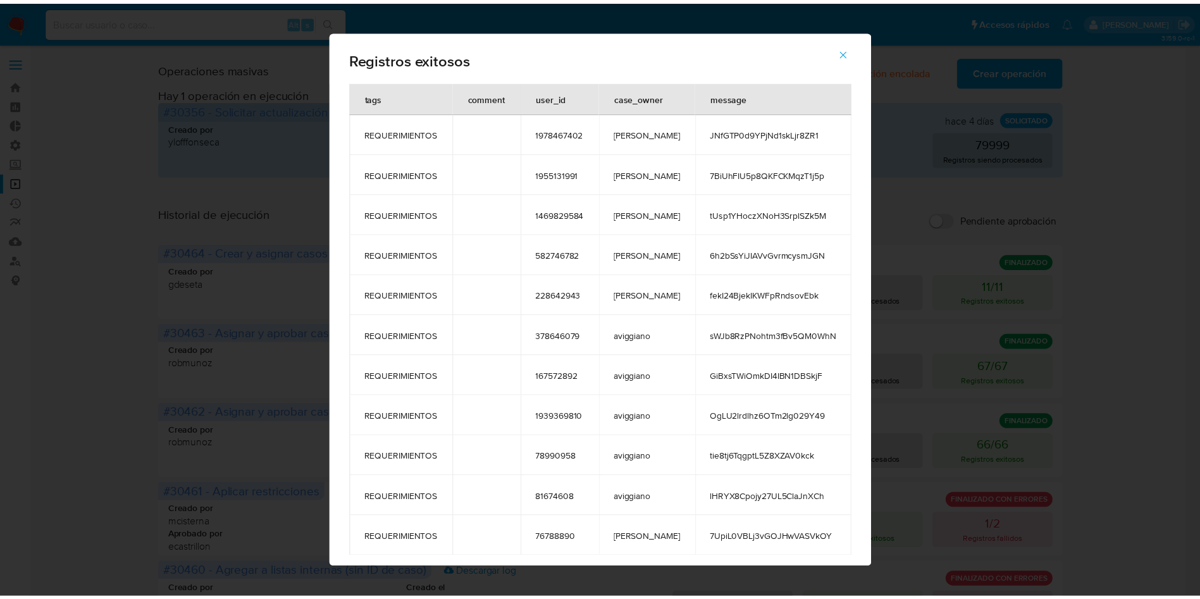
scroll to position [9, 0]
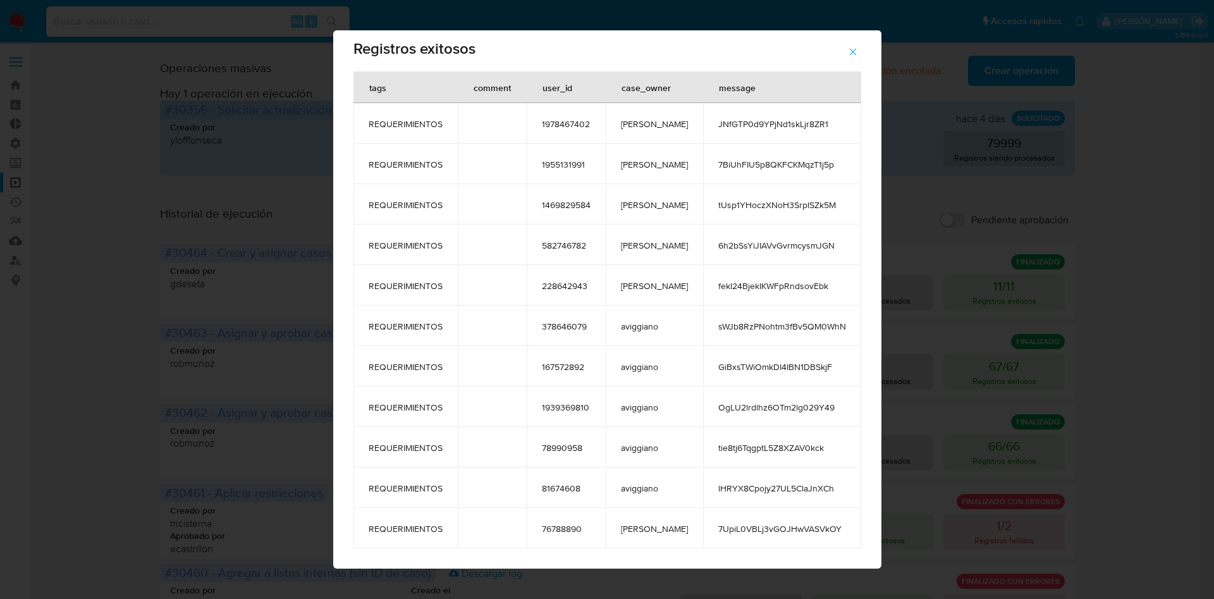
drag, startPoint x: 366, startPoint y: 96, endPoint x: 804, endPoint y: 575, distance: 649.0
click at [804, 575] on div "Registros exitosos tags comment user_id case_owner message REQUERIMIENTOS 19784…" at bounding box center [607, 299] width 1214 height 599
click at [841, 54] on button "button" at bounding box center [853, 52] width 44 height 30
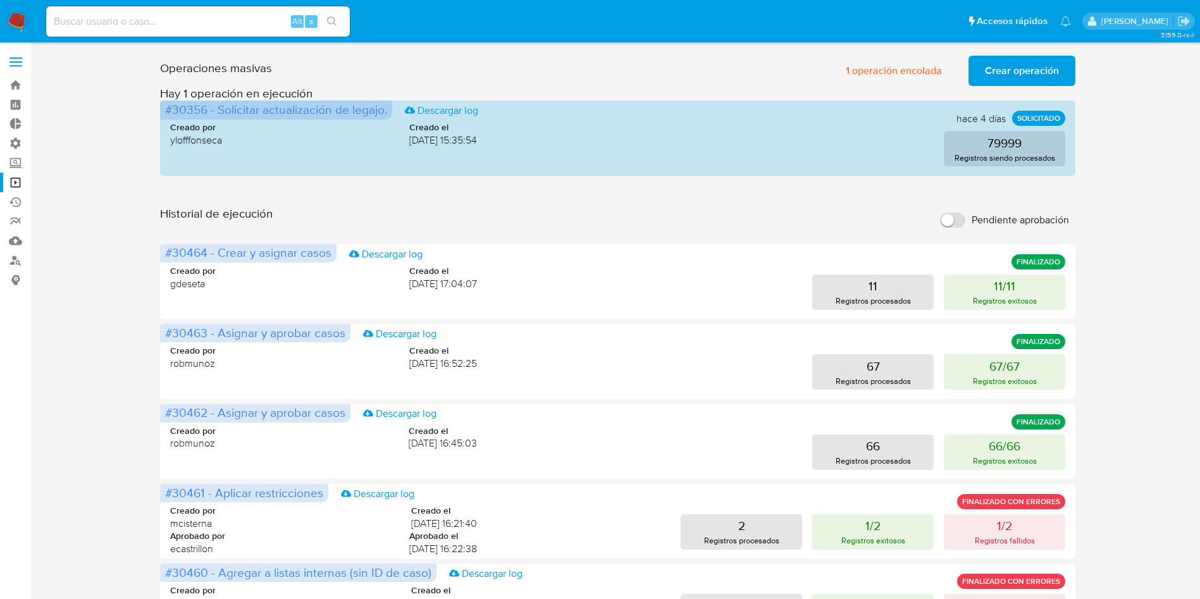
click at [986, 70] on span "Crear operación" at bounding box center [1022, 71] width 74 height 28
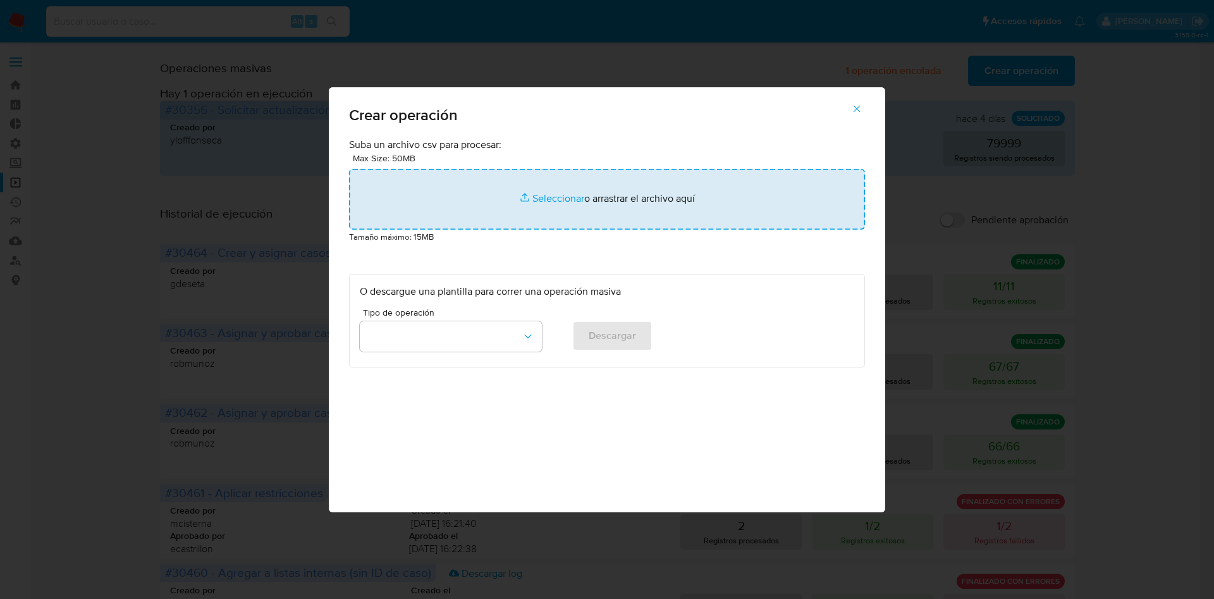
click at [513, 207] on input "file" at bounding box center [607, 199] width 516 height 61
type input "C:\fakepath\SEND_CHAT_MASSIVE.csv"
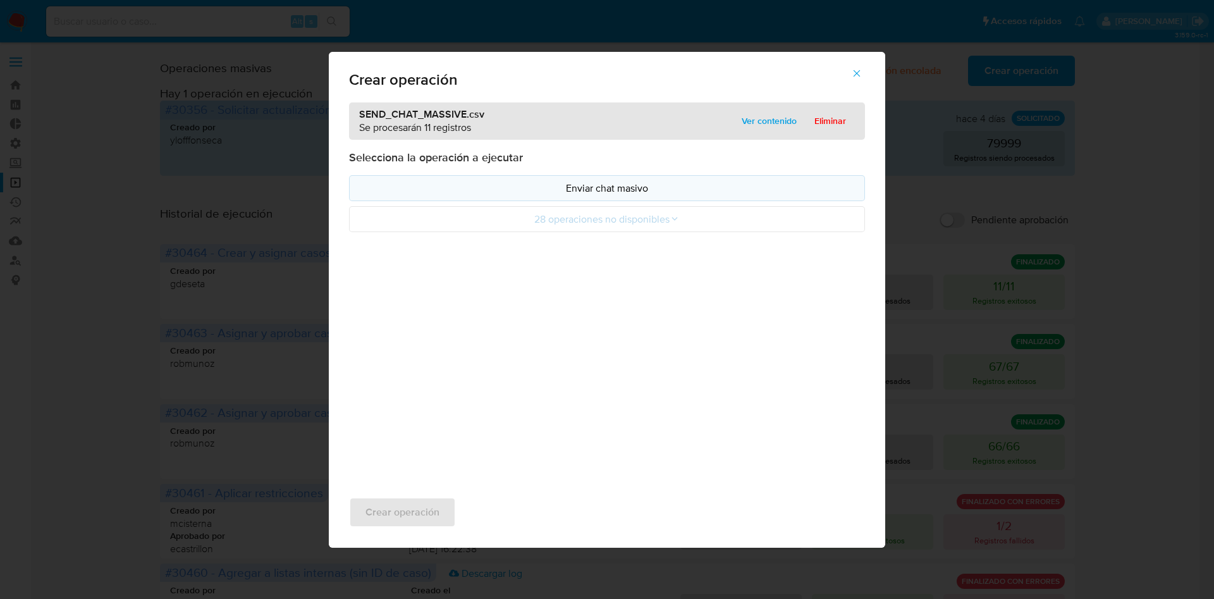
click at [575, 188] on p "Enviar chat masivo" at bounding box center [607, 188] width 495 height 15
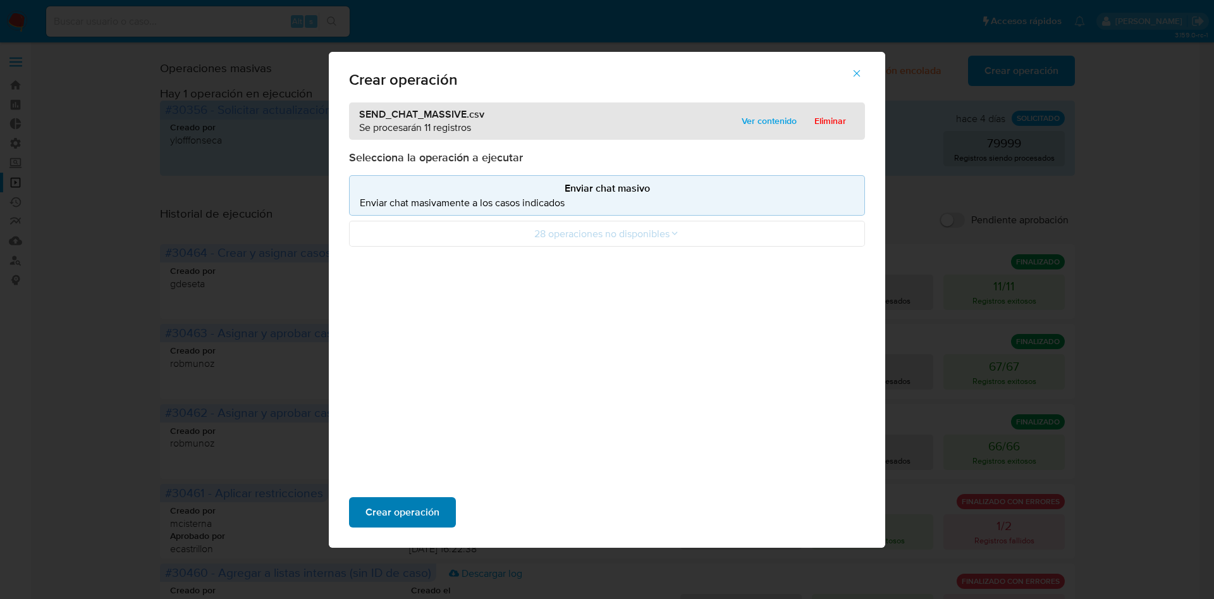
click at [424, 503] on span "Crear operación" at bounding box center [403, 512] width 74 height 28
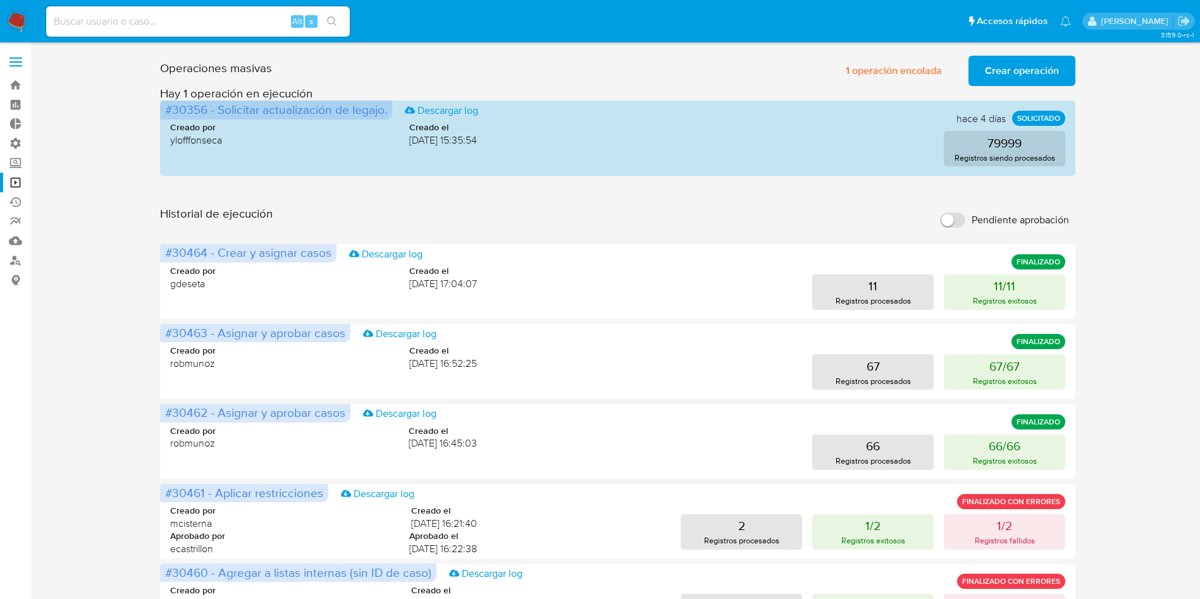
click at [1091, 230] on div "Operaciones masivas 1 operación encolada Crear operación Sólo puede haber hasta…" at bounding box center [618, 565] width 1144 height 1028
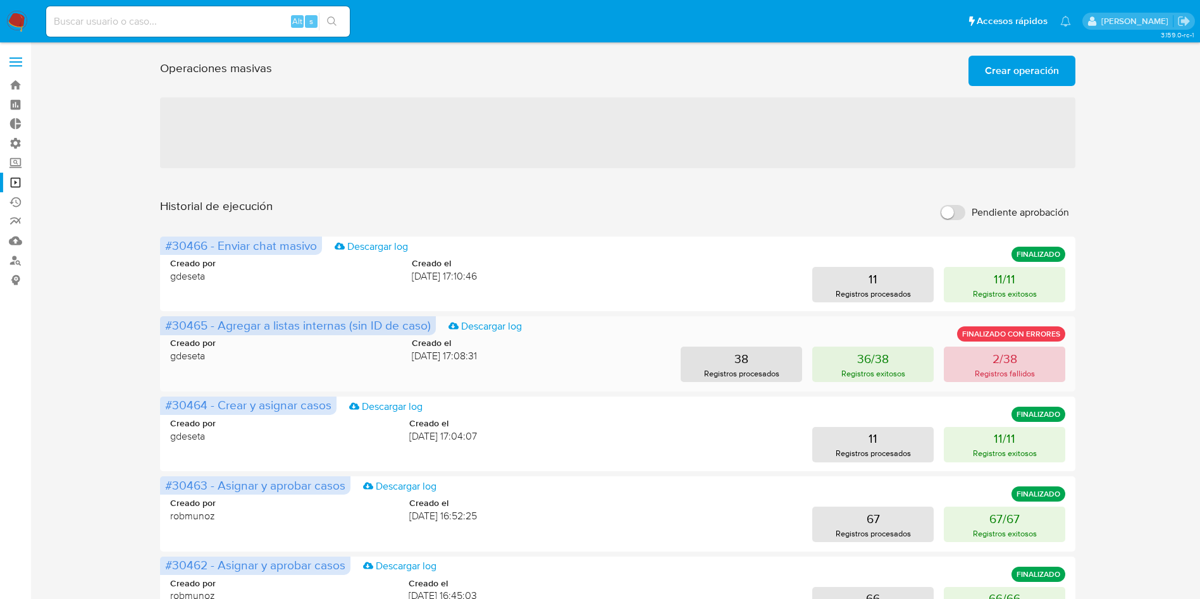
click at [965, 364] on button "2/38 Registros fallidos" at bounding box center [1004, 364] width 121 height 35
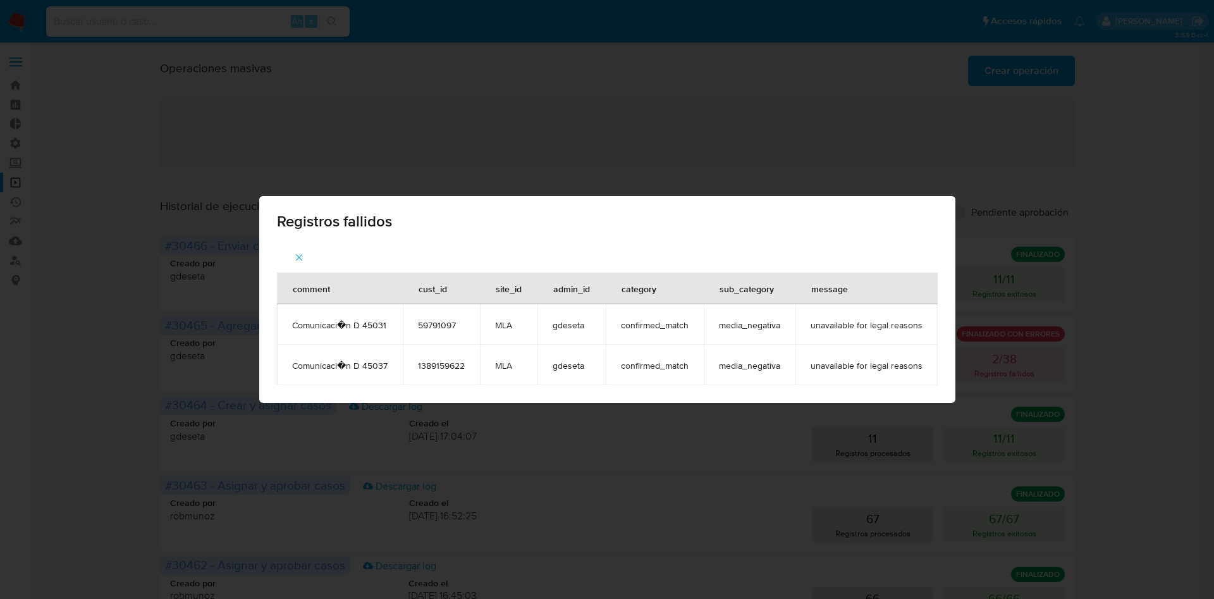
click at [1096, 216] on div "Registros fallidos comment cust_id site_id admin_id category sub_category messa…" at bounding box center [607, 299] width 1214 height 599
click at [593, 242] on div "comment cust_id site_id admin_id category sub_category message Comunicaci�n D 4…" at bounding box center [607, 322] width 696 height 161
click at [292, 262] on button "button" at bounding box center [299, 257] width 44 height 30
